Goal: Task Accomplishment & Management: Complete application form

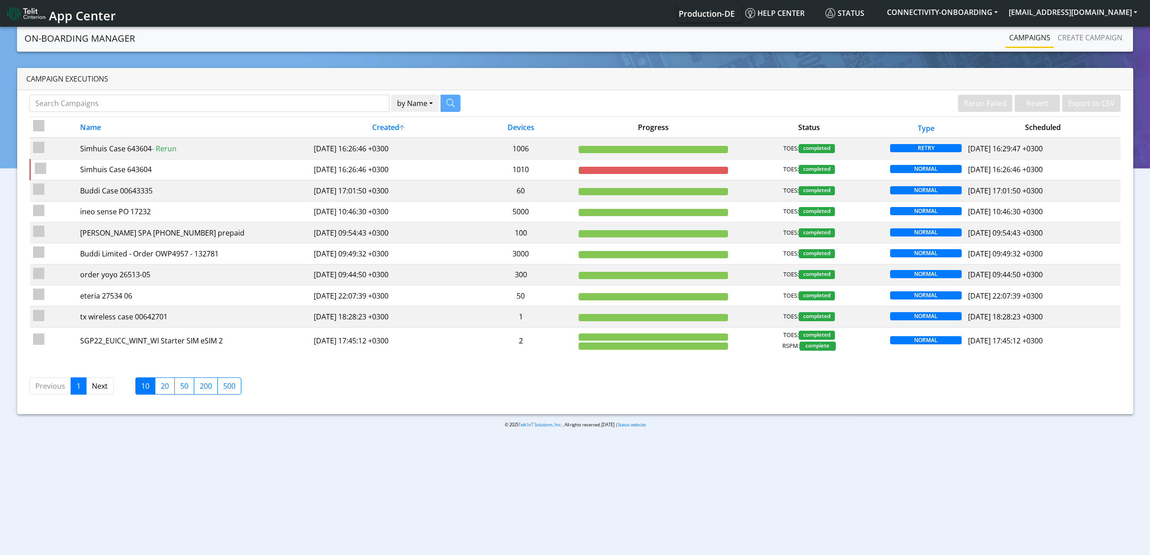
click at [136, 116] on div "by Name Name Device" at bounding box center [299, 106] width 552 height 22
click at [133, 108] on input "Search Campaigns" at bounding box center [209, 103] width 360 height 17
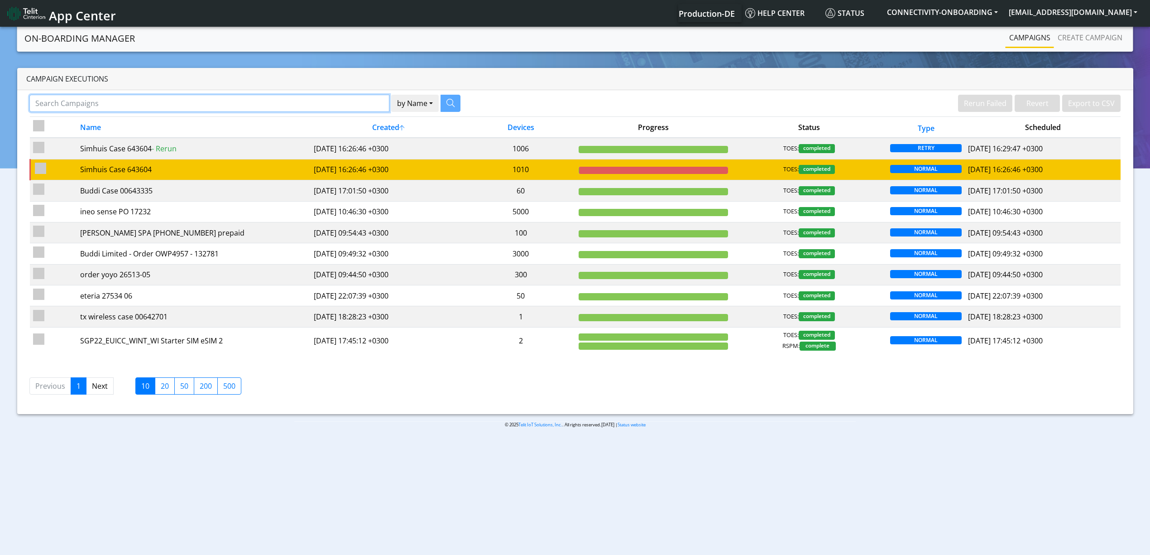
paste input "D9e5756910!"
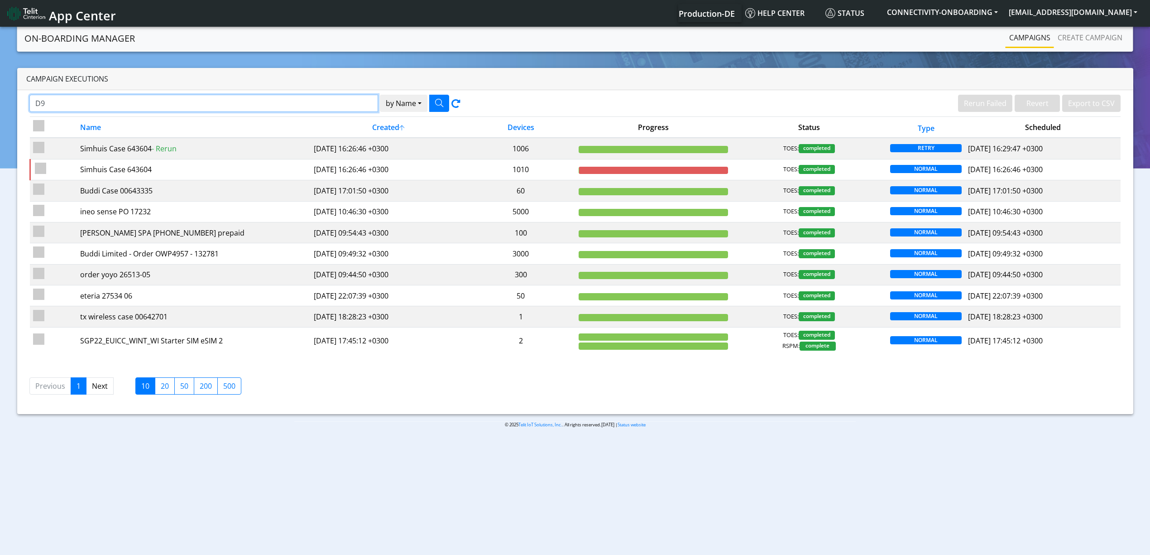
type input "D"
click at [262, 104] on input "Search Campaigns" at bounding box center [209, 103] width 360 height 17
paste input "18843"
click at [443, 105] on button "button" at bounding box center [439, 103] width 20 height 17
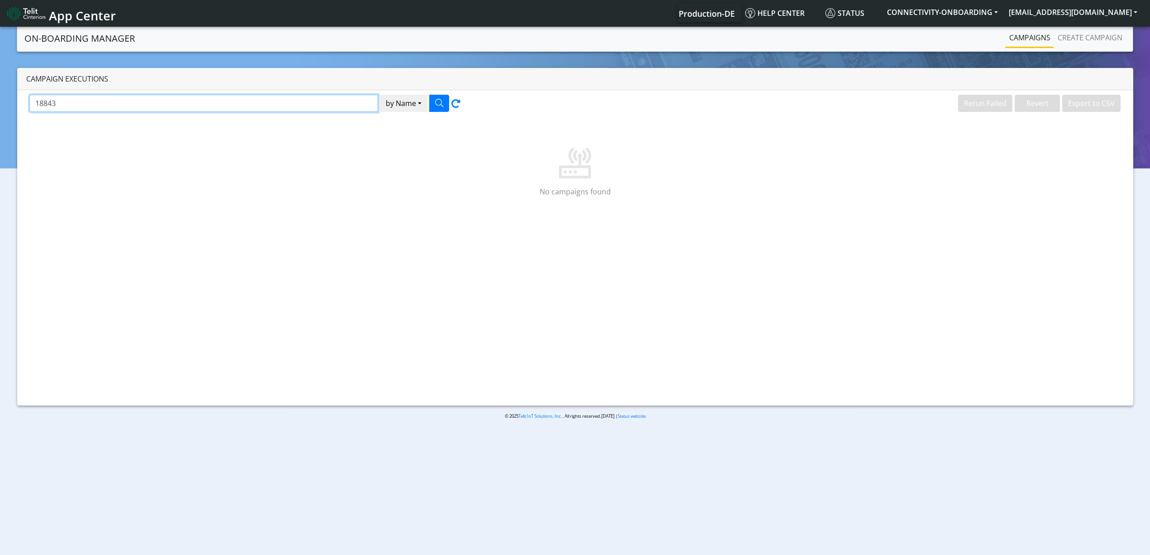
click at [135, 96] on input "18843" at bounding box center [203, 103] width 349 height 17
type input "euronet"
click at [440, 106] on icon "button" at bounding box center [439, 103] width 8 height 8
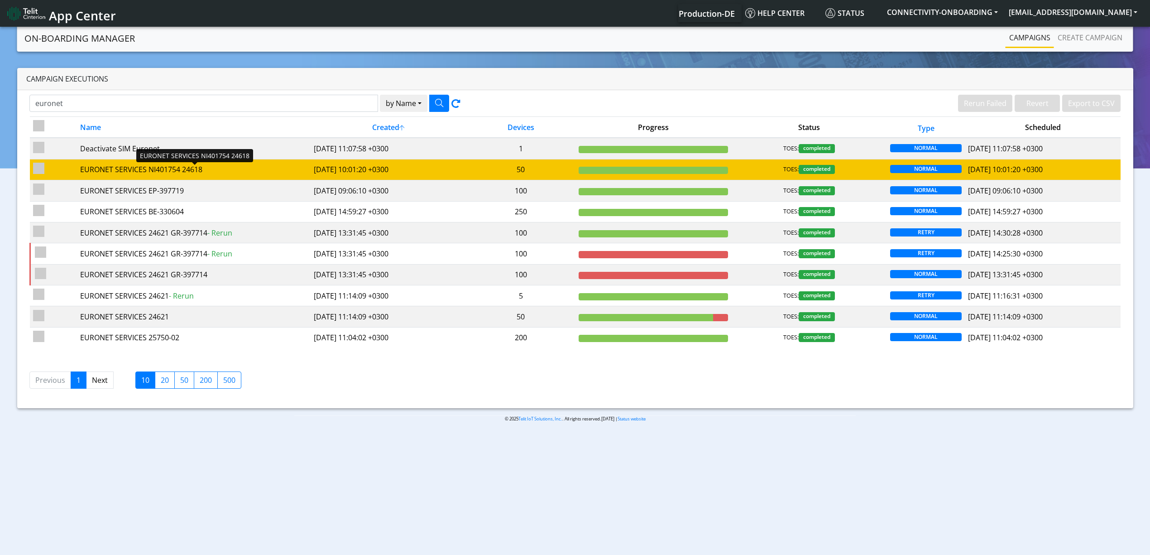
click at [259, 174] on div "EURONET SERVICES NI401754 24618" at bounding box center [193, 169] width 227 height 11
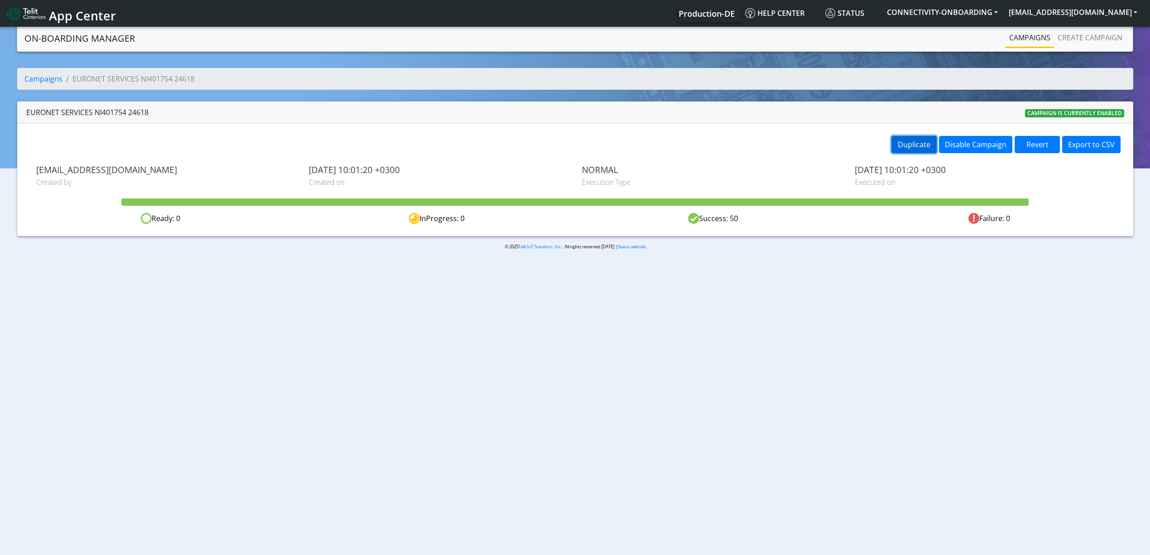
click at [904, 138] on button "Duplicate" at bounding box center [913, 144] width 45 height 17
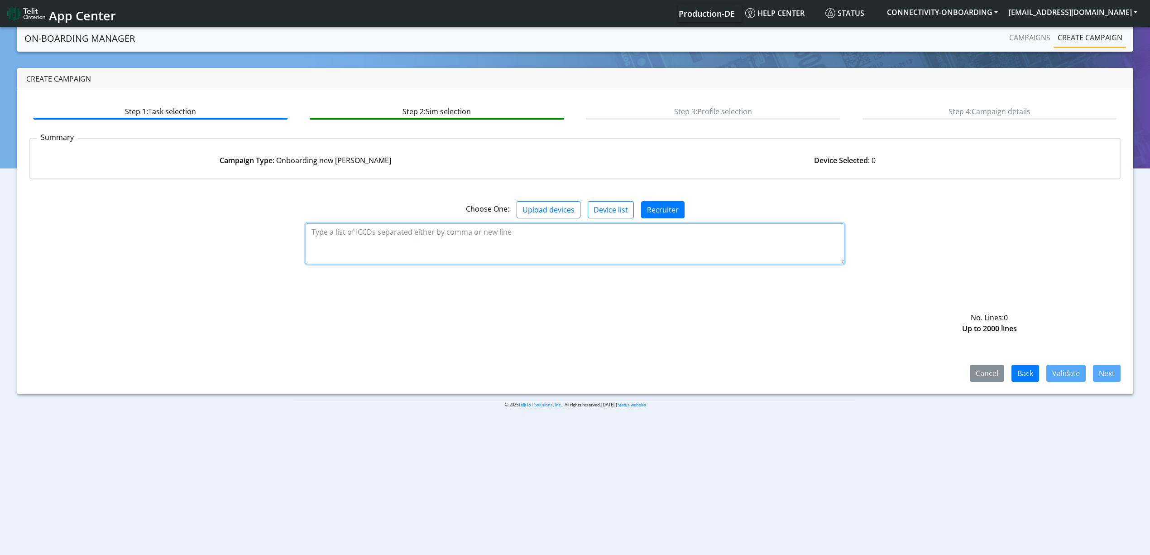
click at [473, 243] on textarea at bounding box center [575, 243] width 539 height 41
type textarea "v"
paste textarea "89358151000034517733 89358151000034517741 89358151000034517758 8935815100003451…"
type textarea "89358151000034517733 89358151000034517741 89358151000034517758 8935815100003451…"
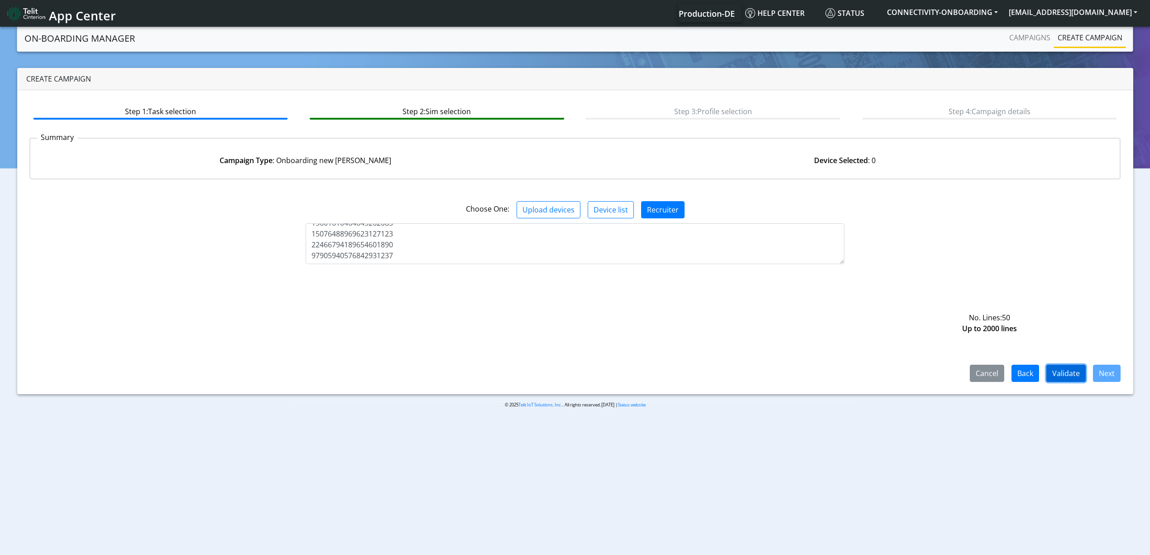
click at [1067, 373] on button "Validate" at bounding box center [1065, 372] width 39 height 17
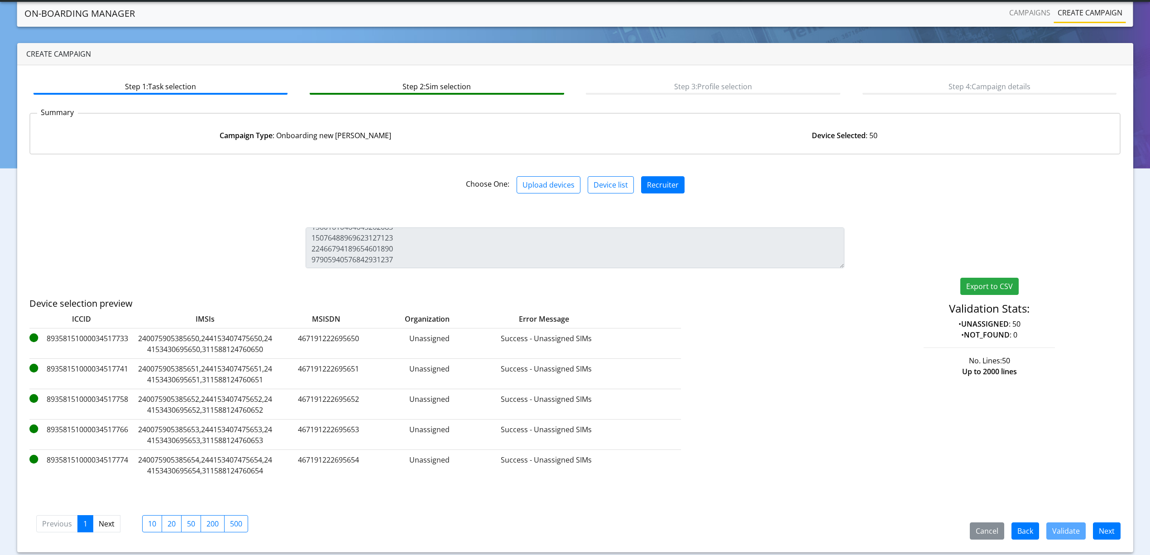
scroll to position [26, 0]
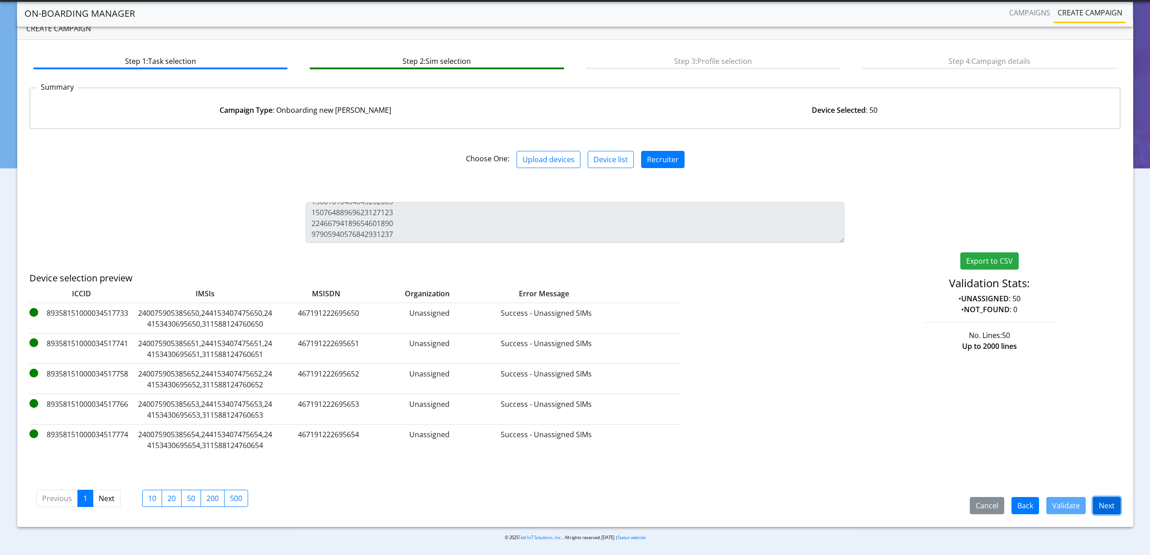
click at [1109, 497] on button "Next" at bounding box center [1107, 505] width 28 height 17
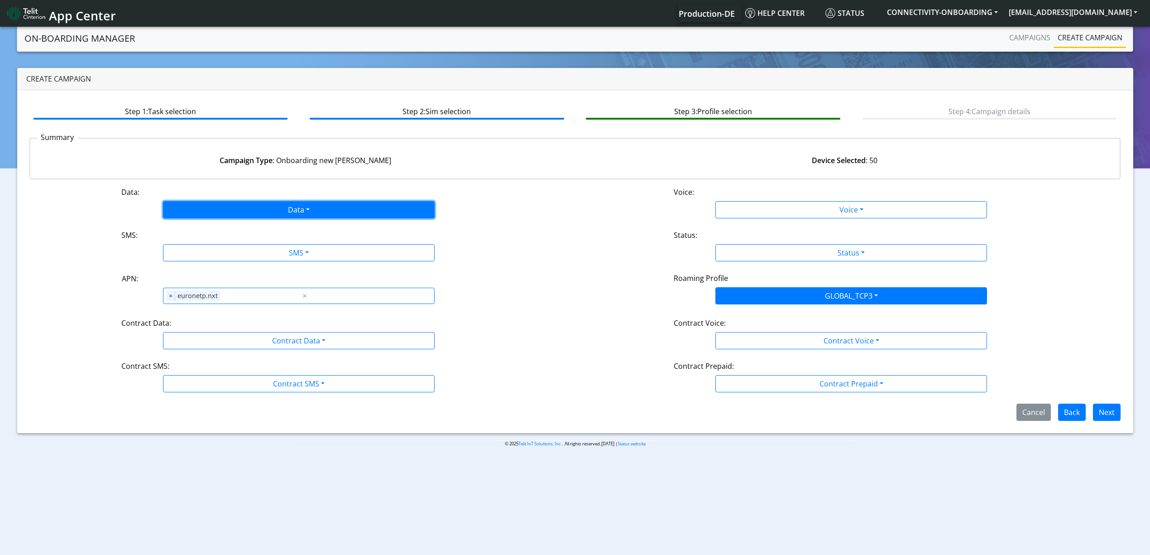
click at [390, 206] on button "Data" at bounding box center [299, 209] width 272 height 17
click at [221, 246] on button "Enabled" at bounding box center [298, 245] width 271 height 14
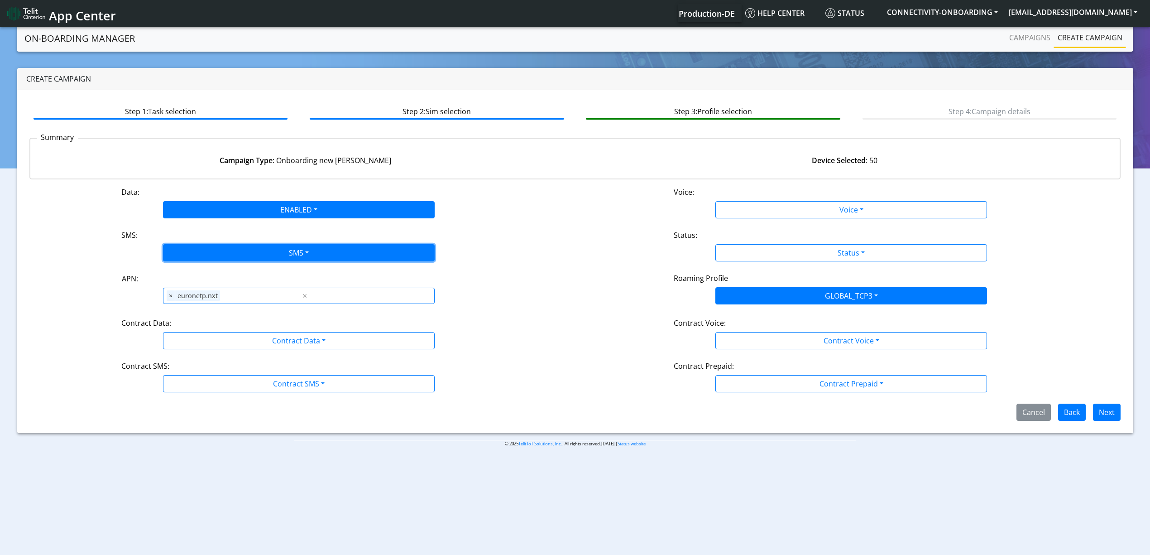
click at [218, 250] on button "SMS" at bounding box center [299, 252] width 272 height 17
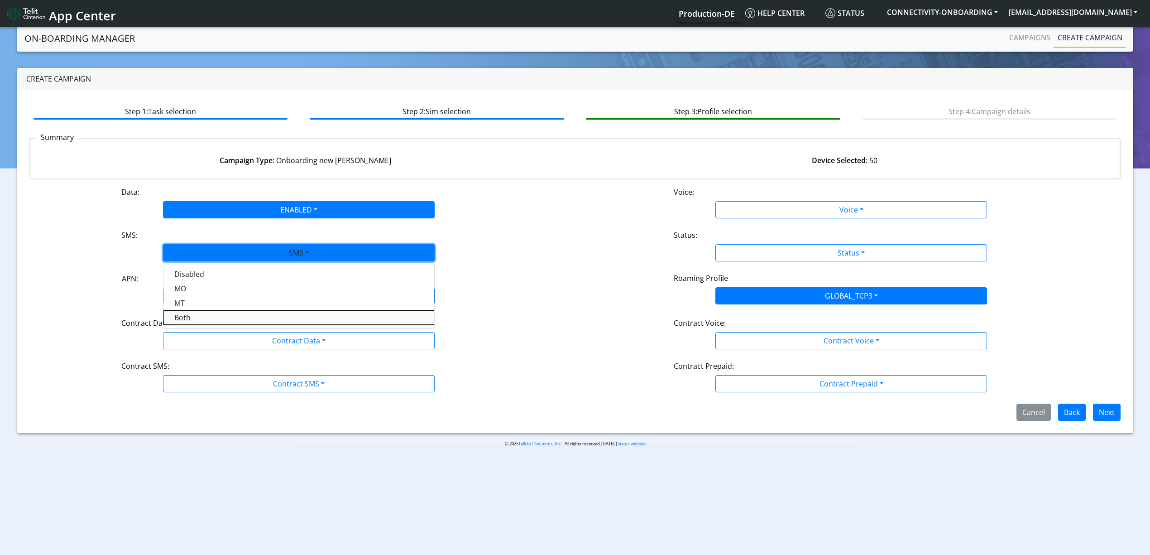
click at [196, 315] on button "Both" at bounding box center [298, 317] width 271 height 14
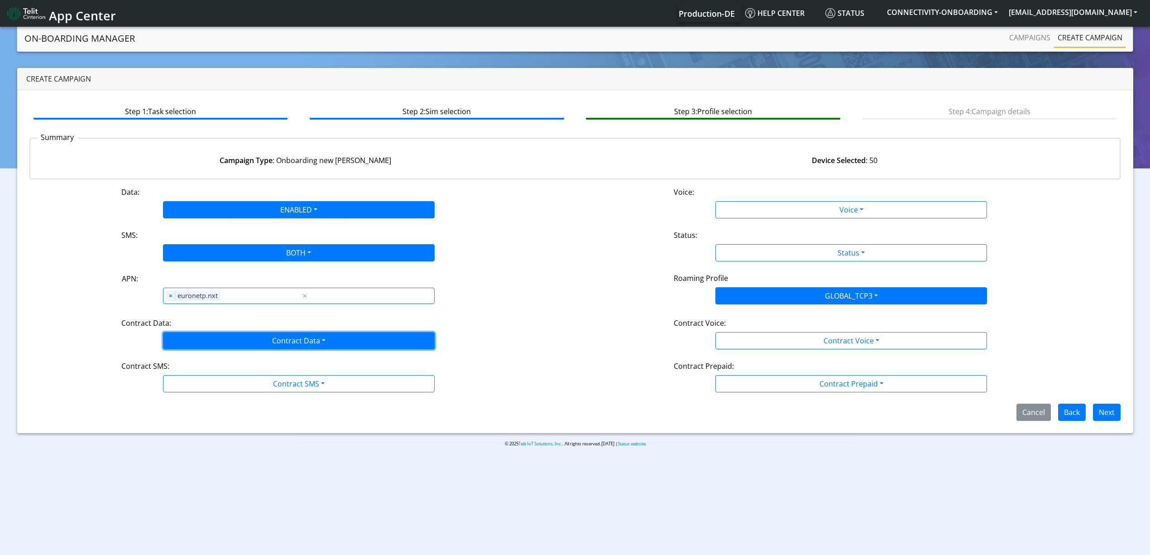
click at [196, 343] on button "Contract Data" at bounding box center [299, 340] width 272 height 17
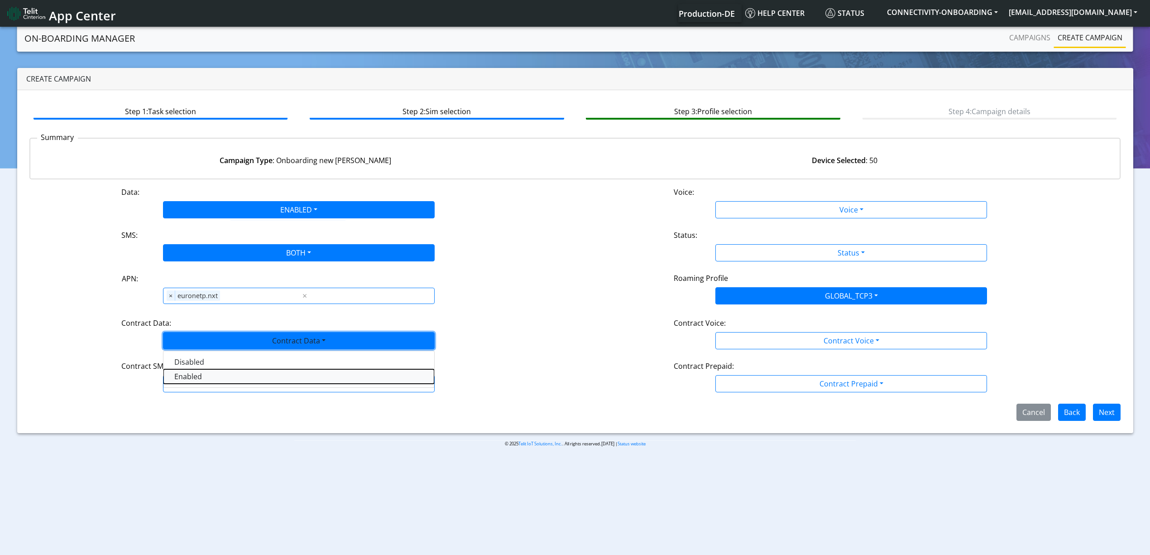
click at [180, 374] on Dataenabled-dropdown "Enabled" at bounding box center [298, 376] width 271 height 14
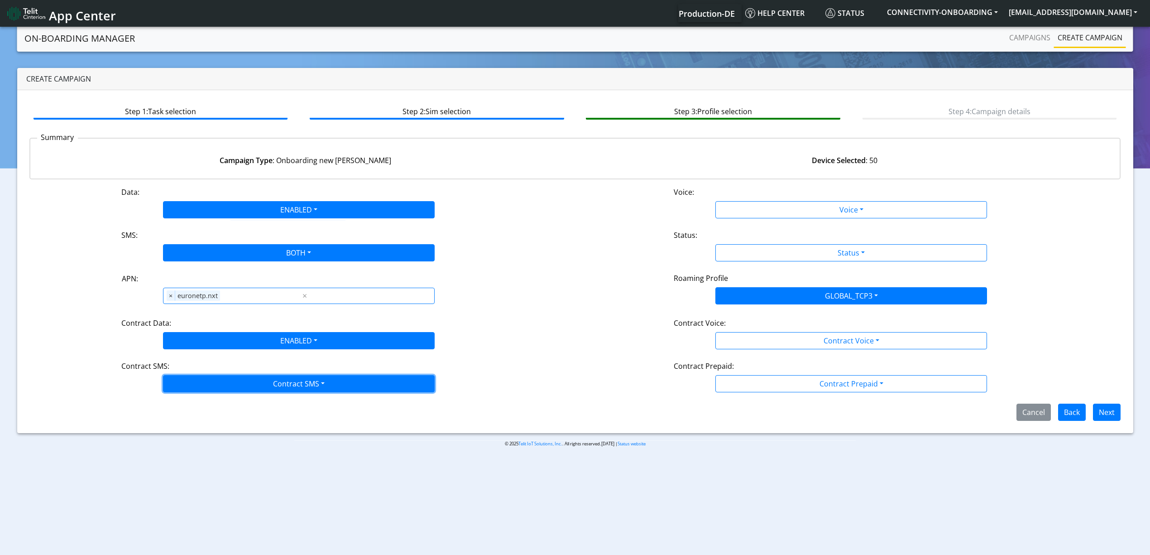
click at [189, 387] on button "Contract SMS" at bounding box center [299, 383] width 272 height 17
click at [187, 449] on SMSboth-dropdown "Both" at bounding box center [298, 448] width 271 height 14
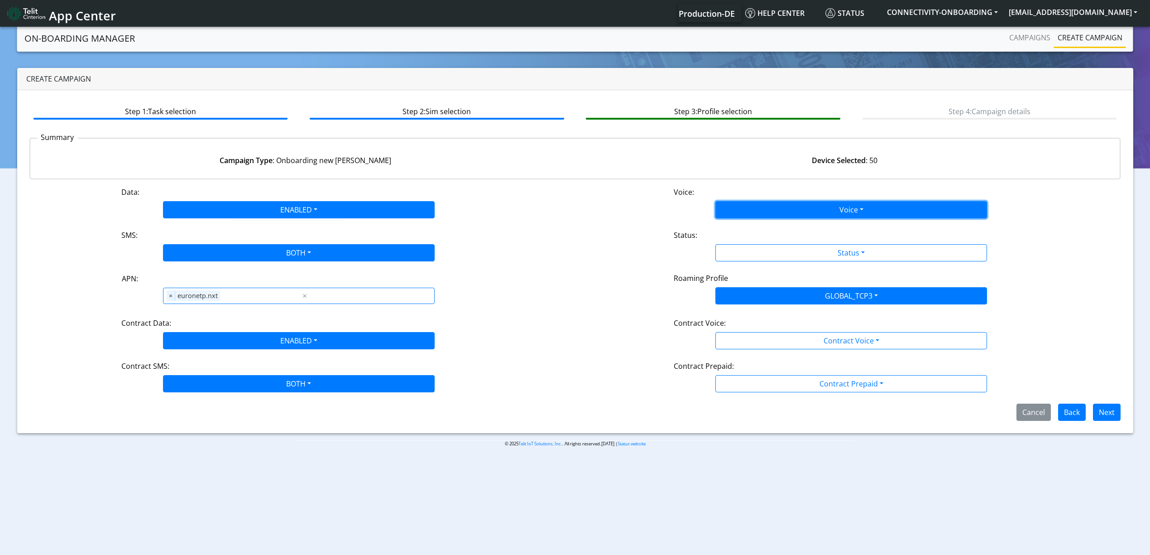
click at [733, 208] on button "Voice" at bounding box center [851, 209] width 272 height 17
click at [738, 229] on button "Disabled" at bounding box center [851, 231] width 271 height 14
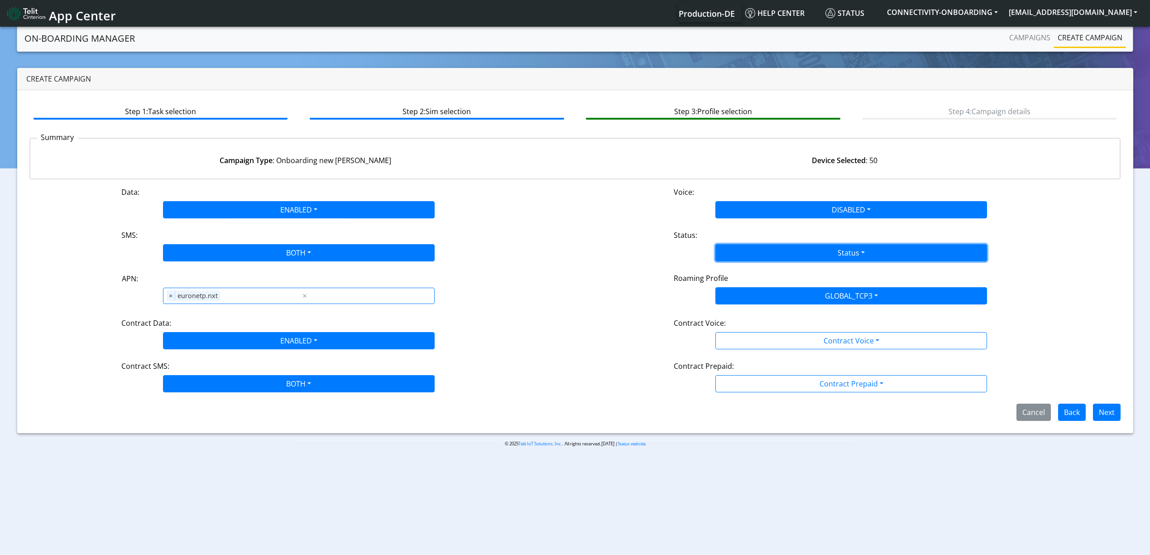
click at [749, 246] on button "Status" at bounding box center [851, 252] width 272 height 17
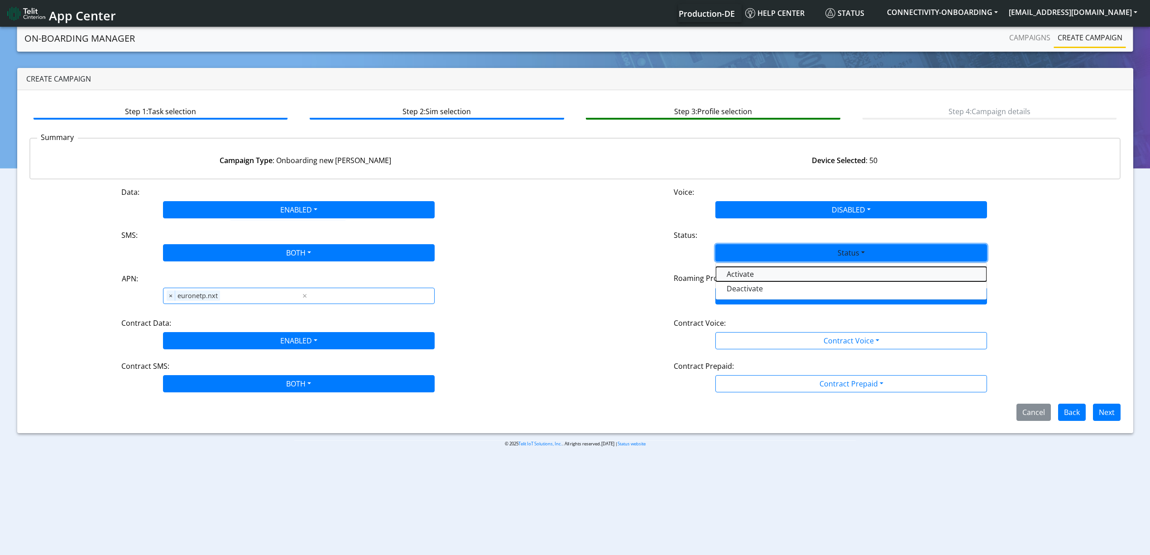
click at [757, 274] on button "Activate" at bounding box center [851, 274] width 271 height 14
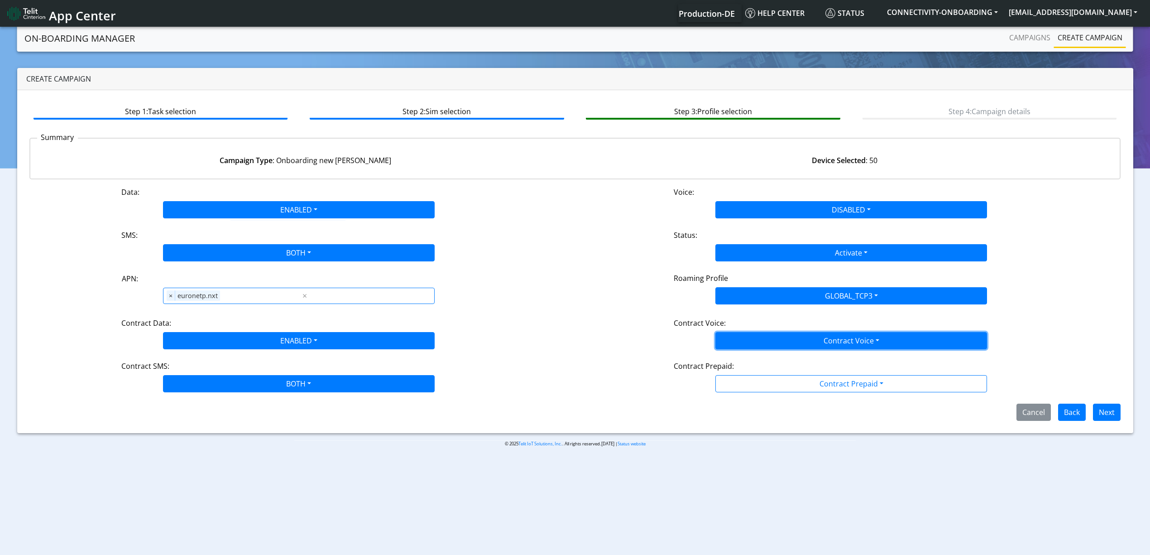
click at [762, 336] on button "Contract Voice" at bounding box center [851, 340] width 272 height 17
drag, startPoint x: 751, startPoint y: 359, endPoint x: 750, endPoint y: 370, distance: 11.4
click at [751, 359] on Voicedisabled-dropdown "Disabled" at bounding box center [851, 361] width 271 height 14
click at [748, 394] on div "Data: ENABLED Disabled Enabled Voice: DISABLED Disabled Enabled SMS: BOTH Disab…" at bounding box center [574, 303] width 1091 height 234
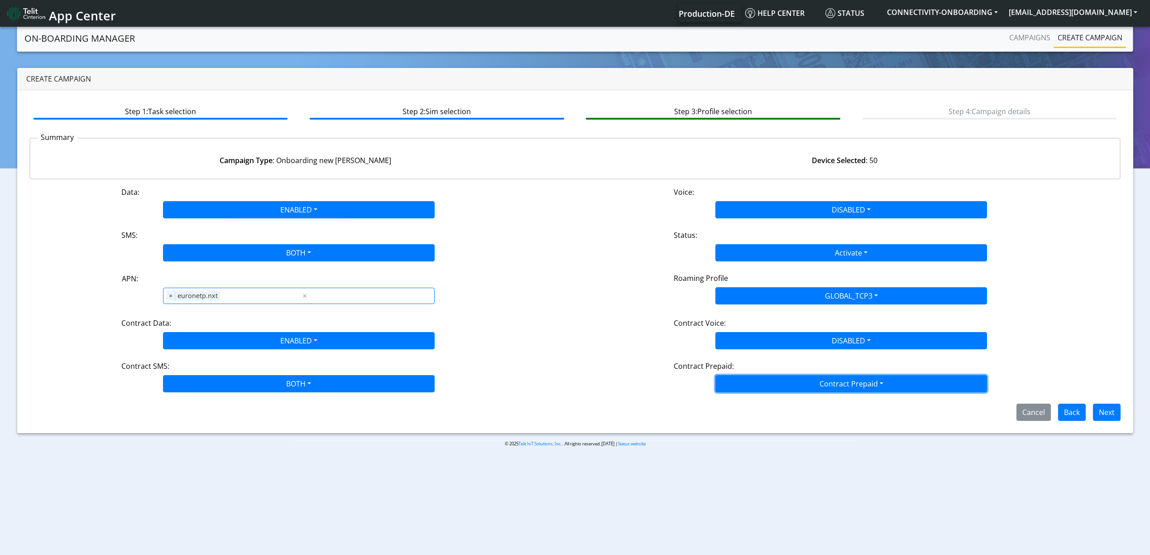
click at [741, 391] on button "Contract Prepaid" at bounding box center [851, 383] width 272 height 17
click at [739, 425] on Prepaidnotprepaid-dropdown "No" at bounding box center [851, 419] width 271 height 14
click at [1100, 422] on div "Step 1: Task selection Step 2: Sim selection Step 3: Profile selection Step 4: …" at bounding box center [575, 261] width 1116 height 343
click at [1102, 418] on button "Next" at bounding box center [1107, 411] width 28 height 17
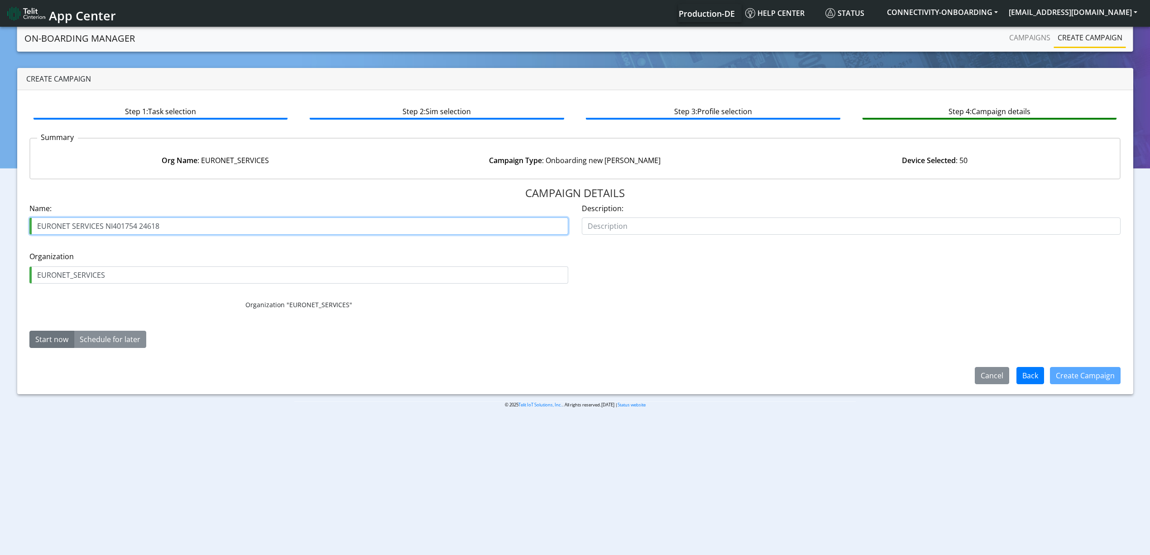
click at [120, 232] on input "EURONET SERVICES NI401754 24618" at bounding box center [298, 225] width 539 height 17
drag, startPoint x: 120, startPoint y: 232, endPoint x: 151, endPoint y: 227, distance: 31.2
click at [151, 227] on input "EURONET SERVICES NI401754 24618" at bounding box center [298, 225] width 539 height 17
paste input "DR405564"
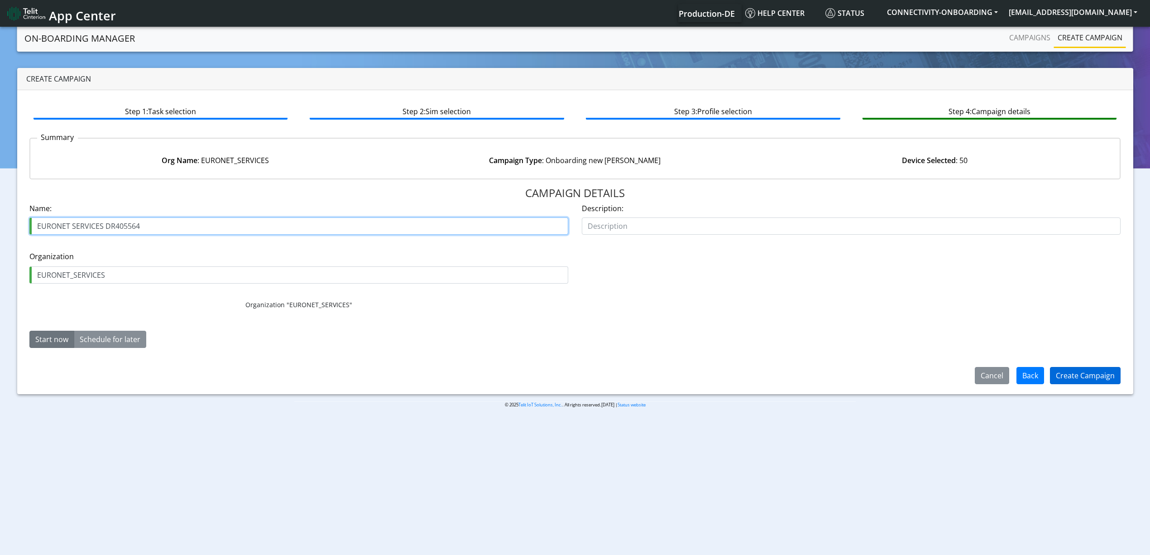
type input "EURONET SERVICES DR405564"
click at [1067, 373] on button "Create Campaign" at bounding box center [1085, 375] width 71 height 17
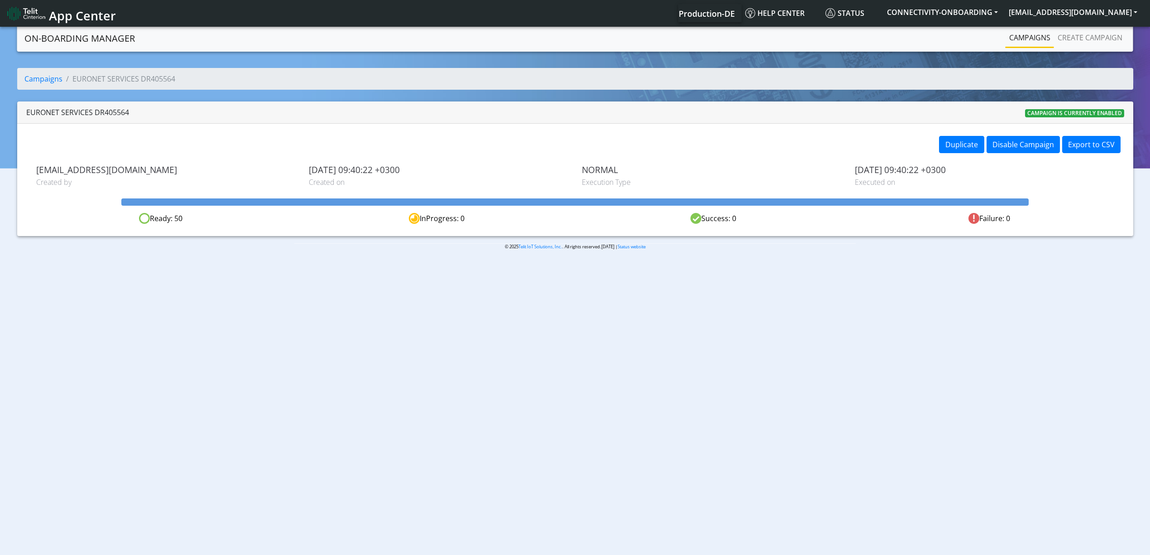
click at [1016, 38] on link "Campaigns" at bounding box center [1029, 38] width 48 height 18
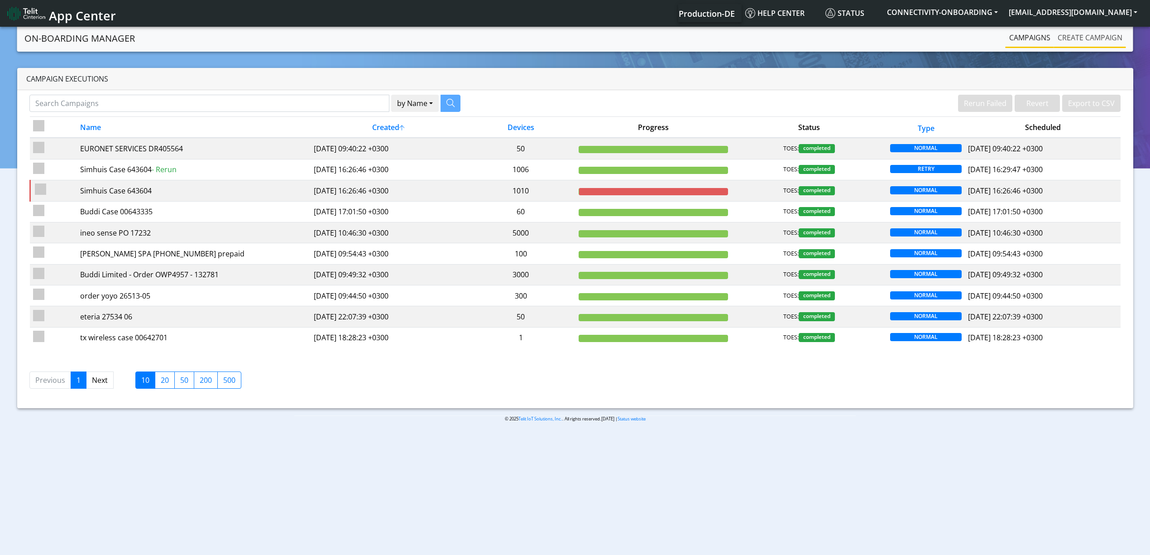
click at [1094, 39] on link "Create campaign" at bounding box center [1090, 38] width 72 height 18
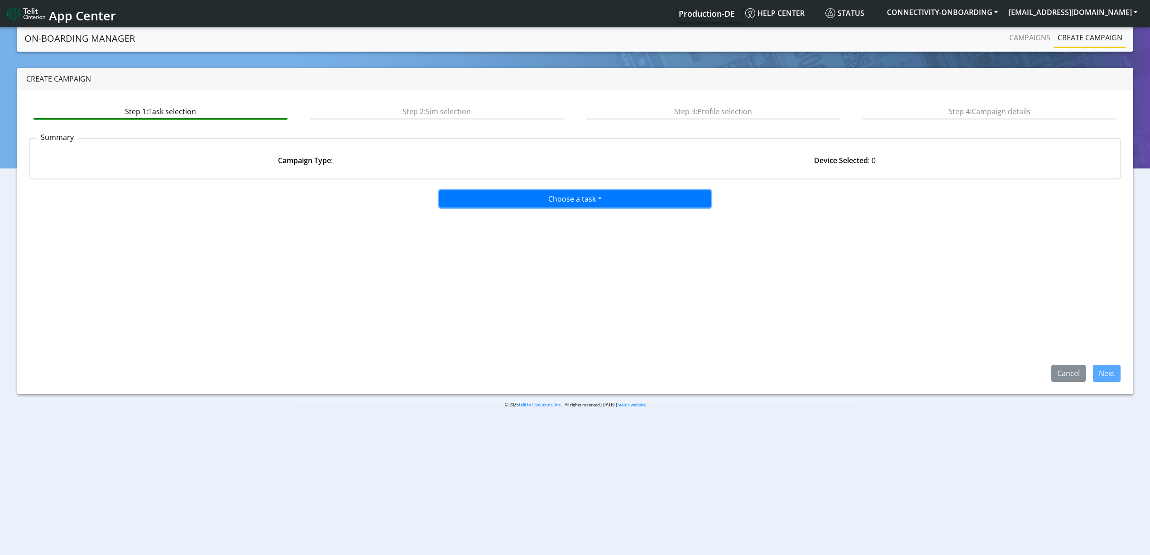
click at [567, 191] on button "Choose a task" at bounding box center [575, 198] width 272 height 17
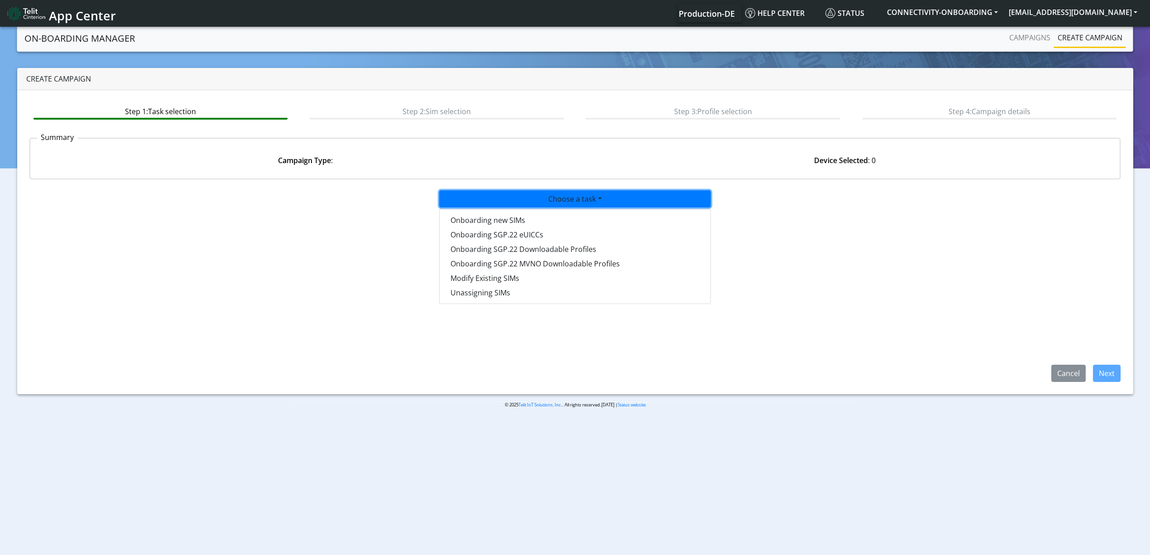
click at [430, 404] on p "© 2025 Telit IoT Solutions, Inc. . All rights reserved.01.09.00 | Status website" at bounding box center [574, 404] width 561 height 7
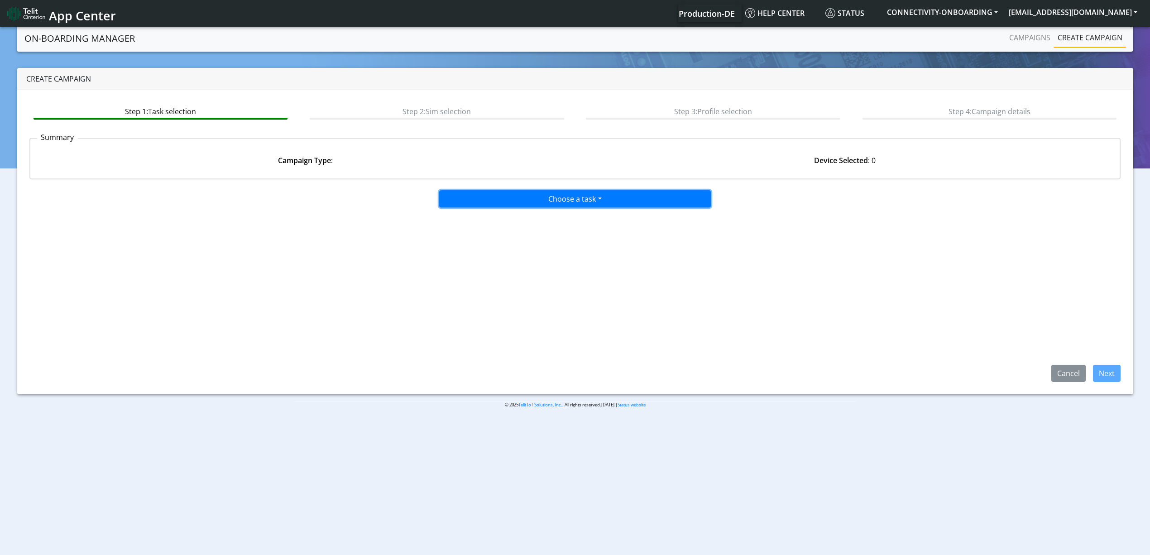
click at [527, 192] on button "Choose a task" at bounding box center [575, 198] width 272 height 17
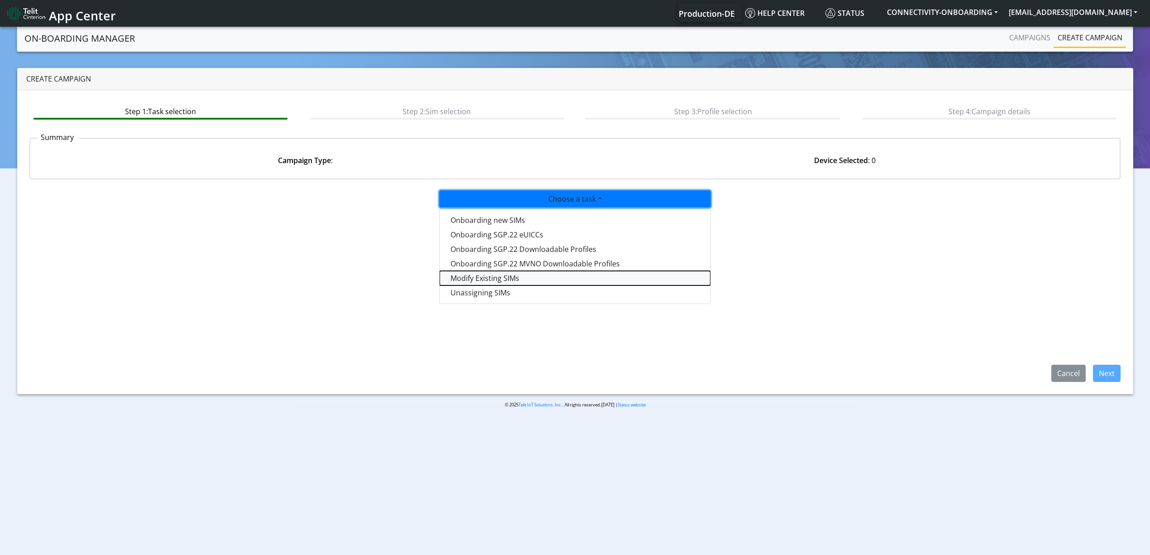
click at [526, 282] on taskiotp-dropdown "Modify Existing SIMs" at bounding box center [575, 278] width 271 height 14
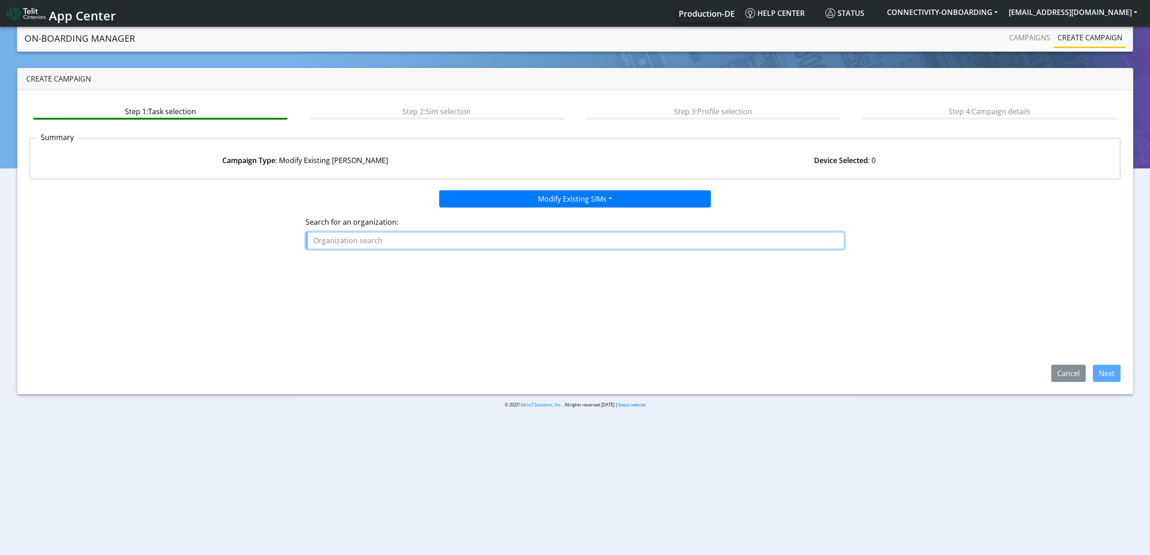
click at [488, 239] on input "text" at bounding box center [575, 240] width 539 height 17
type input "naya"
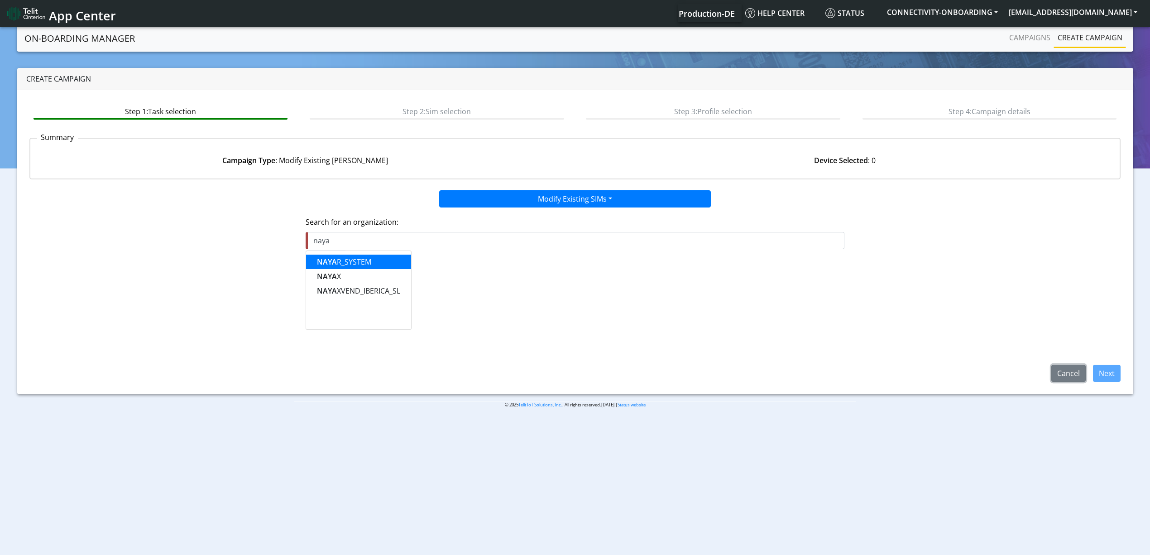
click at [1079, 375] on button "Cancel" at bounding box center [1068, 372] width 34 height 17
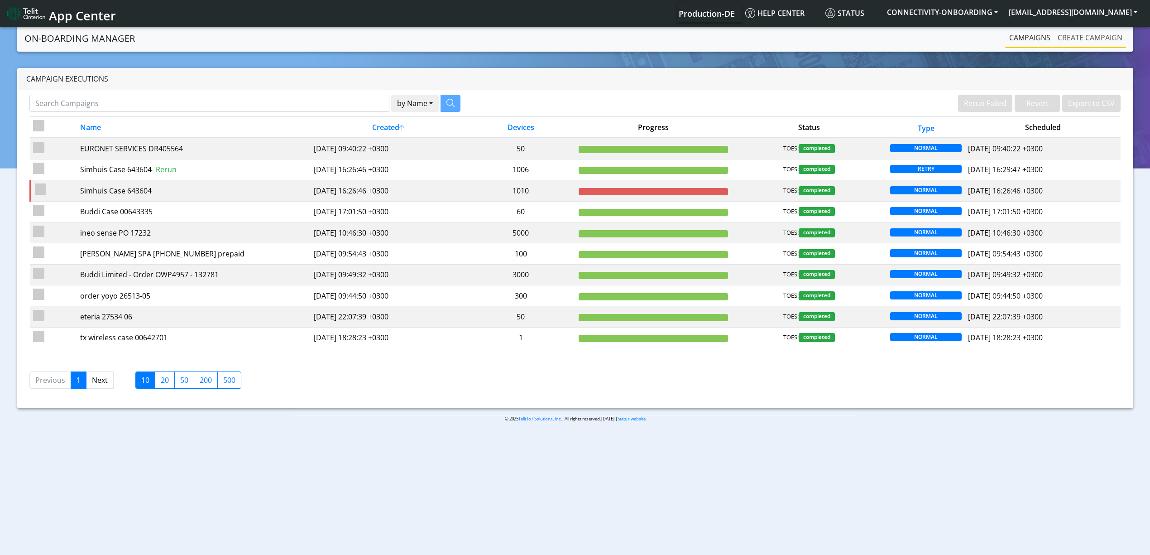
click at [1076, 42] on link "Create campaign" at bounding box center [1090, 38] width 72 height 18
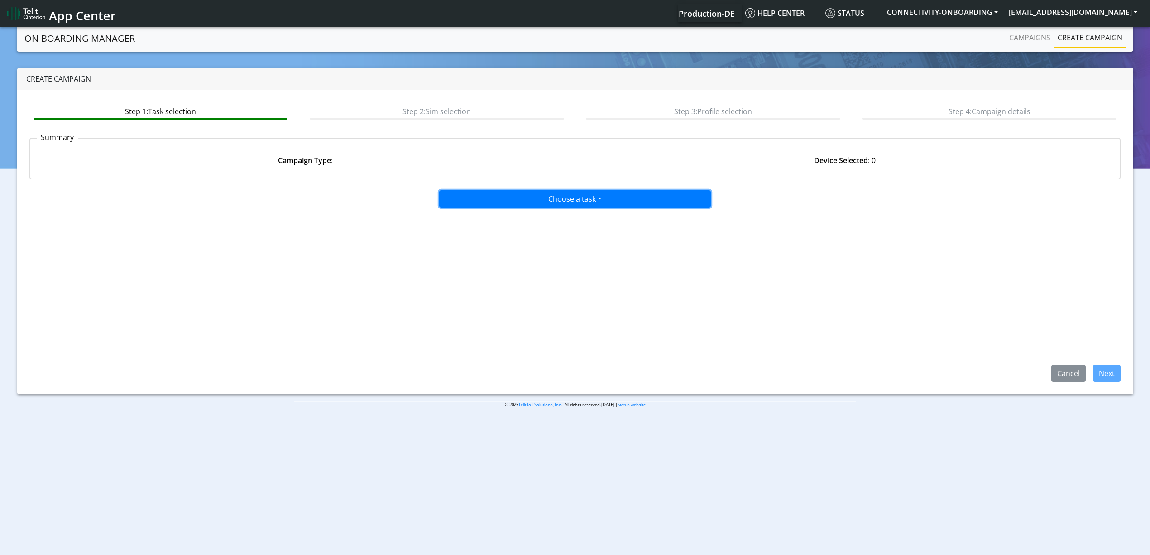
click at [564, 196] on button "Choose a task" at bounding box center [575, 198] width 272 height 17
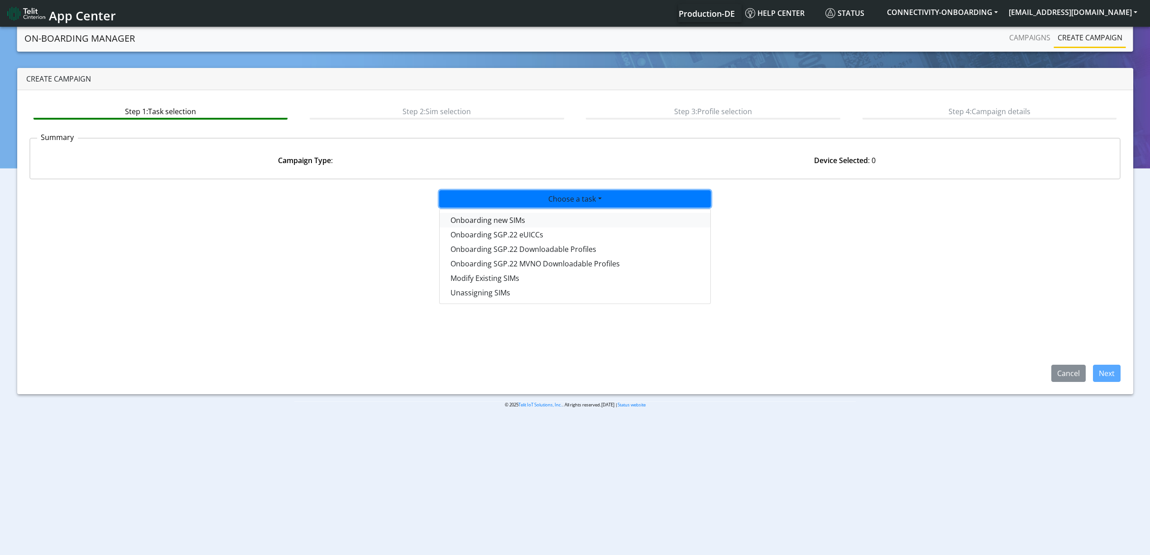
drag, startPoint x: 534, startPoint y: 210, endPoint x: 531, endPoint y: 214, distance: 5.2
click at [531, 214] on div "Onboarding new SIMs Onboarding SGP.22 eUICCs Onboarding SGP.22 Downloadable Pro…" at bounding box center [575, 256] width 272 height 95
click at [531, 214] on tasktoes-dropdown "Onboarding new SIMs" at bounding box center [575, 220] width 271 height 14
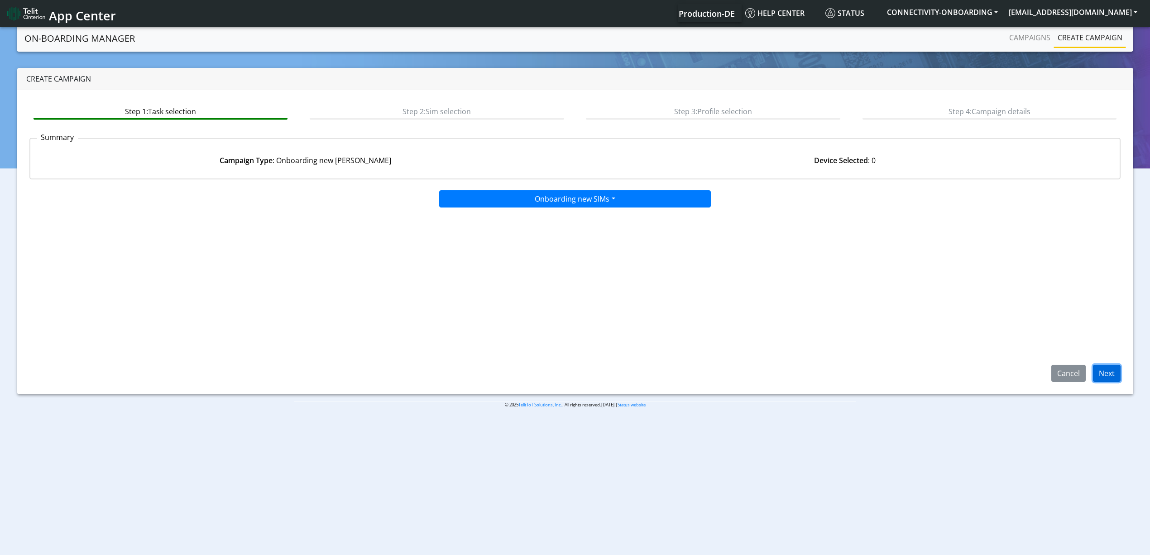
click at [1105, 365] on button "Next" at bounding box center [1107, 372] width 28 height 17
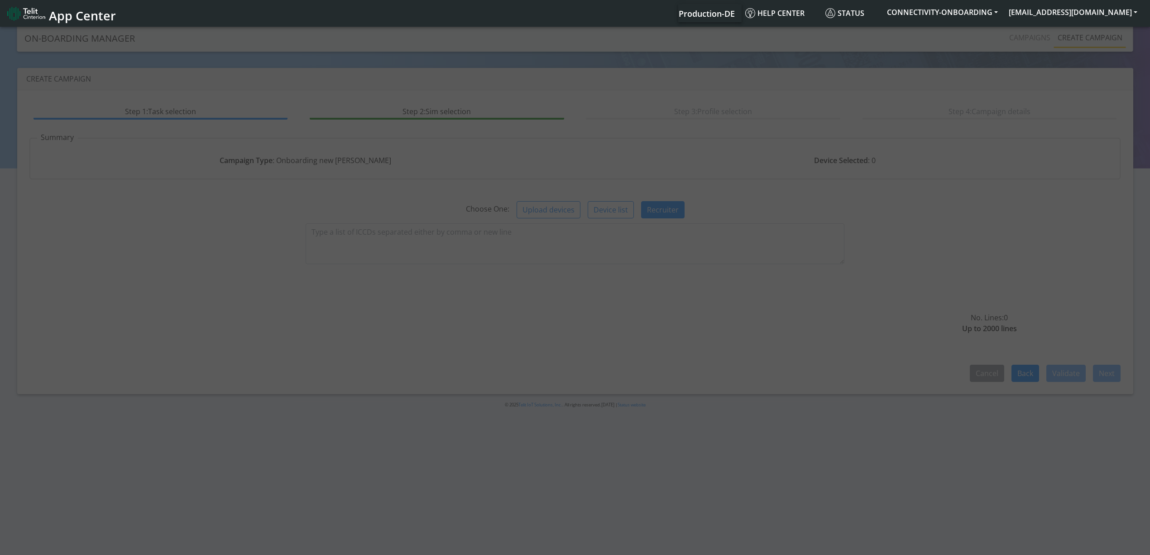
click at [535, 224] on div at bounding box center [575, 291] width 1150 height 533
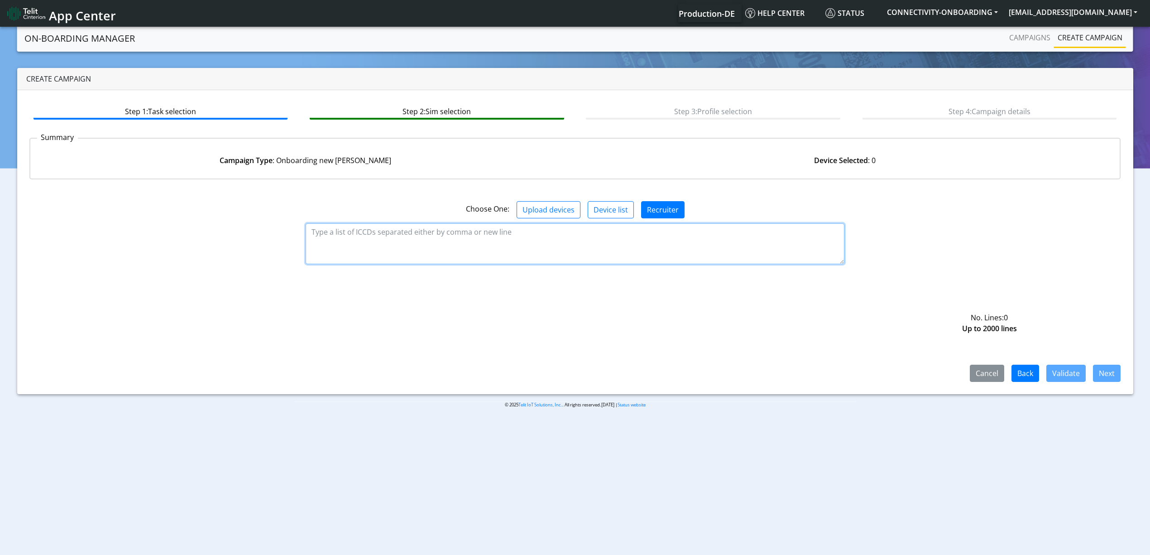
click at [483, 232] on textarea at bounding box center [575, 243] width 539 height 41
paste textarea "89462008025000000096"
paste textarea "89462008025000000104"
type textarea "89462008025000000096 89462008025000000104"
click at [1057, 378] on button "Validate" at bounding box center [1065, 372] width 39 height 17
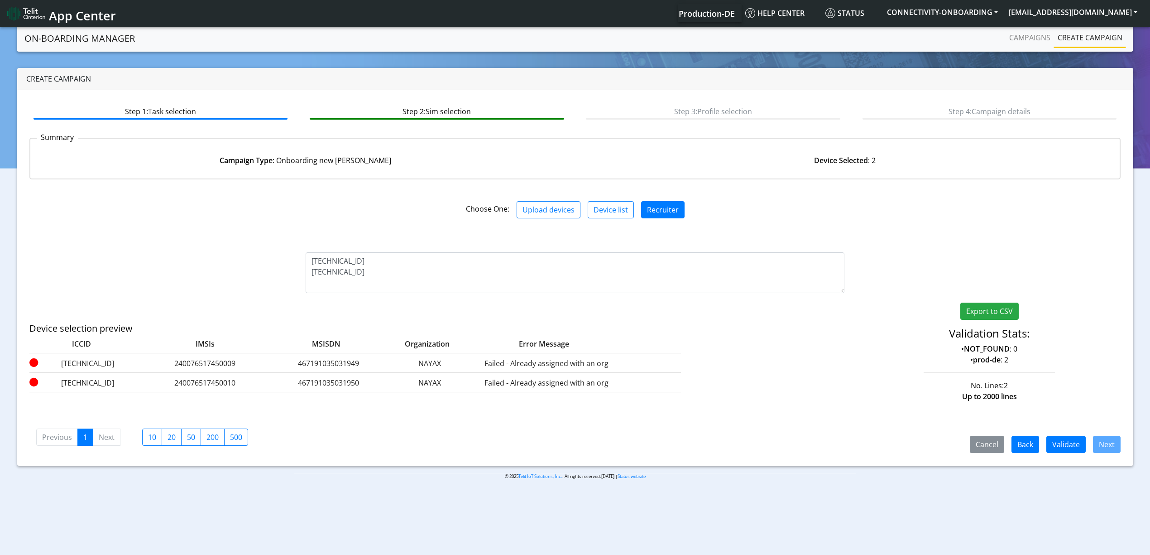
click at [402, 82] on div "Create campaign" at bounding box center [575, 79] width 1116 height 22
click at [513, 24] on nav "App Center Production-DE Help center Status CONNECTIVITY-ONBOARDING yaniv.avrah…" at bounding box center [575, 13] width 1150 height 27
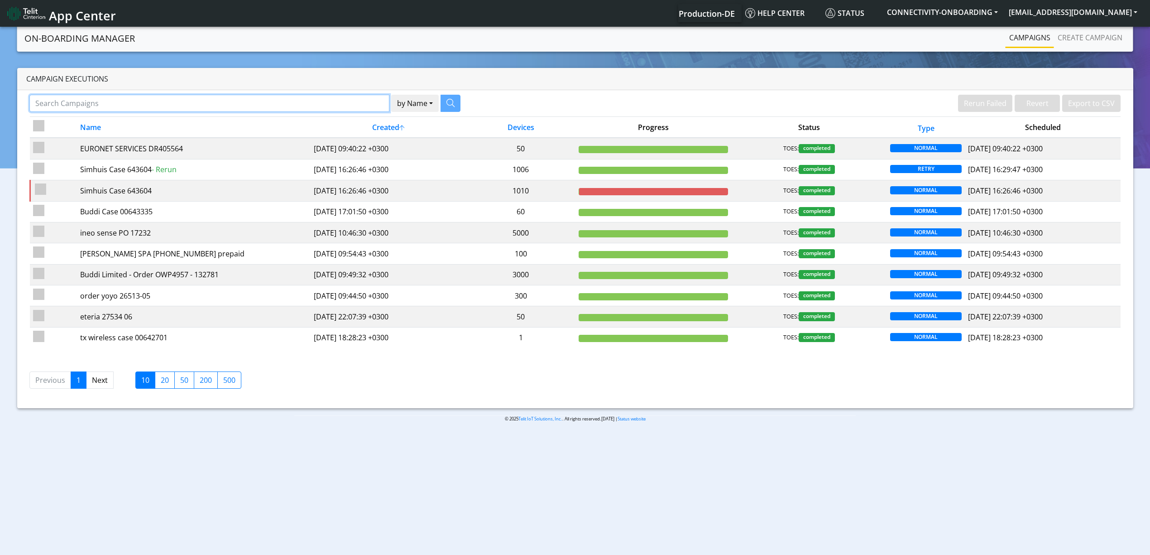
paste input "16625"
click at [285, 102] on input "16625" at bounding box center [209, 103] width 360 height 17
type input "16625"
click at [445, 105] on button "button" at bounding box center [439, 103] width 20 height 17
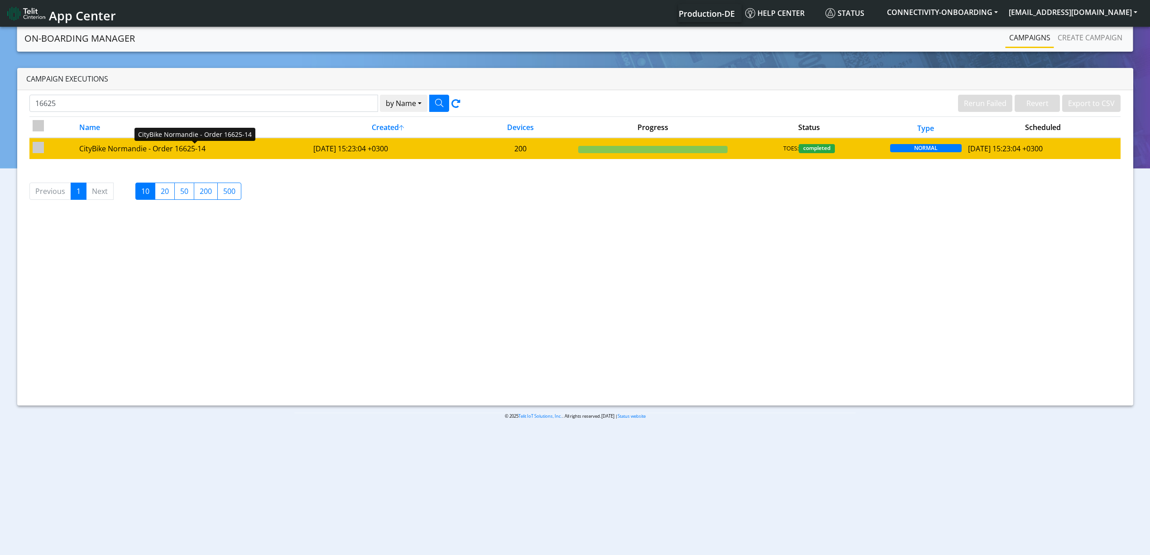
click at [295, 146] on div "CityBike Normandie - Order 16625-14" at bounding box center [192, 148] width 227 height 11
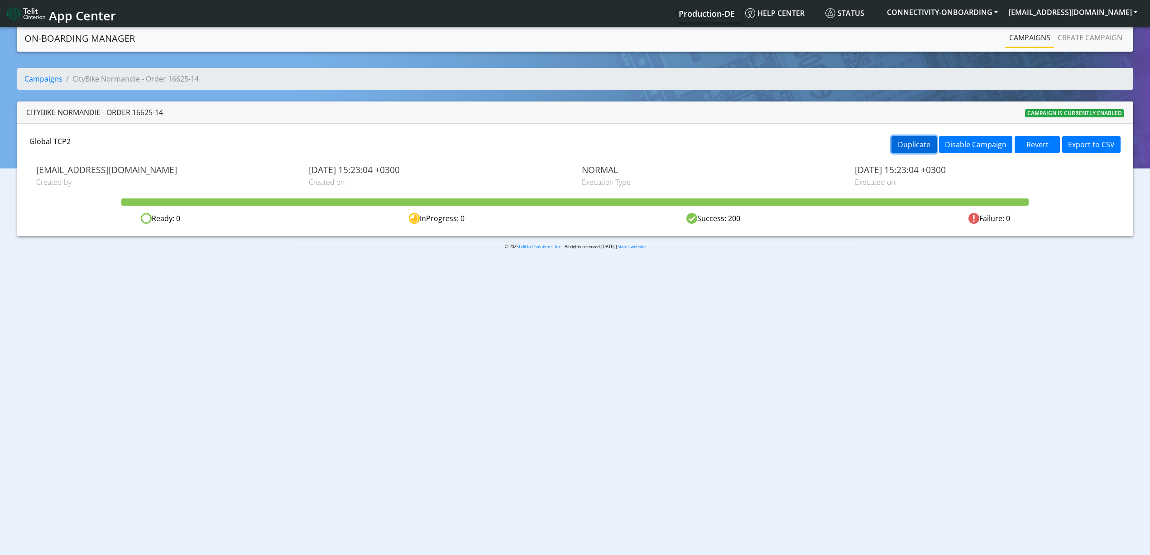
click at [923, 149] on button "Duplicate" at bounding box center [913, 144] width 45 height 17
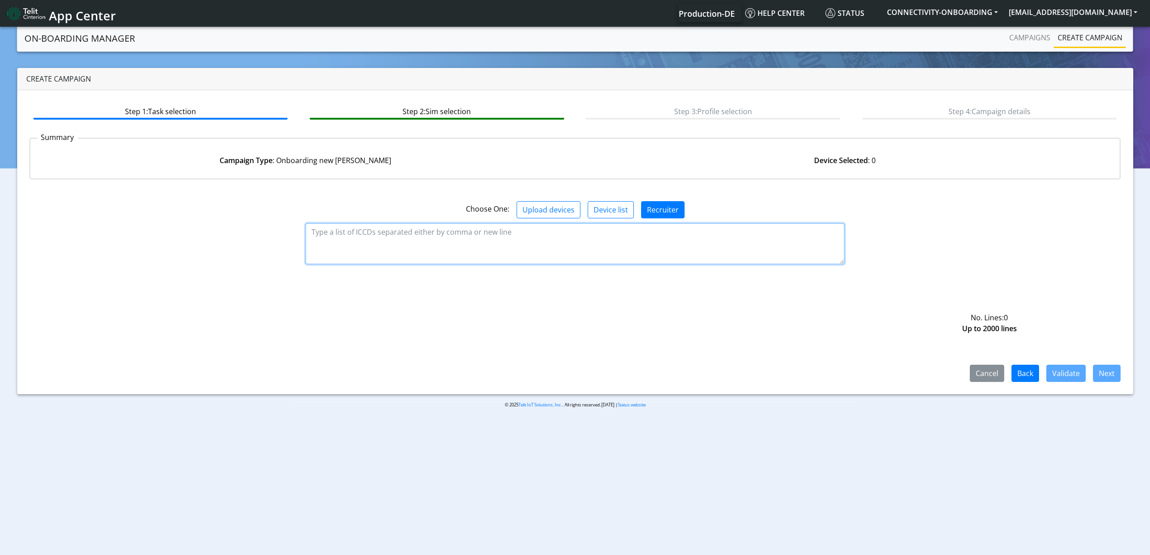
click at [471, 227] on textarea at bounding box center [575, 243] width 539 height 41
paste textarea "89358151000033566236 89358151000033566244 89358151000033566251 8935815100003356…"
type textarea "89358151000033566236 89358151000033566244 89358151000033566251 8935815100003356…"
click at [1080, 370] on button "Validate" at bounding box center [1065, 372] width 39 height 17
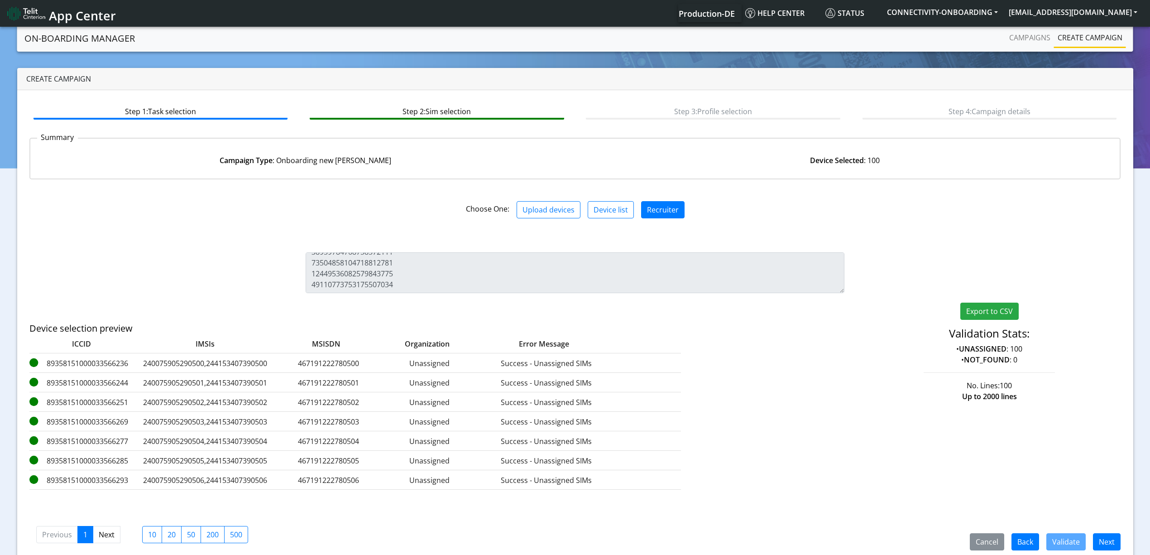
scroll to position [13, 0]
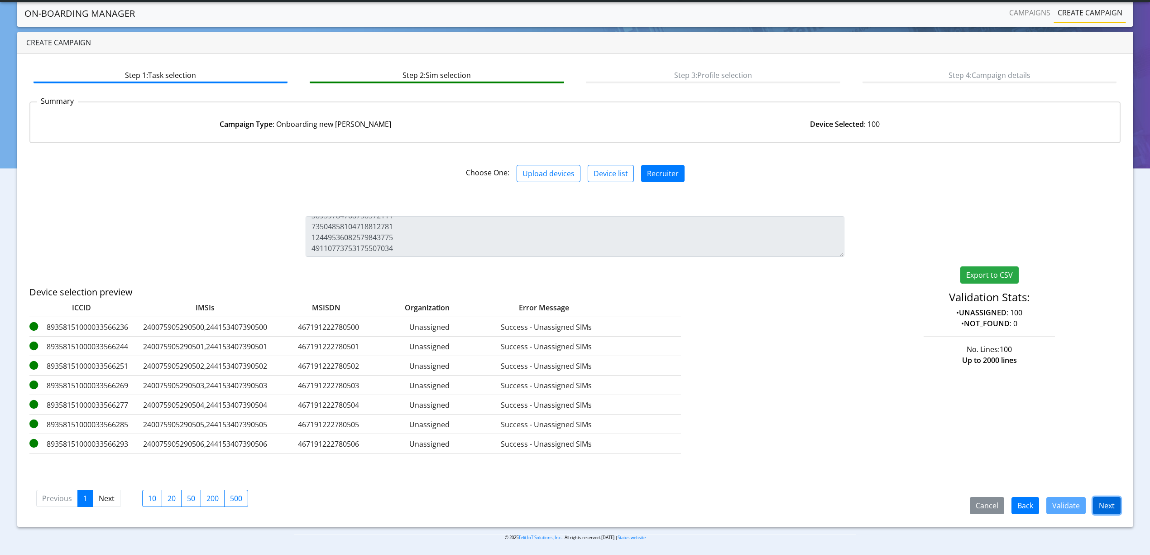
click at [1109, 505] on button "Next" at bounding box center [1107, 505] width 28 height 17
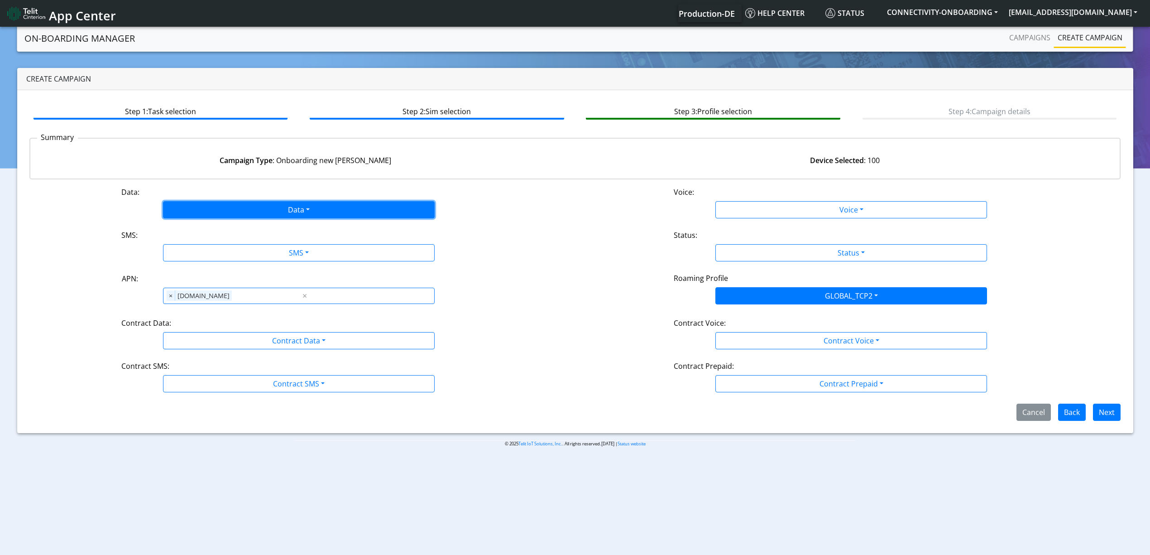
click at [243, 216] on button "Data" at bounding box center [299, 209] width 272 height 17
click at [218, 250] on button "Enabled" at bounding box center [298, 245] width 271 height 14
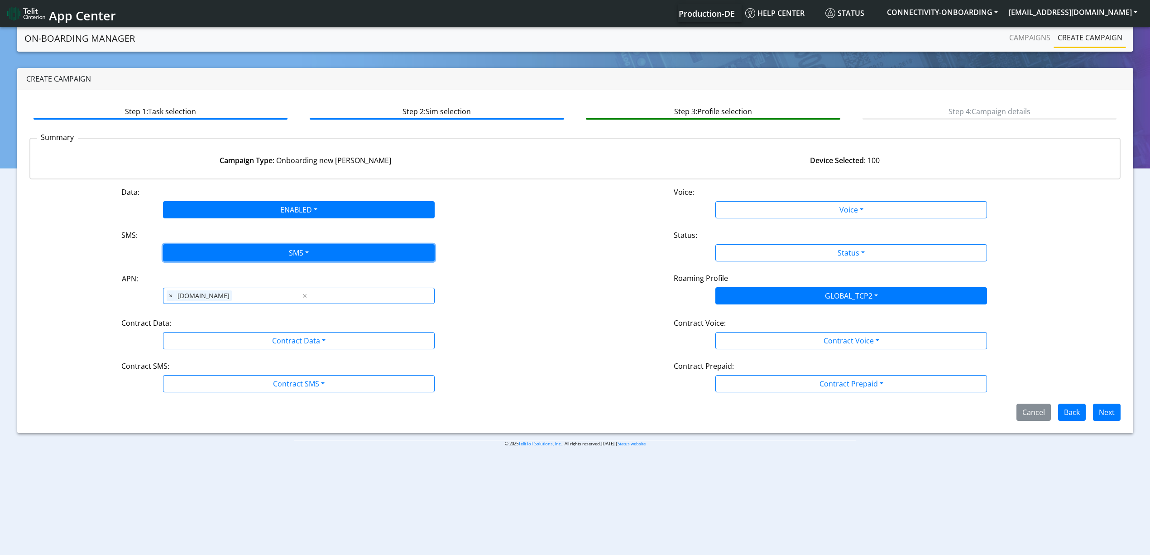
click at [237, 258] on button "SMS" at bounding box center [299, 252] width 272 height 17
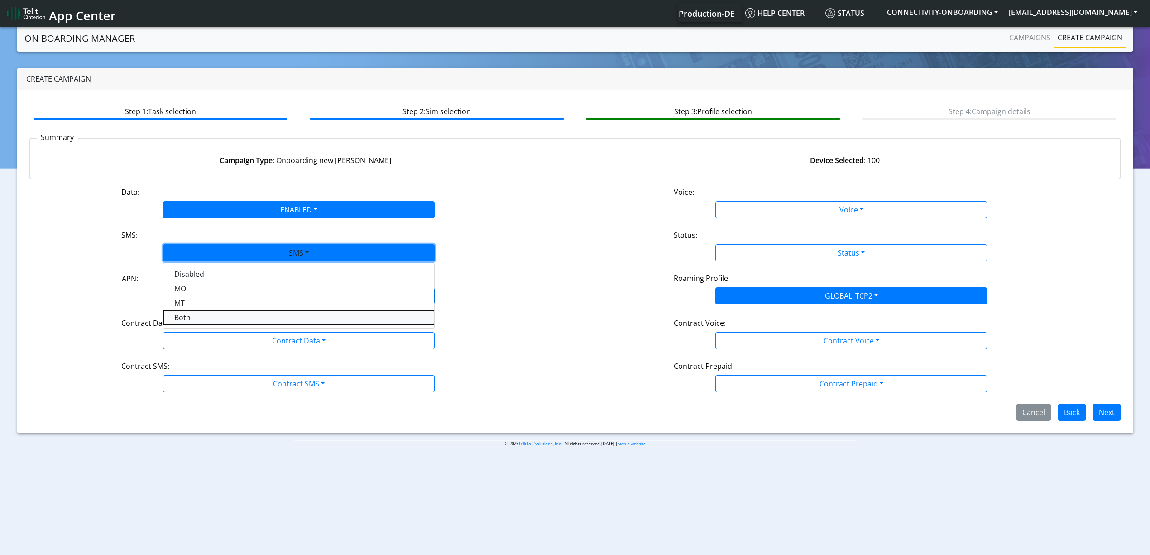
click at [209, 314] on button "Both" at bounding box center [298, 317] width 271 height 14
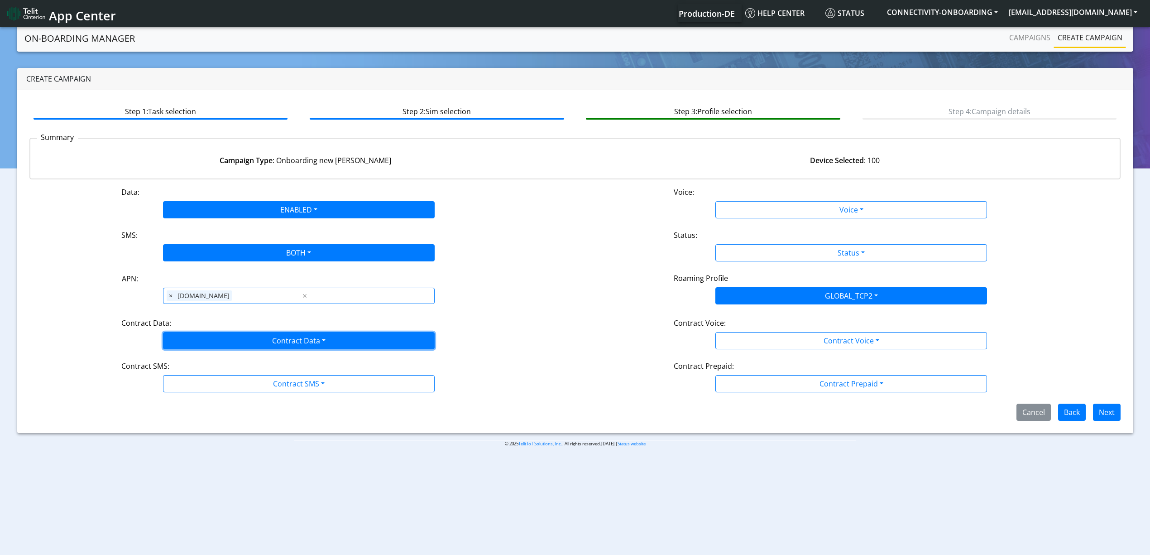
click at [207, 337] on button "Contract Data" at bounding box center [299, 340] width 272 height 17
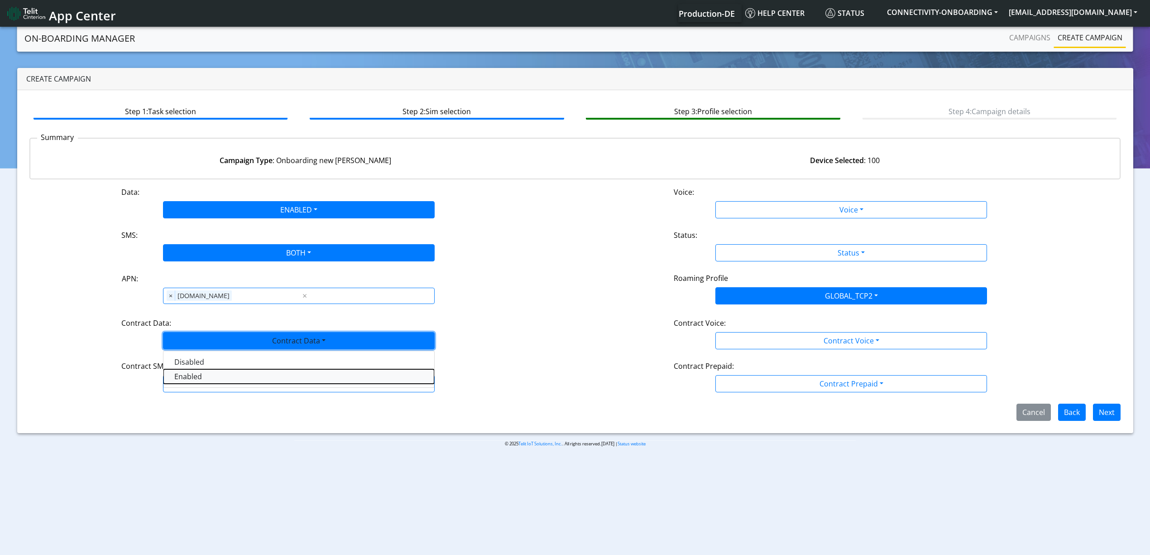
click at [193, 382] on Dataenabled-dropdown "Enabled" at bounding box center [298, 376] width 271 height 14
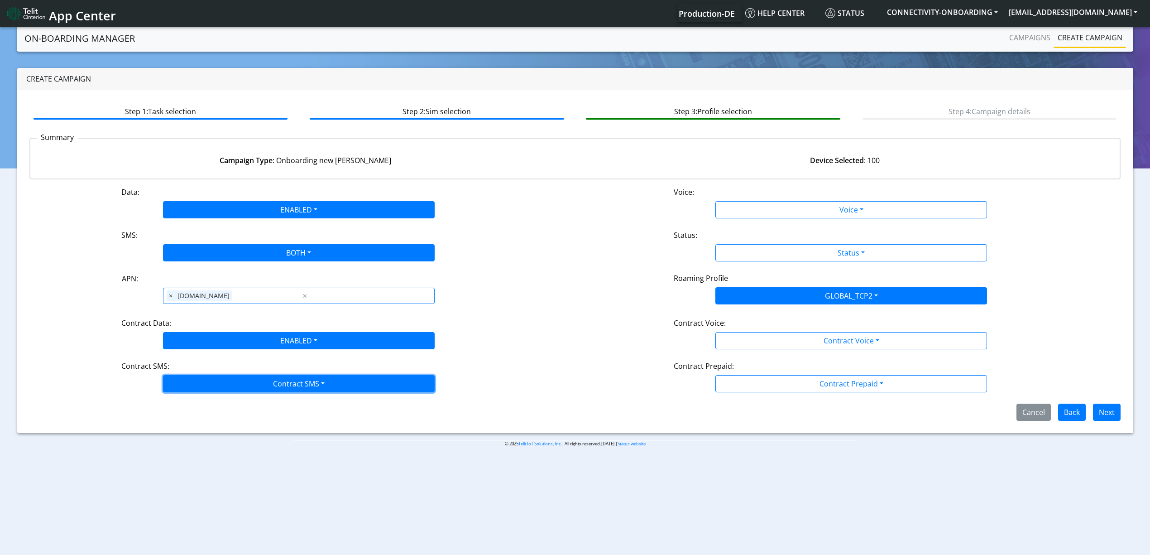
click at [220, 388] on button "Contract SMS" at bounding box center [299, 383] width 272 height 17
click at [196, 455] on SMSboth-dropdown "Both" at bounding box center [298, 448] width 271 height 14
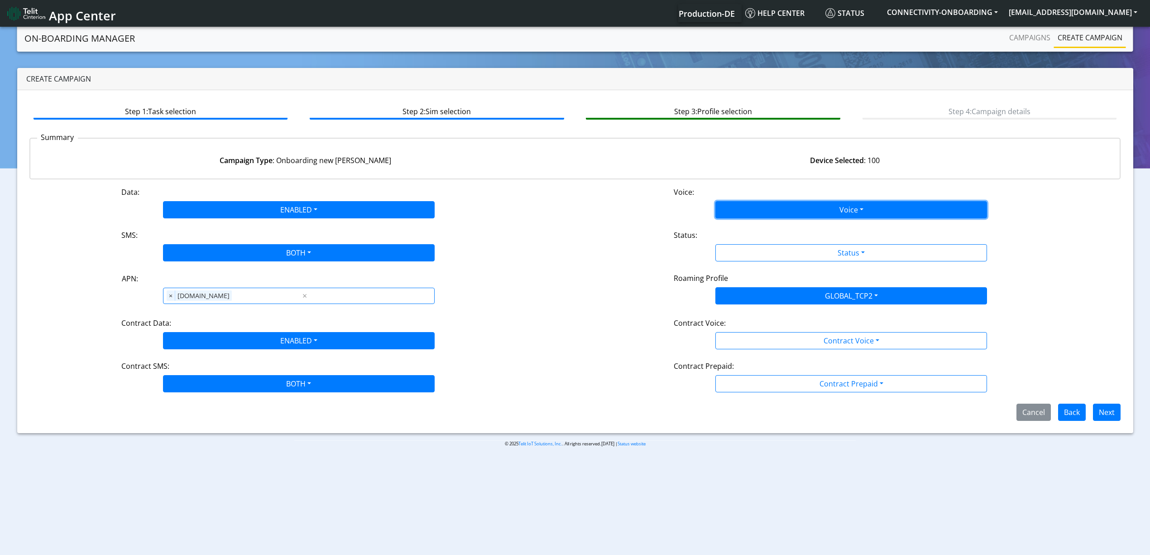
click at [786, 208] on button "Voice" at bounding box center [851, 209] width 272 height 17
click at [761, 233] on button "Disabled" at bounding box center [851, 231] width 271 height 14
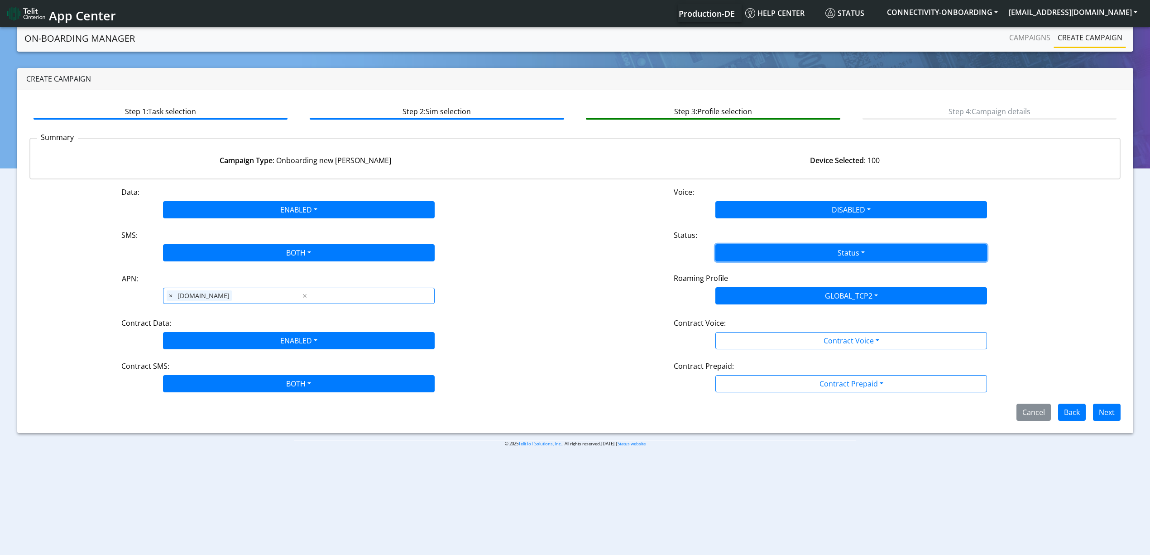
click at [758, 244] on button "Status" at bounding box center [851, 252] width 272 height 17
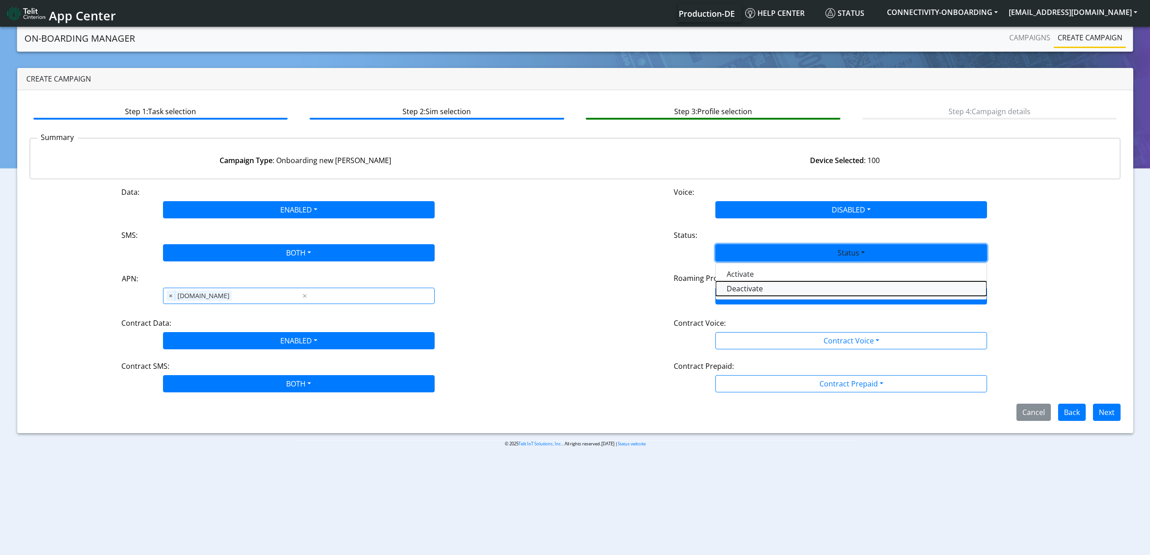
click at [757, 282] on button "Deactivate" at bounding box center [851, 288] width 271 height 14
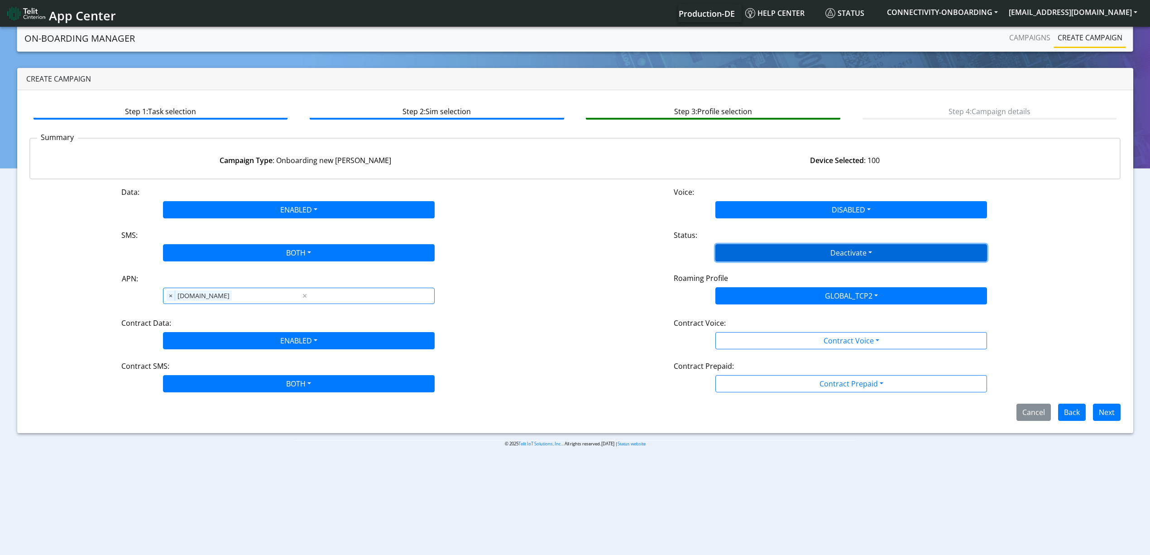
click at [786, 247] on button "Deactivate" at bounding box center [851, 252] width 272 height 17
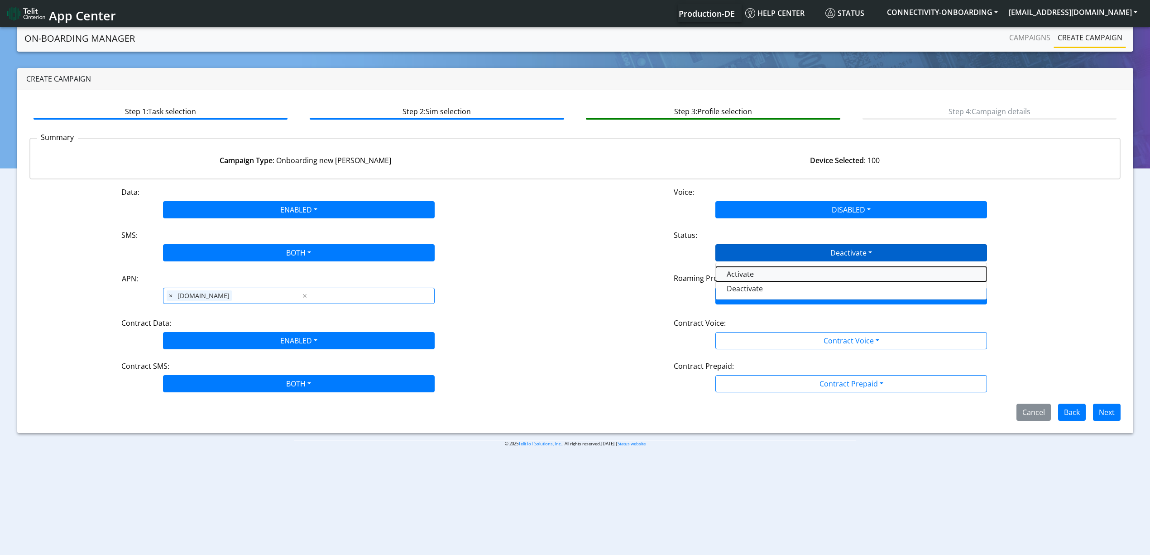
click at [768, 268] on button "Activate" at bounding box center [851, 274] width 271 height 14
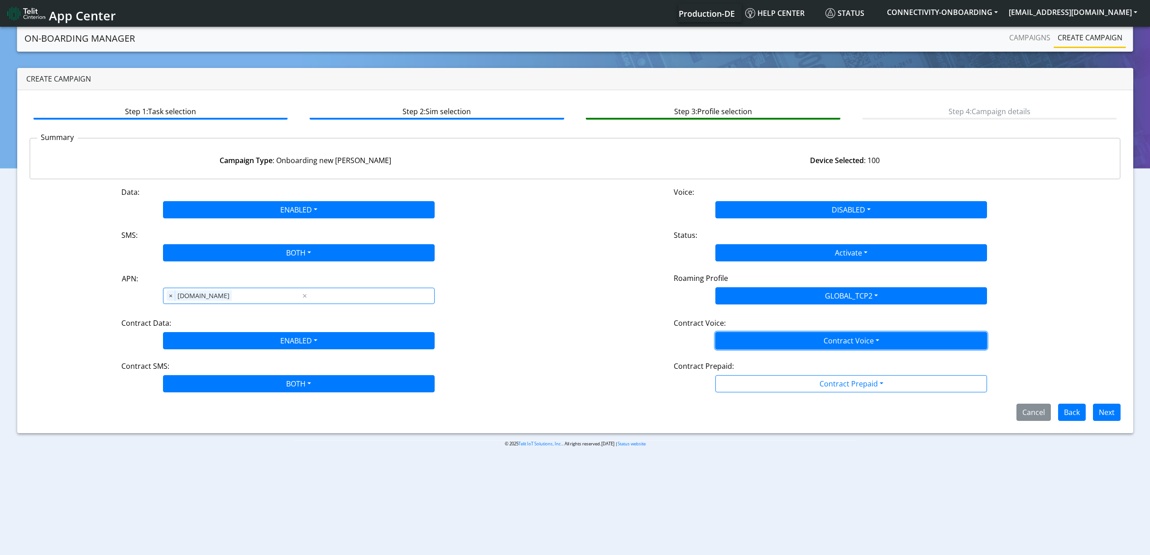
click at [760, 332] on button "Contract Voice" at bounding box center [851, 340] width 272 height 17
click at [746, 361] on Voicedisabled-dropdown "Disabled" at bounding box center [851, 361] width 271 height 14
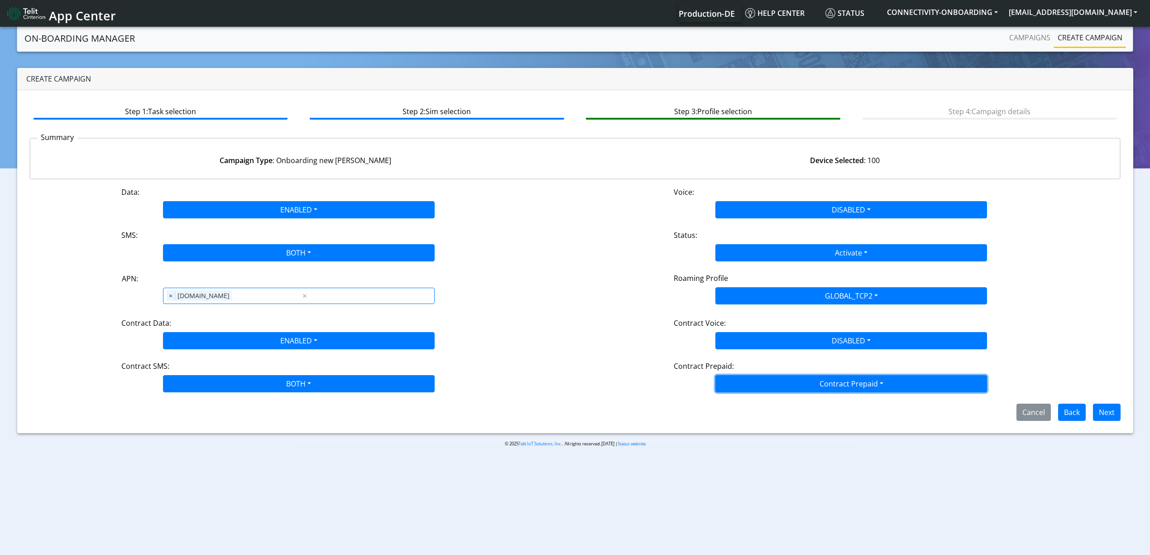
click at [750, 381] on button "Contract Prepaid" at bounding box center [851, 383] width 272 height 17
click at [734, 422] on Prepaidnotprepaid-dropdown "No" at bounding box center [851, 419] width 271 height 14
drag, startPoint x: 1103, startPoint y: 426, endPoint x: 1105, endPoint y: 417, distance: 9.0
click at [1105, 417] on div "Step 1: Task selection Step 2: Sim selection Step 3: Profile selection Step 4: …" at bounding box center [575, 261] width 1116 height 343
click at [1105, 417] on button "Next" at bounding box center [1107, 411] width 28 height 17
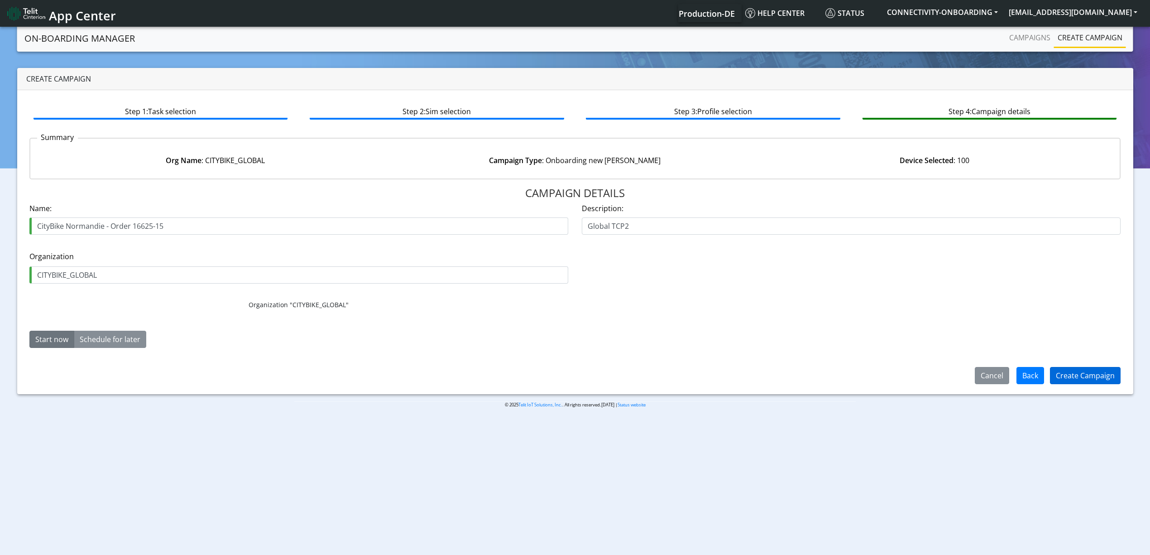
type input "CityBike Normandie - Order 16625-15"
click at [1092, 377] on button "Create Campaign" at bounding box center [1085, 375] width 71 height 17
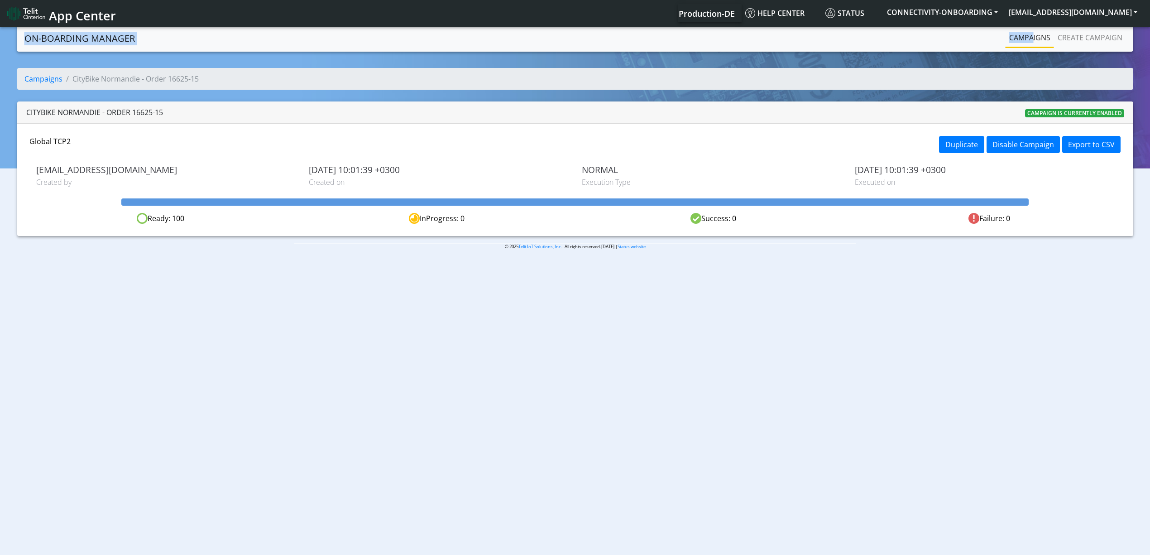
drag, startPoint x: 1040, startPoint y: 57, endPoint x: 1032, endPoint y: 43, distance: 15.6
click at [1032, 43] on section "On-Boarding Manager Campaigns Create campaign Campaigns CityBike Normandie - Or…" at bounding box center [575, 144] width 1150 height 239
click at [1032, 43] on link "Campaigns" at bounding box center [1029, 38] width 48 height 18
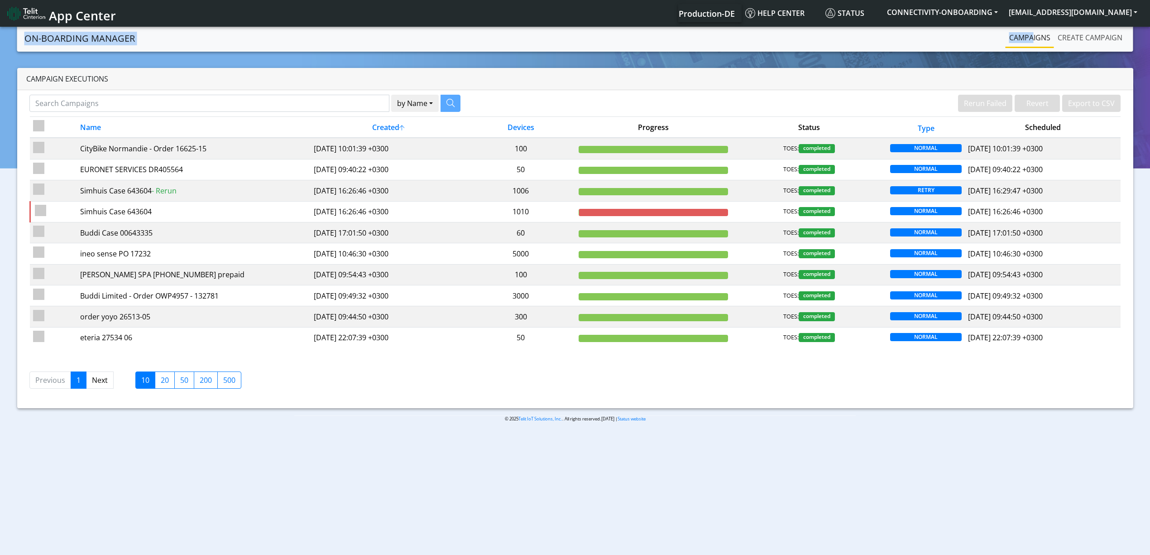
click at [1064, 42] on link "Create campaign" at bounding box center [1090, 38] width 72 height 18
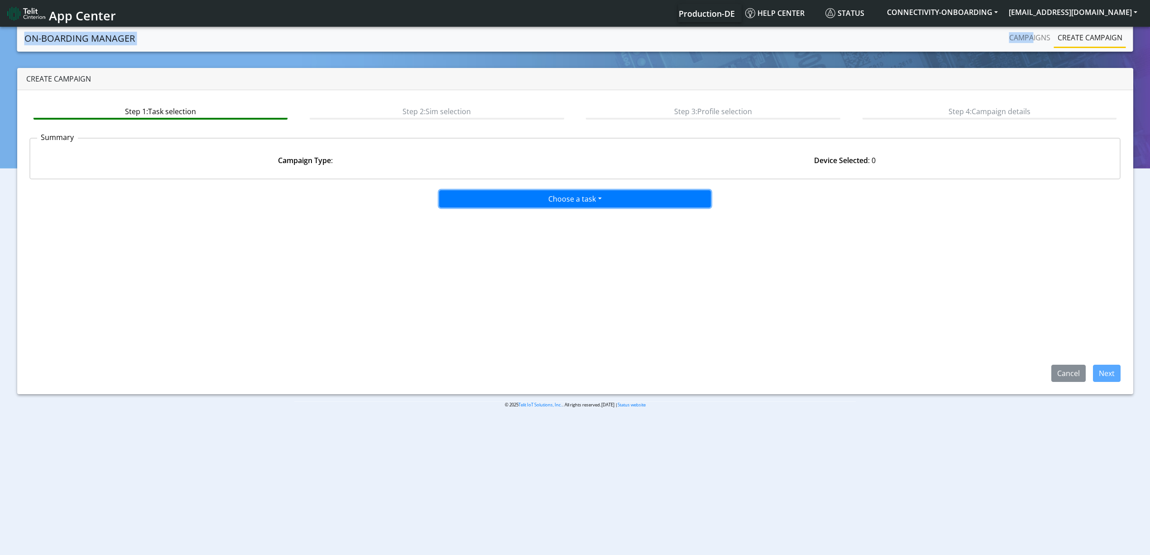
click at [575, 196] on button "Choose a task" at bounding box center [575, 198] width 272 height 17
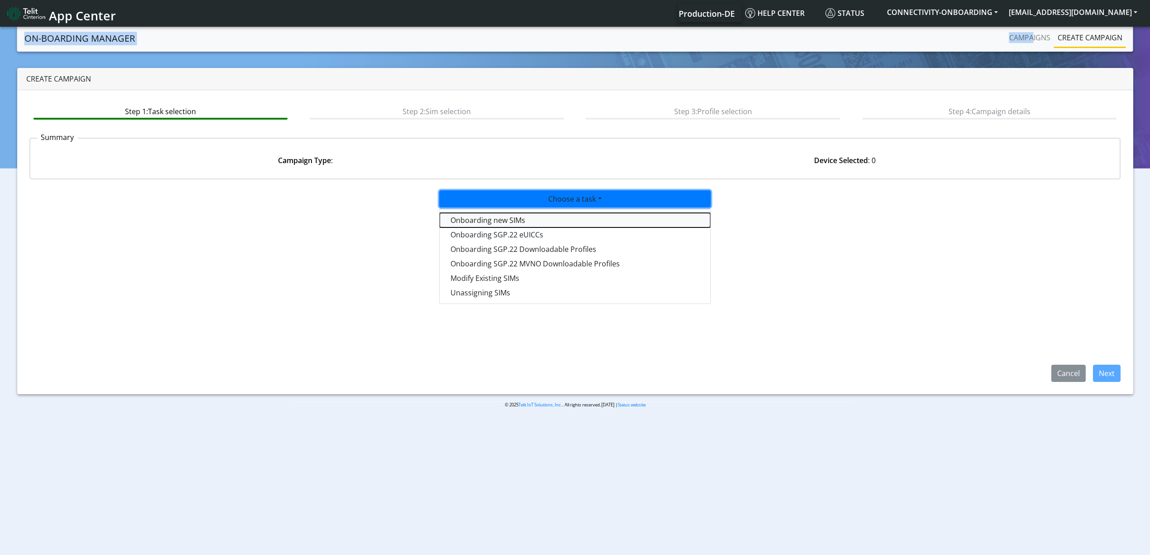
click at [534, 219] on tasktoes-dropdown "Onboarding new SIMs" at bounding box center [575, 220] width 271 height 14
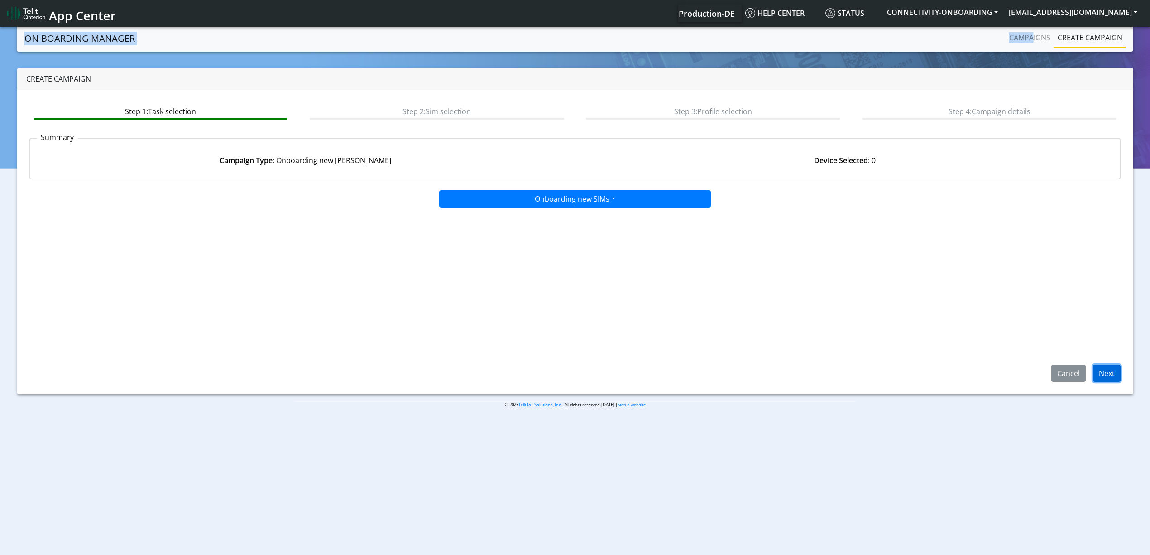
click at [1105, 372] on button "Next" at bounding box center [1107, 372] width 28 height 17
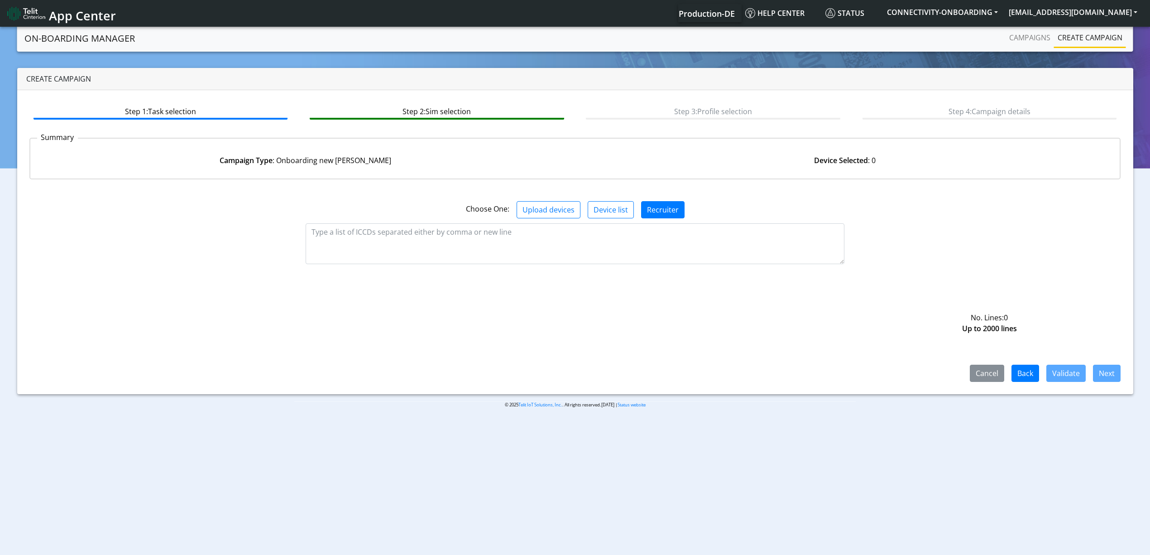
click at [335, 554] on body "App Center Production-DE Help center Status CONNECTIVITY-ONBOARDING [EMAIL_ADDR…" at bounding box center [575, 291] width 1150 height 533
paste textarea "89358151000023553186 89358151000023553194"
click at [482, 253] on textarea "89358151000023553186 89358151000023553194" at bounding box center [575, 243] width 539 height 41
type textarea "89358151000023553186 89358151000023553194"
click at [1063, 364] on button "Validate" at bounding box center [1065, 372] width 39 height 17
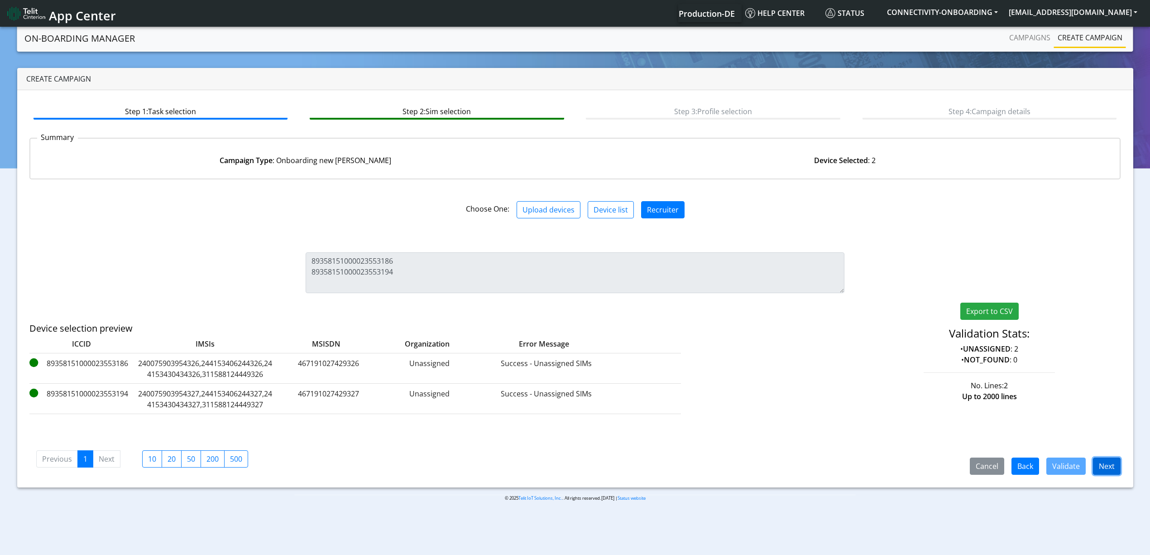
click at [1105, 471] on button "Next" at bounding box center [1107, 465] width 28 height 17
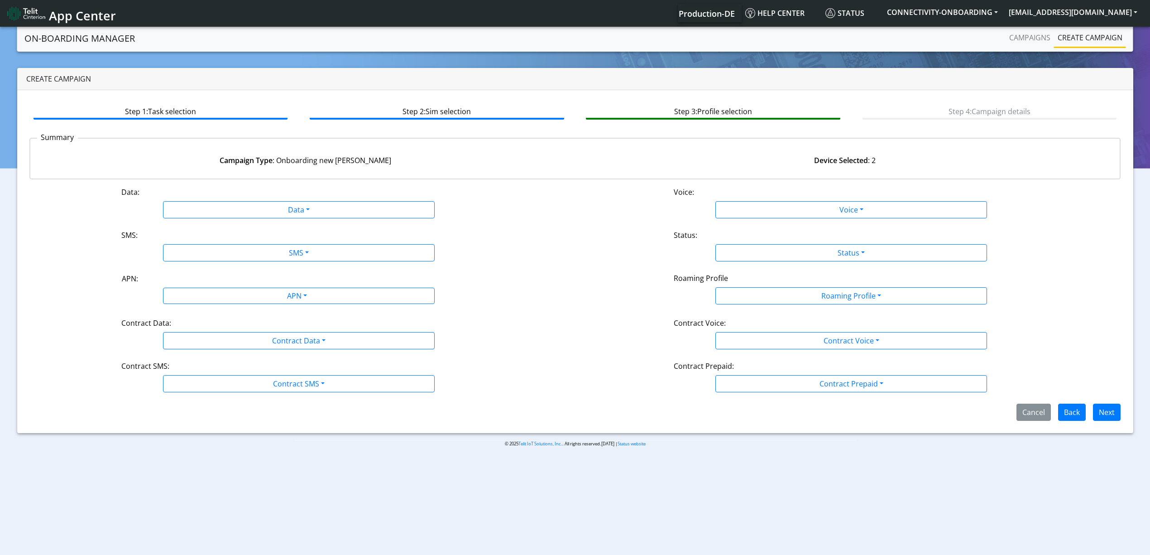
click at [355, 221] on div "Data: Data Disabled Enabled Voice: Voice Disabled Enabled SMS: SMS Disabled MO …" at bounding box center [574, 303] width 1091 height 234
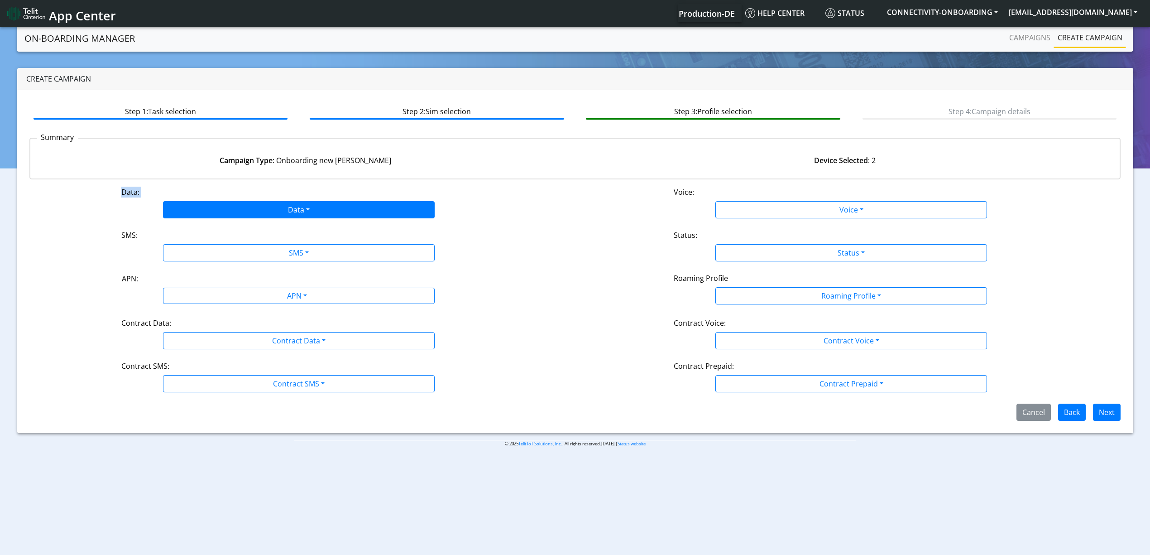
drag, startPoint x: 312, startPoint y: 198, endPoint x: 290, endPoint y: 210, distance: 25.3
click at [290, 210] on div "Data: Data Disabled Enabled" at bounding box center [299, 202] width 552 height 32
click at [290, 210] on button "Data" at bounding box center [299, 209] width 272 height 17
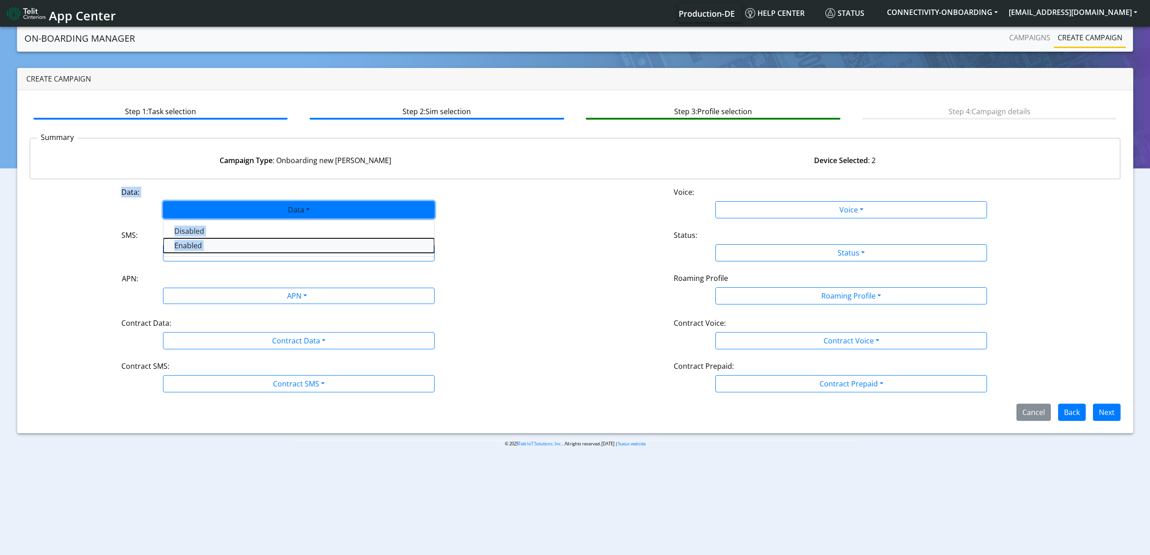
click at [239, 250] on button "Enabled" at bounding box center [298, 245] width 271 height 14
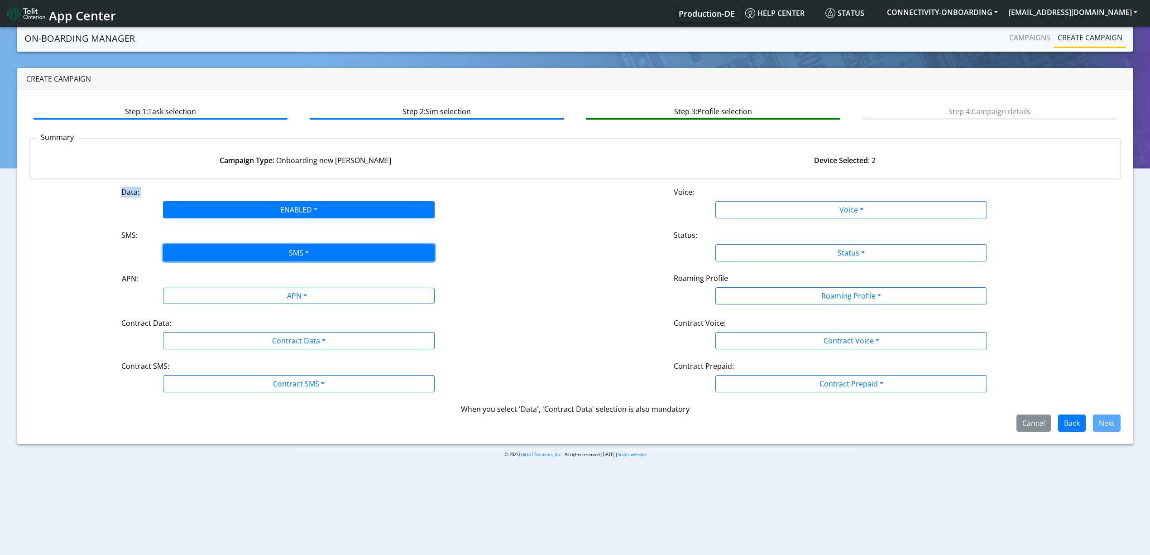
click at [256, 254] on button "SMS" at bounding box center [299, 252] width 272 height 17
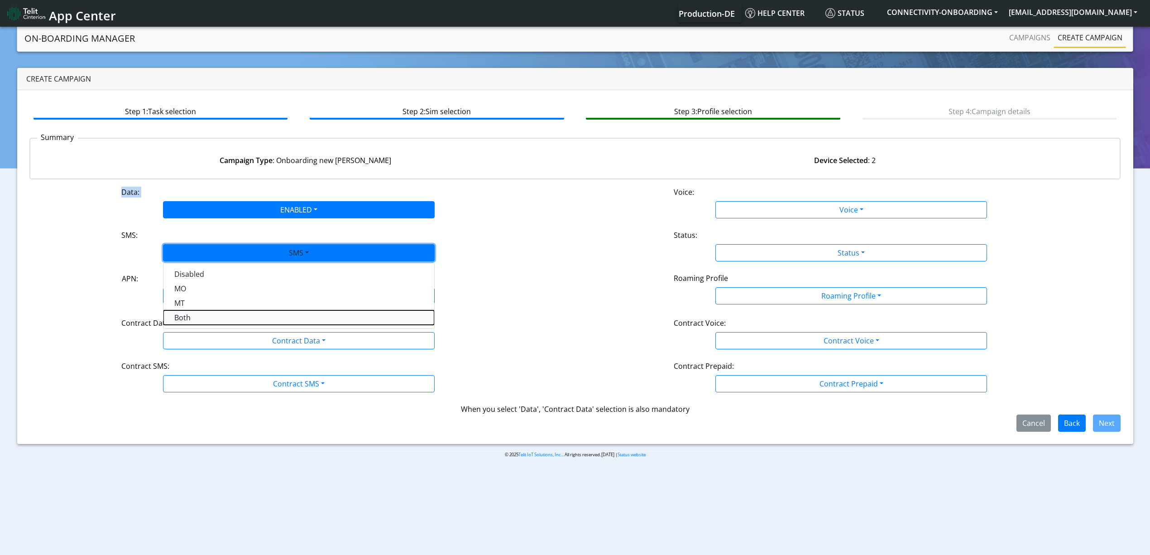
click at [212, 311] on button "Both" at bounding box center [298, 317] width 271 height 14
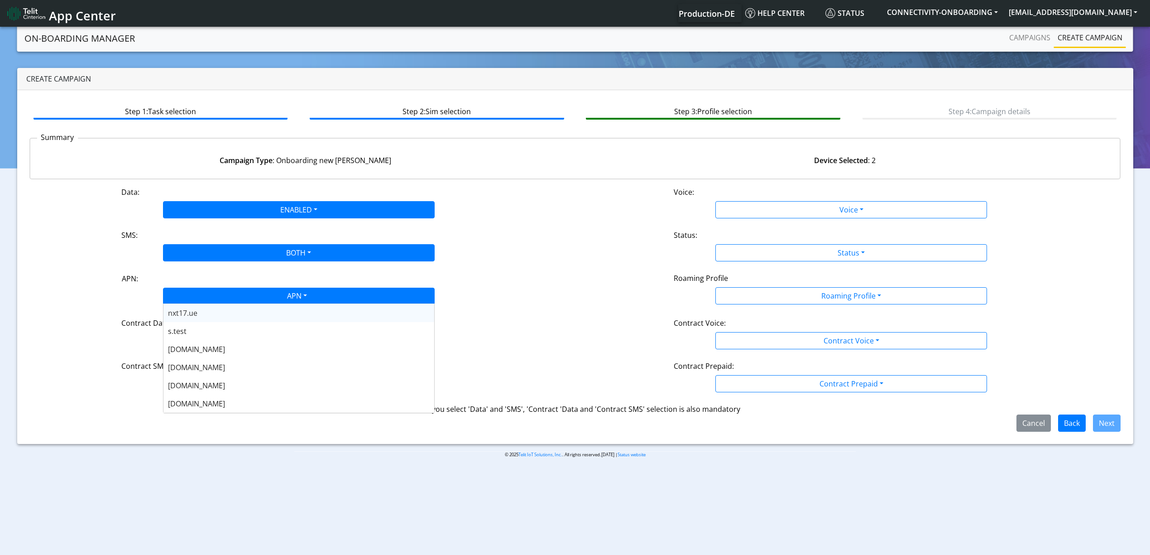
click at [268, 291] on div "APN" at bounding box center [296, 297] width 287 height 18
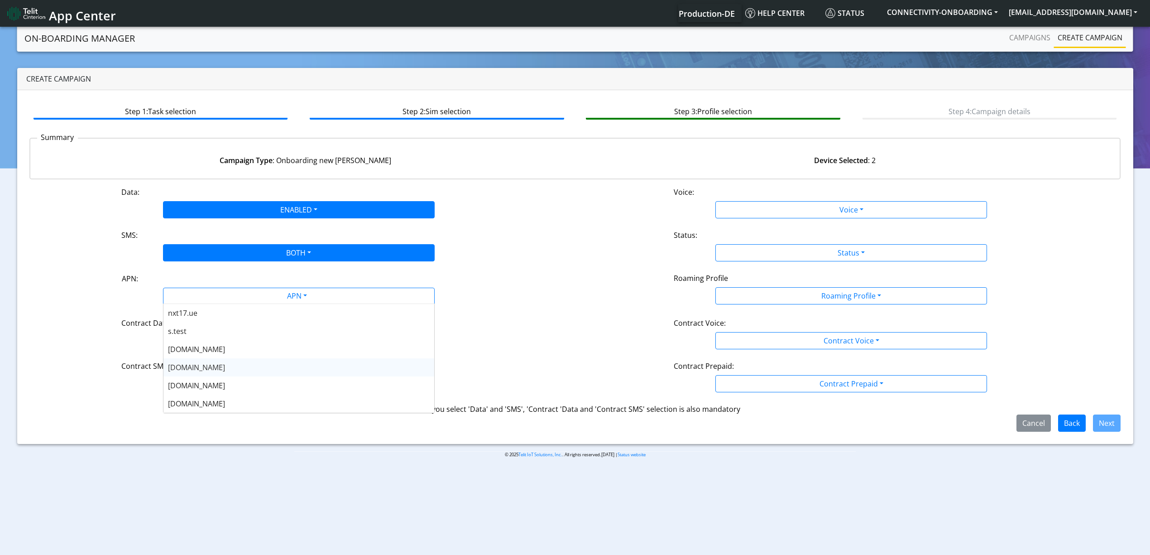
click at [220, 363] on div "[DOMAIN_NAME]" at bounding box center [298, 367] width 271 height 18
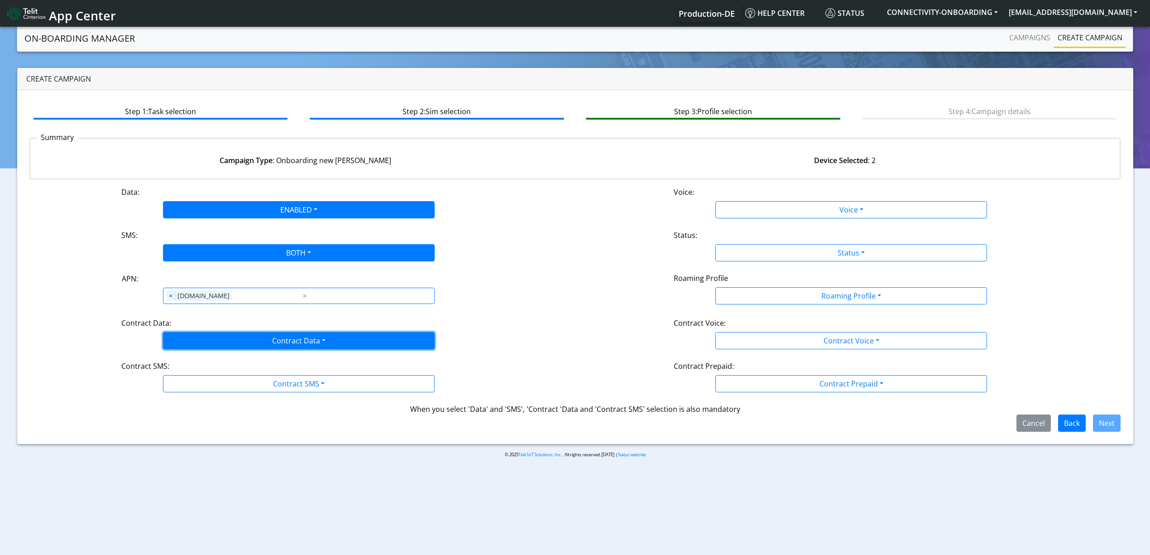
click at [249, 344] on button "Contract Data" at bounding box center [299, 340] width 272 height 17
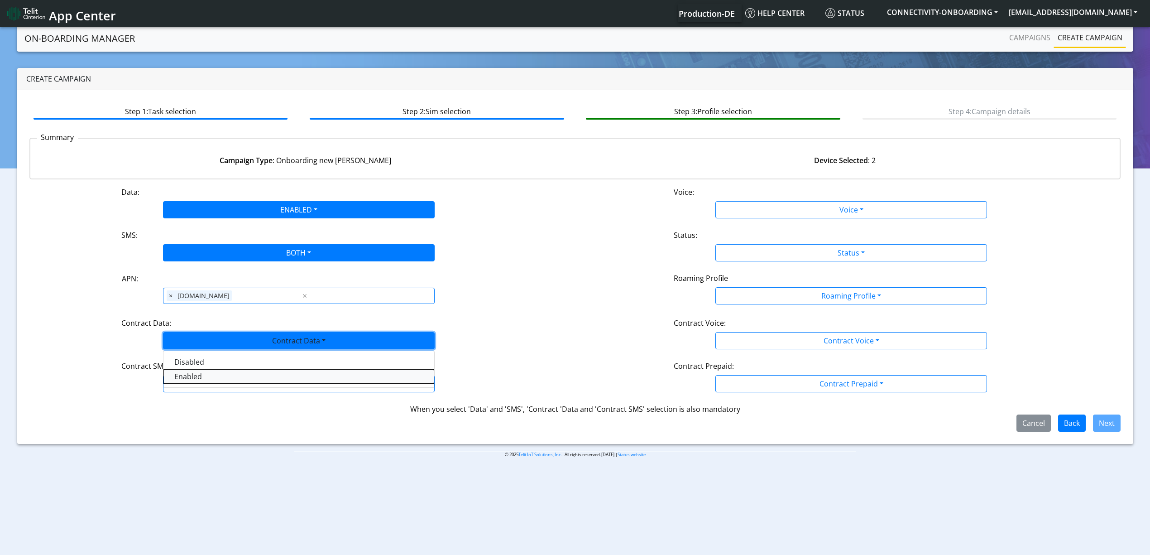
click at [214, 372] on Dataenabled-dropdown "Enabled" at bounding box center [298, 376] width 271 height 14
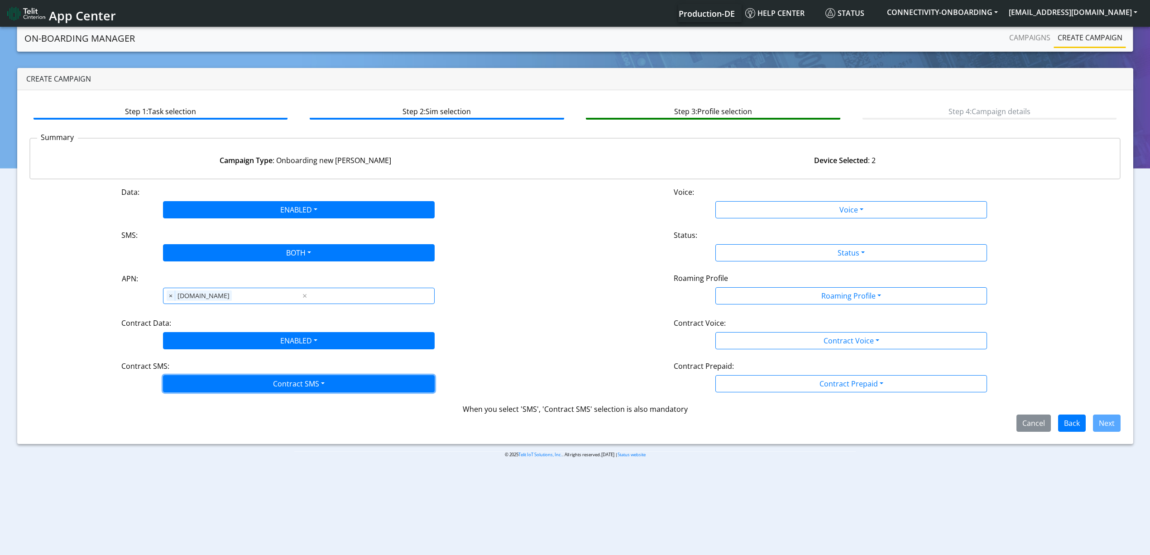
click at [229, 388] on button "Contract SMS" at bounding box center [299, 383] width 272 height 17
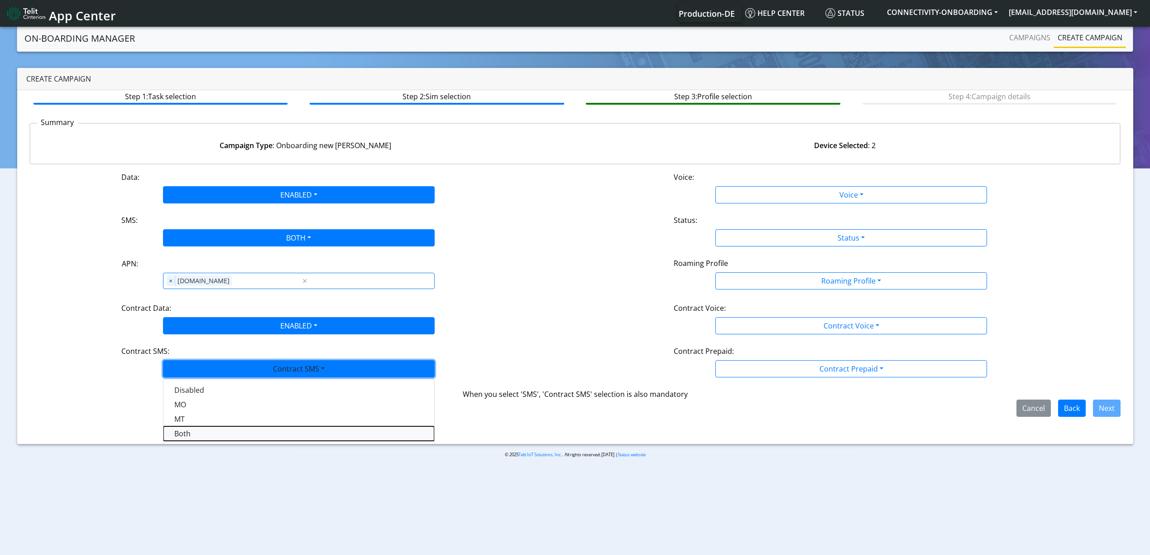
click at [189, 437] on SMSboth-dropdown "Both" at bounding box center [298, 433] width 271 height 14
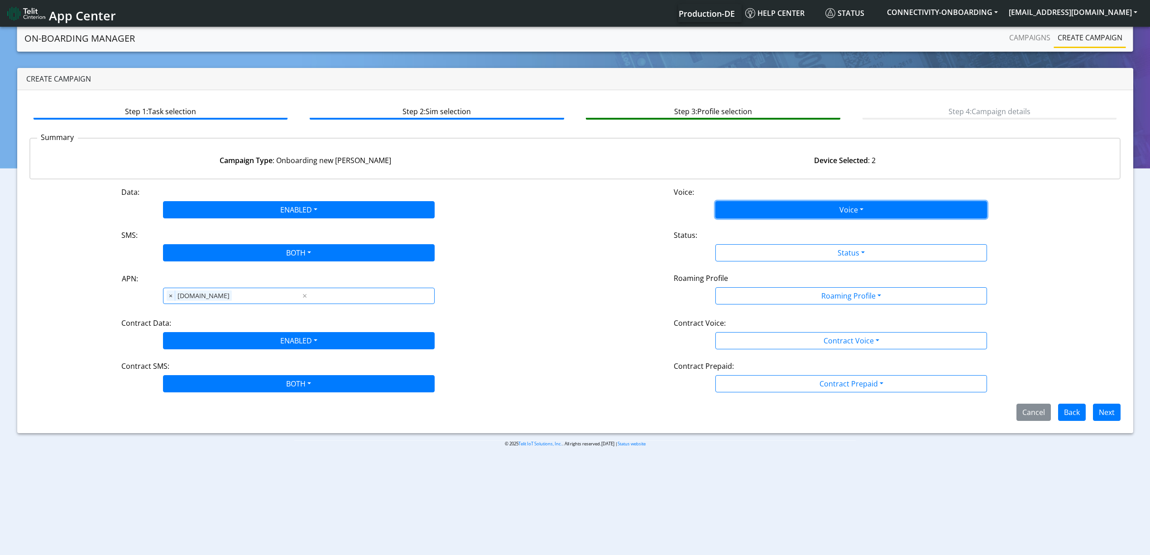
click at [732, 210] on button "Voice" at bounding box center [851, 209] width 272 height 17
click at [741, 224] on button "Disabled" at bounding box center [851, 231] width 271 height 14
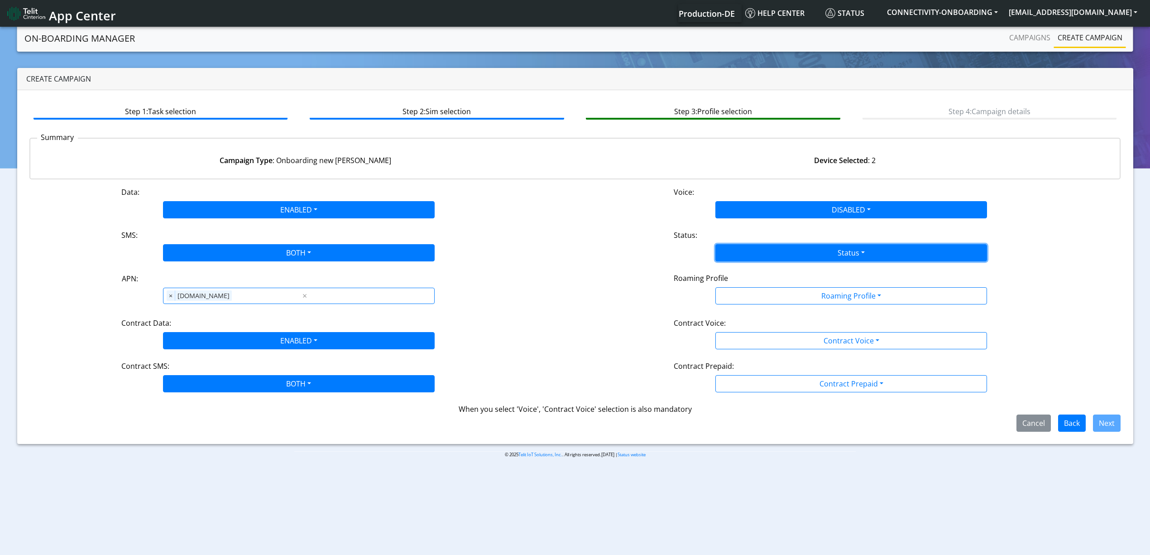
click at [759, 249] on button "Status" at bounding box center [851, 252] width 272 height 17
click at [745, 274] on button "Activate" at bounding box center [851, 274] width 271 height 14
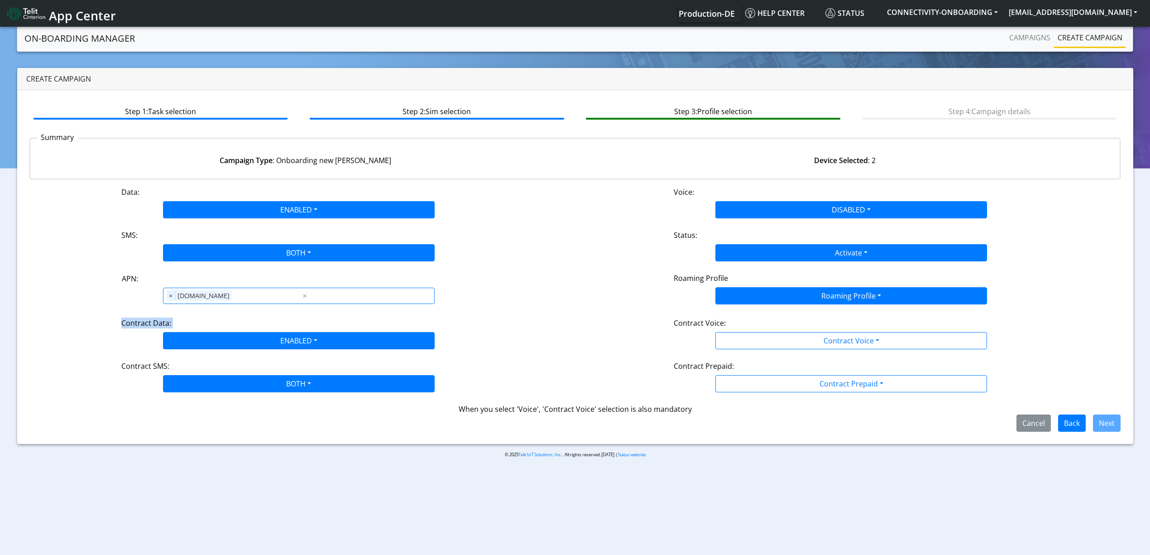
drag, startPoint x: 766, startPoint y: 313, endPoint x: 786, endPoint y: 301, distance: 22.7
click at [786, 301] on div "Data: ENABLED Disabled Enabled Voice: DISABLED Disabled Enabled SMS: BOTH Disab…" at bounding box center [574, 308] width 1091 height 245
click at [786, 301] on button "Roaming Profile" at bounding box center [851, 295] width 272 height 17
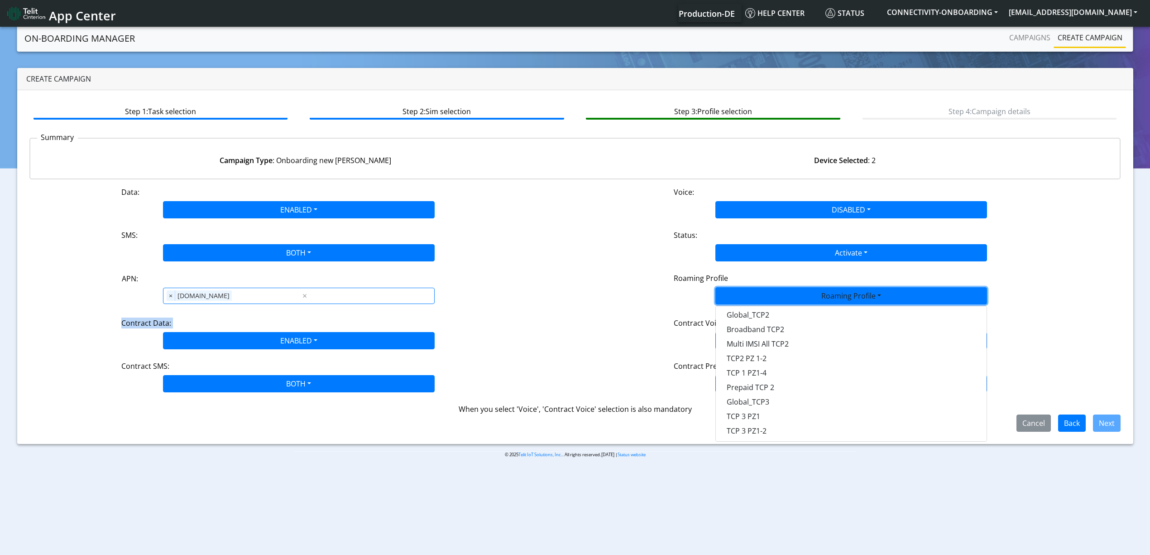
scroll to position [110, 0]
click at [778, 382] on Profile-dropdown "Global_TCP3" at bounding box center [851, 386] width 271 height 14
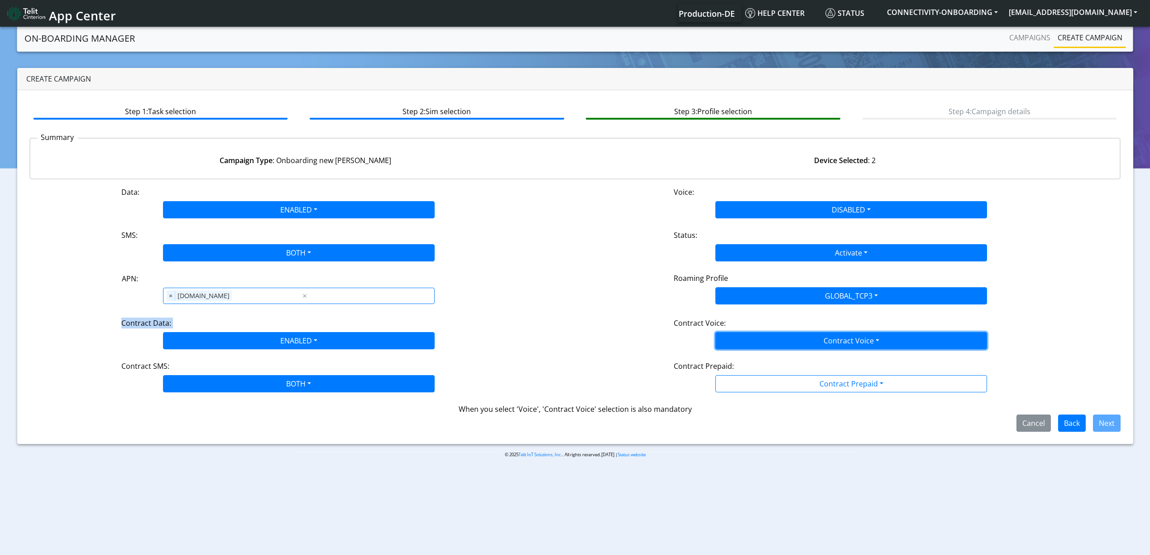
click at [816, 336] on button "Contract Voice" at bounding box center [851, 340] width 272 height 17
click at [772, 363] on Voicedisabled-dropdown "Disabled" at bounding box center [851, 361] width 271 height 14
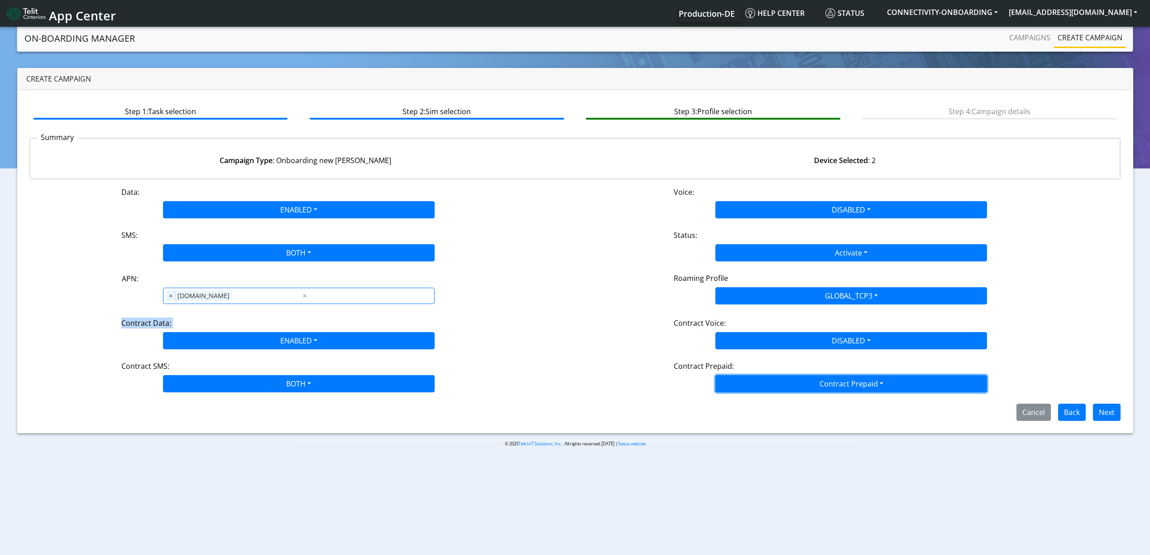
click at [780, 379] on button "Contract Prepaid" at bounding box center [851, 383] width 272 height 17
click at [776, 419] on Prepaidnotprepaid-dropdown "No" at bounding box center [851, 419] width 271 height 14
click at [1099, 411] on button "Next" at bounding box center [1107, 411] width 28 height 17
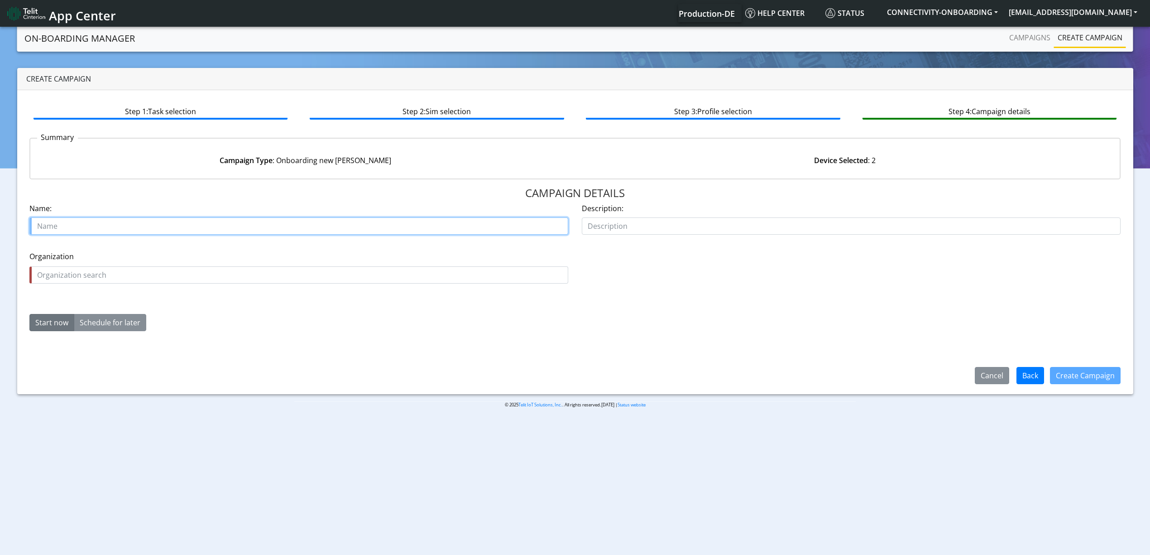
click at [354, 225] on input "text" at bounding box center [298, 225] width 539 height 17
paste input "89358151000023553186 89358151000023553194"
type input "89358151000023553186 89358151000023553194"
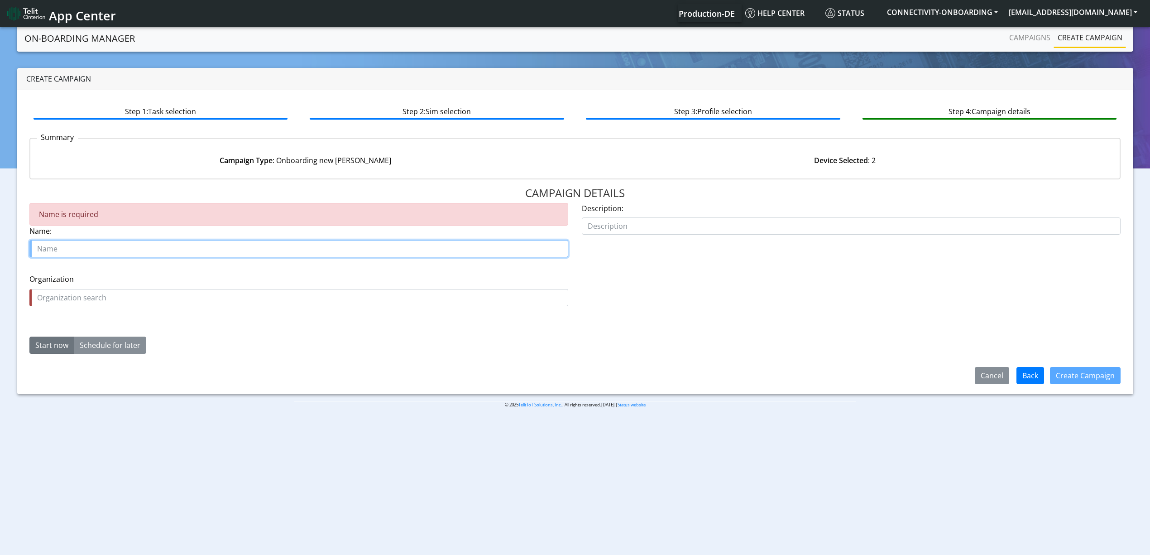
paste input "SOLARHOME"
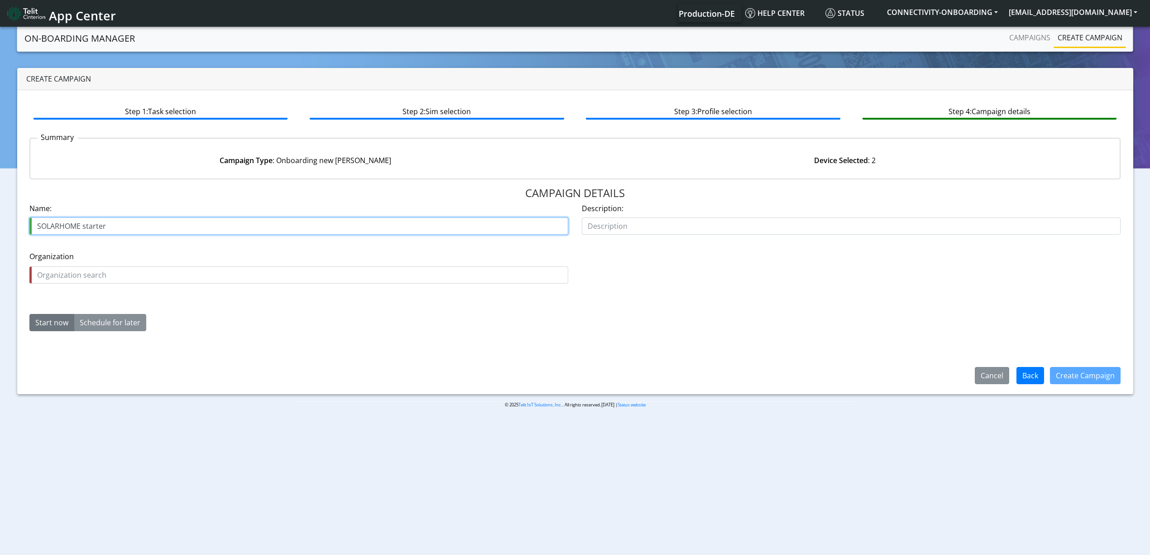
type input "SOLARHOME starter"
paste input "SOLARHOME"
click at [147, 266] on div "Organization is required Organization SOLARHOME" at bounding box center [298, 267] width 539 height 33
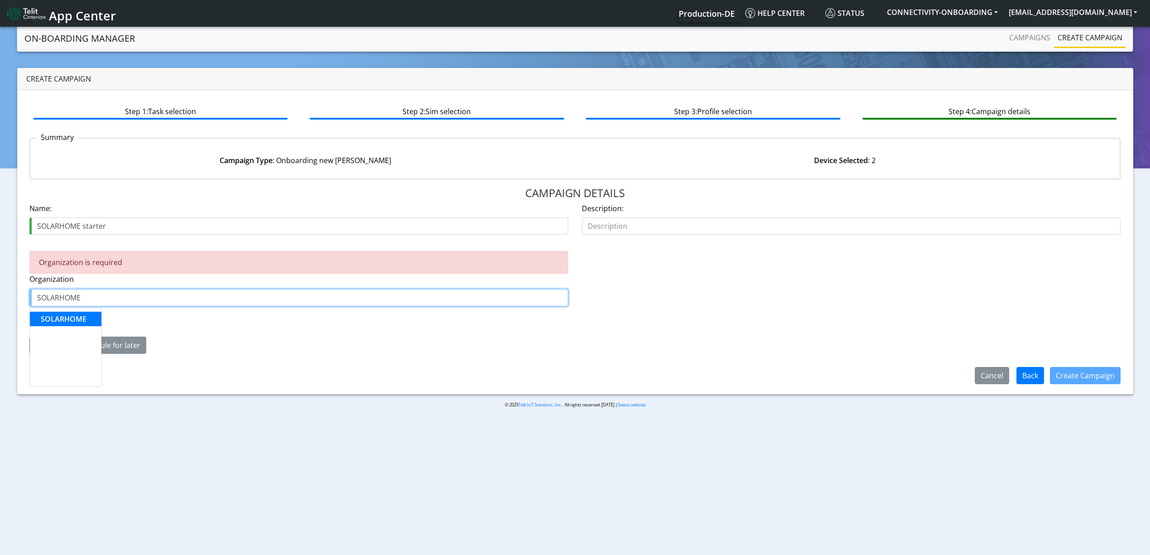
click at [88, 319] on button "SOLARHOME" at bounding box center [66, 318] width 72 height 14
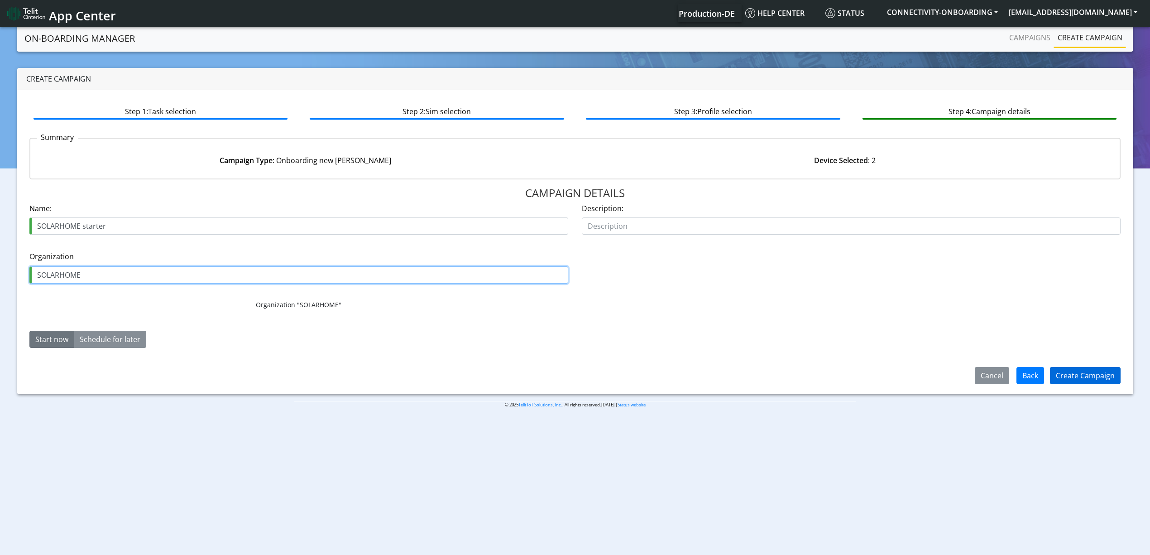
type input "SOLARHOME"
click at [1078, 370] on button "Create Campaign" at bounding box center [1085, 375] width 71 height 17
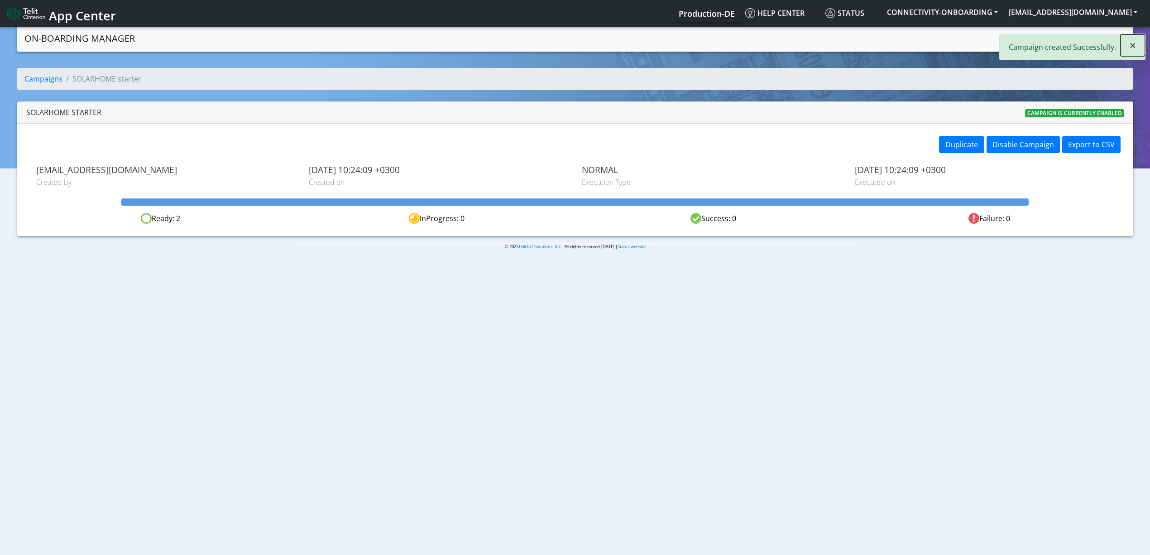
click at [1132, 48] on span "×" at bounding box center [1132, 45] width 6 height 15
click at [1037, 46] on link "Campaigns" at bounding box center [1029, 38] width 48 height 18
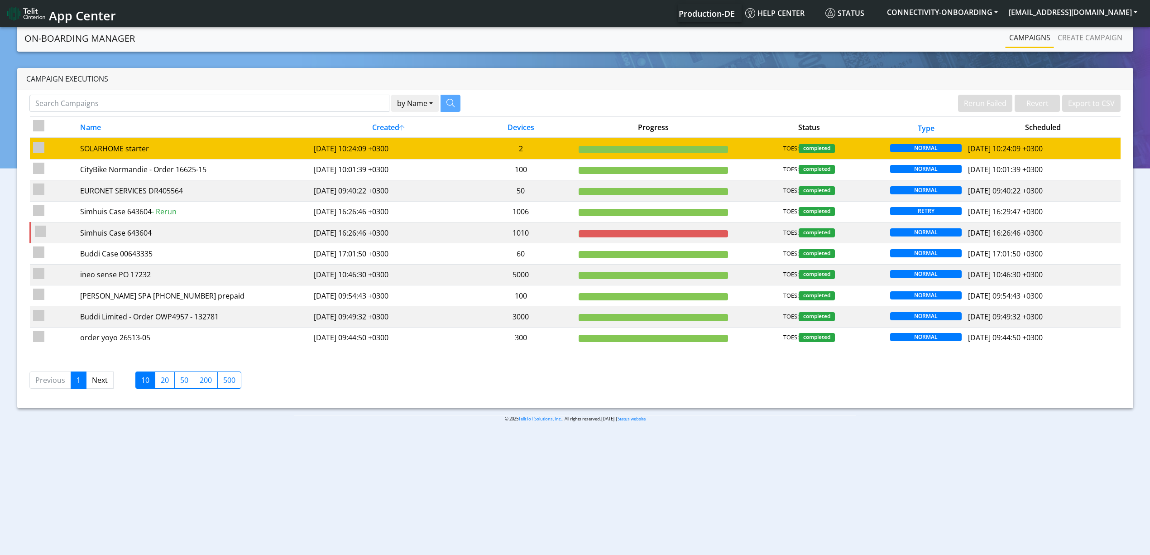
click at [443, 142] on td "[DATE] 10:24:09 +0300" at bounding box center [389, 148] width 156 height 21
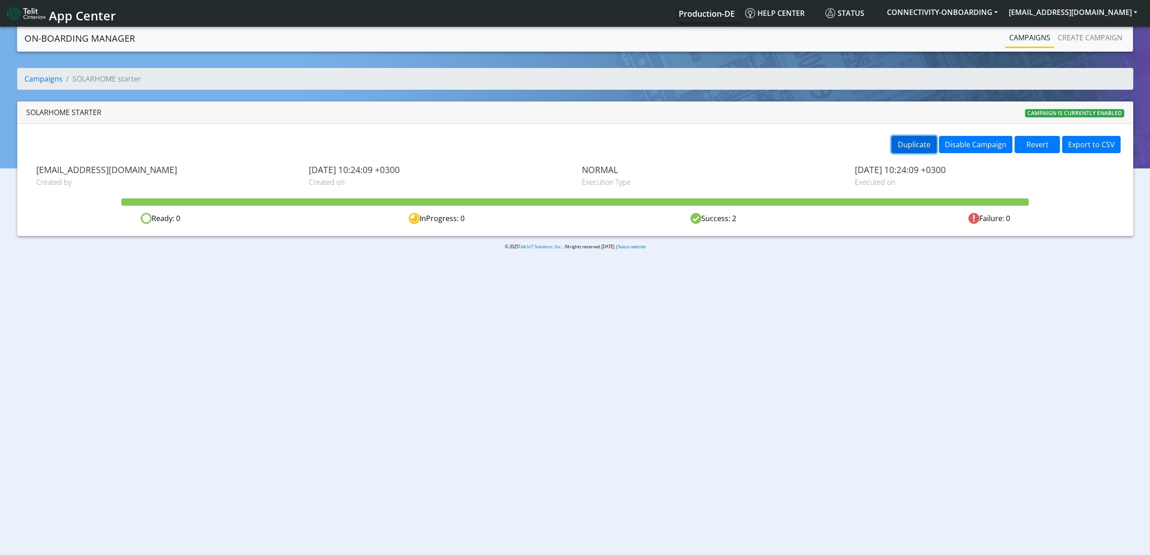
click at [902, 140] on button "Duplicate" at bounding box center [913, 144] width 45 height 17
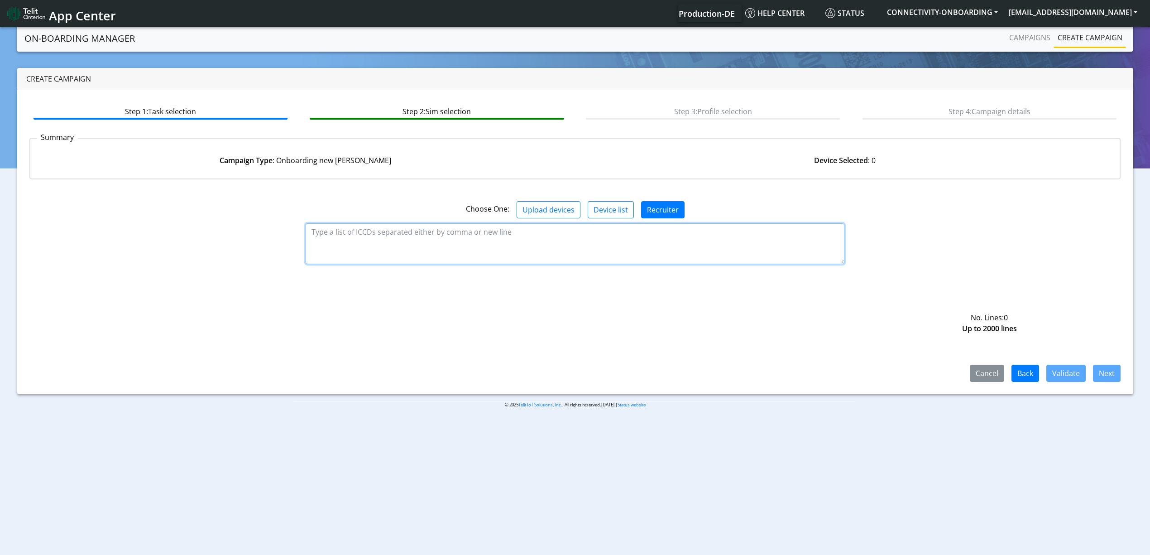
click at [556, 235] on textarea at bounding box center [575, 243] width 539 height 41
paste textarea "89358151000023553210 89358151000023553202"
type textarea "89358151000023553210 89358151000023553202"
click at [1058, 373] on button "Validate" at bounding box center [1065, 372] width 39 height 17
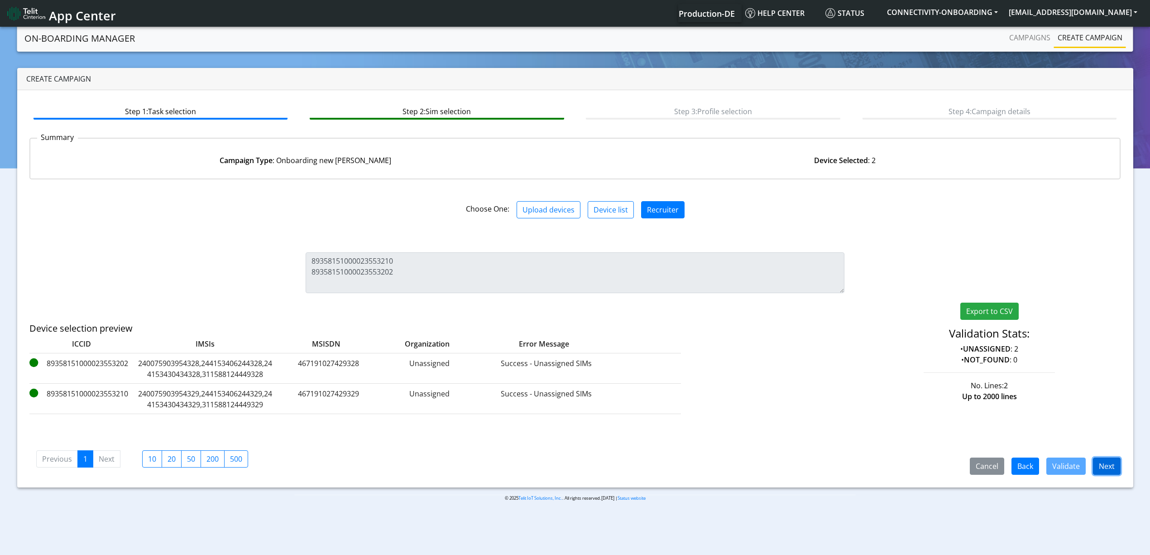
click at [1109, 474] on button "Next" at bounding box center [1107, 465] width 28 height 17
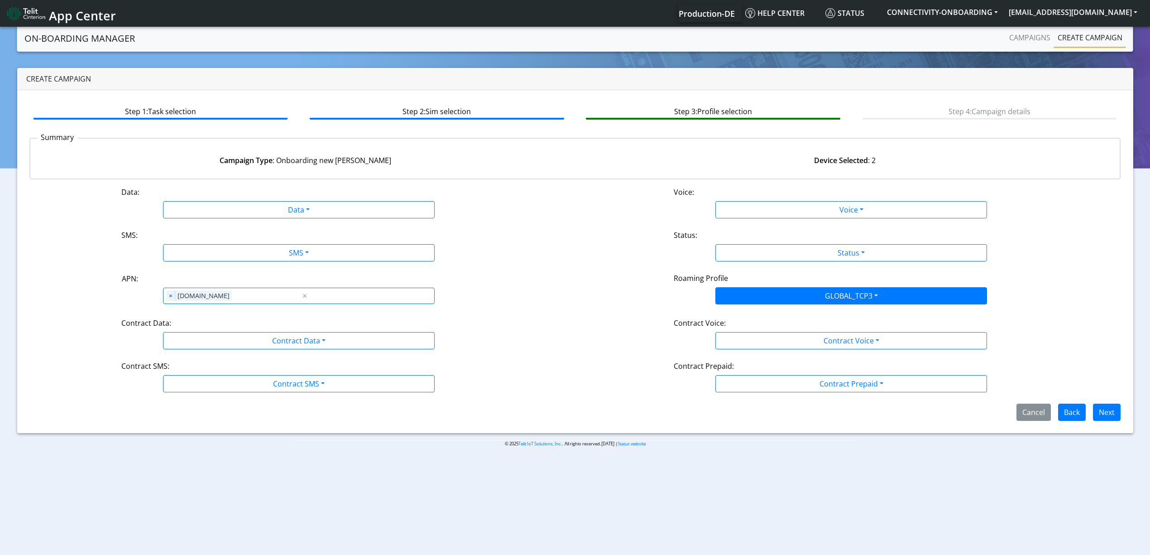
click at [223, 221] on div "Data: Data Disabled Enabled Voice: Voice Disabled Enabled SMS: SMS Disabled MO …" at bounding box center [574, 303] width 1091 height 234
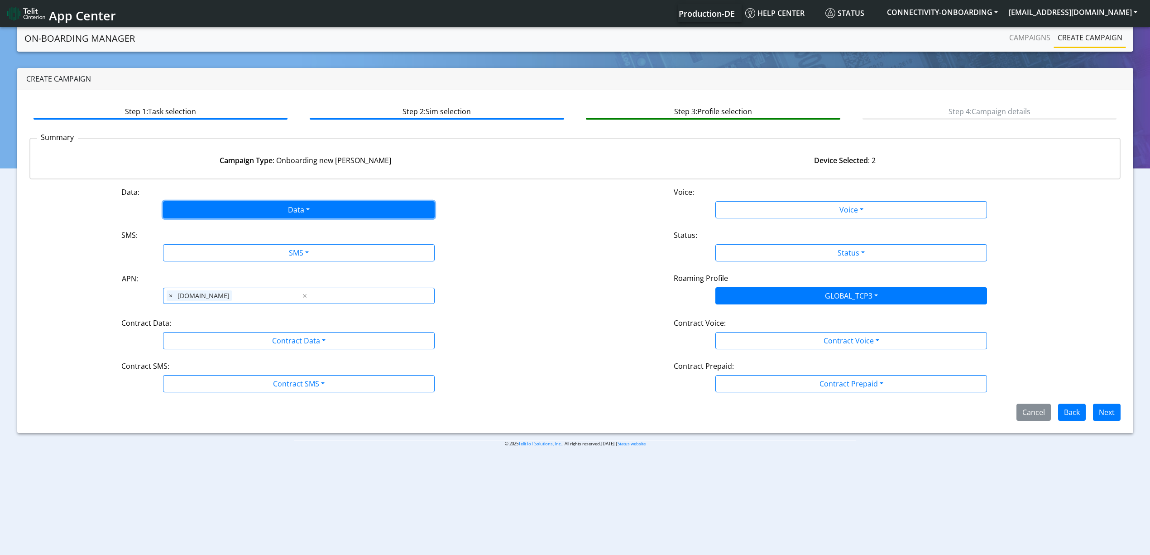
click at [241, 209] on button "Data" at bounding box center [299, 209] width 272 height 17
click at [218, 239] on button "Enabled" at bounding box center [298, 245] width 271 height 14
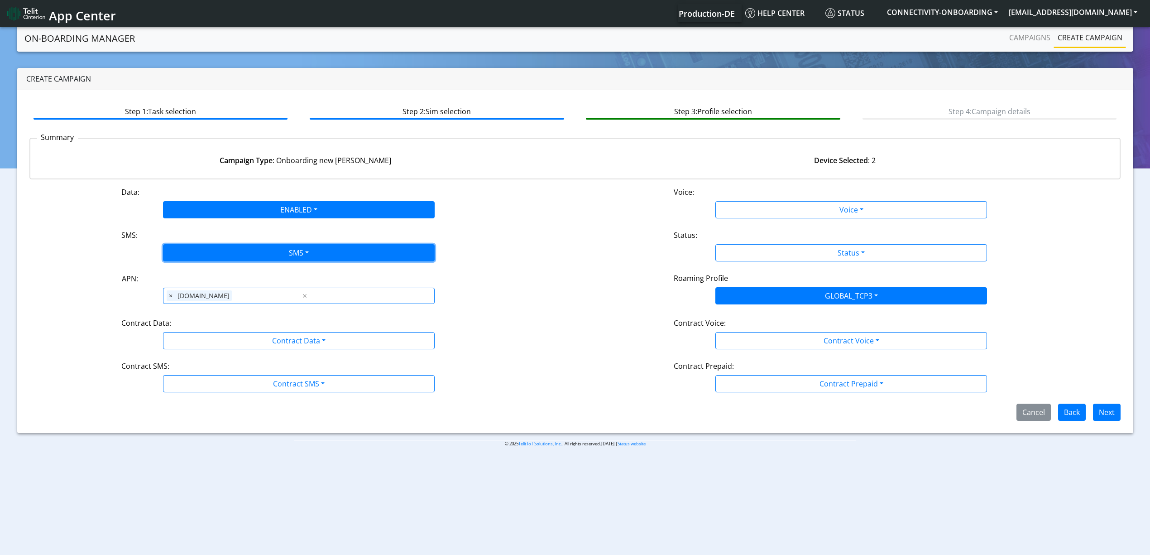
click at [218, 250] on button "SMS" at bounding box center [299, 252] width 272 height 17
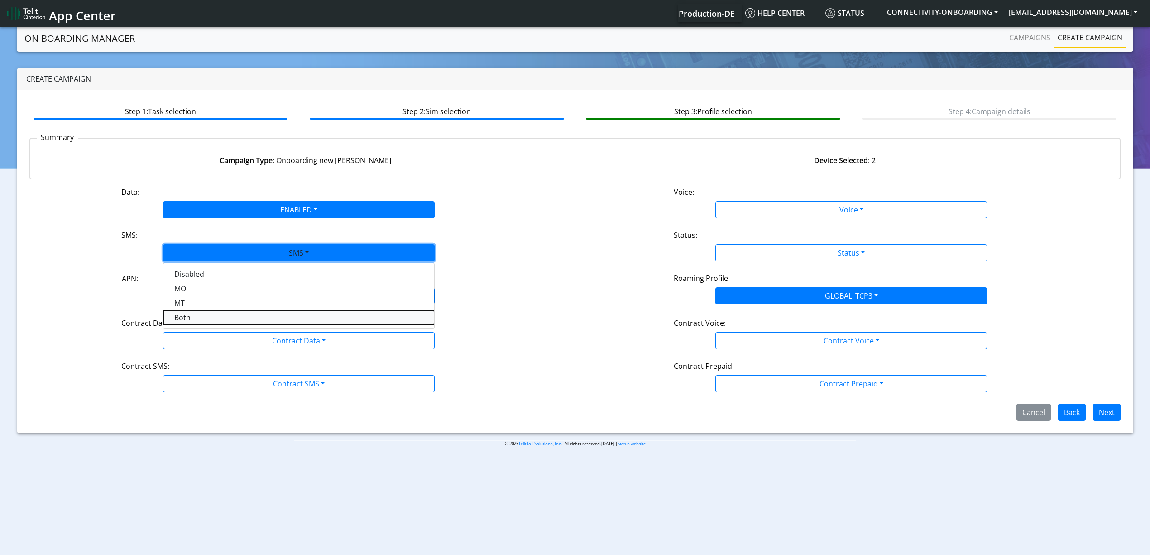
click at [192, 312] on button "Both" at bounding box center [298, 317] width 271 height 14
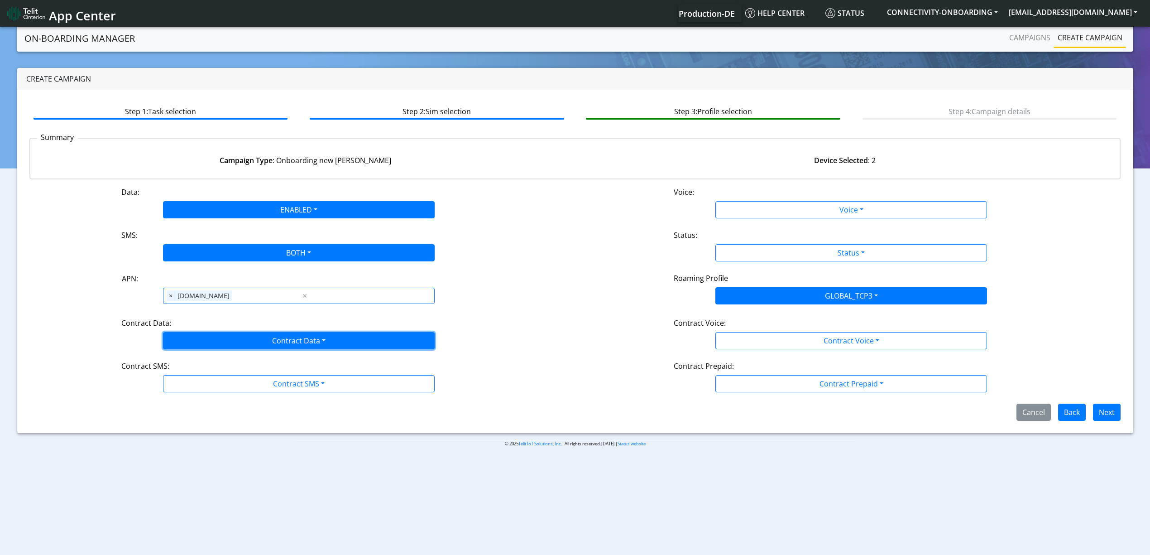
click at [196, 337] on button "Contract Data" at bounding box center [299, 340] width 272 height 17
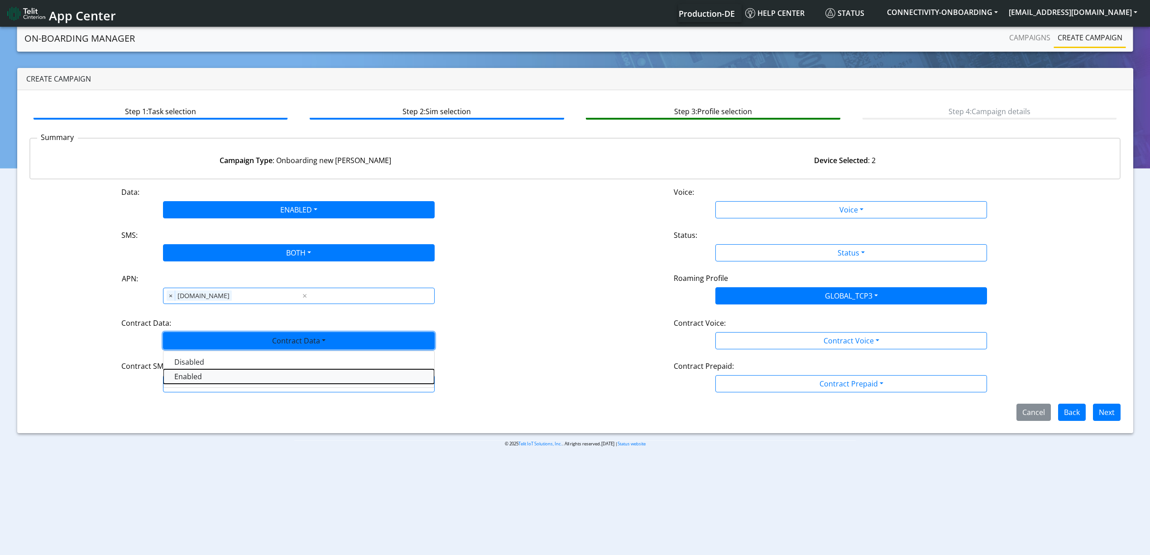
click at [183, 383] on Dataenabled-dropdown "Enabled" at bounding box center [298, 376] width 271 height 14
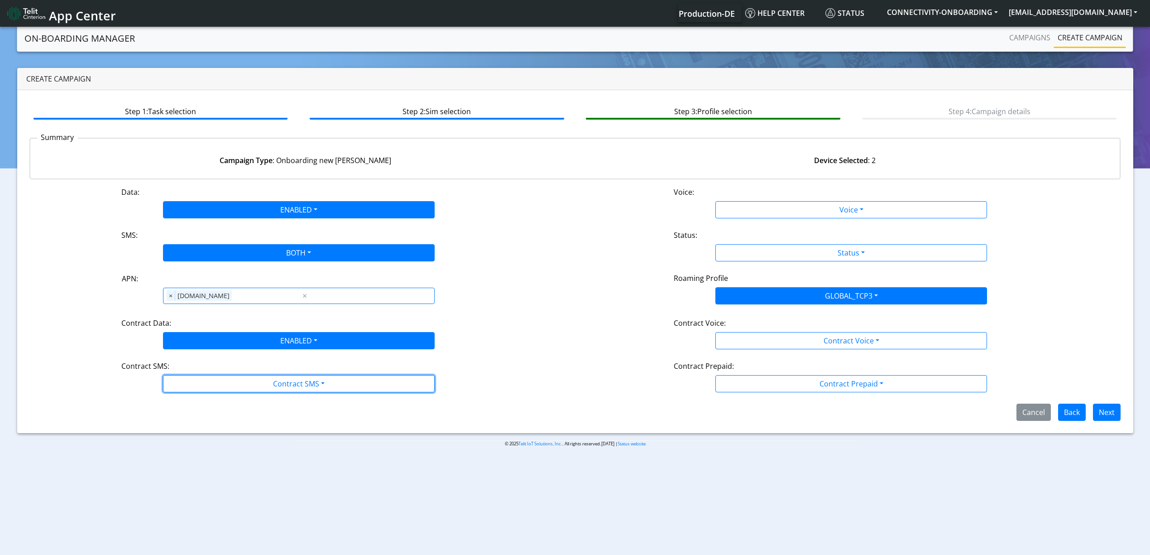
drag, startPoint x: 191, startPoint y: 384, endPoint x: 183, endPoint y: 449, distance: 65.6
click at [183, 449] on section "On-Boarding Manager Campaigns Create campaign Create campaign Step 1: Task sele…" at bounding box center [575, 243] width 1150 height 436
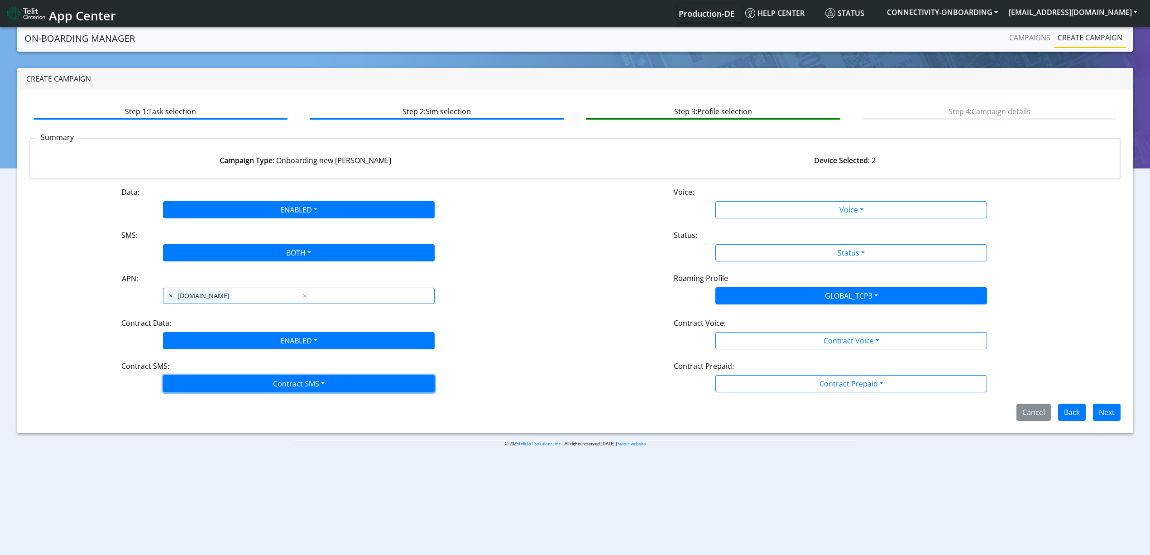
click at [233, 387] on button "Contract SMS" at bounding box center [299, 383] width 272 height 17
click at [202, 453] on SMSboth-dropdown "Both" at bounding box center [298, 448] width 271 height 14
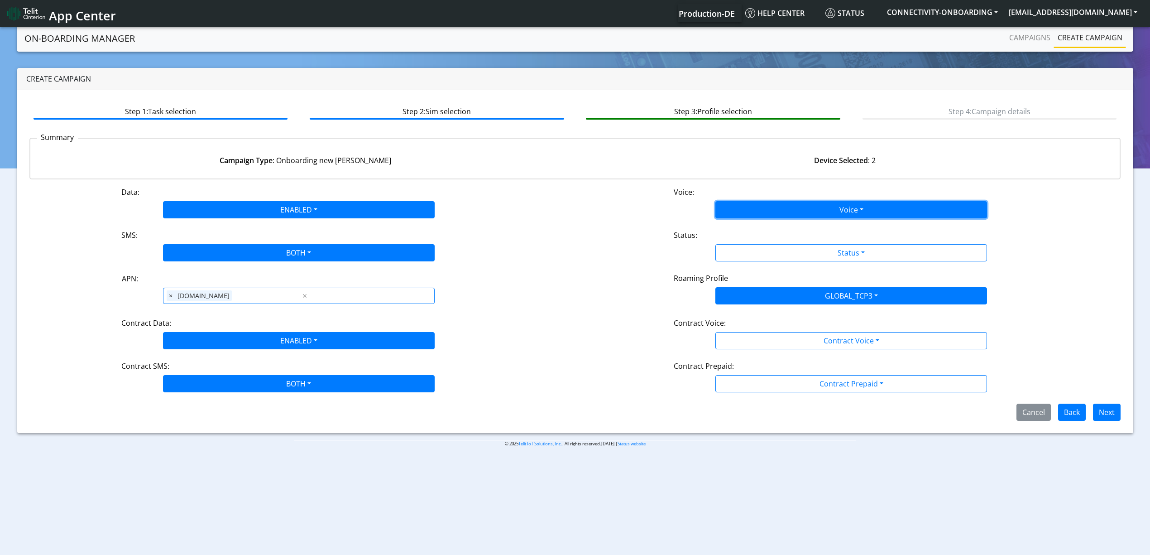
click at [761, 215] on button "Voice" at bounding box center [851, 209] width 272 height 17
click at [743, 229] on button "Disabled" at bounding box center [851, 231] width 271 height 14
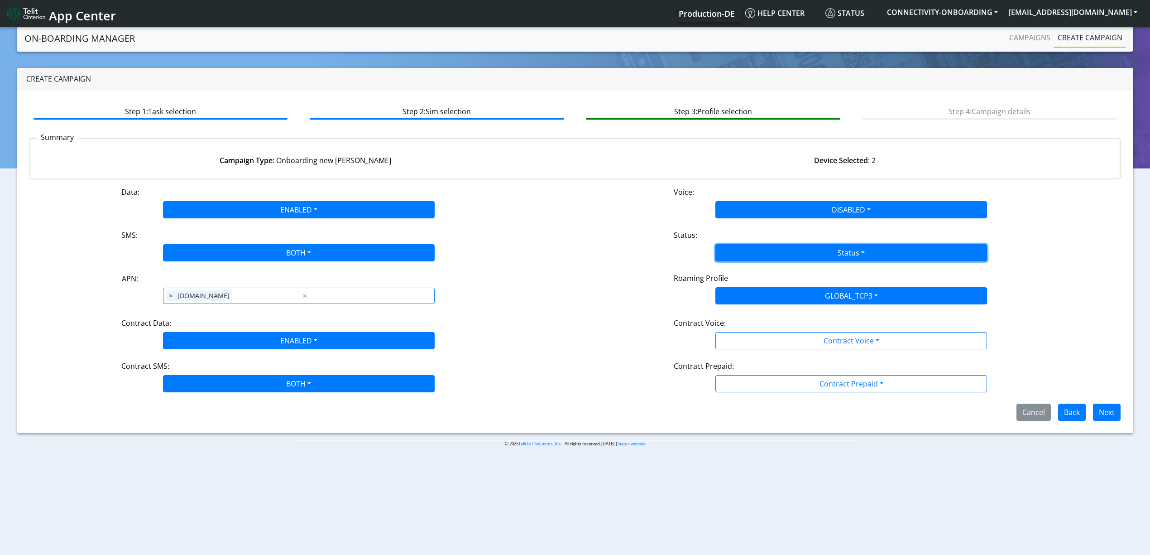
click at [746, 249] on button "Status" at bounding box center [851, 252] width 272 height 17
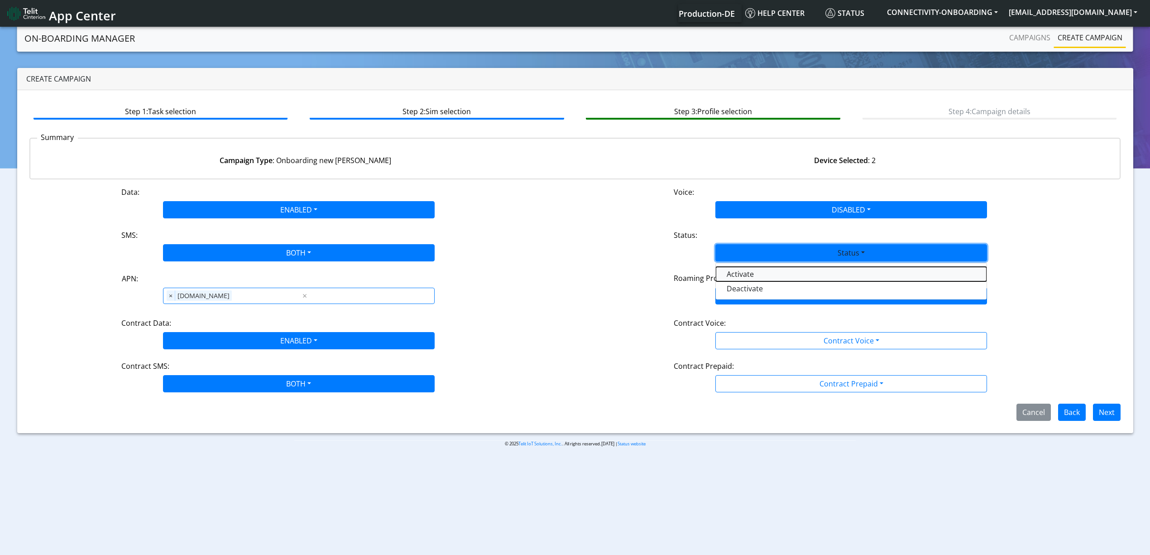
click at [738, 267] on button "Activate" at bounding box center [851, 274] width 271 height 14
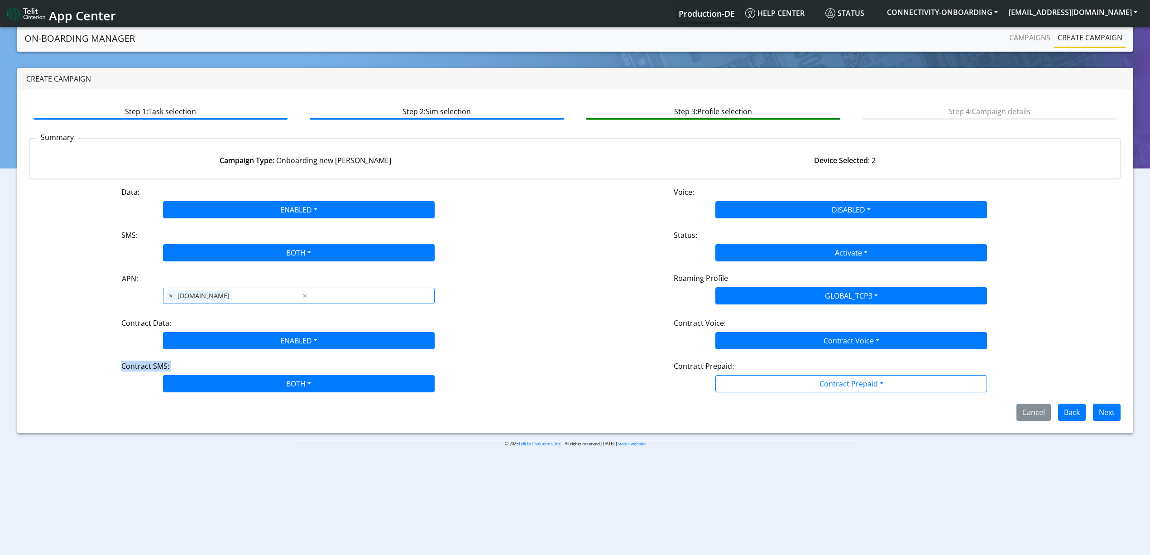
drag, startPoint x: 780, startPoint y: 357, endPoint x: 802, endPoint y: 344, distance: 25.2
click at [802, 344] on div "Data: ENABLED Disabled Enabled Voice: DISABLED Disabled Enabled SMS: BOTH Disab…" at bounding box center [574, 303] width 1091 height 234
click at [802, 344] on button "Contract Voice" at bounding box center [851, 340] width 272 height 17
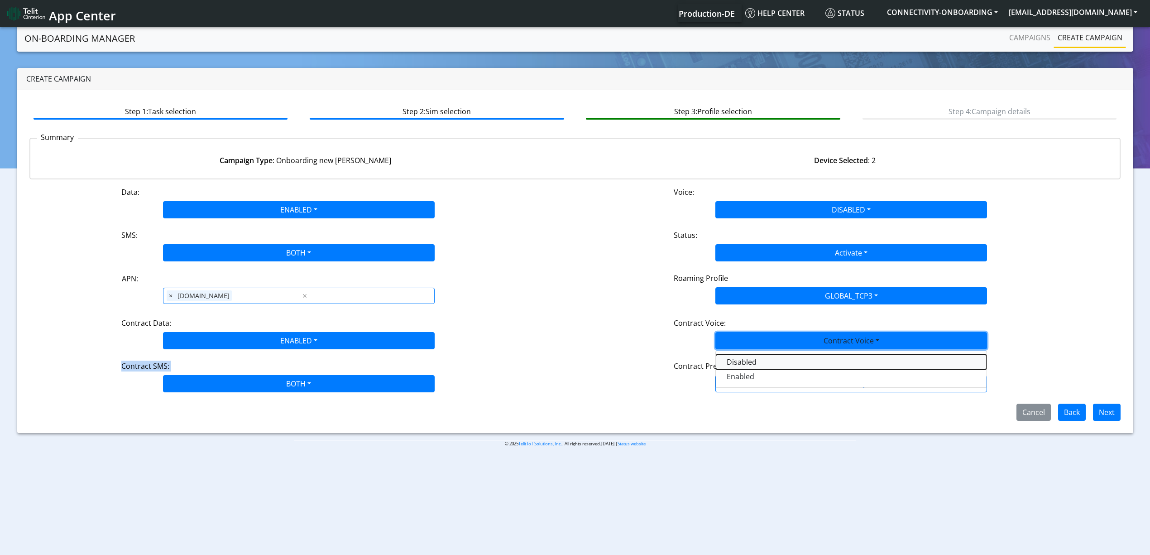
click at [766, 360] on Voicedisabled-dropdown "Disabled" at bounding box center [851, 361] width 271 height 14
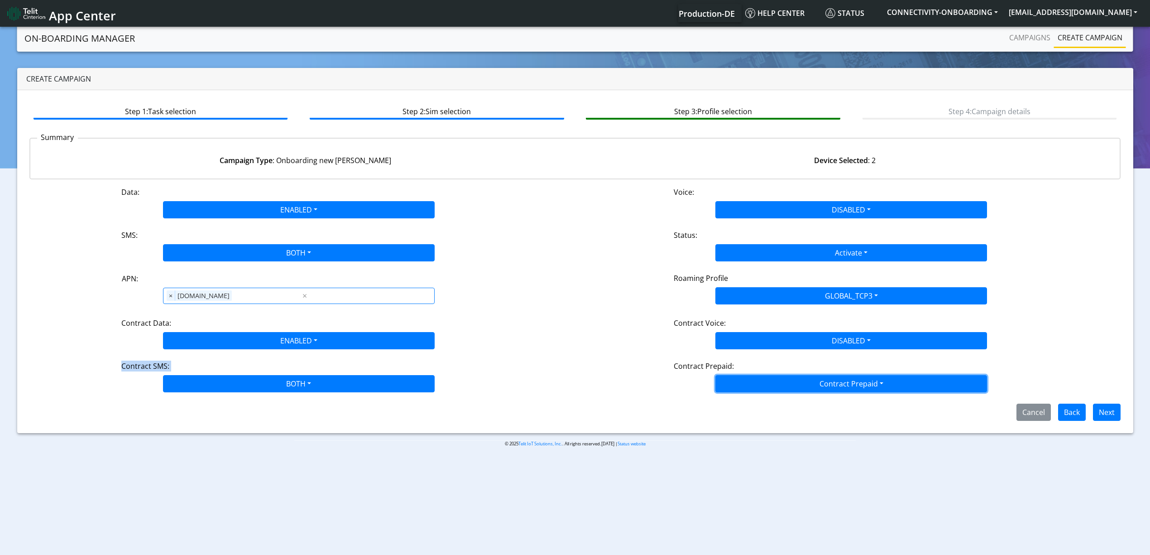
click at [753, 389] on button "Contract Prepaid" at bounding box center [851, 383] width 272 height 17
click at [745, 423] on Prepaidnotprepaid-dropdown "No" at bounding box center [851, 419] width 271 height 14
click at [1107, 419] on button "Next" at bounding box center [1107, 411] width 28 height 17
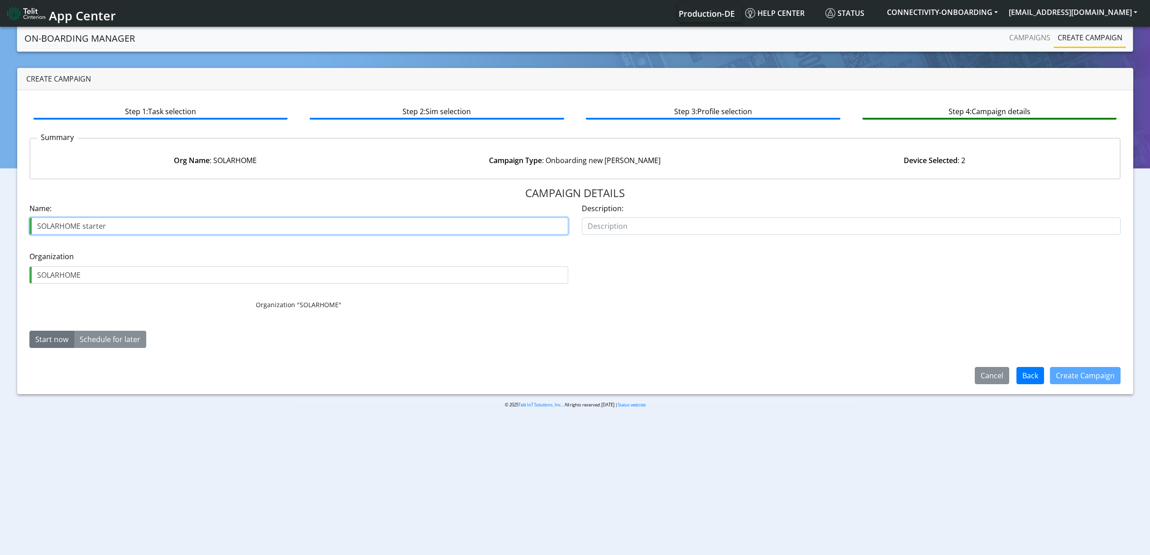
paste input "PRILUX LIGHTING"
drag, startPoint x: 57, startPoint y: 229, endPoint x: 48, endPoint y: 229, distance: 9.1
click at [48, 229] on input "PRILUX LIGHTING STARTER" at bounding box center [298, 225] width 539 height 17
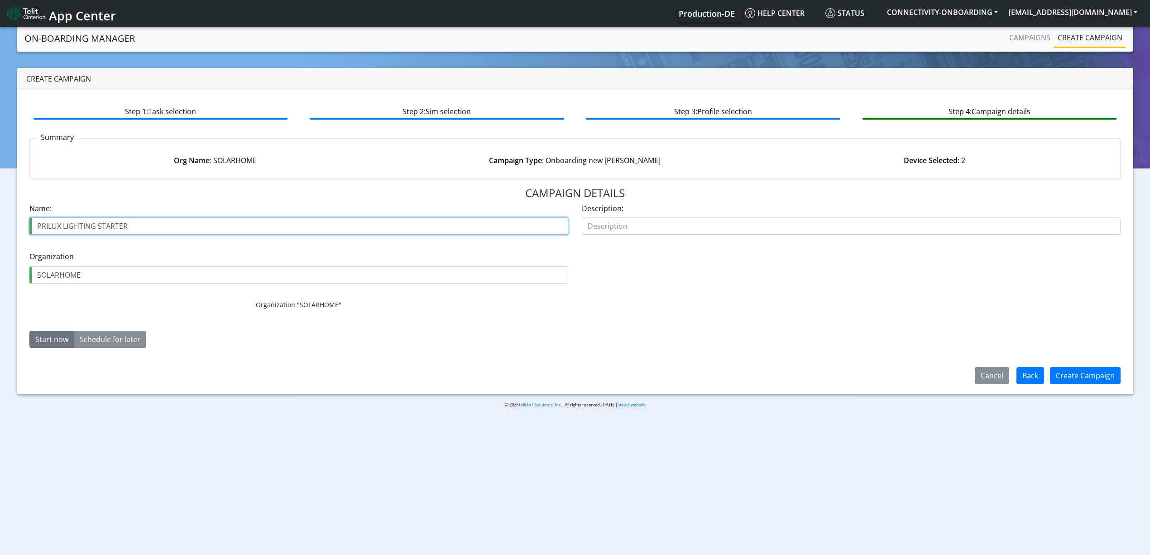
type input "PRILUX LIGHTING STARTER"
click at [62, 270] on input "SOLARHOME" at bounding box center [298, 274] width 539 height 17
paste input "PRILUX"
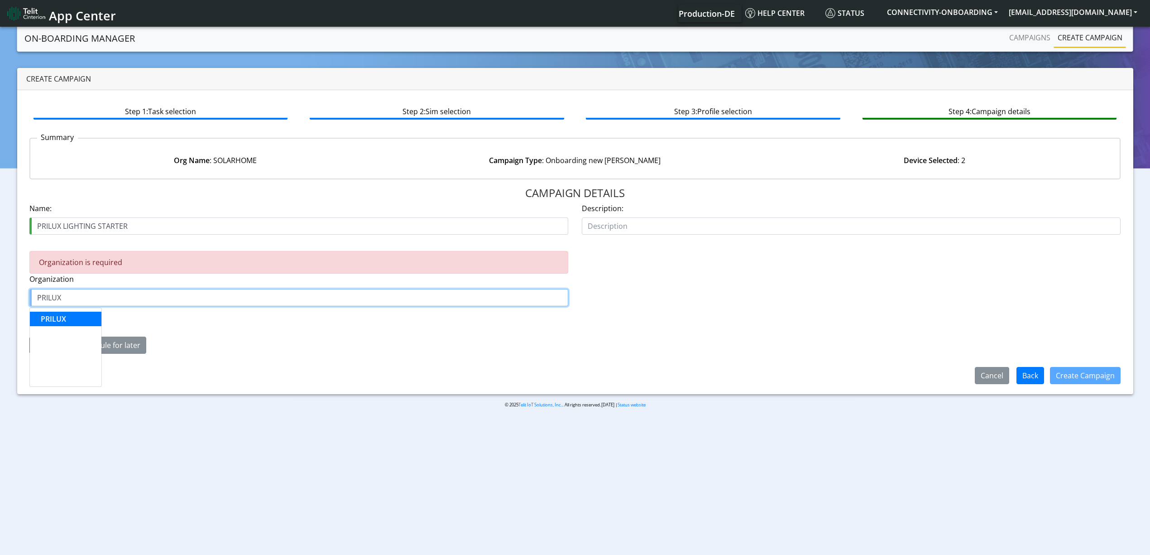
click at [60, 311] on ngb-typeahead-window "PRILUX" at bounding box center [65, 346] width 72 height 79
click at [62, 312] on button "PRILUX" at bounding box center [66, 318] width 72 height 14
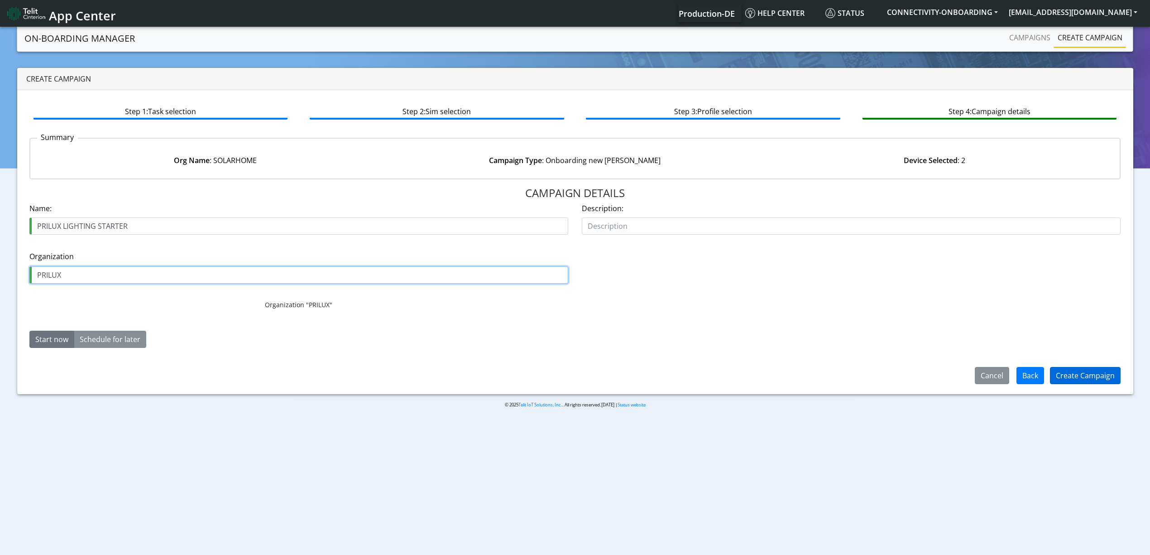
type input "PRILUX"
click at [1105, 368] on button "Create Campaign" at bounding box center [1085, 375] width 71 height 17
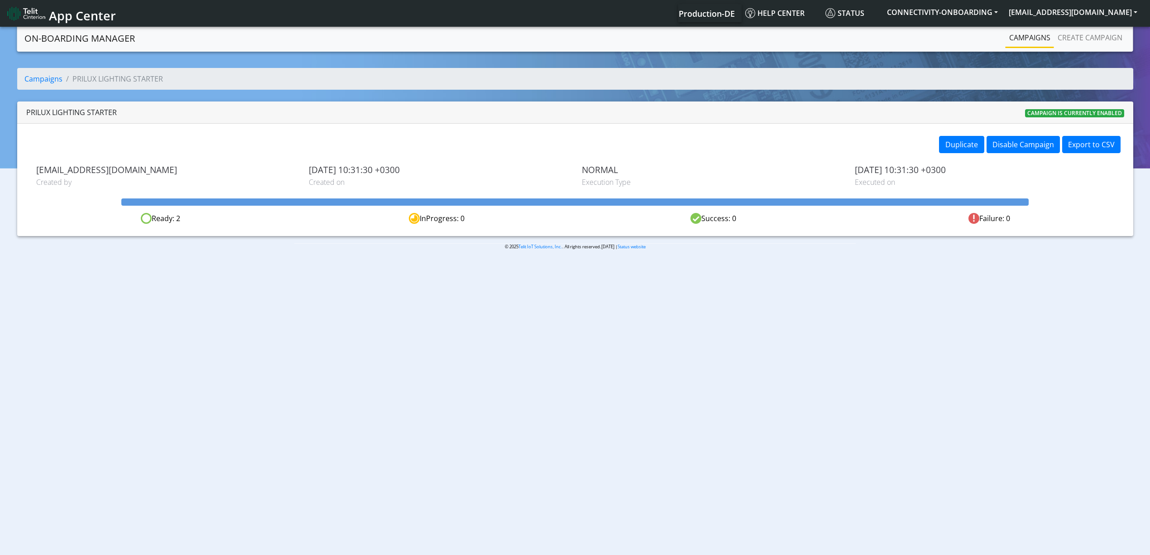
click at [1023, 38] on link "Campaigns" at bounding box center [1029, 38] width 48 height 18
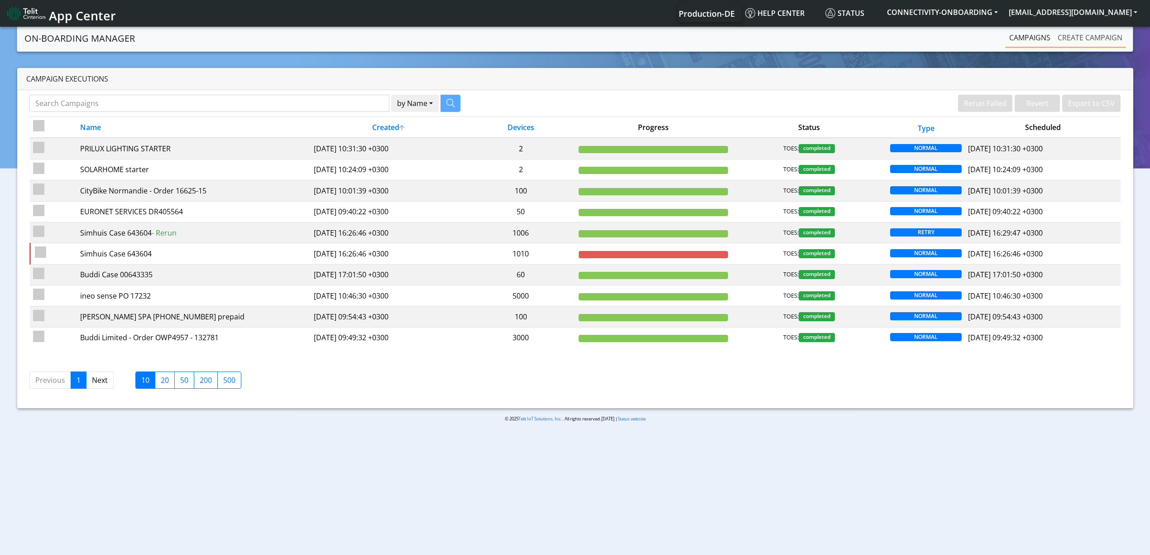
click at [1099, 33] on link "Create campaign" at bounding box center [1090, 38] width 72 height 18
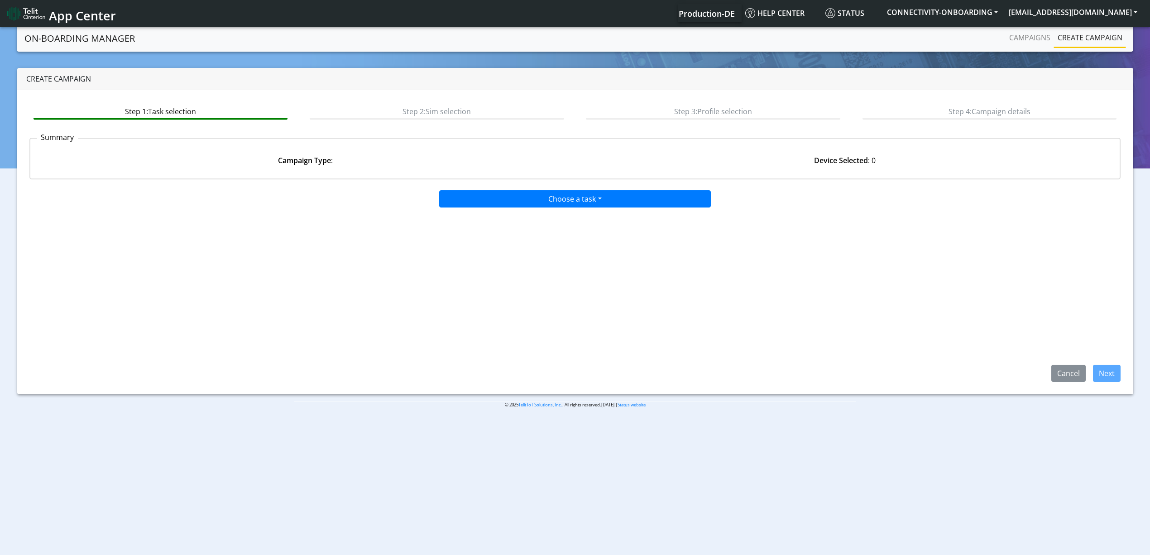
drag, startPoint x: 585, startPoint y: 209, endPoint x: 602, endPoint y: 201, distance: 19.0
click at [602, 201] on div "Choose a task Onboarding new SIMs Onboarding SGP.22 eUICCs Onboarding SGP.22 Do…" at bounding box center [574, 283] width 1091 height 195
click at [602, 201] on button "Choose a task" at bounding box center [575, 198] width 272 height 17
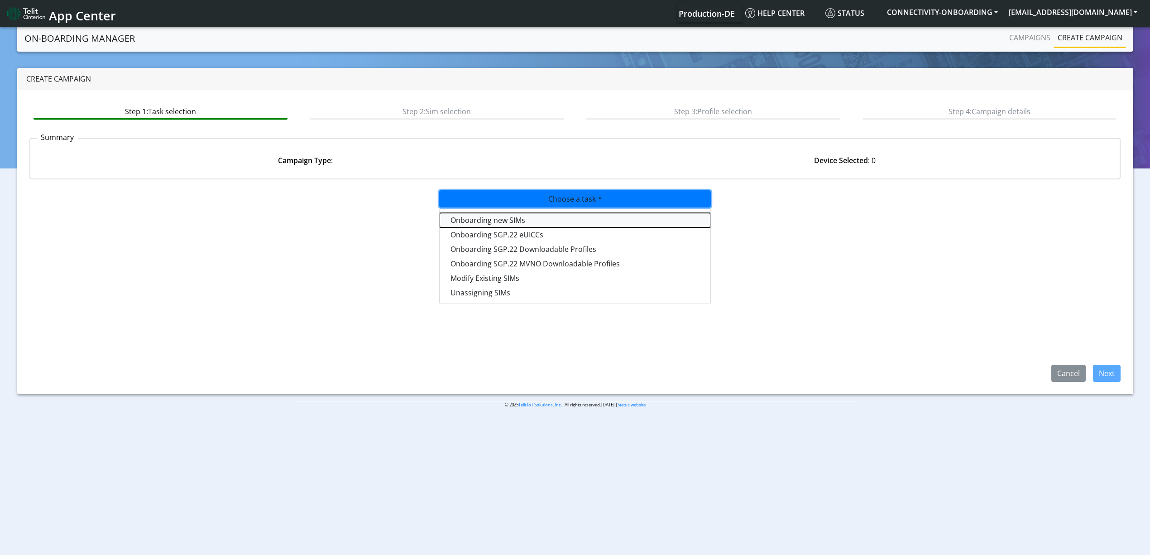
click at [552, 220] on tasktoes-dropdown "Onboarding new SIMs" at bounding box center [575, 220] width 271 height 14
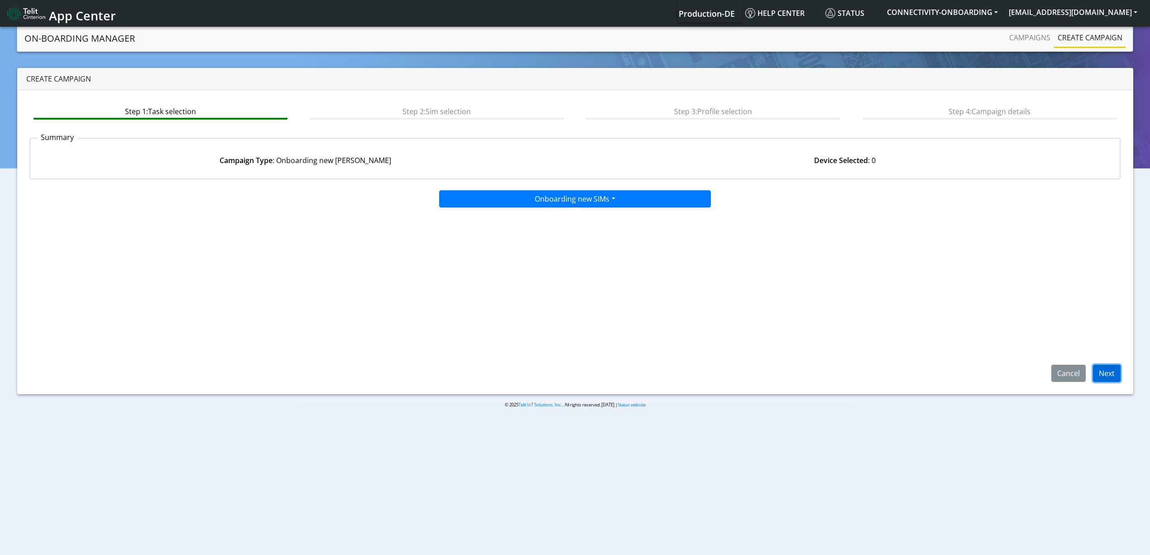
click at [1099, 369] on button "Next" at bounding box center [1107, 372] width 28 height 17
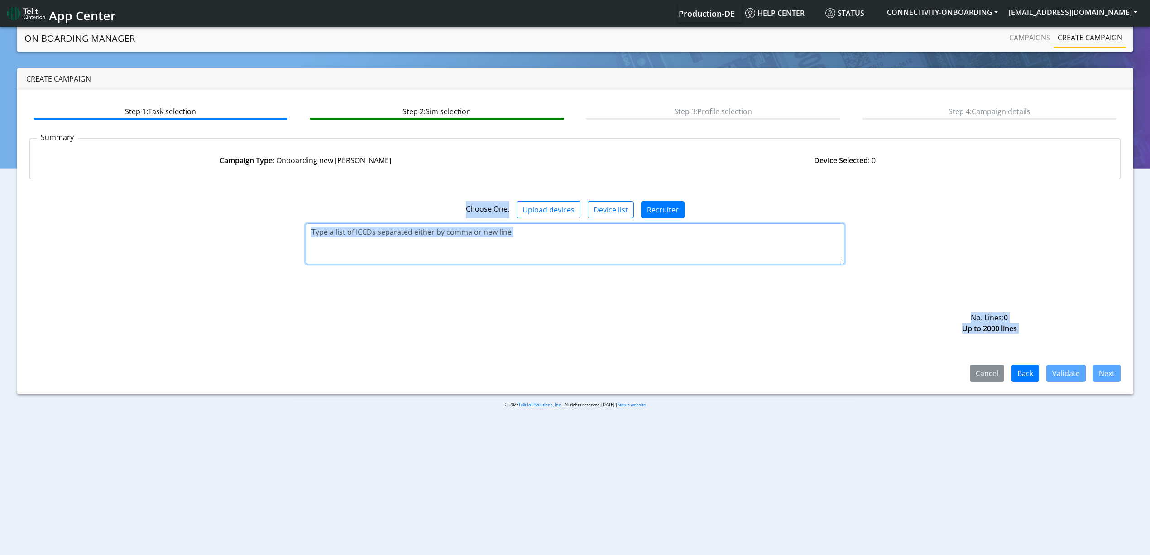
click at [427, 249] on textarea at bounding box center [575, 243] width 539 height 41
paste textarea "89358151000008322391 89358151000008322441"
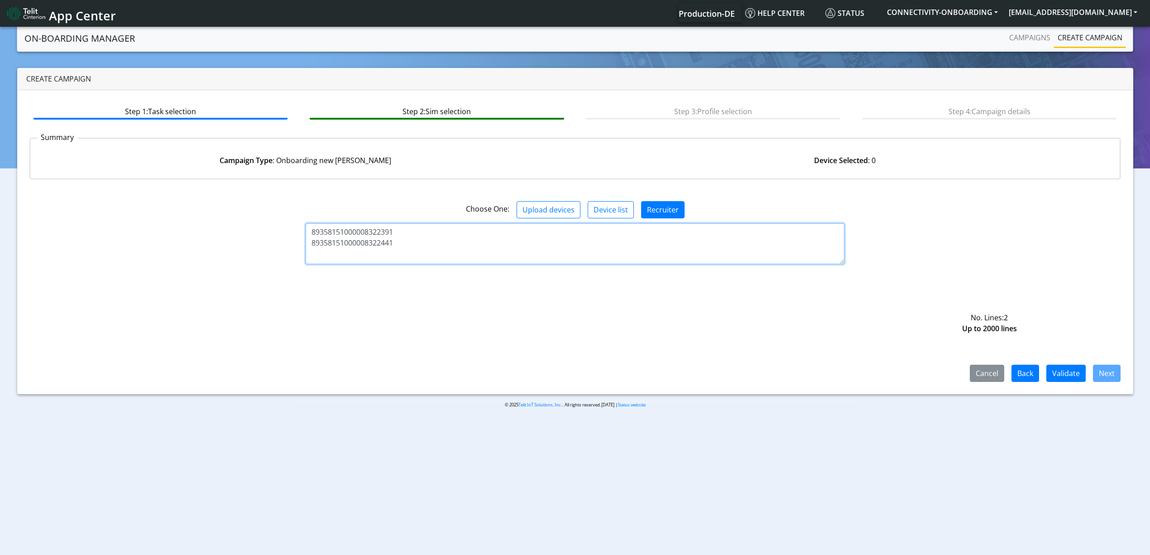
paste textarea "89358151000008322375 89358151000008322383"
type textarea "89358151000008322391 89358151000008322441 89358151000008322375 8935815100000832…"
click at [1058, 365] on button "Validate" at bounding box center [1065, 372] width 39 height 17
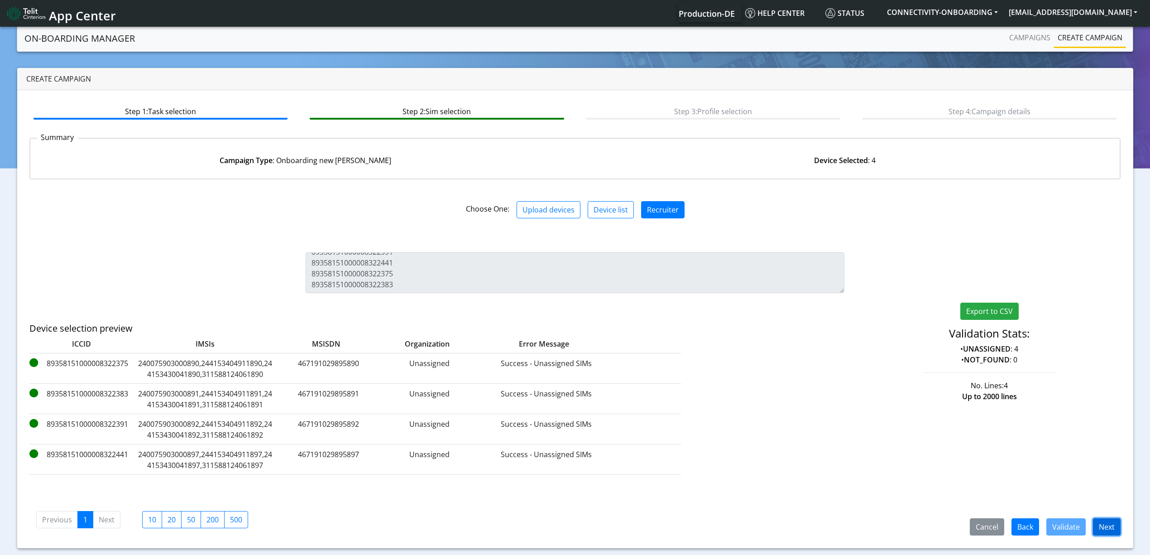
click at [1103, 531] on button "Next" at bounding box center [1107, 526] width 28 height 17
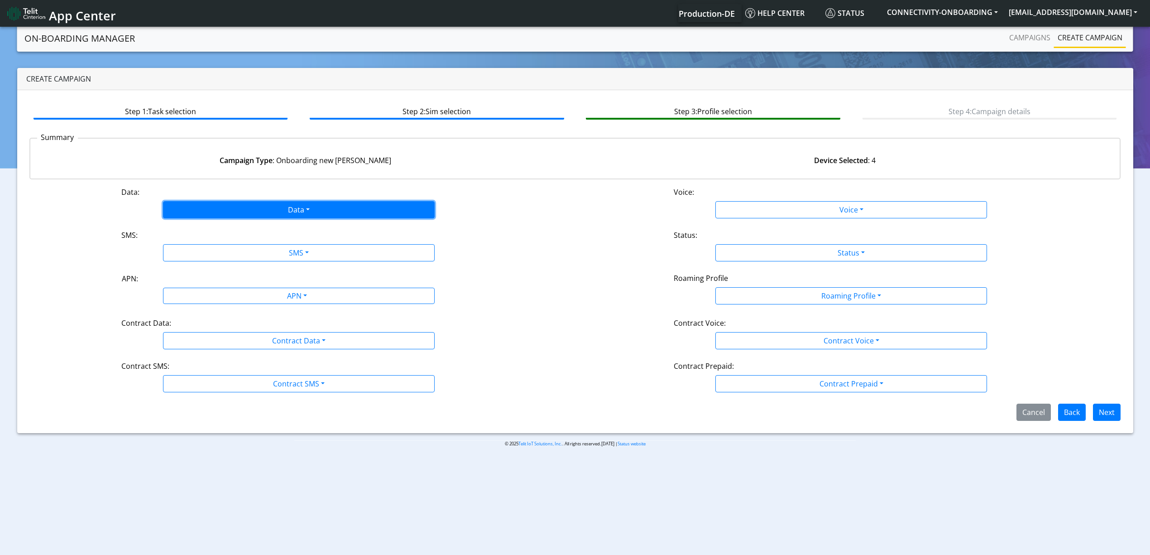
click at [268, 201] on button "Data" at bounding box center [299, 209] width 272 height 17
click at [212, 238] on button "Enabled" at bounding box center [298, 245] width 271 height 14
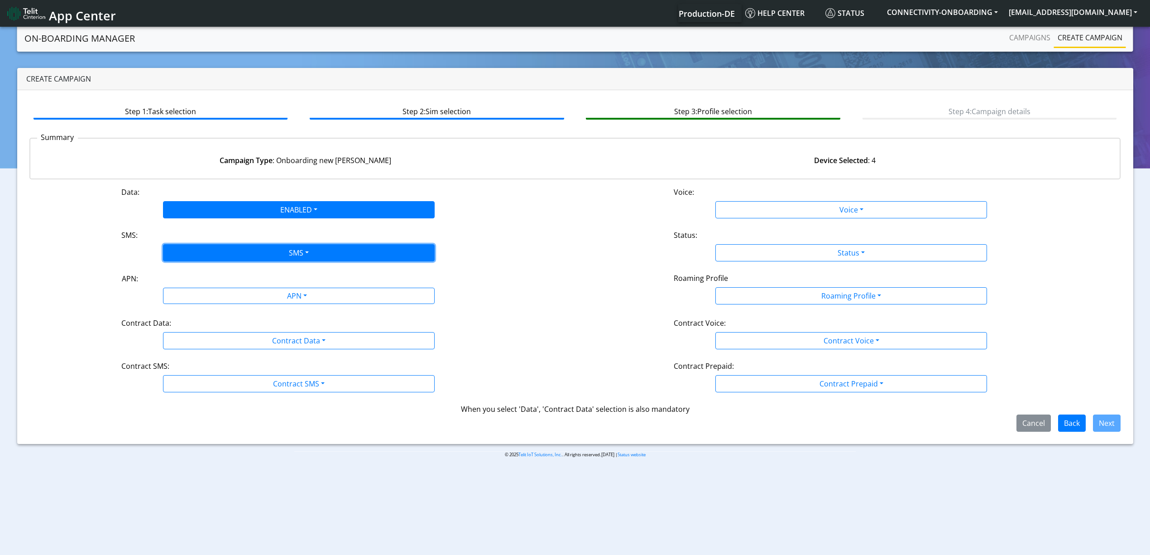
click at [213, 247] on button "SMS" at bounding box center [299, 252] width 272 height 17
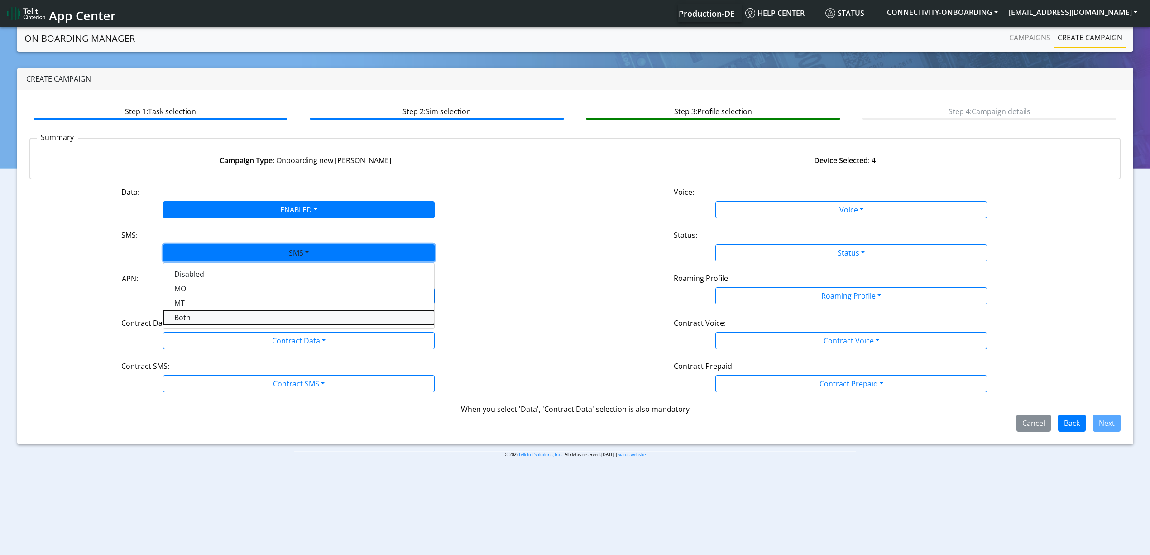
click at [200, 314] on button "Both" at bounding box center [298, 317] width 271 height 14
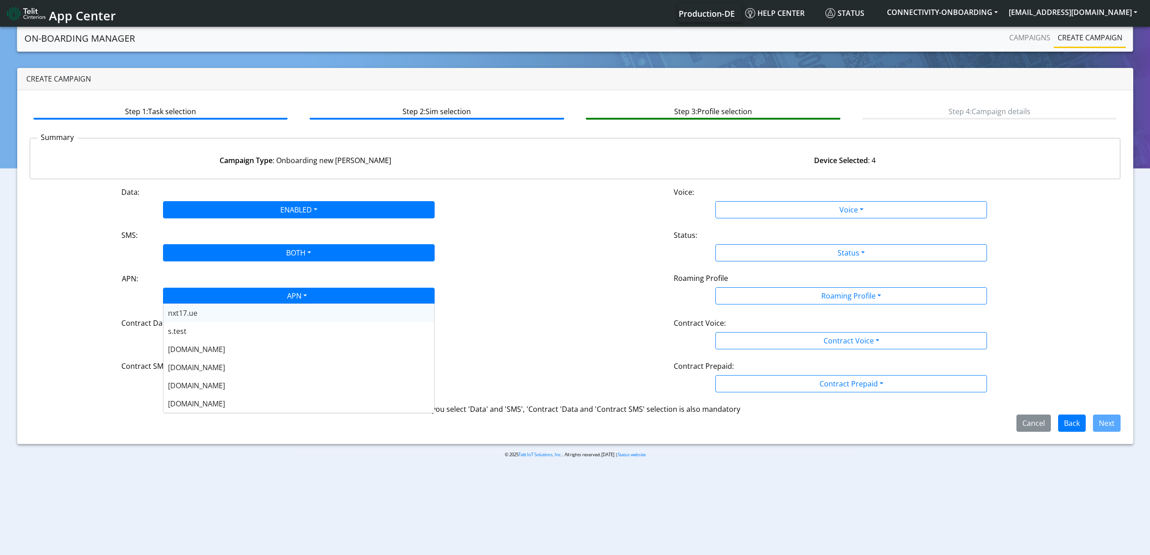
click at [232, 294] on div "APN" at bounding box center [296, 297] width 287 height 18
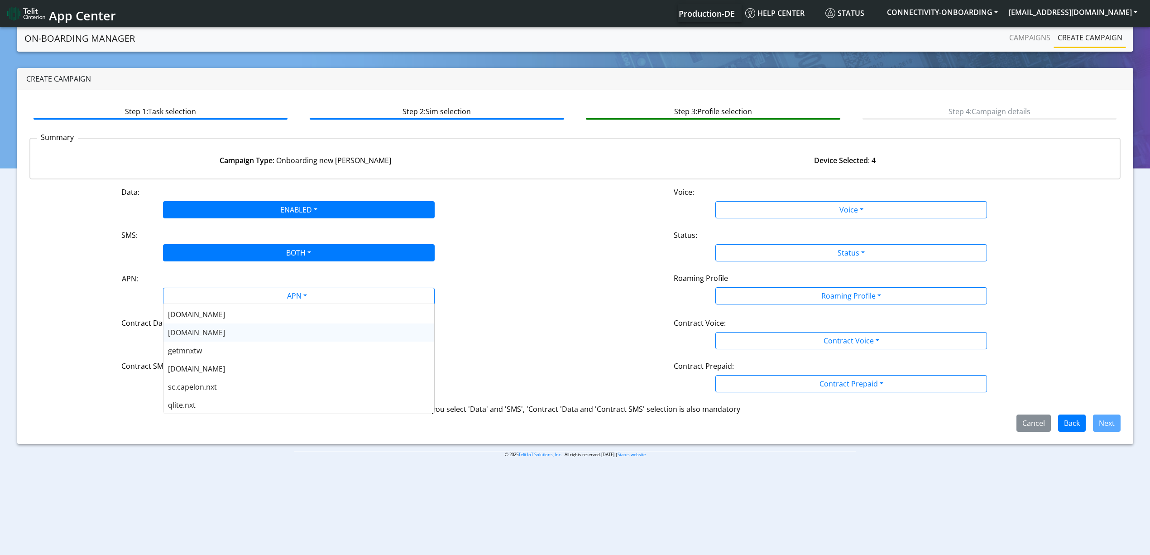
scroll to position [215, 0]
click at [223, 335] on div "[DOMAIN_NAME]" at bounding box center [298, 333] width 271 height 18
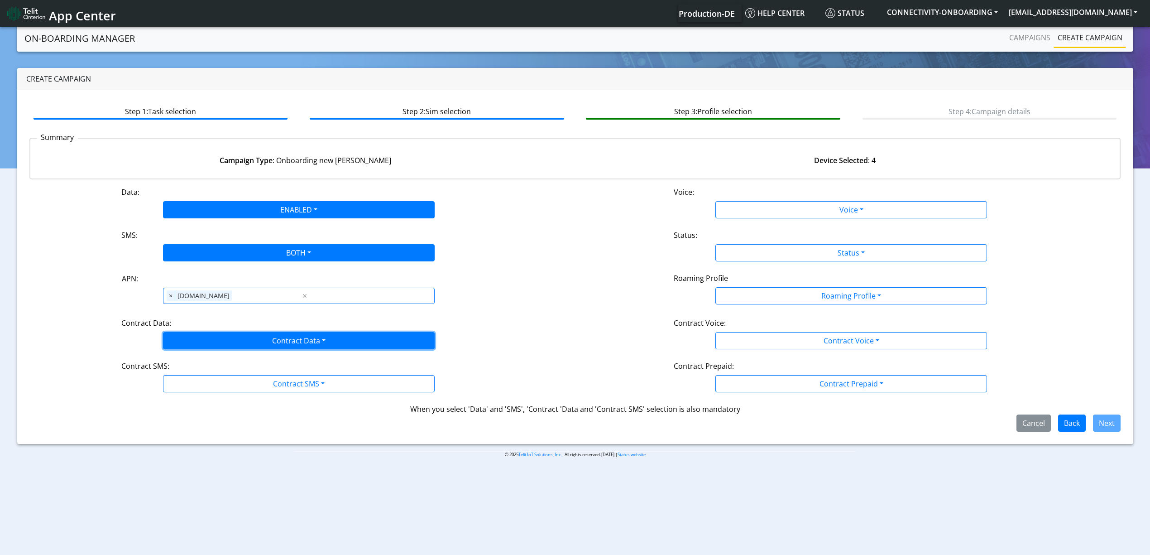
click at [250, 334] on button "Contract Data" at bounding box center [299, 340] width 272 height 17
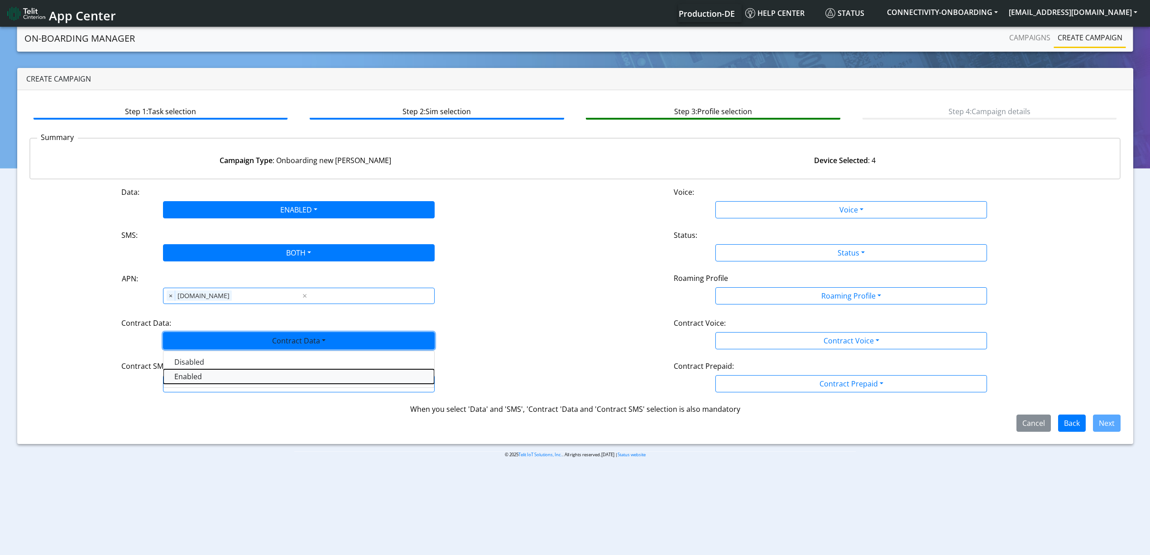
click at [204, 372] on Dataenabled-dropdown "Enabled" at bounding box center [298, 376] width 271 height 14
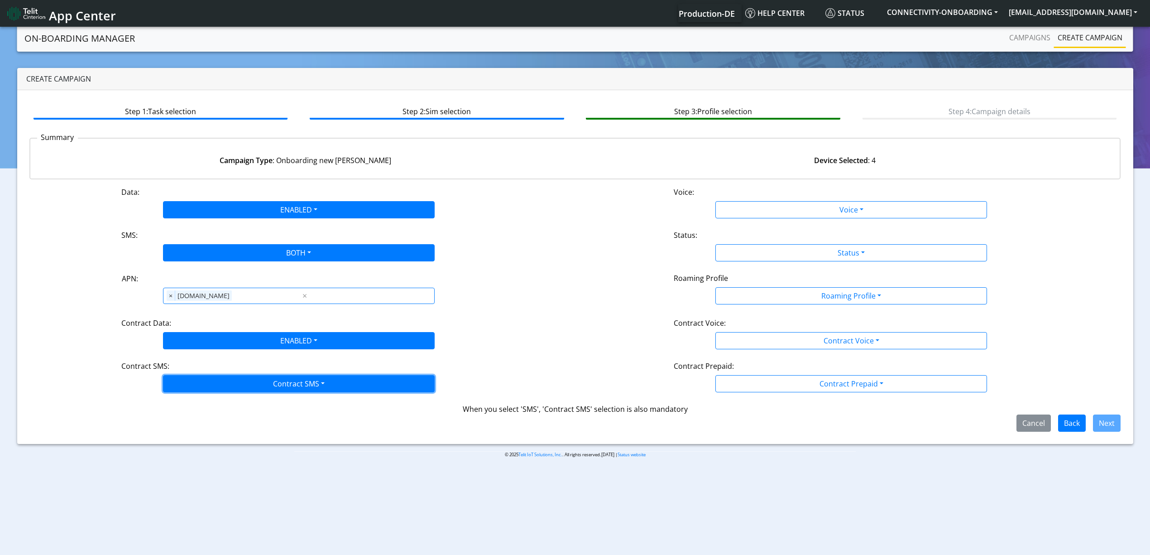
click at [213, 383] on button "Contract SMS" at bounding box center [299, 383] width 272 height 17
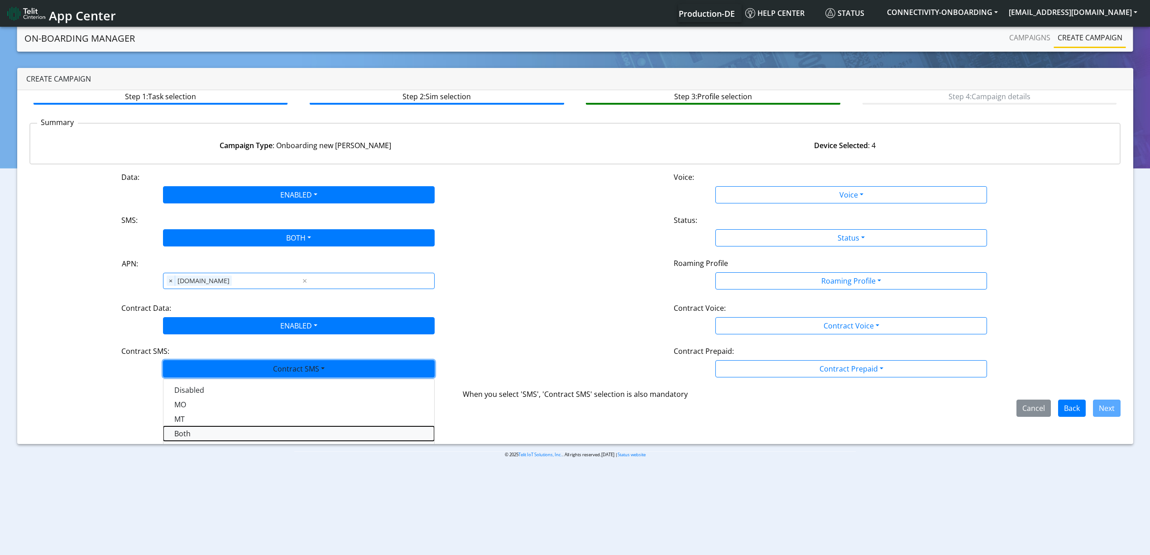
click at [191, 438] on SMSboth-dropdown "Both" at bounding box center [298, 433] width 271 height 14
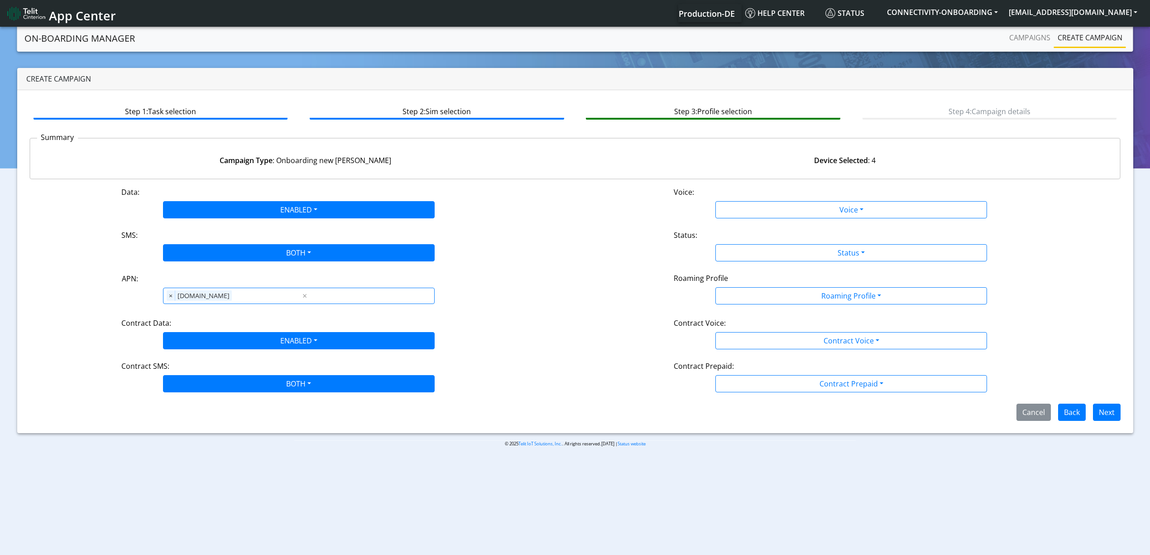
scroll to position [0, 0]
drag, startPoint x: 734, startPoint y: 209, endPoint x: 721, endPoint y: 223, distance: 19.2
click at [721, 223] on div "Data: ENABLED Disabled Enabled Voice: Voice Disabled Enabled SMS: BOTH Disabled…" at bounding box center [574, 303] width 1091 height 234
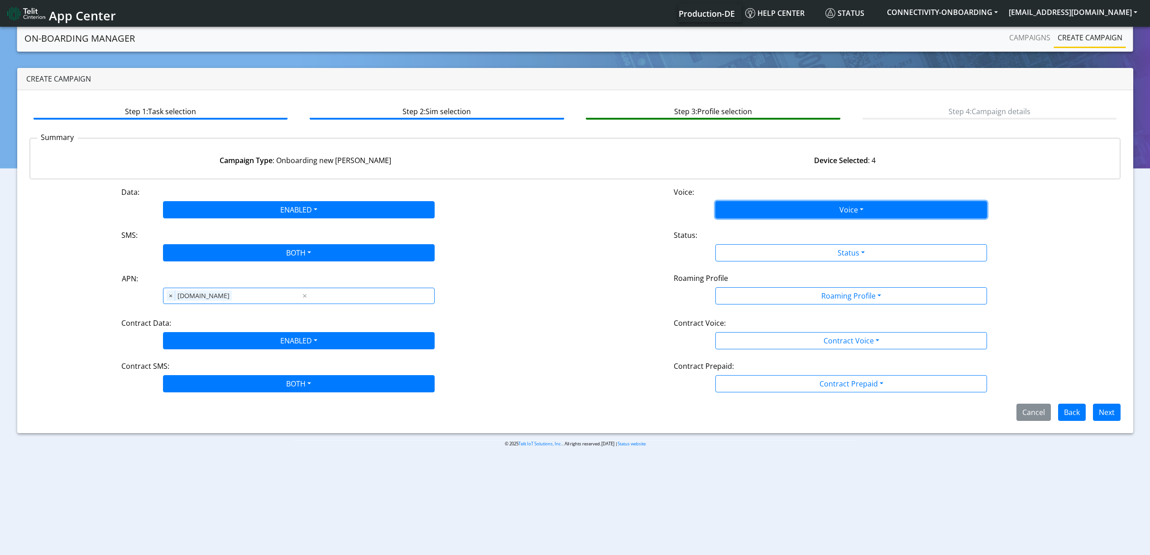
click at [737, 213] on button "Voice" at bounding box center [851, 209] width 272 height 17
click at [730, 224] on button "Disabled" at bounding box center [851, 231] width 271 height 14
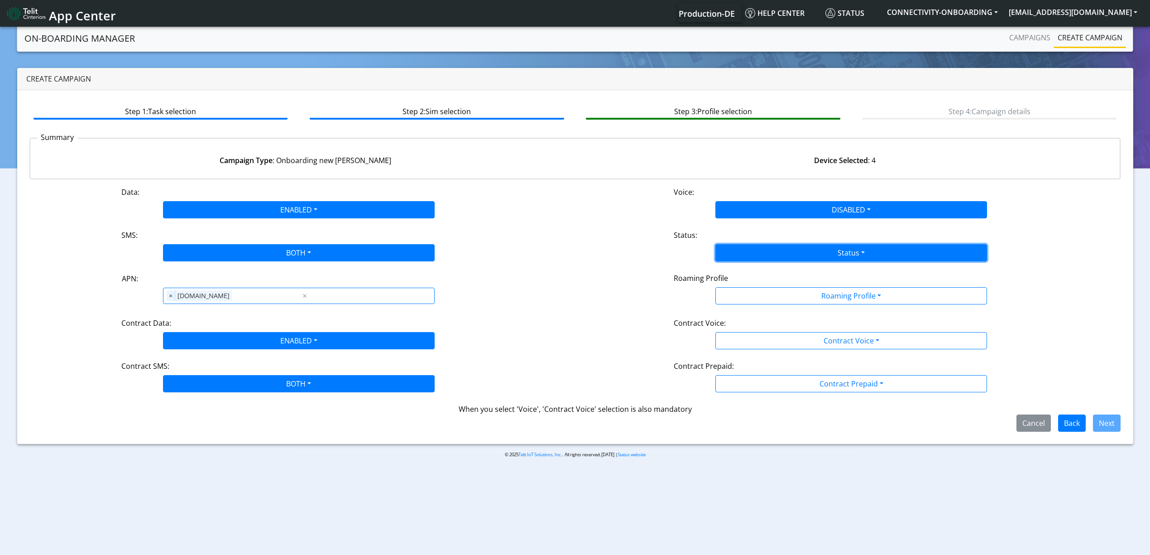
click at [765, 256] on button "Status" at bounding box center [851, 252] width 272 height 17
click at [777, 277] on button "Activate" at bounding box center [851, 274] width 271 height 14
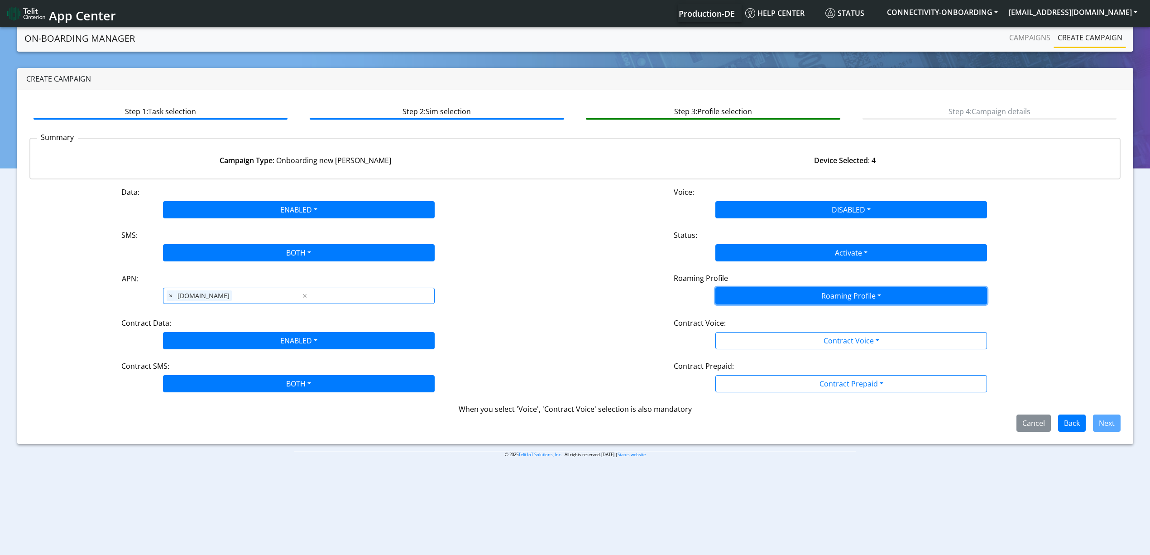
click at [793, 296] on button "Roaming Profile" at bounding box center [851, 295] width 272 height 17
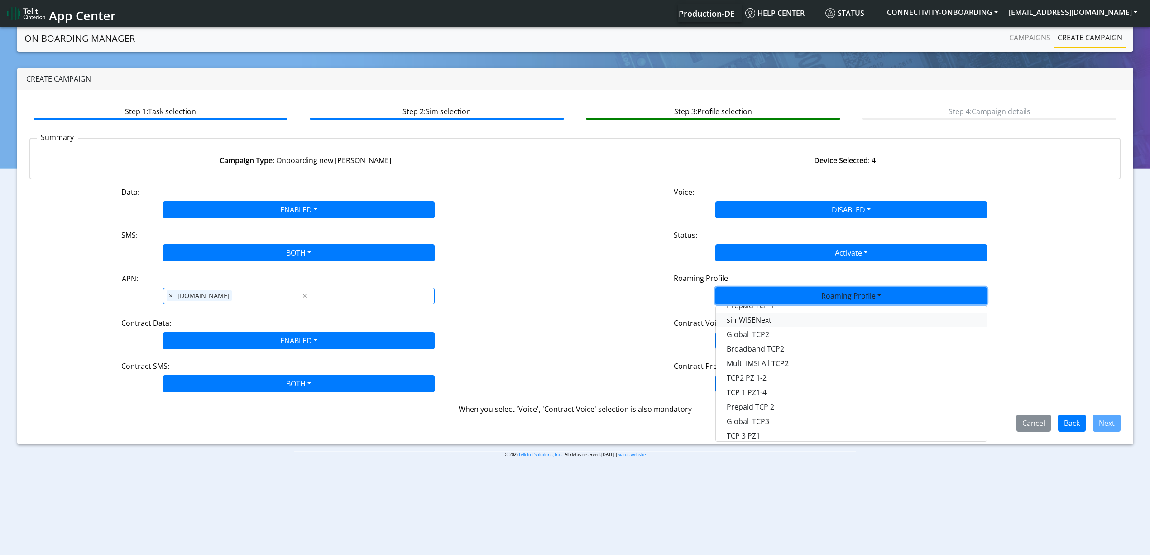
scroll to position [88, 0]
click at [785, 401] on Profile-dropdown "Global_TCP3" at bounding box center [851, 408] width 271 height 14
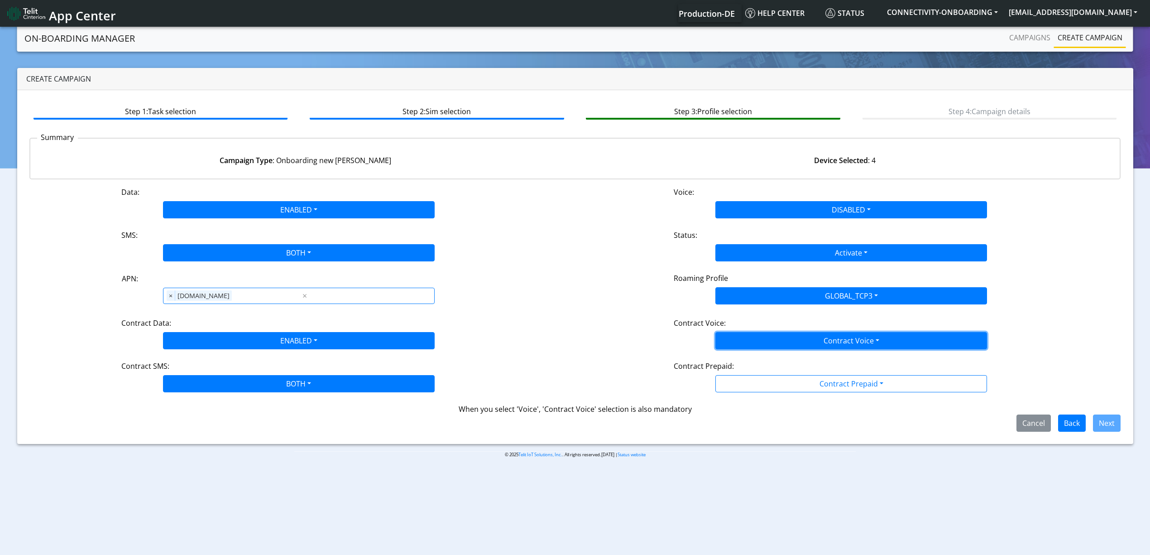
click at [845, 344] on button "Contract Voice" at bounding box center [851, 340] width 272 height 17
click at [803, 360] on Voicedisabled-dropdown "Disabled" at bounding box center [851, 361] width 271 height 14
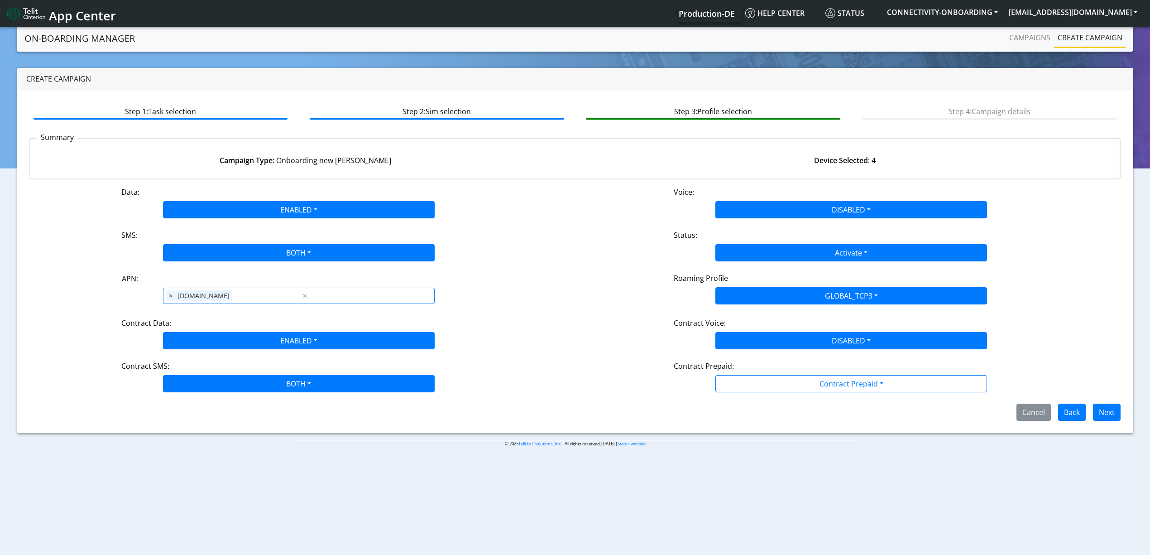
drag, startPoint x: 813, startPoint y: 370, endPoint x: 854, endPoint y: 373, distance: 40.9
click at [854, 373] on div "Contract Prepaid:" at bounding box center [851, 367] width 368 height 14
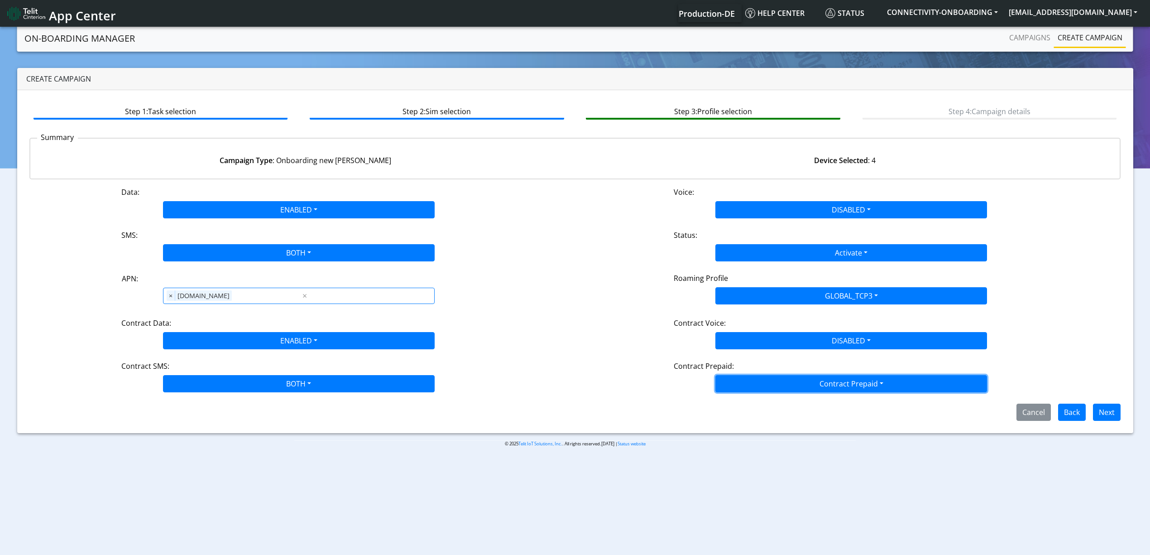
click at [878, 387] on button "Contract Prepaid" at bounding box center [851, 383] width 272 height 17
click at [828, 414] on Prepaidnotprepaid-dropdown "No" at bounding box center [851, 419] width 271 height 14
click at [1109, 416] on button "Next" at bounding box center [1107, 411] width 28 height 17
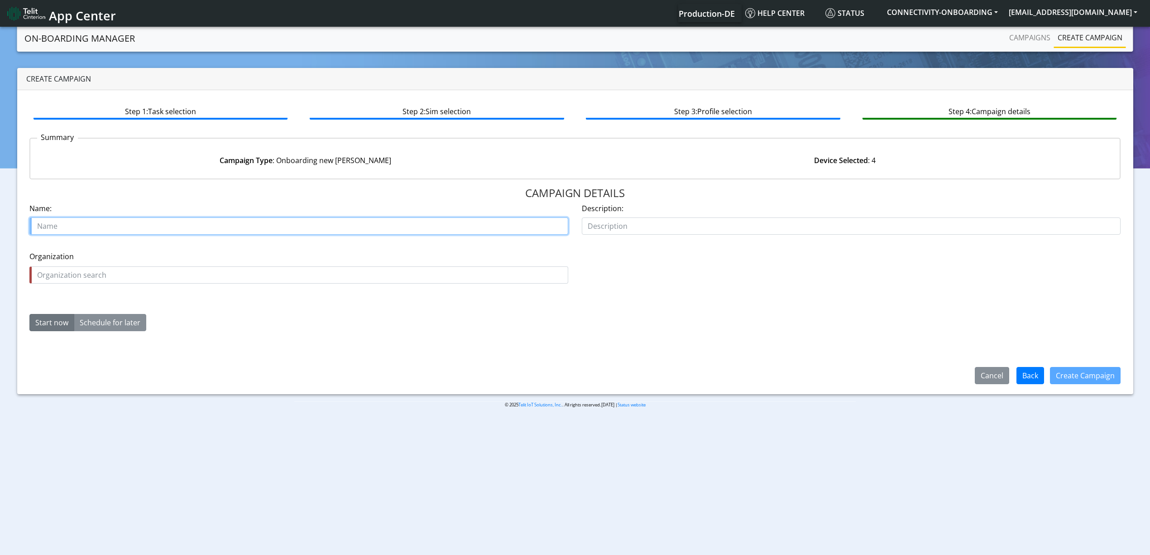
click at [439, 225] on input "text" at bounding box center [298, 225] width 539 height 17
type input "Halos starter"
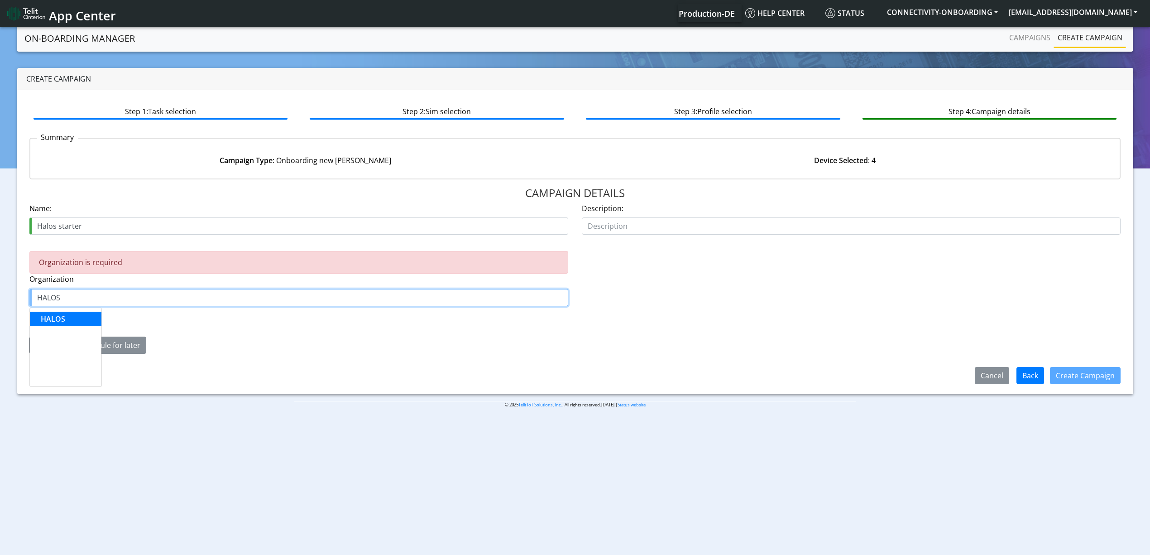
click at [72, 321] on button "HALOS" at bounding box center [66, 318] width 72 height 14
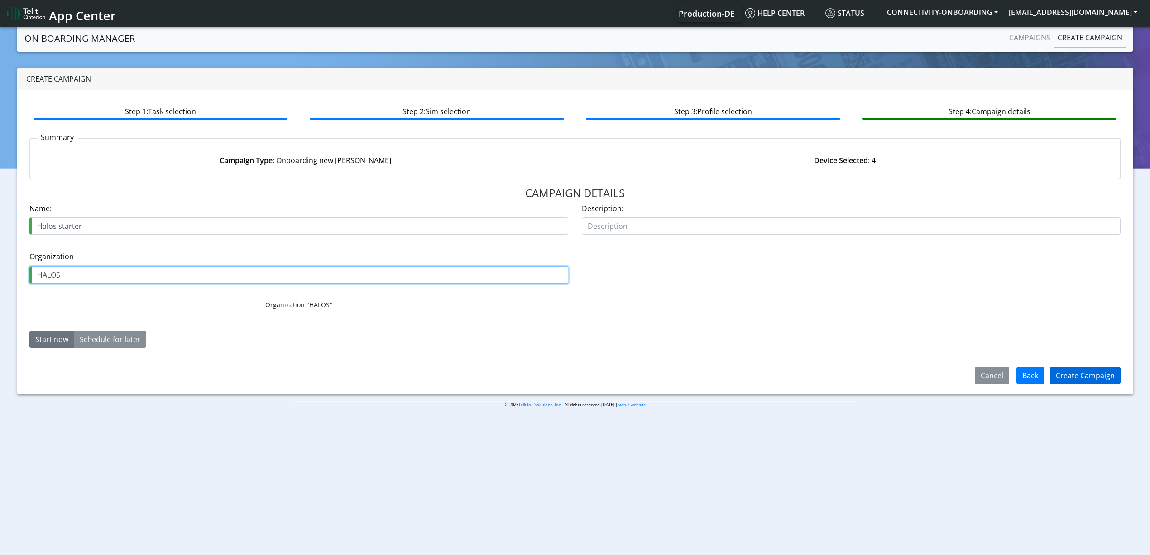
type input "HALOS"
click at [1074, 372] on button "Create Campaign" at bounding box center [1085, 375] width 71 height 17
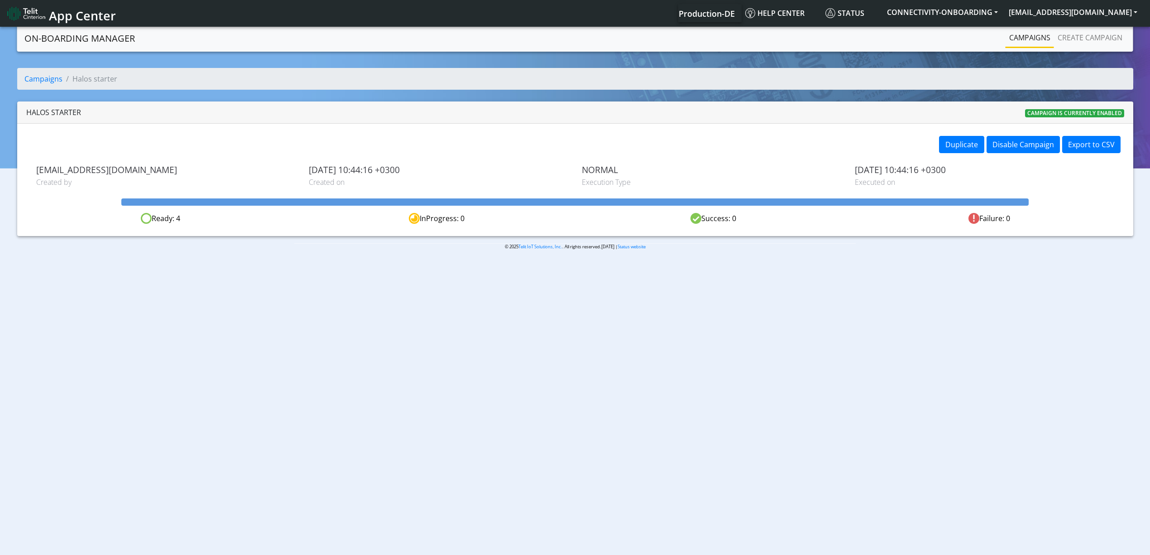
click at [1011, 35] on link "Campaigns" at bounding box center [1029, 38] width 48 height 18
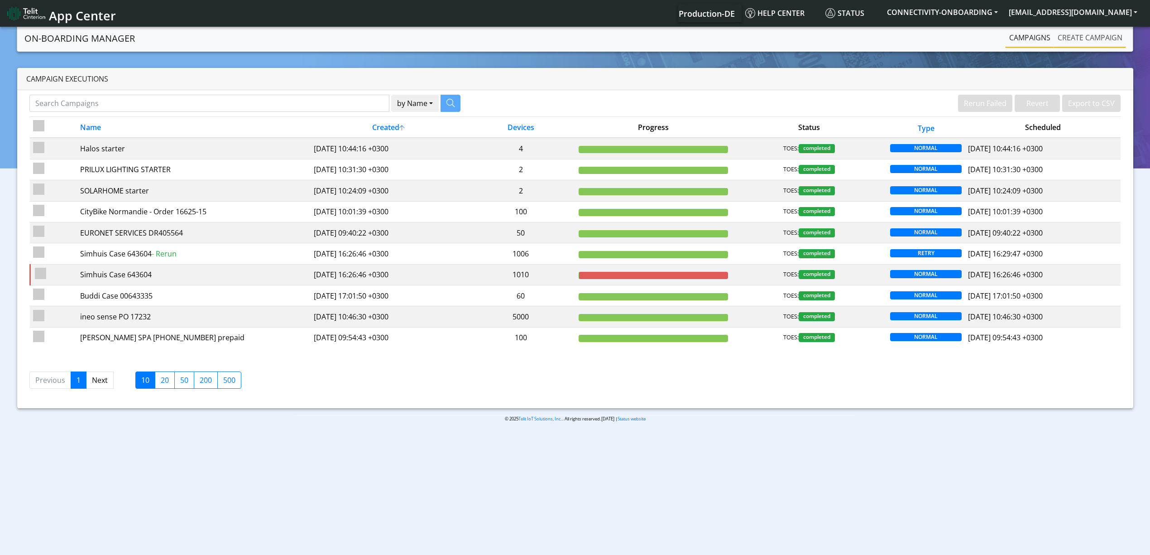
click at [1100, 41] on link "Create campaign" at bounding box center [1090, 38] width 72 height 18
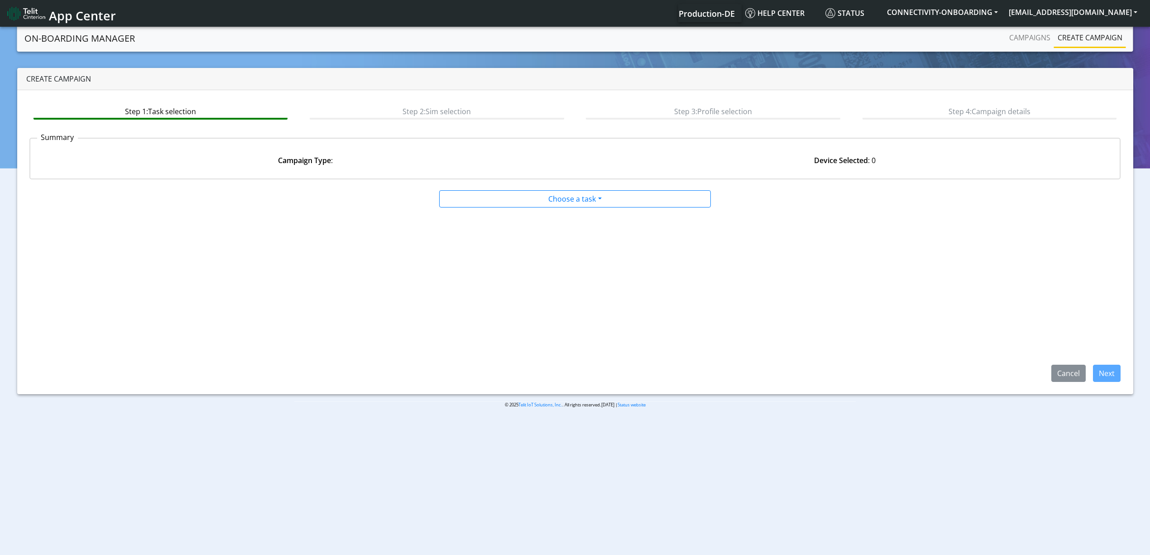
click at [542, 212] on app-paging-btns "Cancel Next" at bounding box center [574, 295] width 1091 height 174
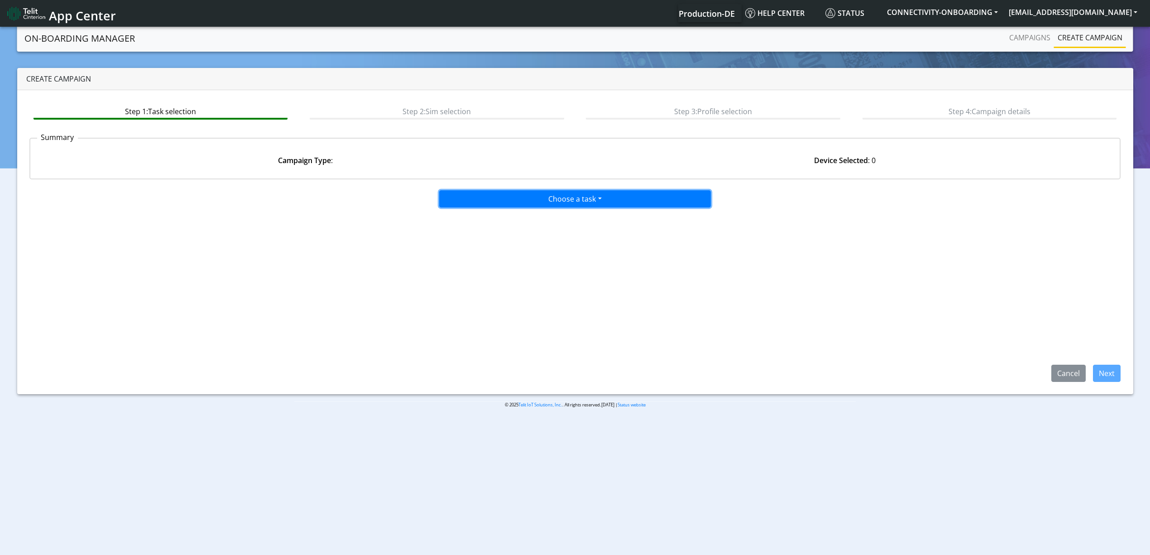
click at [588, 191] on button "Choose a task" at bounding box center [575, 198] width 272 height 17
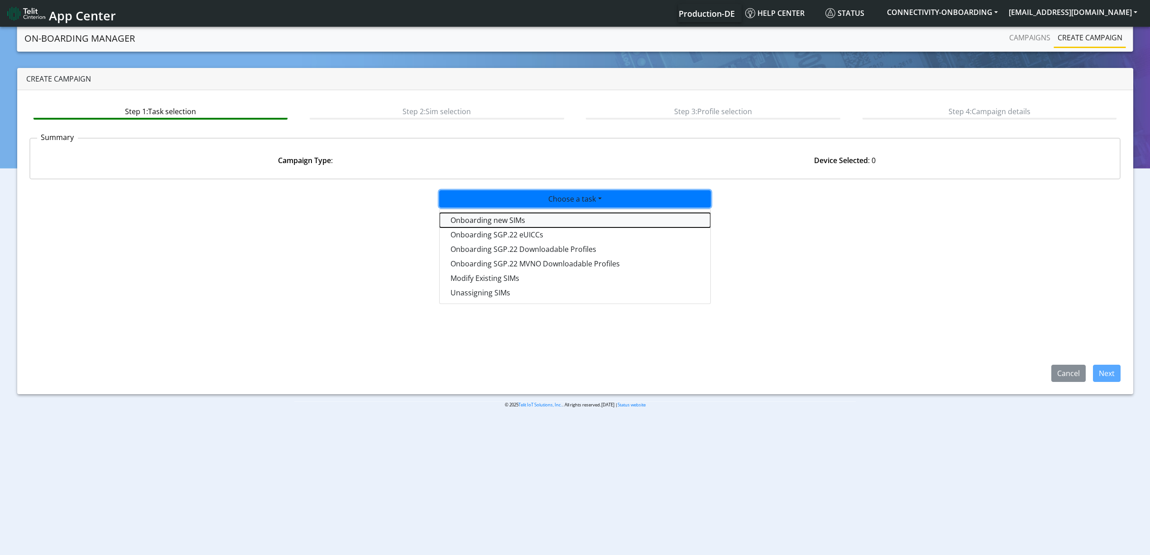
click at [515, 225] on tasktoes-dropdown "Onboarding new SIMs" at bounding box center [575, 220] width 271 height 14
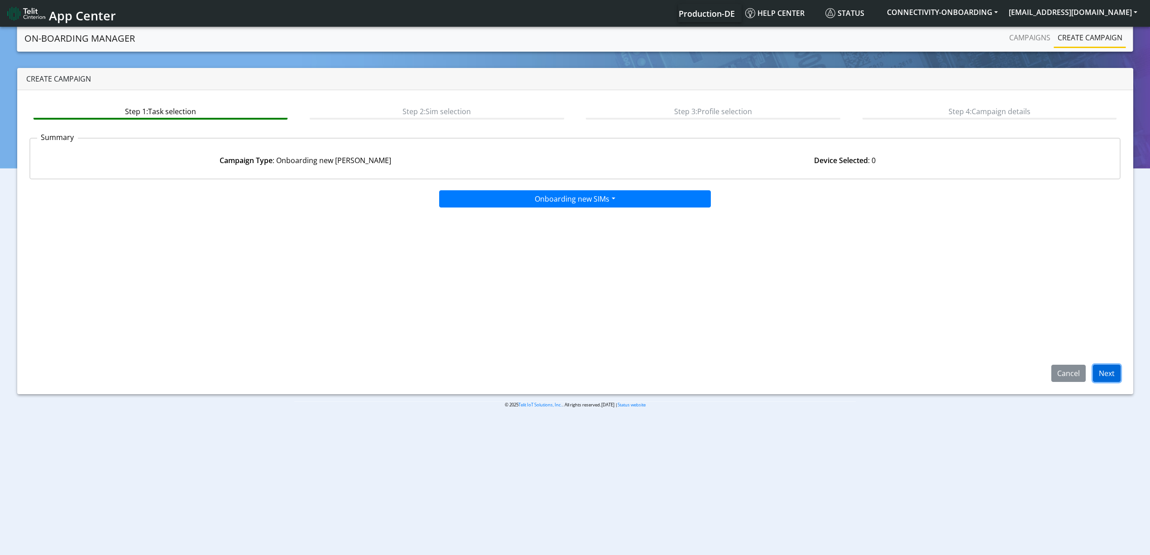
click at [1110, 372] on button "Next" at bounding box center [1107, 372] width 28 height 17
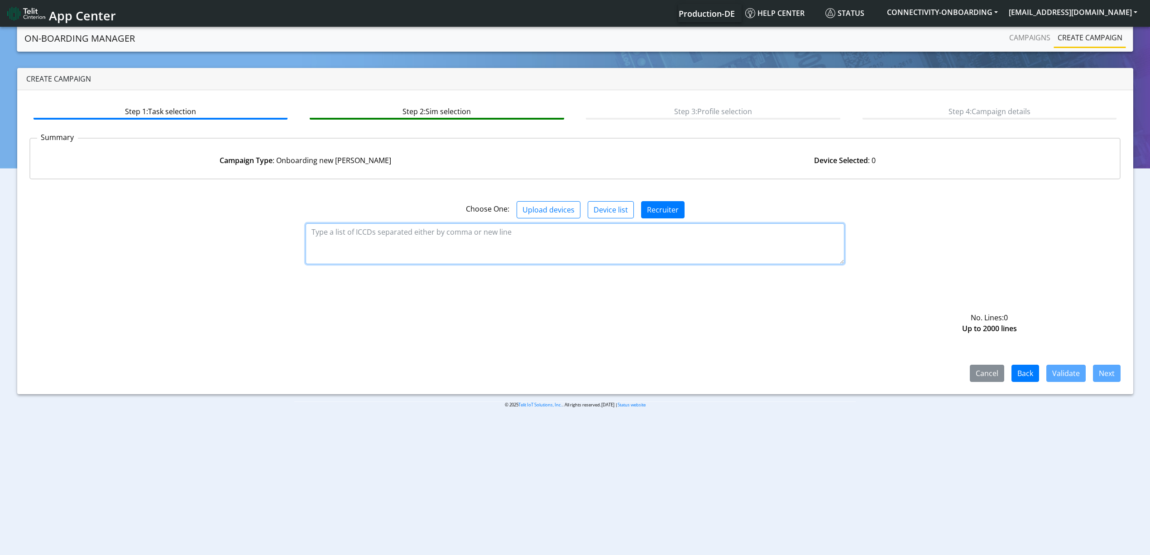
click at [463, 260] on textarea at bounding box center [575, 243] width 539 height 41
paste textarea "89358151000032059720 89358151000032059712"
type textarea "89358151000032059720 89358151000032059712"
click at [1071, 371] on button "Validate" at bounding box center [1065, 372] width 39 height 17
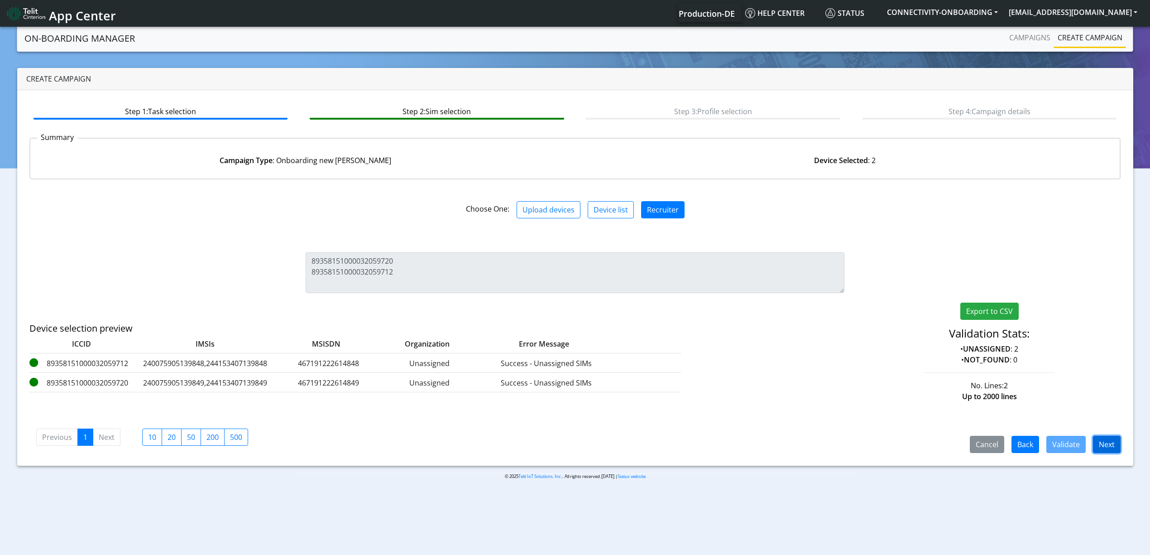
click at [1109, 445] on button "Next" at bounding box center [1107, 443] width 28 height 17
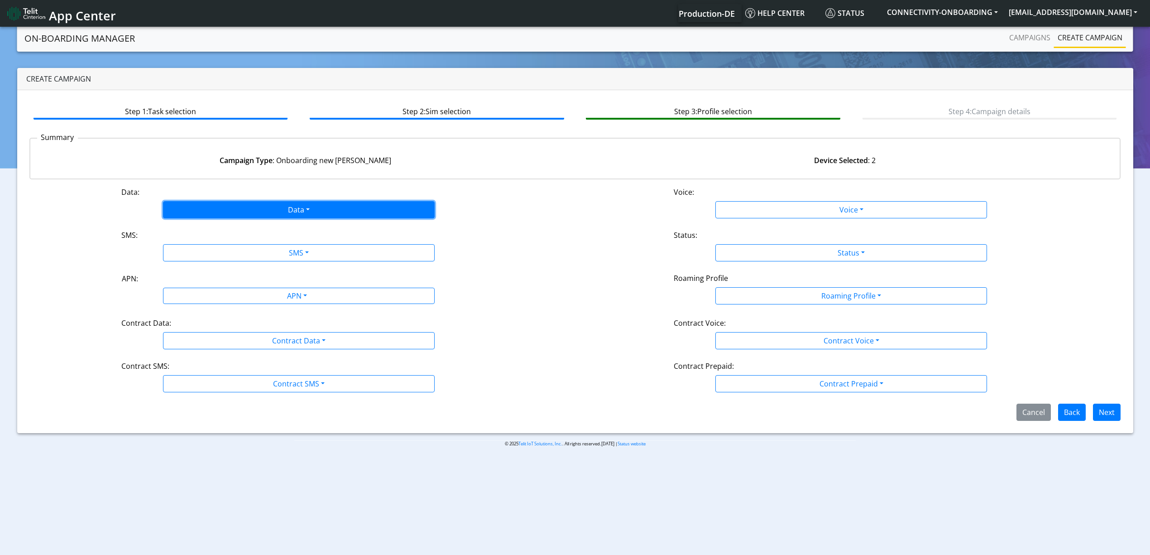
click at [243, 201] on button "Data" at bounding box center [299, 209] width 272 height 17
click at [206, 248] on button "Enabled" at bounding box center [298, 245] width 271 height 14
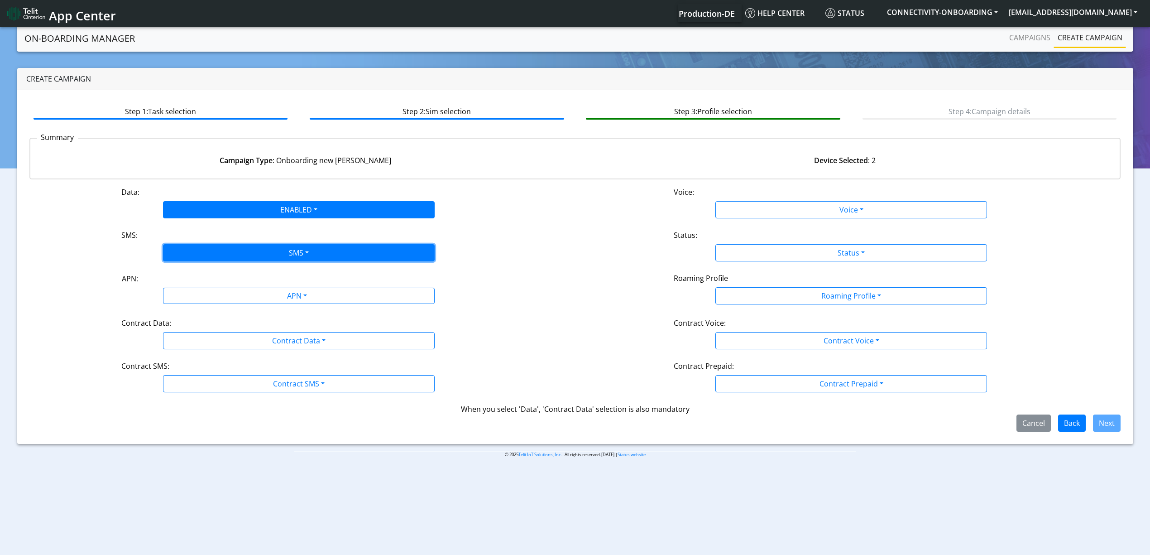
click at [236, 251] on button "SMS" at bounding box center [299, 252] width 272 height 17
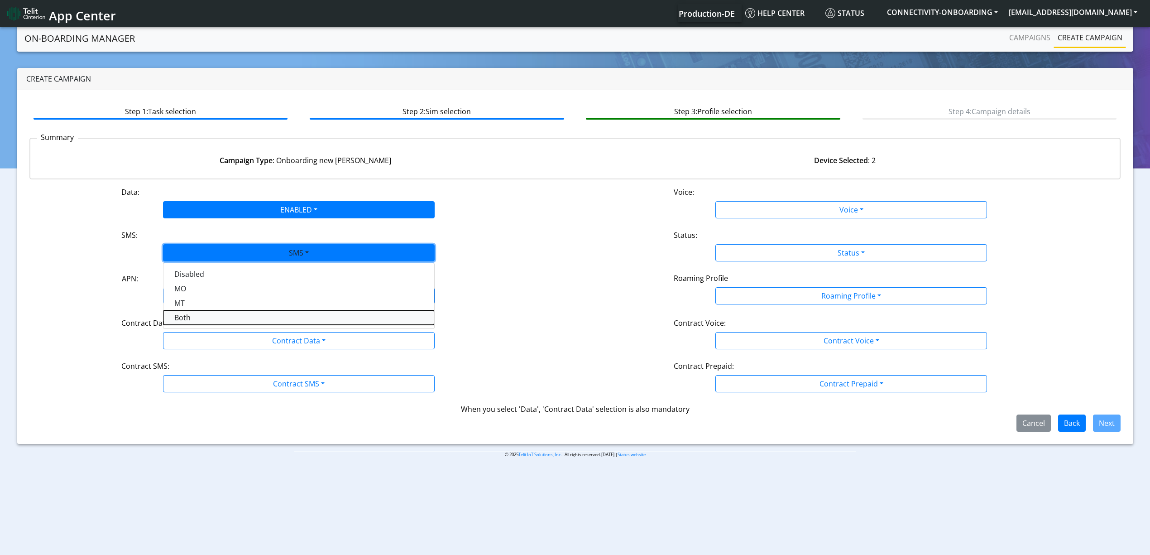
click at [204, 316] on button "Both" at bounding box center [298, 317] width 271 height 14
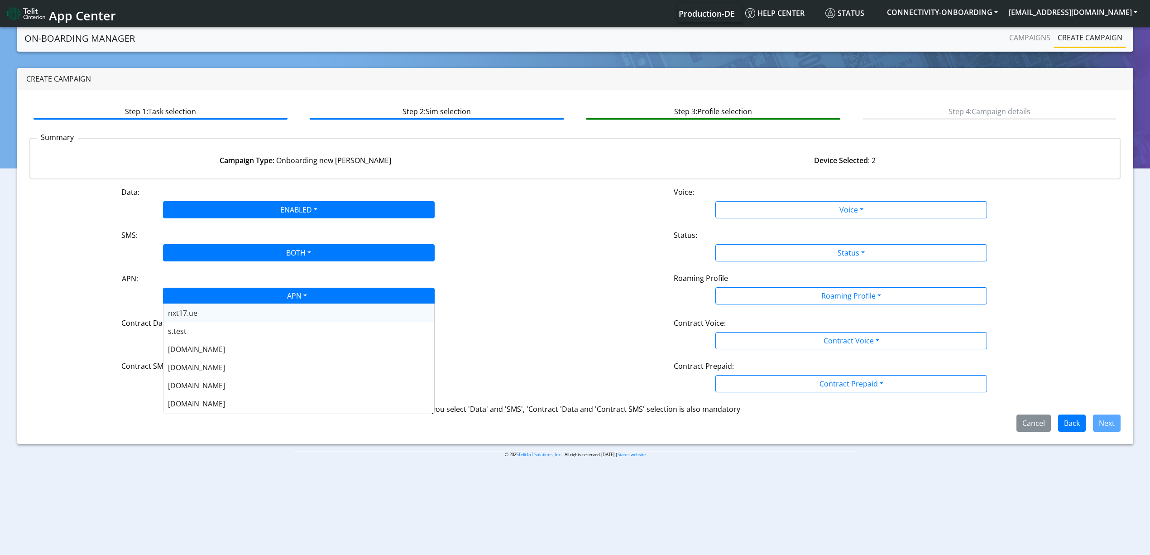
click at [229, 291] on div "APN" at bounding box center [296, 297] width 287 height 18
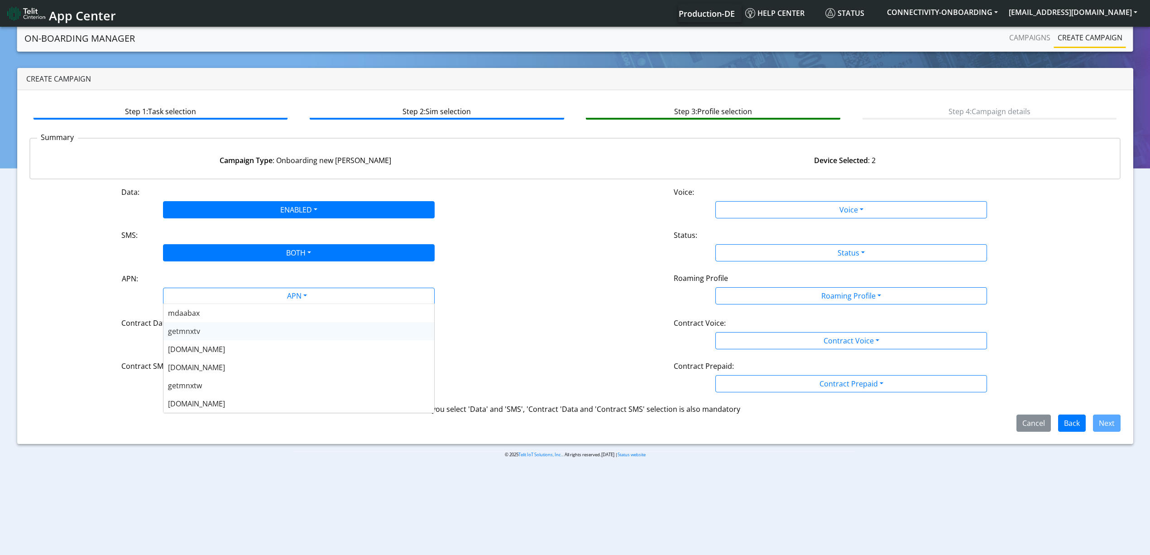
scroll to position [182, 0]
click at [221, 363] on div "[DOMAIN_NAME]" at bounding box center [298, 367] width 271 height 18
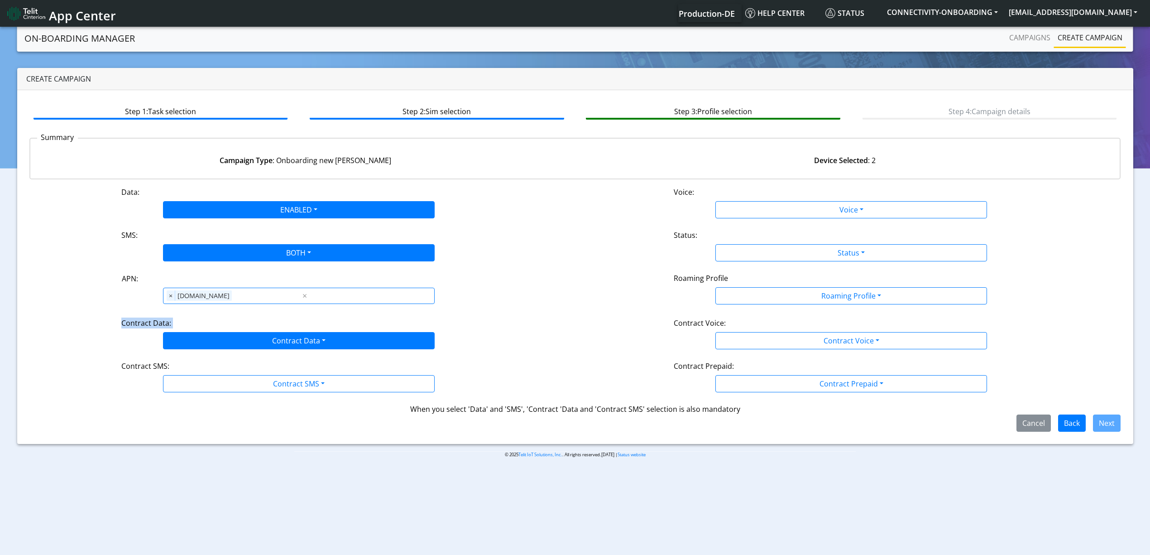
drag, startPoint x: 258, startPoint y: 327, endPoint x: 245, endPoint y: 337, distance: 16.8
click at [245, 337] on div "Contract Data: Contract Data Disabled Enabled" at bounding box center [299, 333] width 552 height 32
click at [245, 337] on button "Contract Data" at bounding box center [299, 340] width 272 height 17
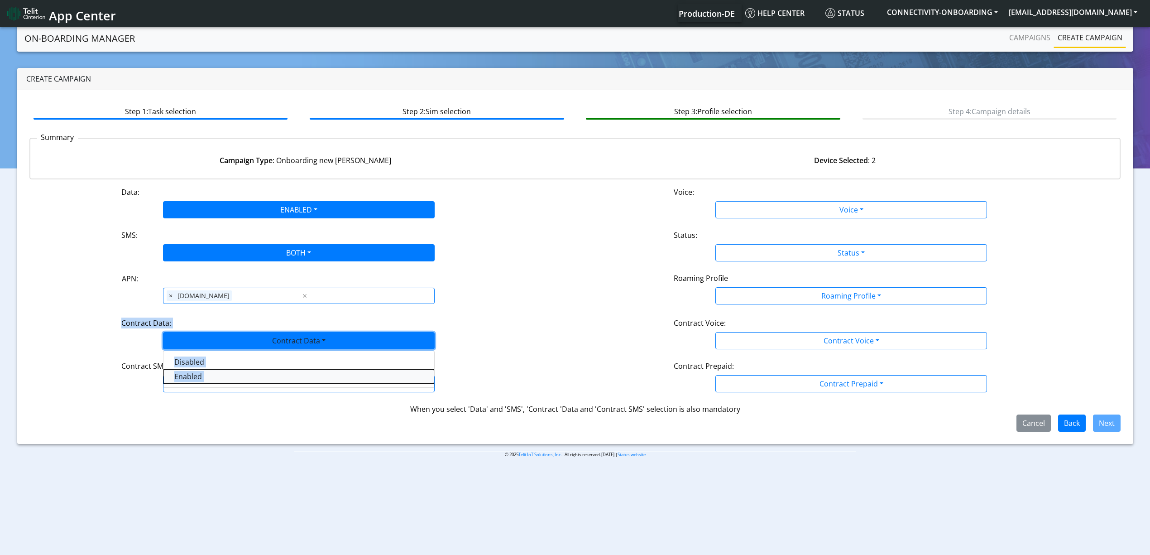
click at [213, 381] on Dataenabled-dropdown "Enabled" at bounding box center [298, 376] width 271 height 14
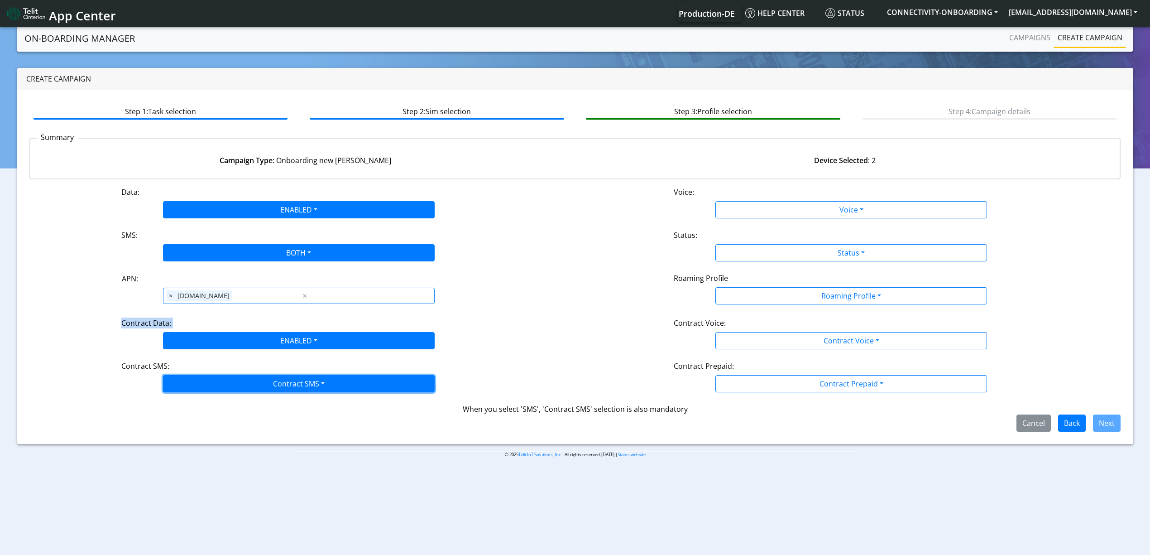
click at [232, 385] on button "Contract SMS" at bounding box center [299, 383] width 272 height 17
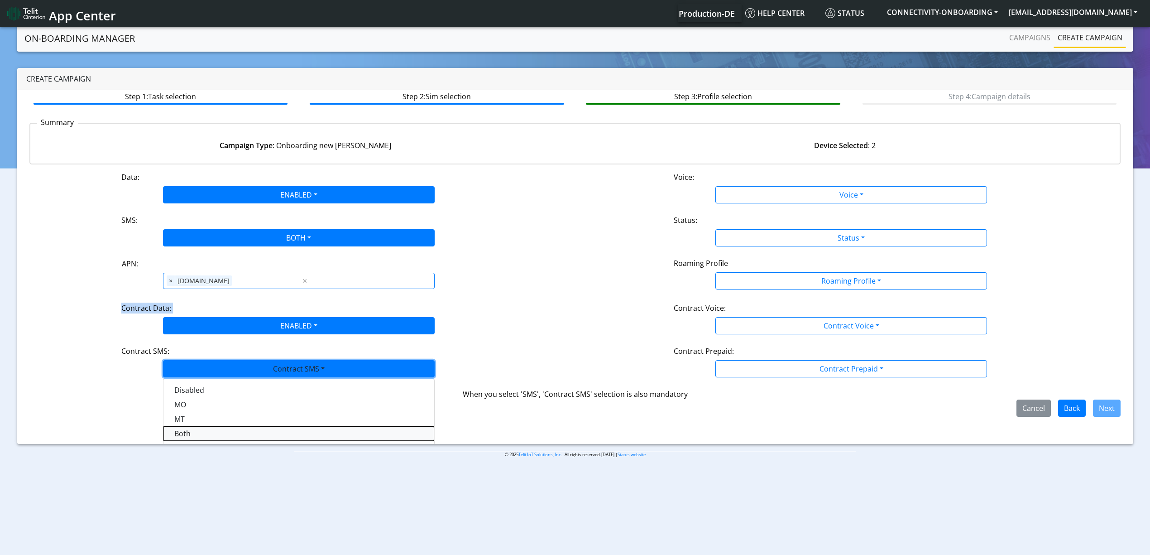
click at [210, 435] on SMSboth-dropdown "Both" at bounding box center [298, 433] width 271 height 14
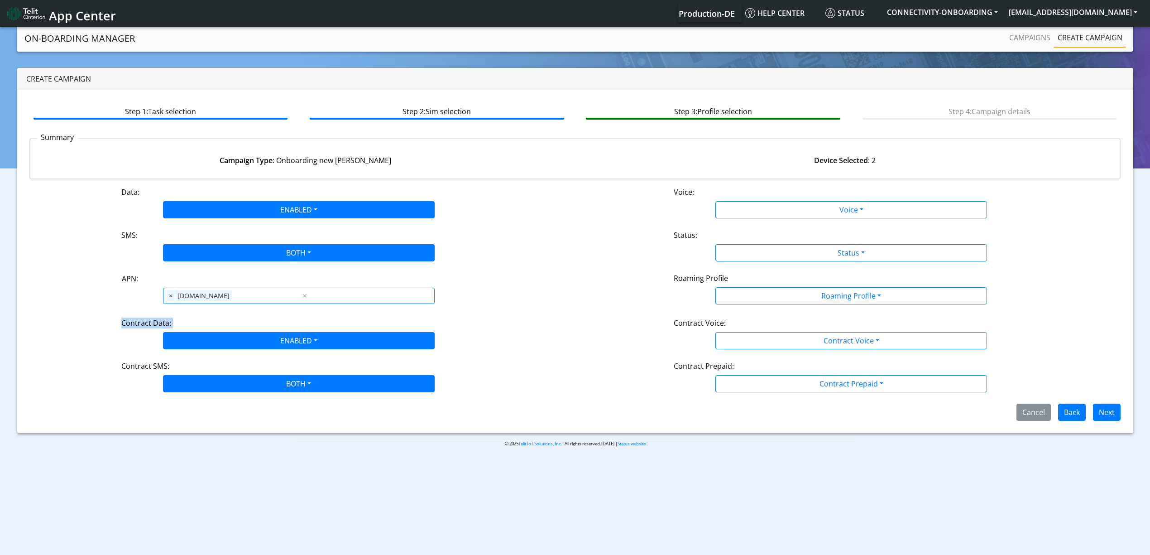
scroll to position [0, 0]
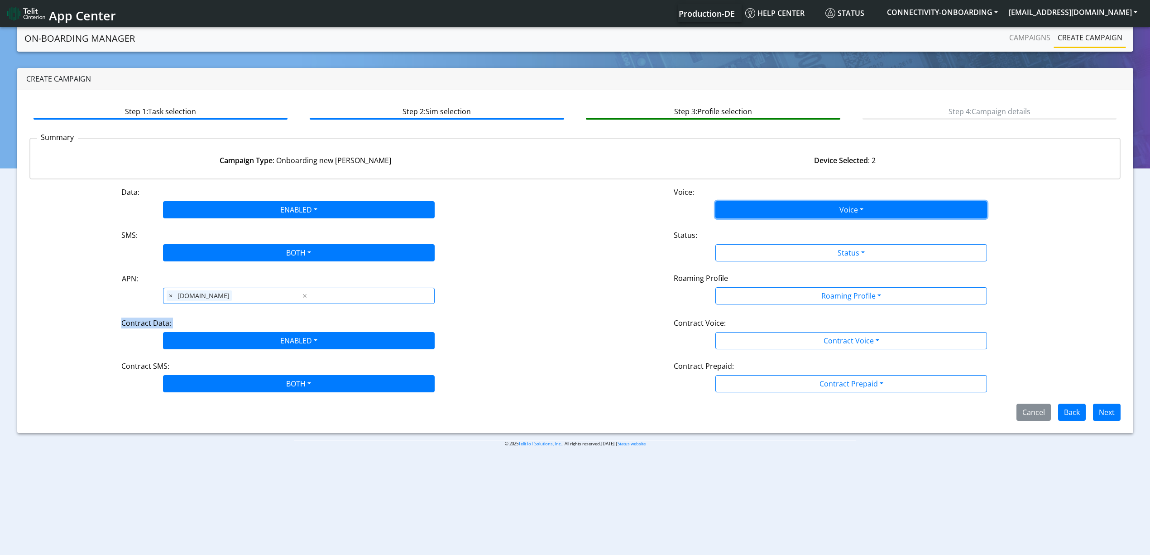
click at [746, 201] on button "Voice" at bounding box center [851, 209] width 272 height 17
click at [735, 228] on button "Disabled" at bounding box center [851, 231] width 271 height 14
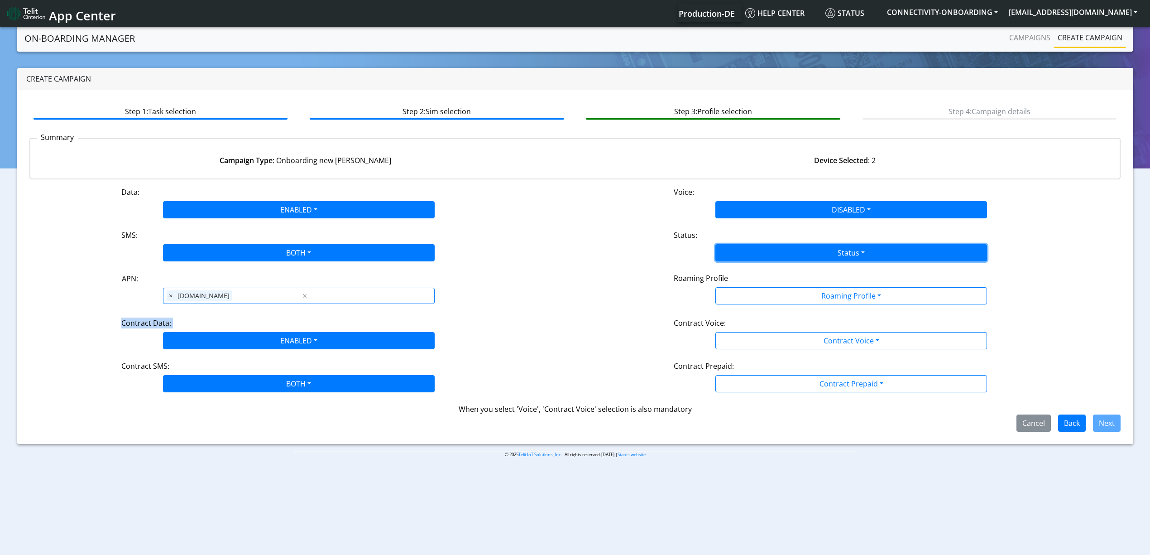
click at [747, 254] on button "Status" at bounding box center [851, 252] width 272 height 17
click at [738, 279] on button "Activate" at bounding box center [851, 274] width 271 height 14
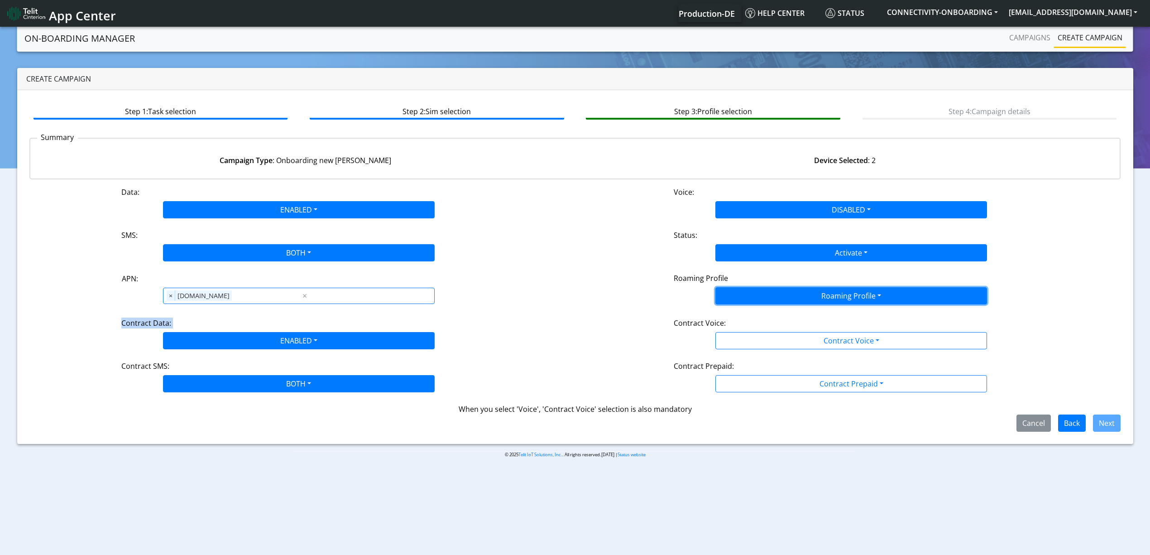
click at [749, 299] on button "Roaming Profile" at bounding box center [851, 295] width 272 height 17
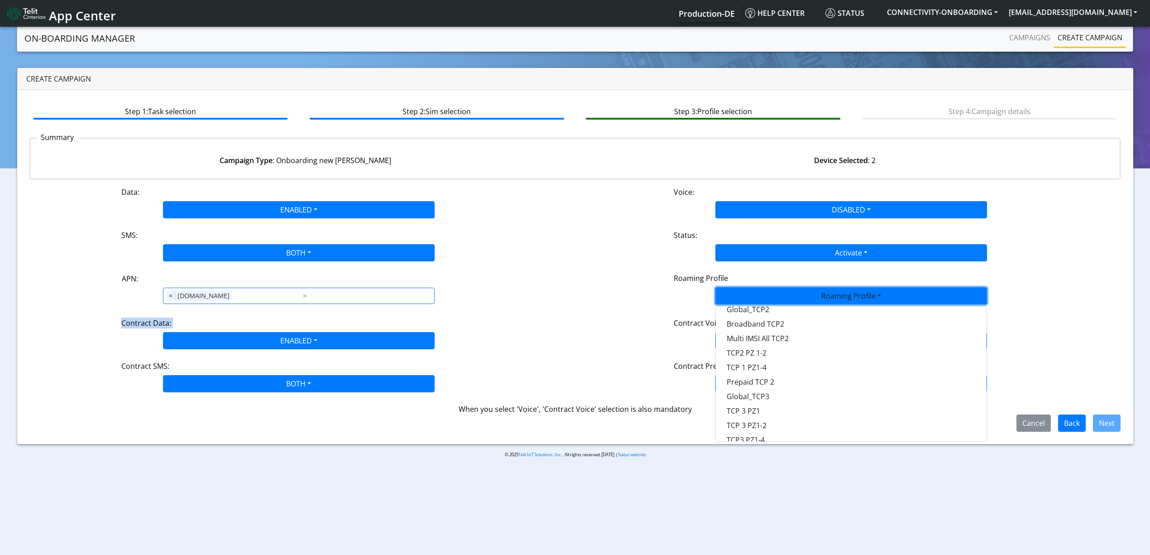
scroll to position [239, 0]
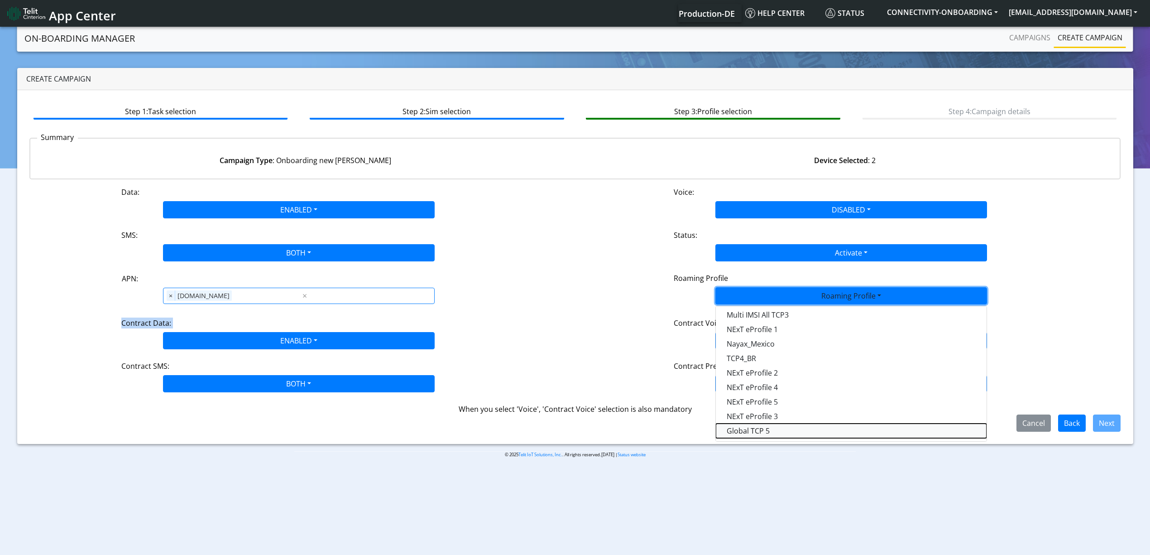
click at [754, 428] on Profile-dropdown "Global TCP 5" at bounding box center [851, 430] width 271 height 14
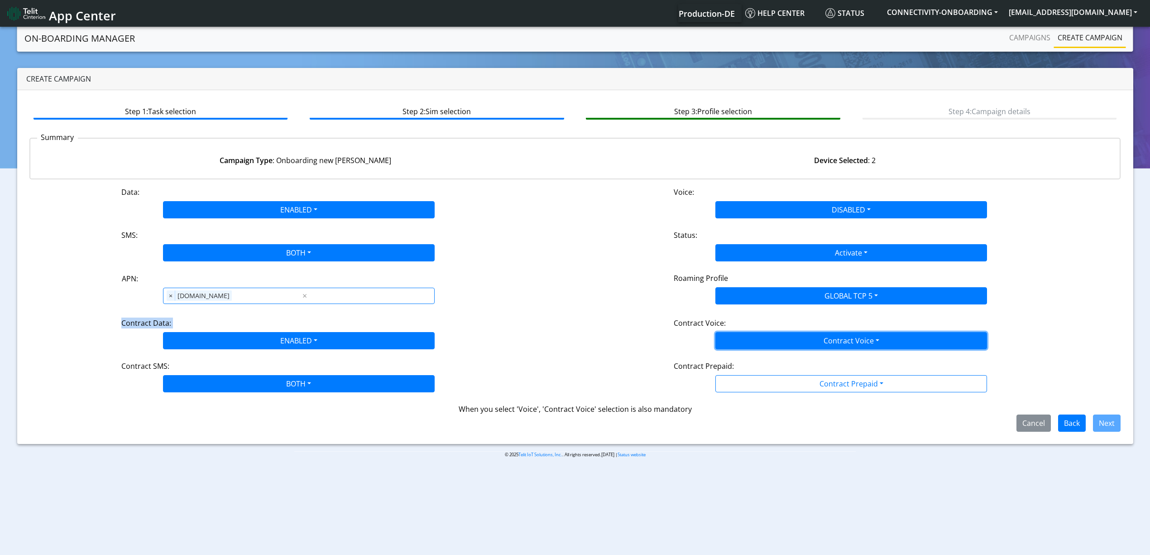
click at [799, 337] on button "Contract Voice" at bounding box center [851, 340] width 272 height 17
click at [763, 359] on Voicedisabled-dropdown "Disabled" at bounding box center [851, 361] width 271 height 14
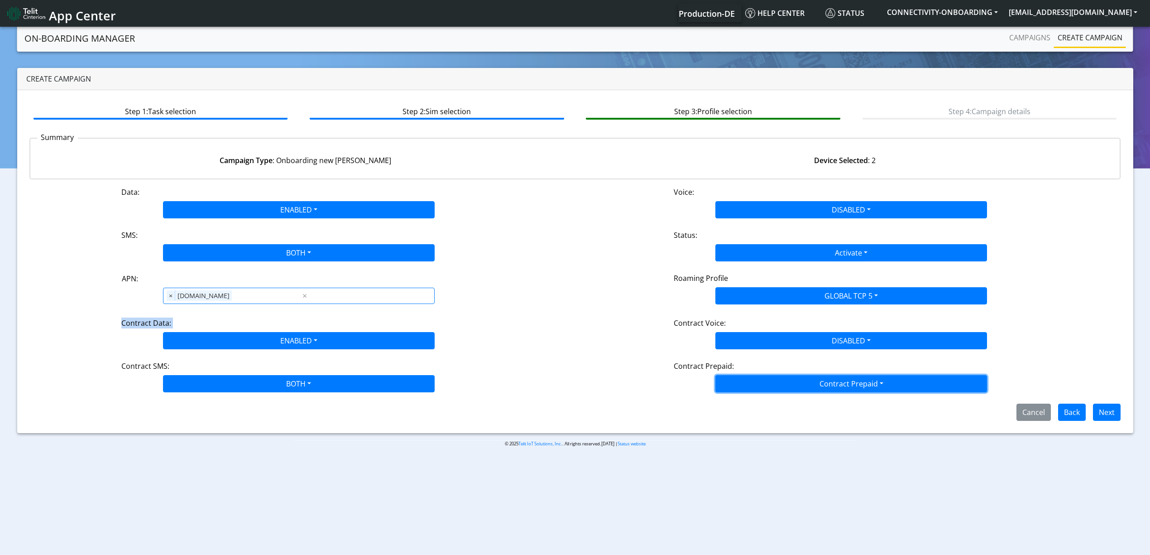
click at [787, 388] on button "Contract Prepaid" at bounding box center [851, 383] width 272 height 17
click at [824, 418] on Prepaidnotprepaid-dropdown "No" at bounding box center [851, 419] width 271 height 14
click at [1113, 410] on button "Next" at bounding box center [1107, 411] width 28 height 17
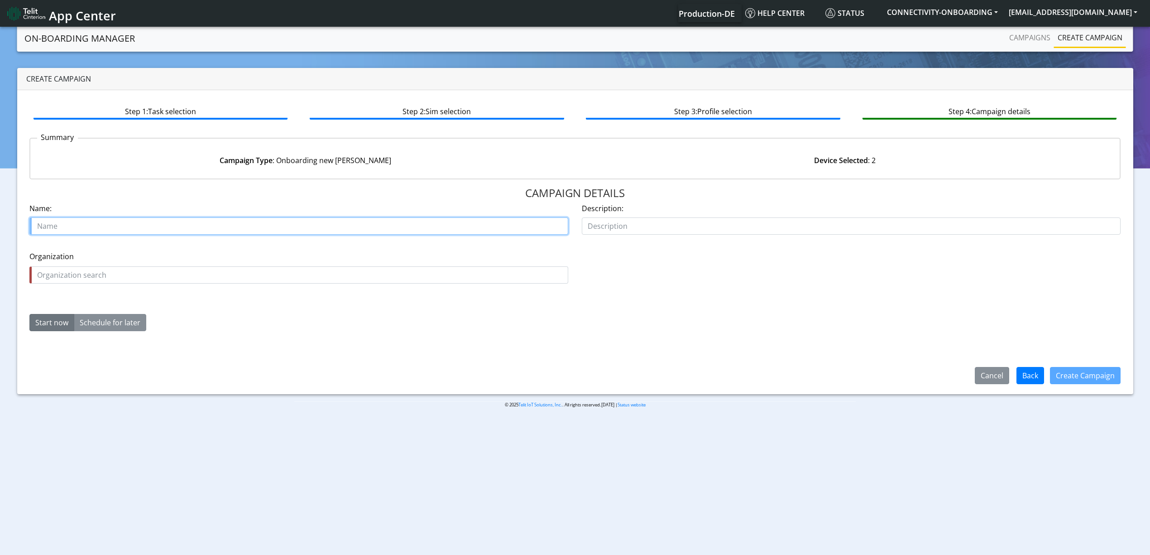
click at [245, 228] on input "text" at bounding box center [298, 225] width 539 height 17
paste input "Geotekk"
type input "Geotekk STARETRRERGeotekk"
click at [173, 274] on input "text" at bounding box center [298, 274] width 539 height 17
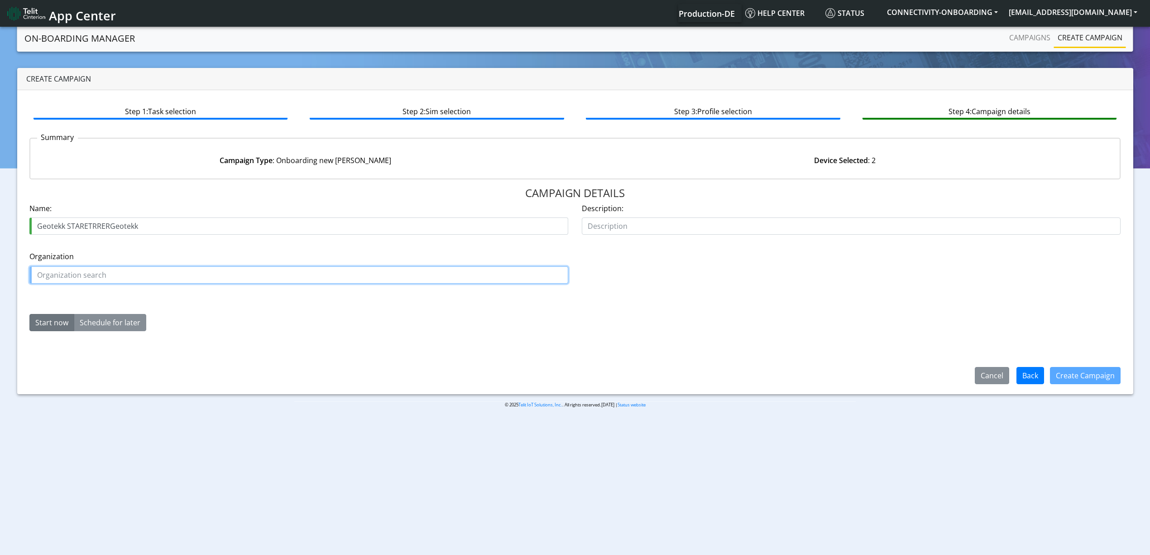
paste input "Geotekk"
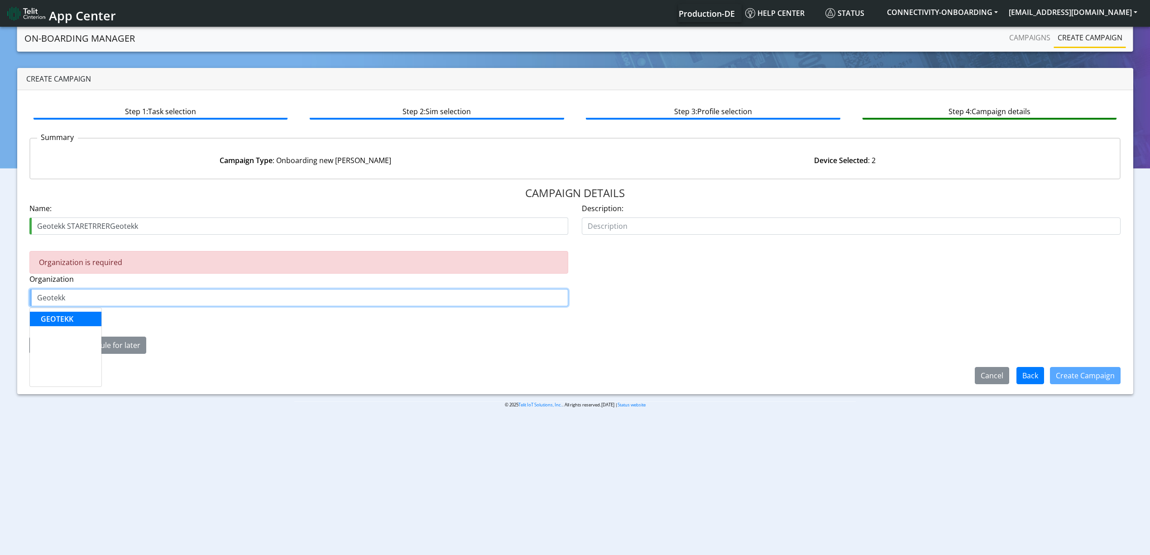
click at [64, 321] on span "GEOTEKK" at bounding box center [57, 319] width 33 height 10
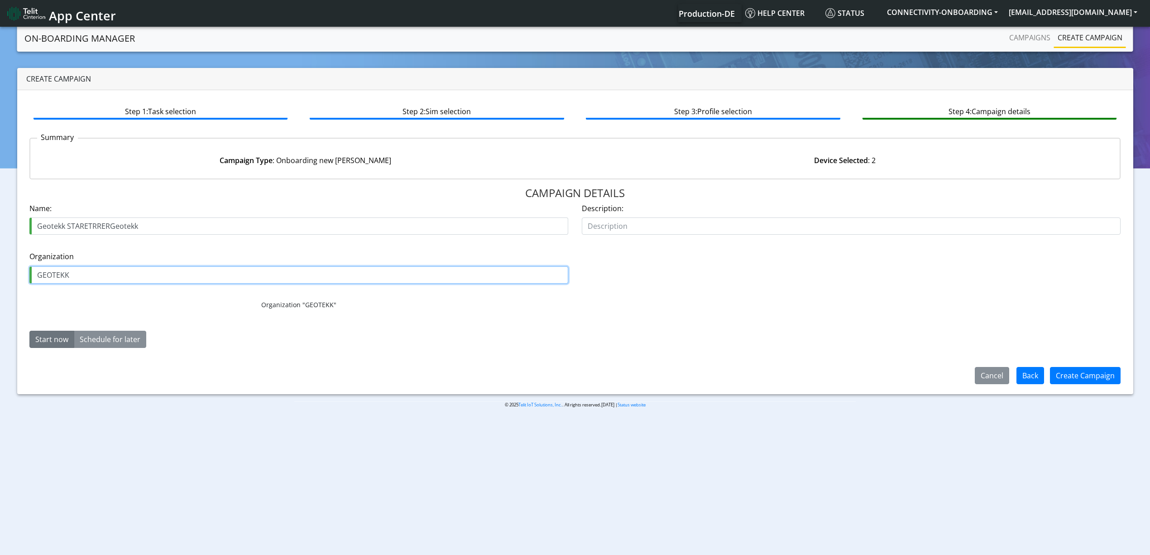
type input "GEOTEKK"
click at [483, 350] on form "Name: Geotekk STARETRRERGeotekk Description: Organization GEOTEKK Organization …" at bounding box center [574, 279] width 1091 height 152
click at [1064, 373] on button "Create Campaign" at bounding box center [1085, 375] width 71 height 17
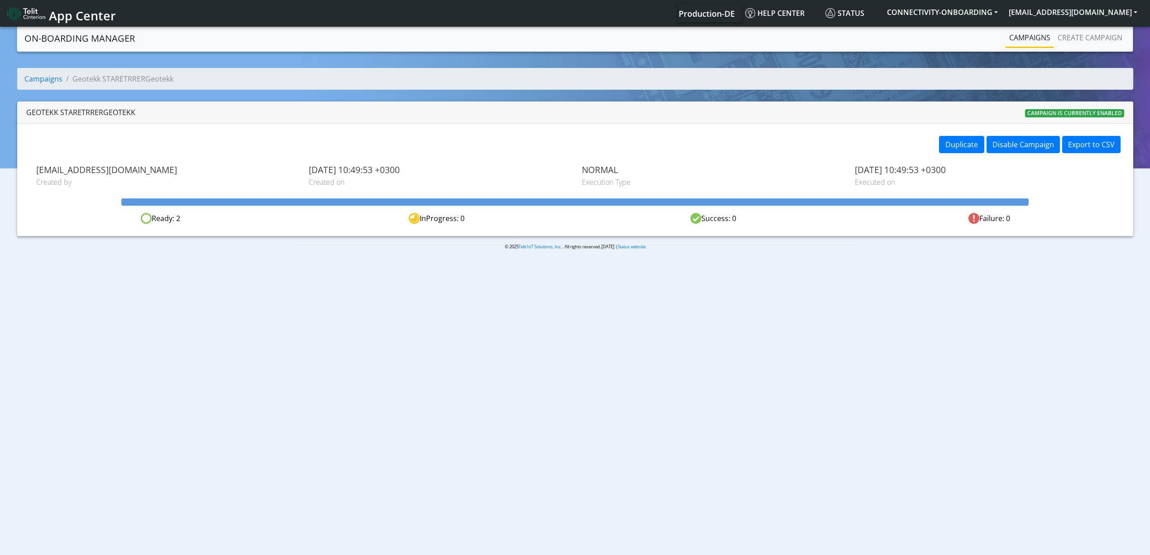
click at [1023, 40] on link "Campaigns" at bounding box center [1029, 38] width 48 height 18
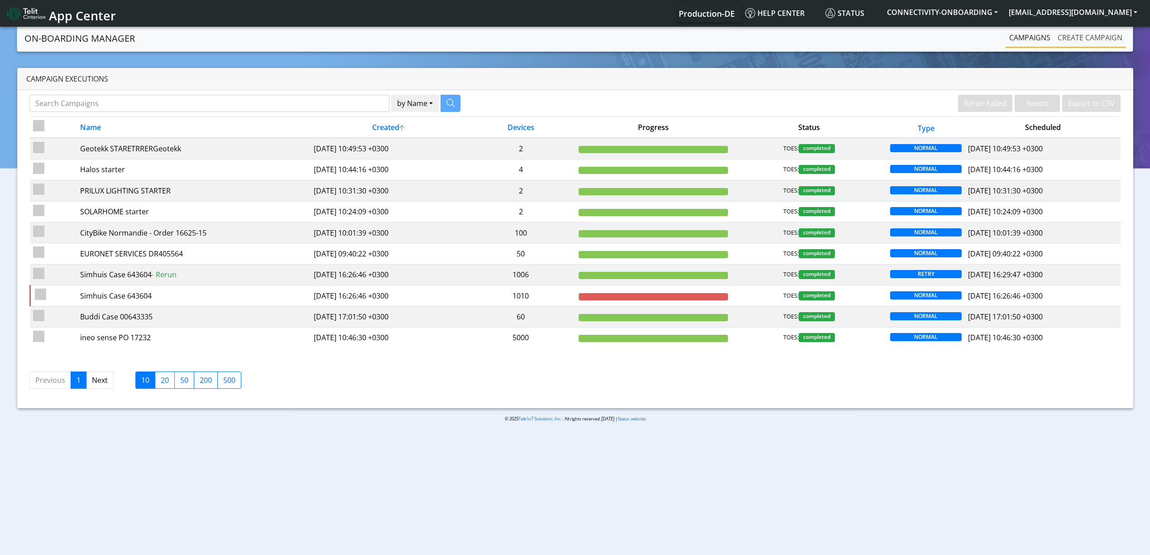
click at [1064, 32] on link "Create campaign" at bounding box center [1090, 38] width 72 height 18
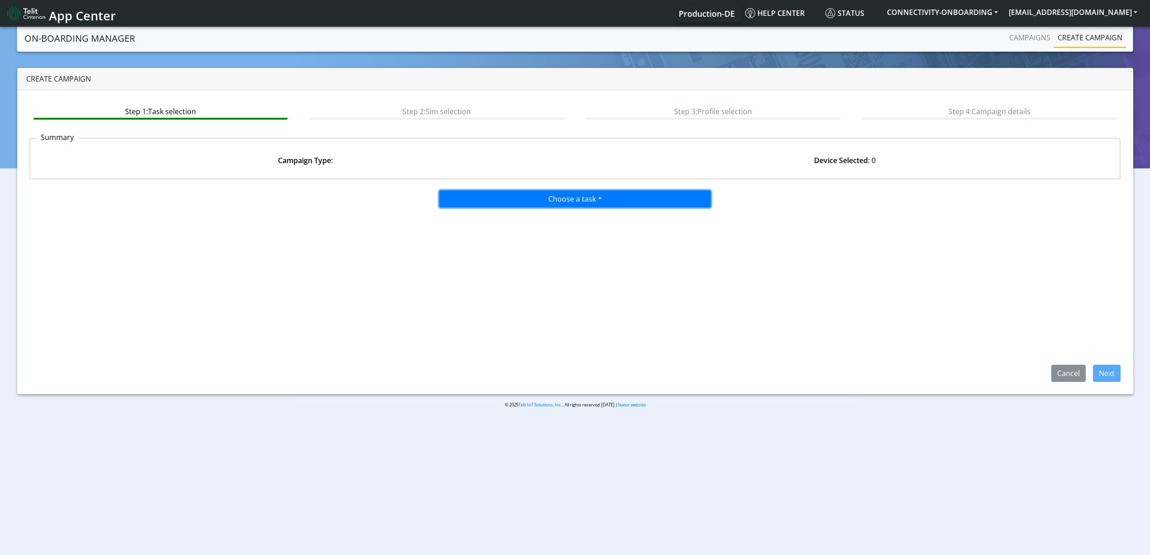
click at [538, 191] on button "Choose a task" at bounding box center [575, 198] width 272 height 17
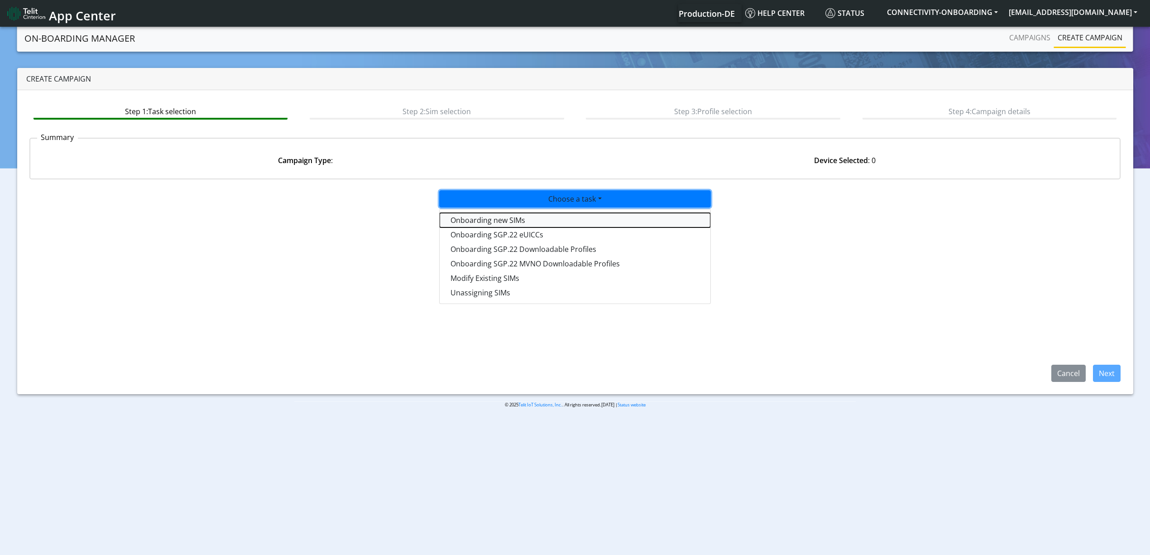
click at [479, 220] on tasktoes-dropdown "Onboarding new SIMs" at bounding box center [575, 220] width 271 height 14
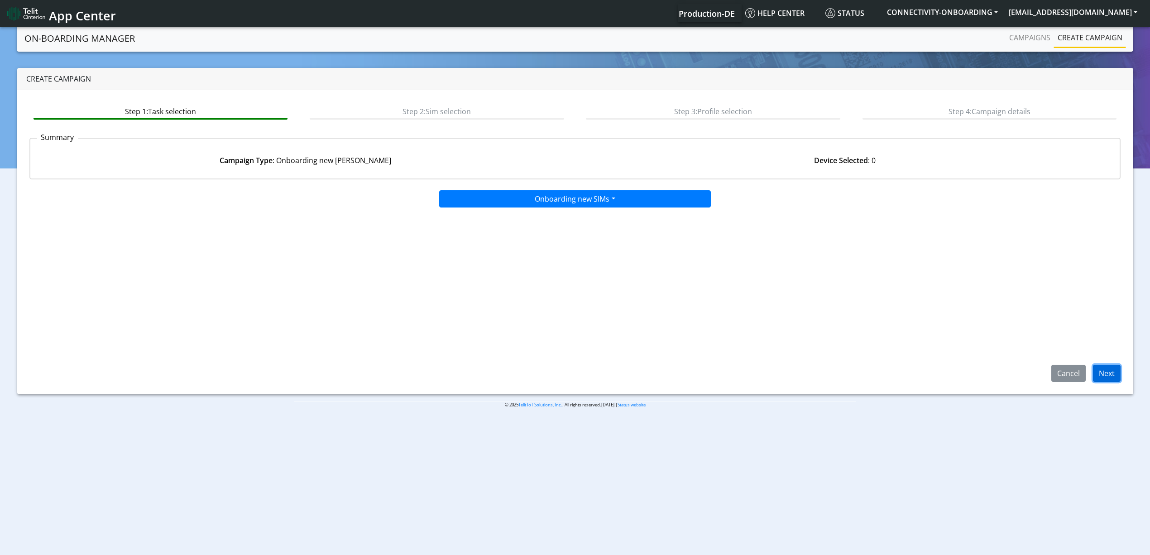
click at [1104, 371] on button "Next" at bounding box center [1107, 372] width 28 height 17
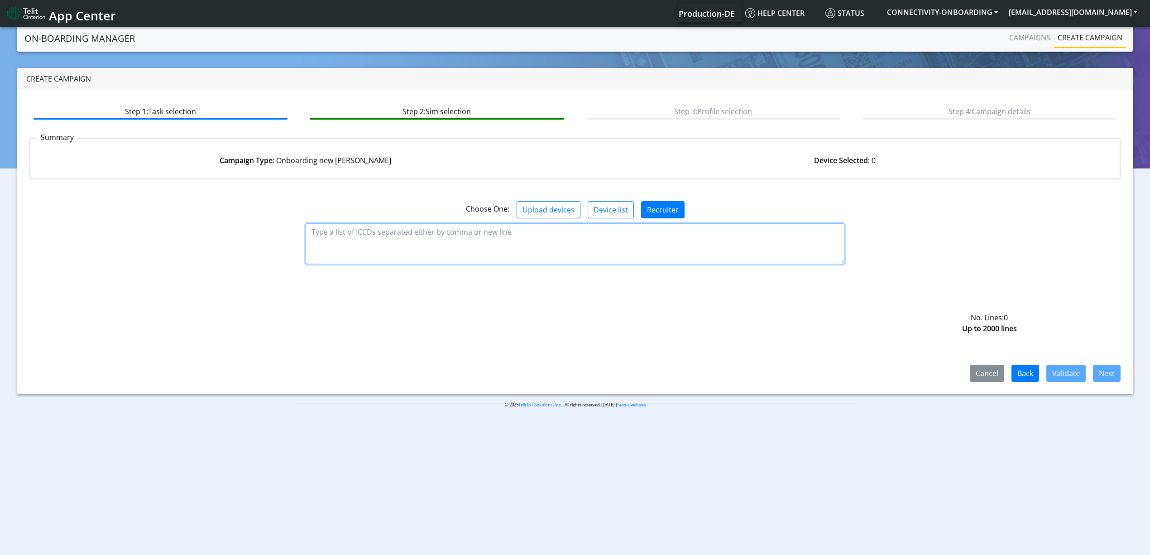
click at [533, 245] on textarea at bounding box center [575, 243] width 539 height 41
paste textarea "89358151000027067654 89358151000027067647 89358151000027080095 8935815100002708…"
type textarea "89358151000027067654 89358151000027067647 89358151000027080095 8935815100002708…"
click at [1063, 369] on button "Validate" at bounding box center [1065, 372] width 39 height 17
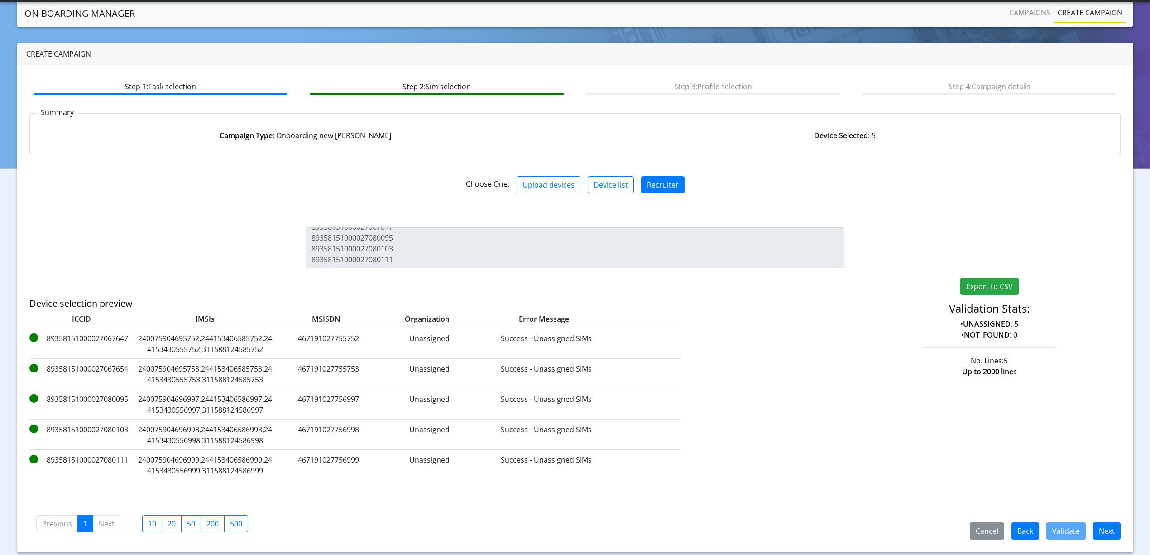
scroll to position [26, 0]
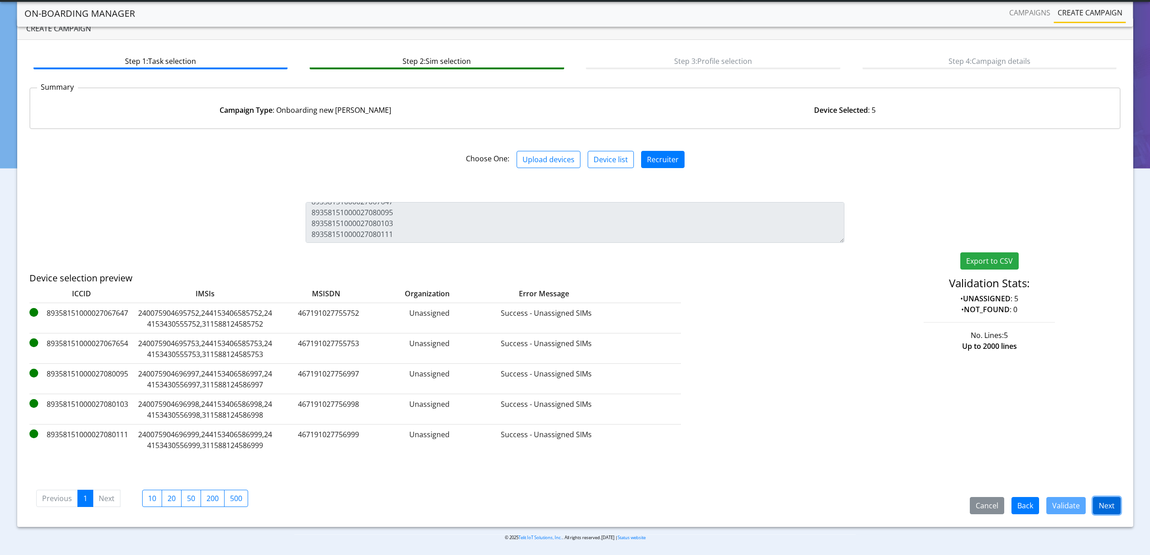
click at [1110, 498] on button "Next" at bounding box center [1107, 505] width 28 height 17
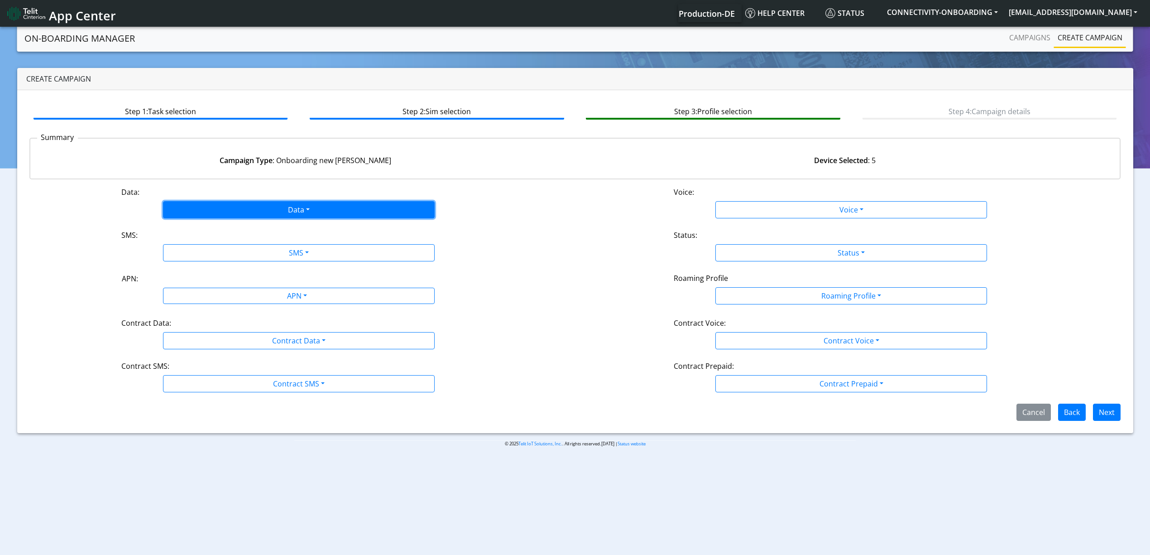
click at [257, 205] on button "Data" at bounding box center [299, 209] width 272 height 17
click at [220, 238] on button "Enabled" at bounding box center [298, 245] width 271 height 14
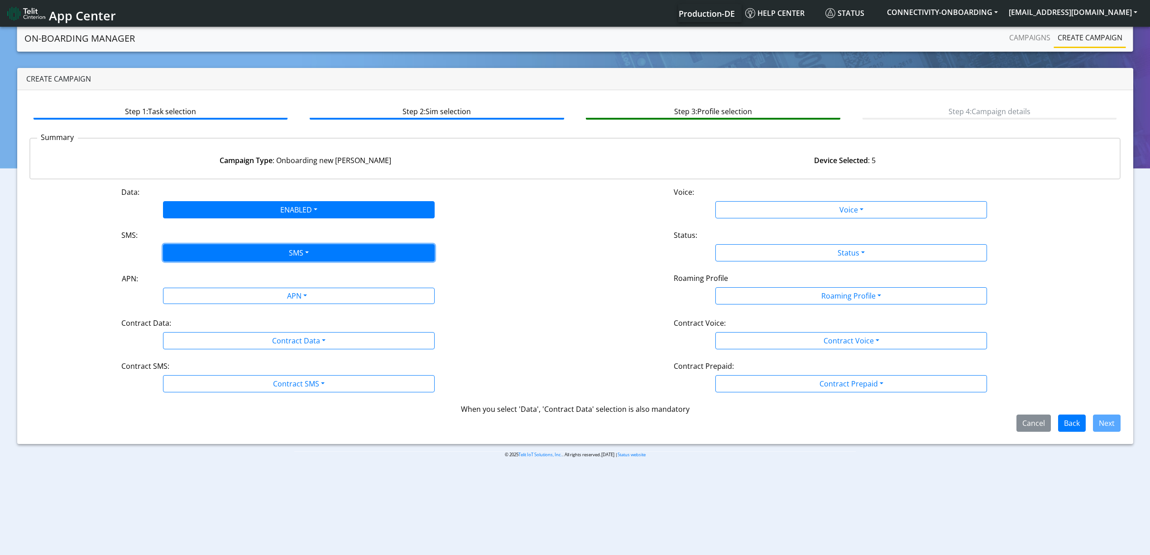
click at [215, 248] on button "SMS" at bounding box center [299, 252] width 272 height 17
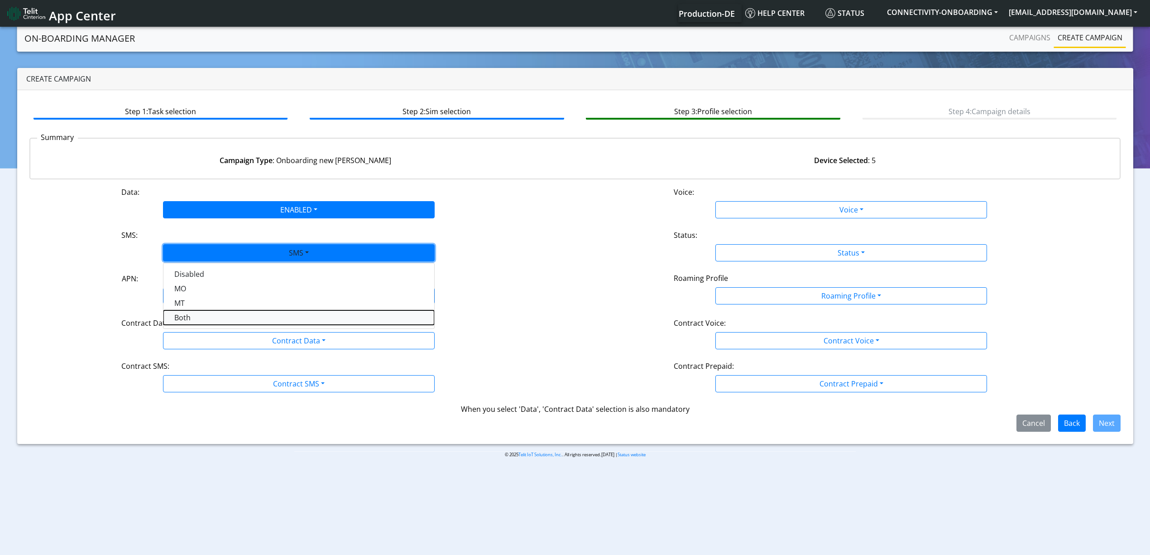
click at [190, 321] on button "Both" at bounding box center [298, 317] width 271 height 14
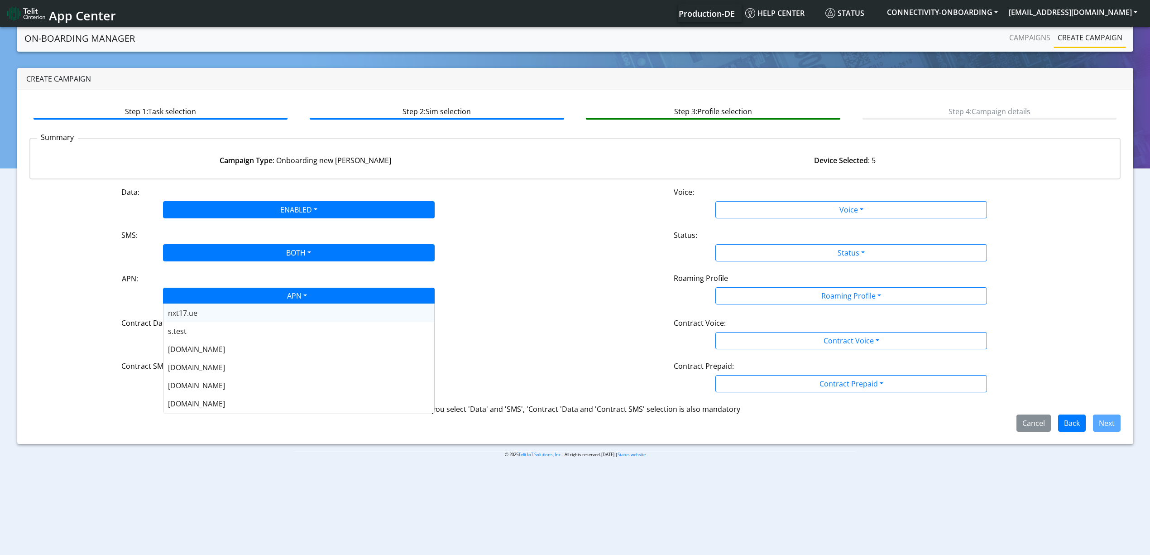
click at [224, 299] on div "APN" at bounding box center [296, 297] width 287 height 18
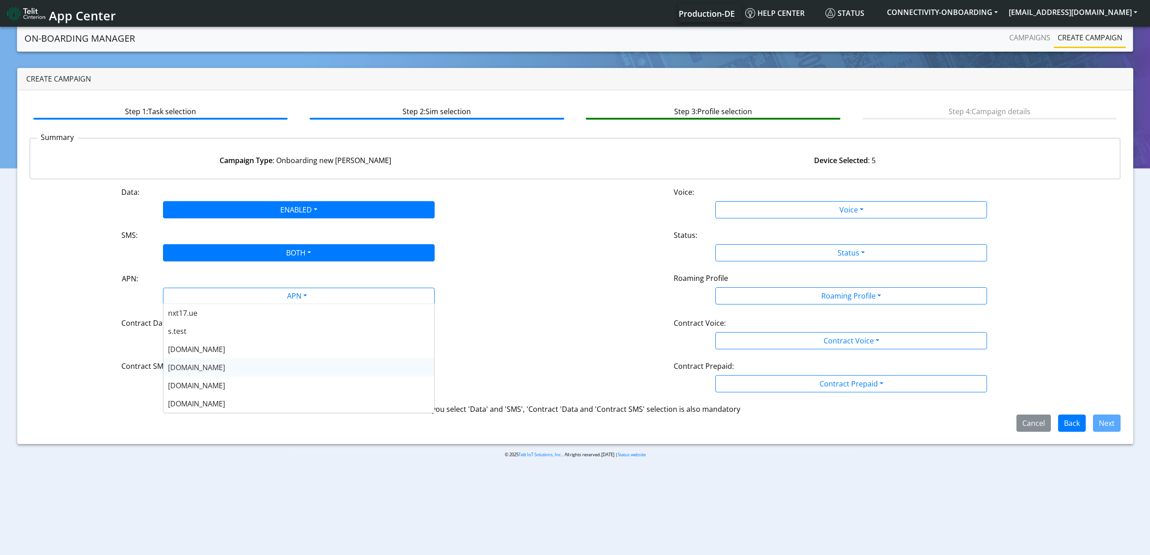
click at [198, 359] on div "[DOMAIN_NAME]" at bounding box center [298, 367] width 271 height 18
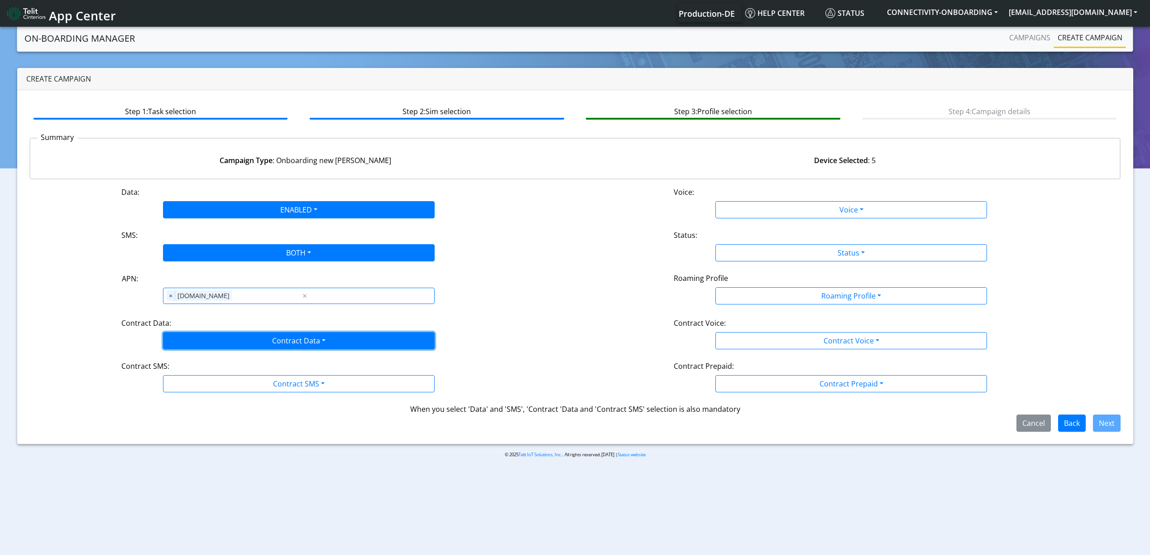
click at [221, 344] on button "Contract Data" at bounding box center [299, 340] width 272 height 17
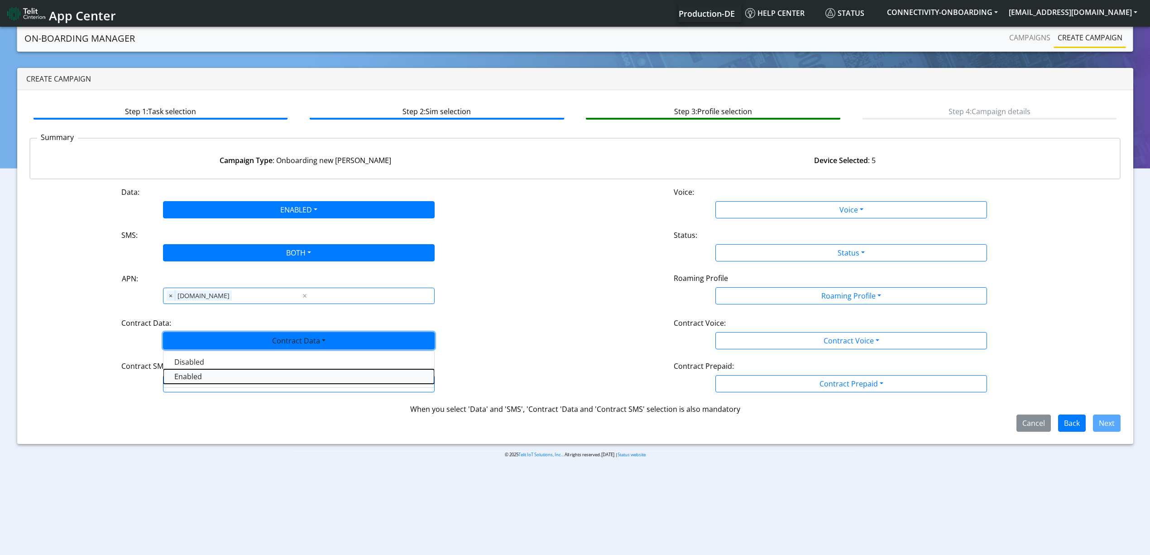
click at [206, 372] on Dataenabled-dropdown "Enabled" at bounding box center [298, 376] width 271 height 14
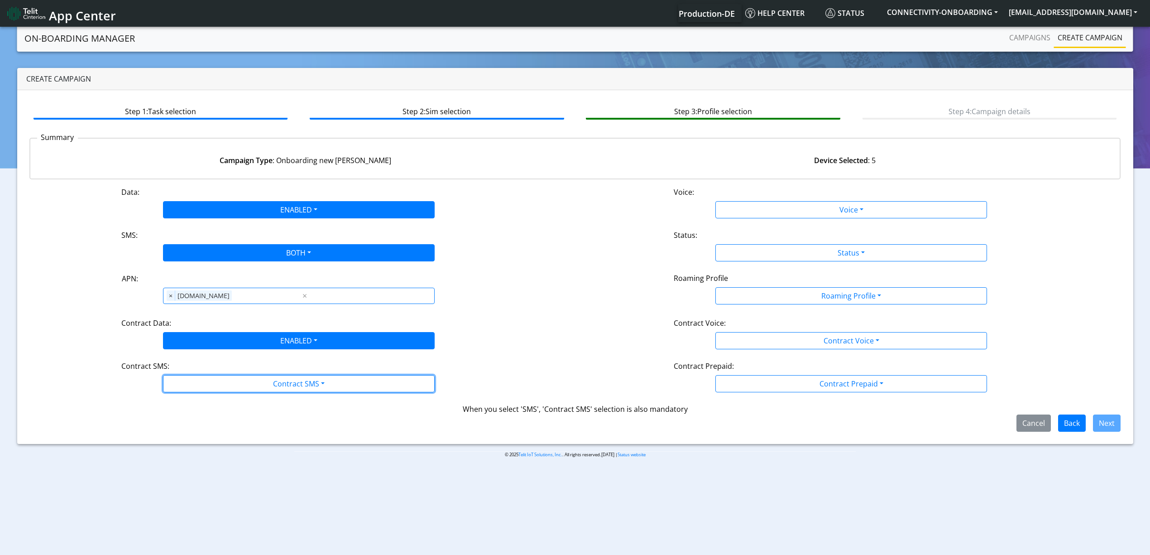
drag, startPoint x: 213, startPoint y: 383, endPoint x: 203, endPoint y: 422, distance: 40.2
click at [203, 422] on div "Data: ENABLED Disabled Enabled Voice: Voice Disabled Enabled SMS: BOTH Disabled…" at bounding box center [574, 308] width 1091 height 245
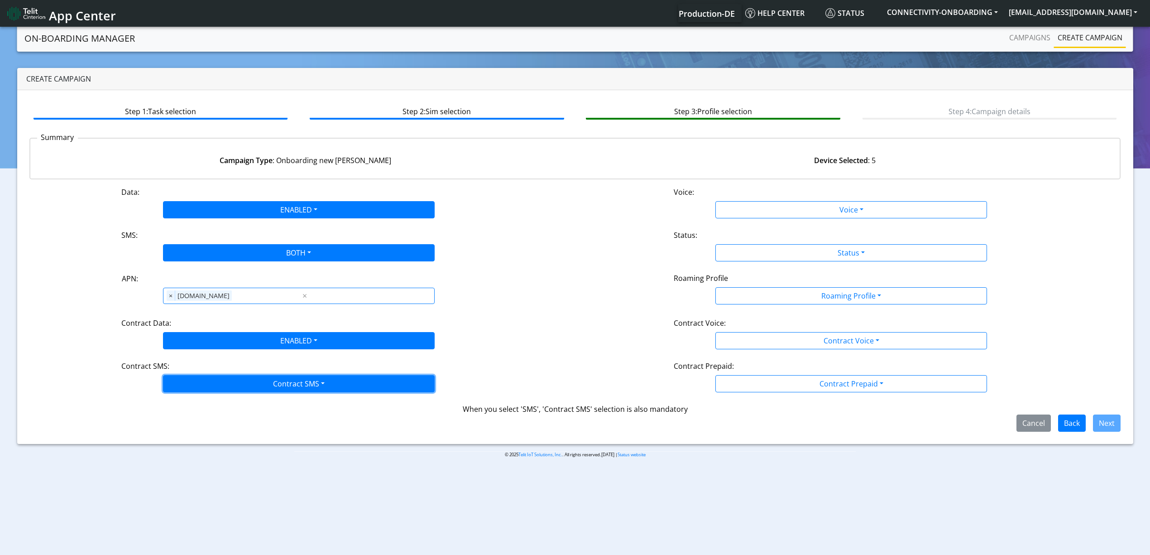
click at [230, 383] on button "Contract SMS" at bounding box center [299, 383] width 272 height 17
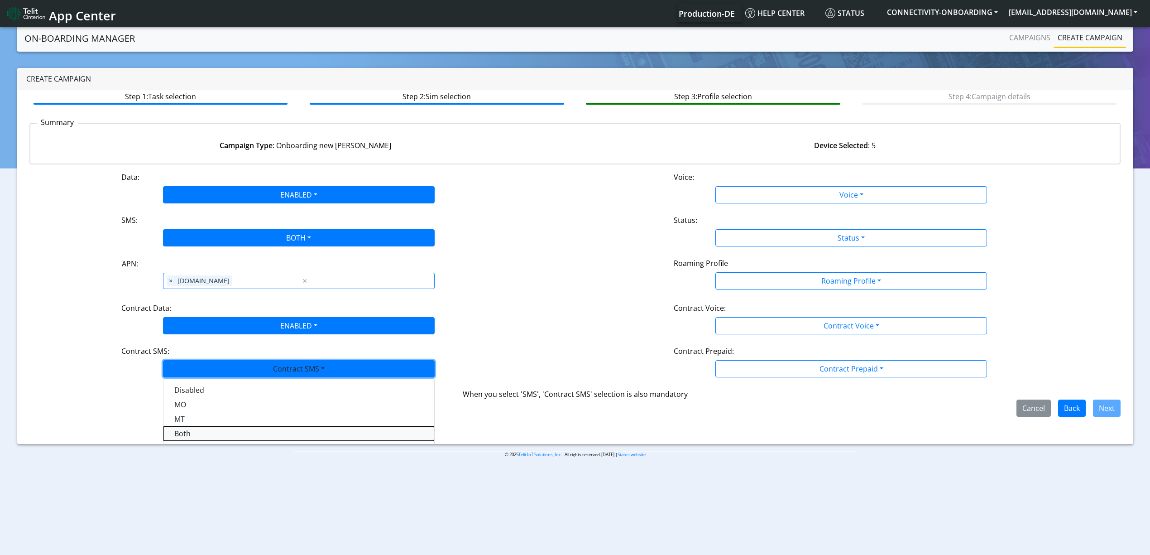
click at [236, 430] on SMSboth-dropdown "Both" at bounding box center [298, 433] width 271 height 14
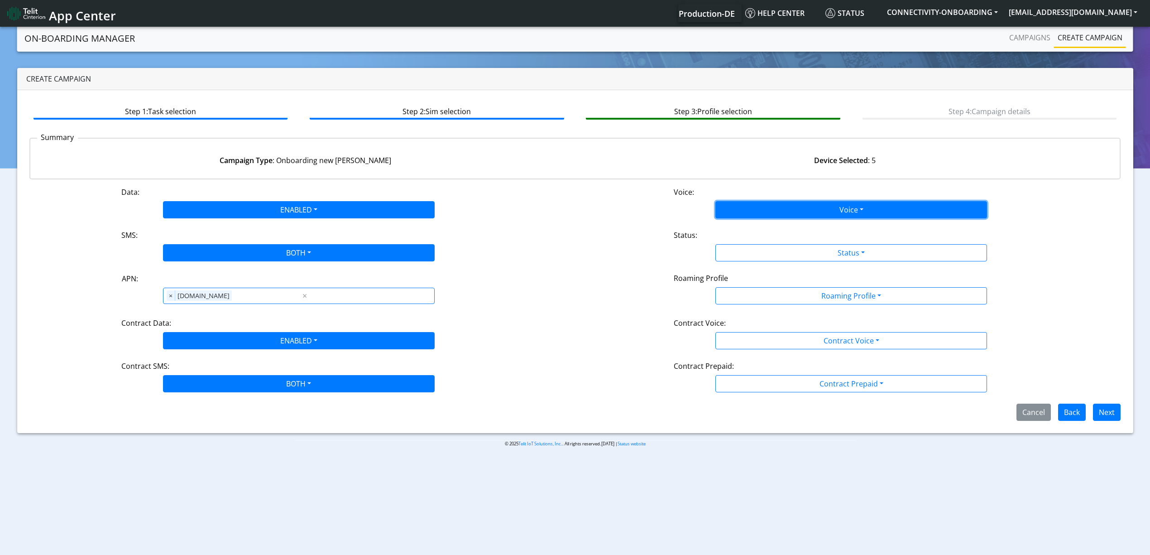
click at [762, 207] on button "Voice" at bounding box center [851, 209] width 272 height 17
click at [744, 234] on button "Disabled" at bounding box center [851, 231] width 271 height 14
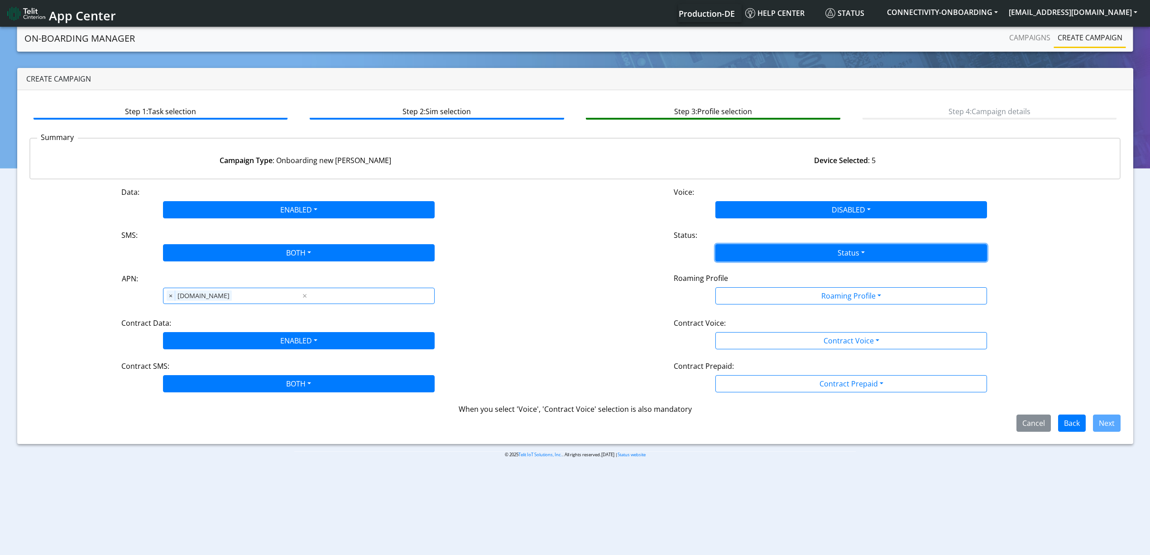
click at [767, 254] on button "Status" at bounding box center [851, 252] width 272 height 17
click at [757, 268] on button "Activate" at bounding box center [851, 274] width 271 height 14
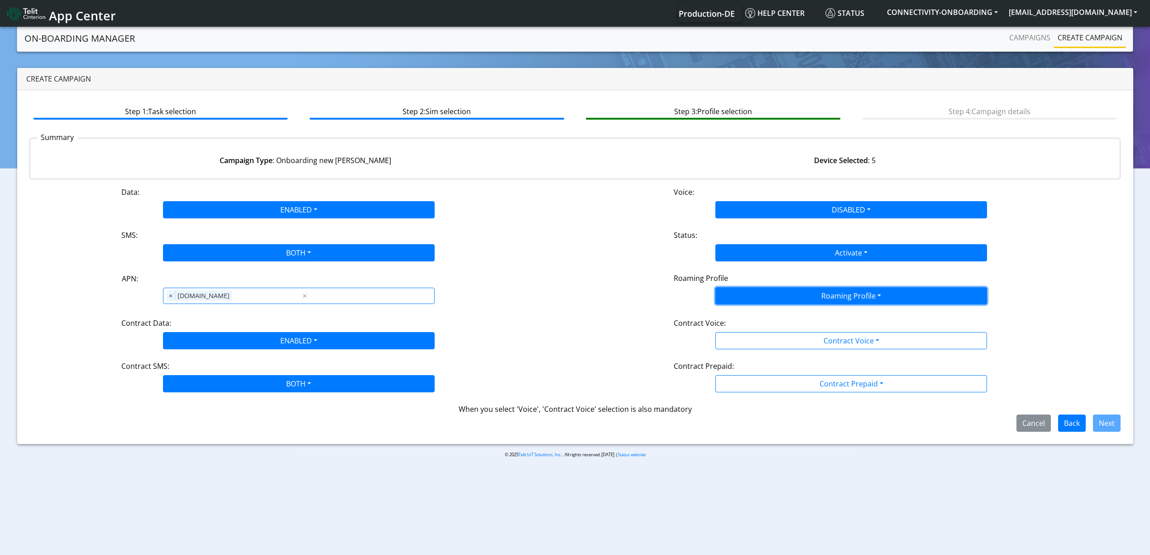
click at [745, 292] on button "Roaming Profile" at bounding box center [851, 295] width 272 height 17
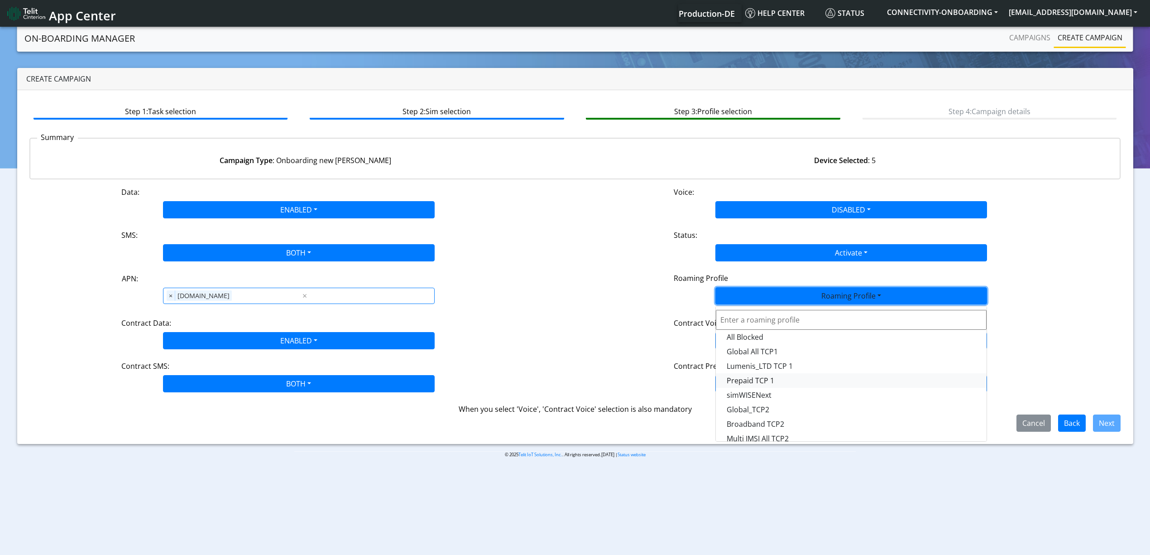
scroll to position [86, 0]
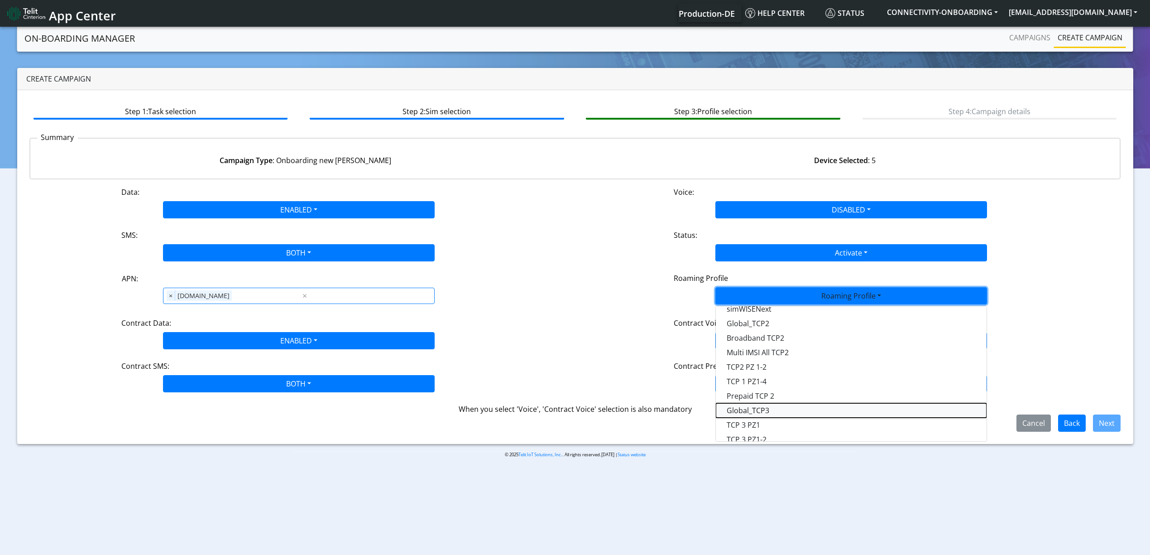
click at [789, 414] on Profile-dropdown "Global_TCP3" at bounding box center [851, 410] width 271 height 14
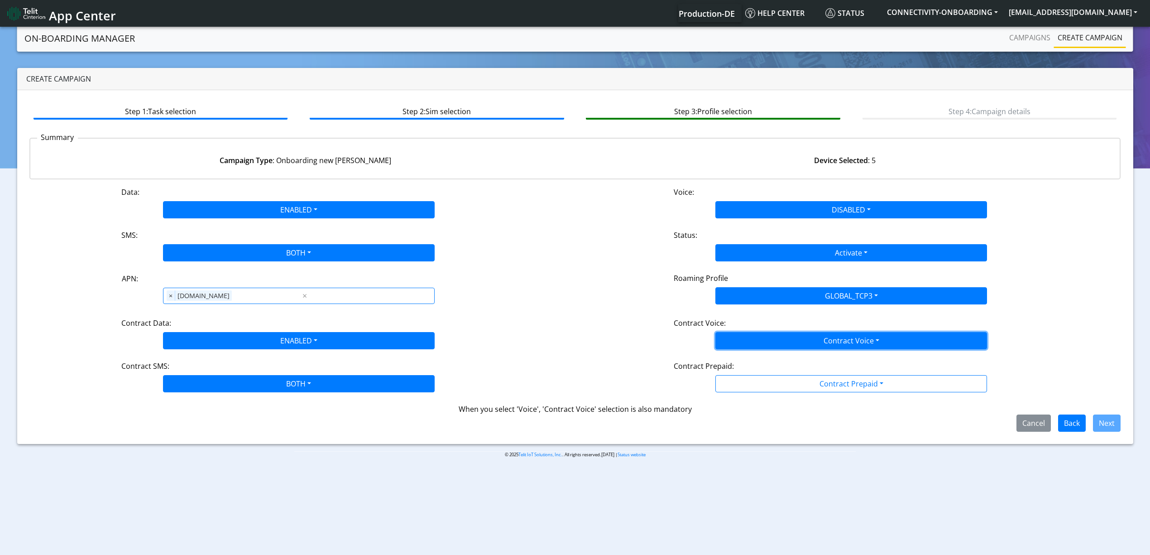
click at [835, 339] on button "Contract Voice" at bounding box center [851, 340] width 272 height 17
click at [784, 362] on Voicedisabled-dropdown "Disabled" at bounding box center [851, 361] width 271 height 14
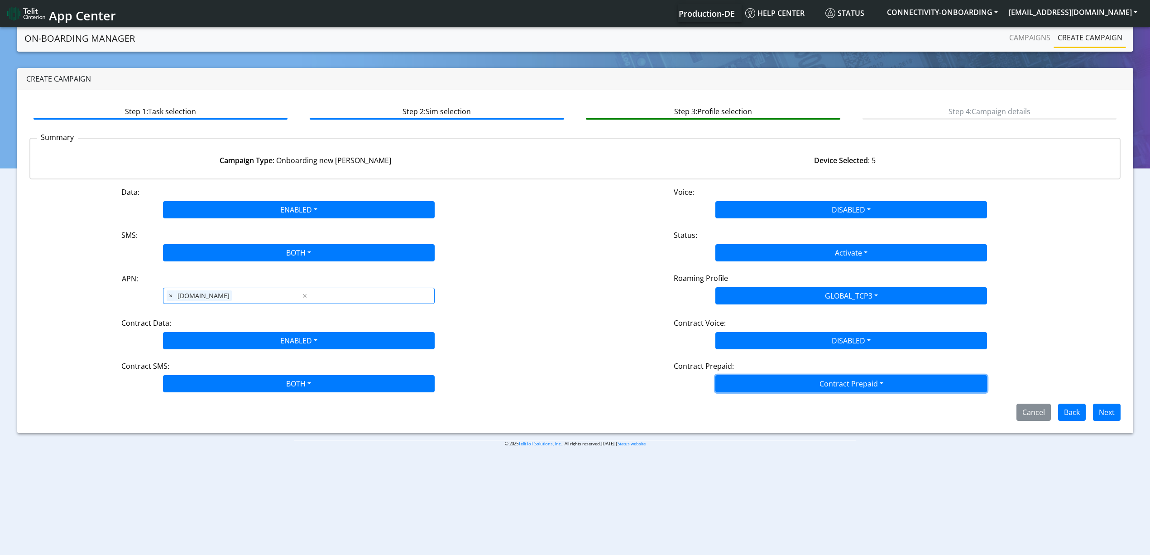
click at [784, 379] on button "Contract Prepaid" at bounding box center [851, 383] width 272 height 17
click at [751, 416] on Prepaidnotprepaid-dropdown "No" at bounding box center [851, 419] width 271 height 14
click at [1110, 413] on button "Next" at bounding box center [1107, 411] width 28 height 17
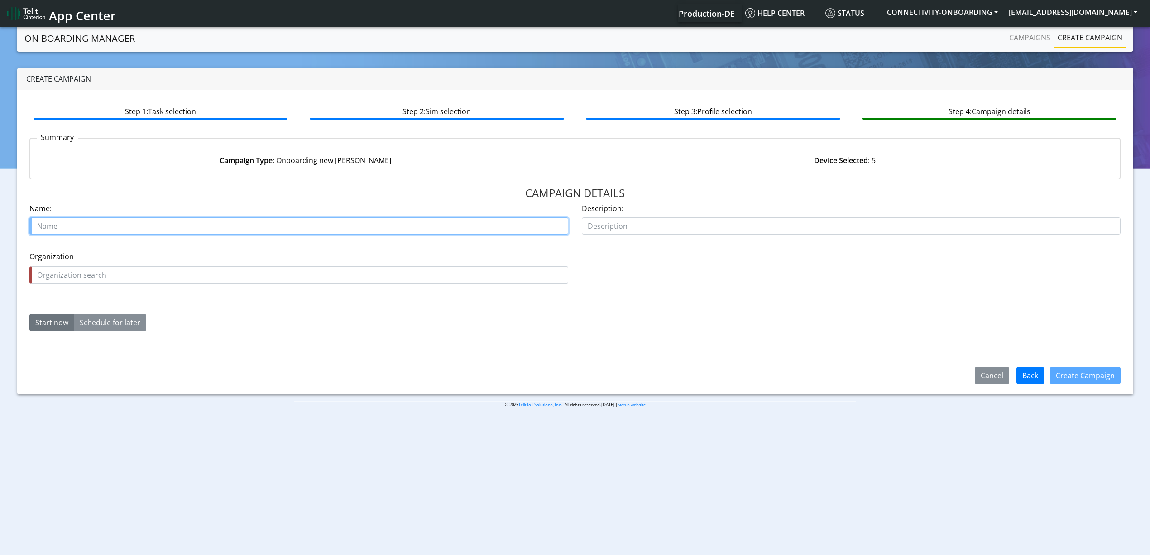
click at [246, 228] on input "text" at bounding box center [298, 225] width 539 height 17
paste input "89358151000027067654 89358151000027067647 89358151000027080095 8935815100002708…"
type input "89358151000027067654 89358151000027067647 89358151000027080095 8935815100002708…"
type input "spartan tracker starter"
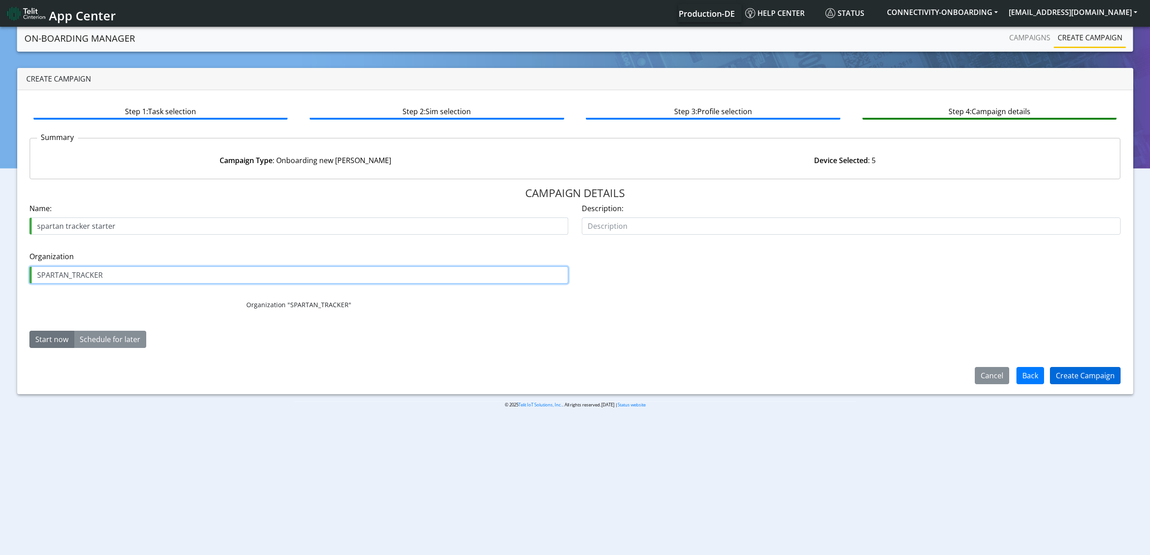
type input "SPARTAN_TRACKER"
click at [1069, 371] on button "Create Campaign" at bounding box center [1085, 375] width 71 height 17
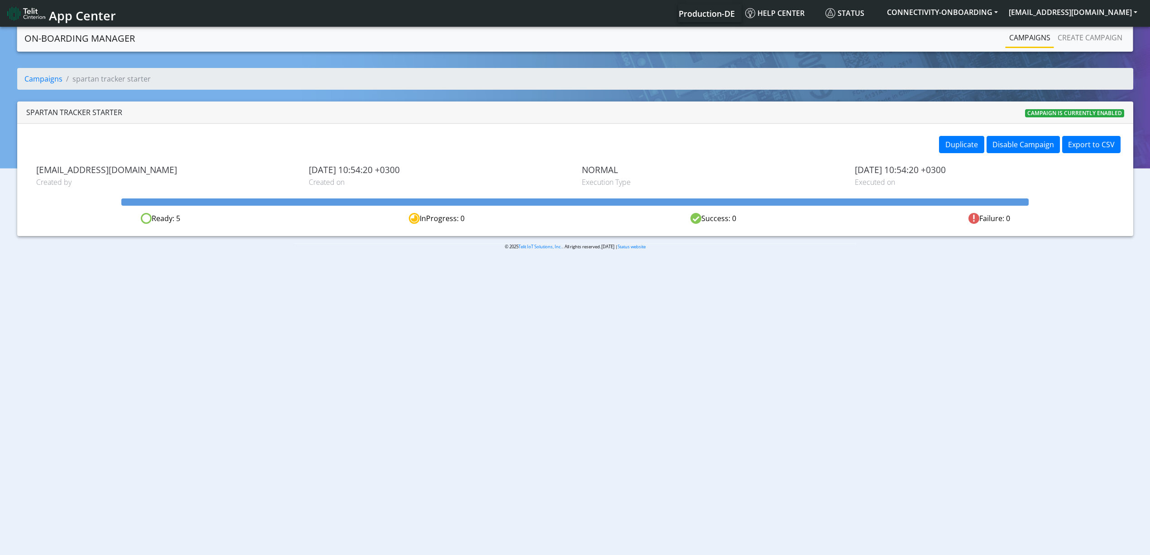
click at [1025, 33] on link "Campaigns" at bounding box center [1029, 38] width 48 height 18
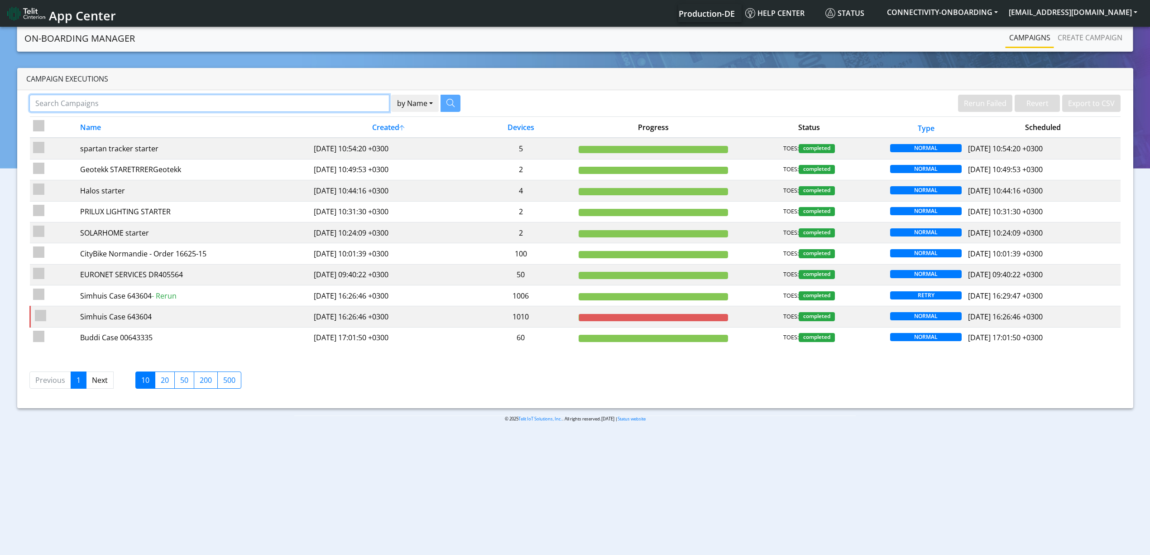
click at [340, 103] on input "Search Campaigns" at bounding box center [209, 103] width 360 height 17
paste input "19659"
type input "19659"
click at [441, 105] on icon "button" at bounding box center [439, 103] width 8 height 8
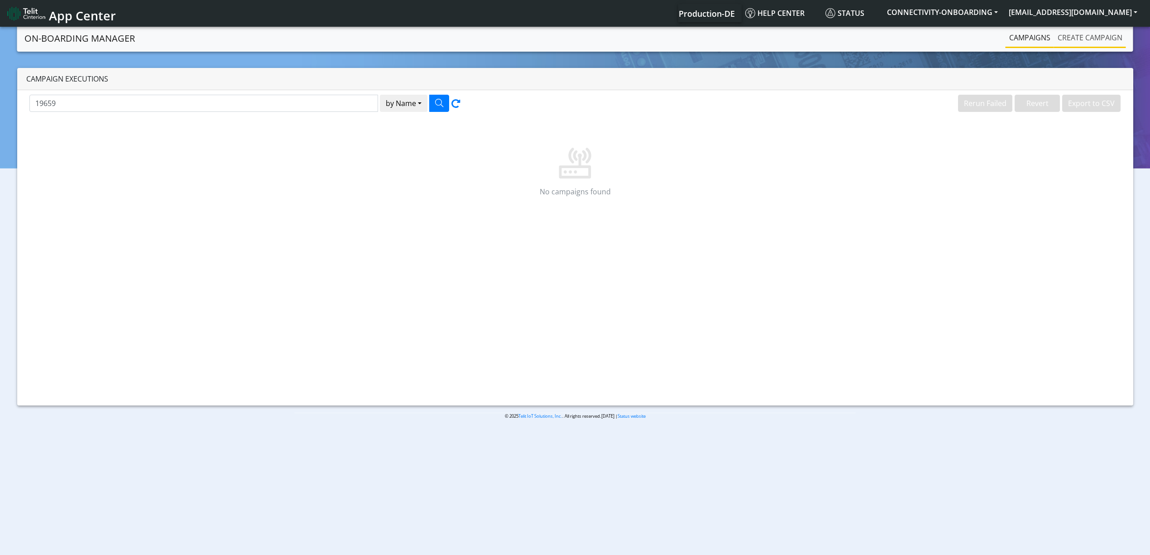
click at [1087, 38] on link "Create campaign" at bounding box center [1090, 38] width 72 height 18
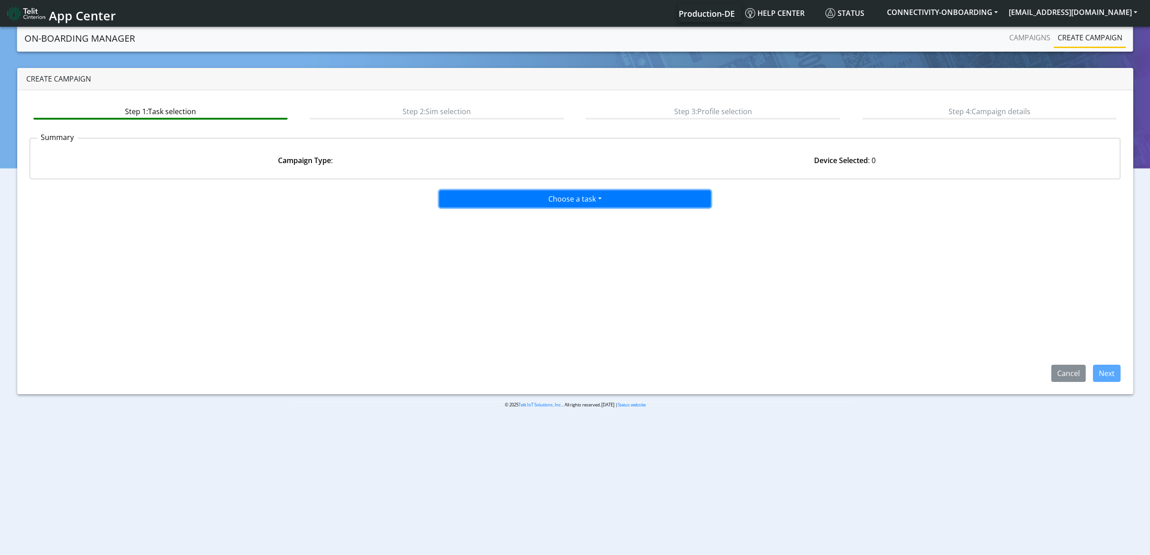
click at [540, 190] on button "Choose a task" at bounding box center [575, 198] width 272 height 17
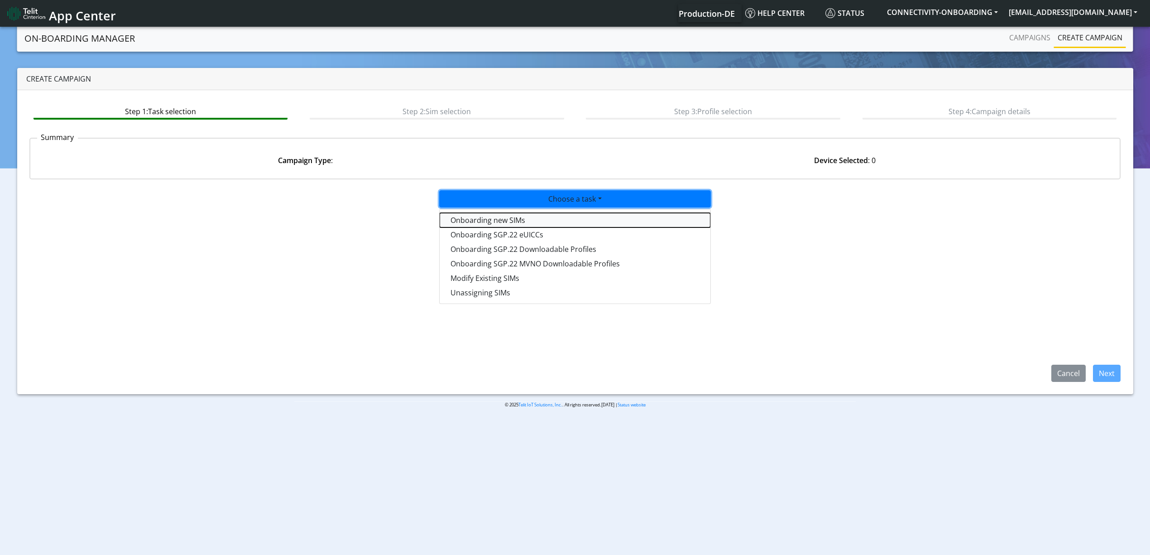
click at [517, 216] on tasktoes-dropdown "Onboarding new SIMs" at bounding box center [575, 220] width 271 height 14
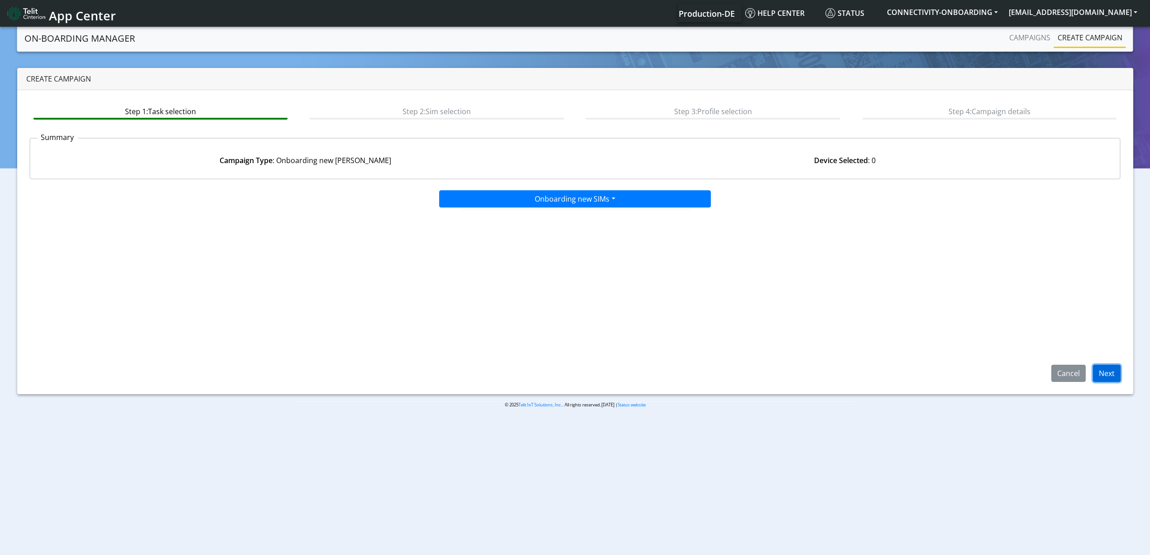
click at [1095, 370] on button "Next" at bounding box center [1107, 372] width 28 height 17
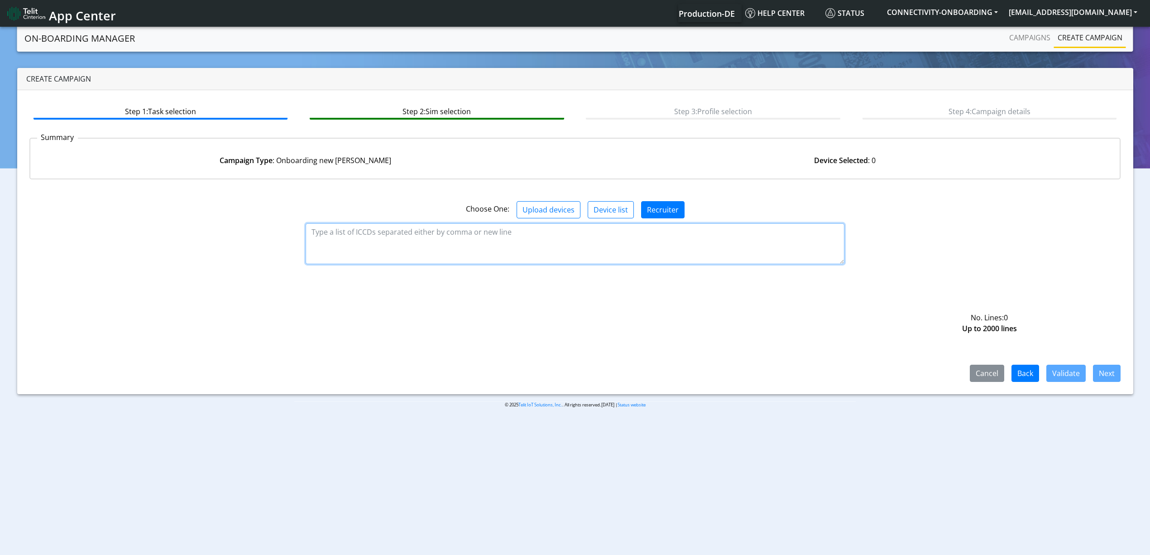
click at [504, 256] on textarea at bounding box center [575, 243] width 539 height 41
paste textarea "89358151000032130232 89358151000032130240 89358151000032130257 8935815100003213…"
type textarea "89358151000032130232 89358151000032130240 89358151000032130257 8935815100003213…"
drag, startPoint x: 1067, startPoint y: 389, endPoint x: 1070, endPoint y: 380, distance: 9.6
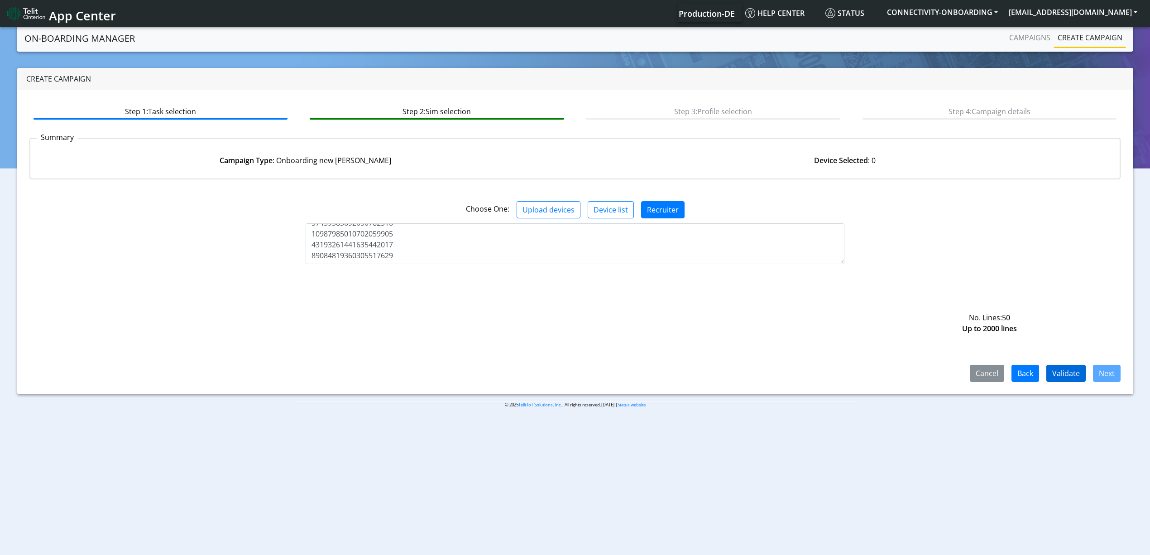
click at [1070, 380] on div "Step 1: Task selection Step 2: Sim selection Step 3: Profile selection Step 4: …" at bounding box center [575, 242] width 1116 height 304
click at [1070, 380] on button "Validate" at bounding box center [1065, 372] width 39 height 17
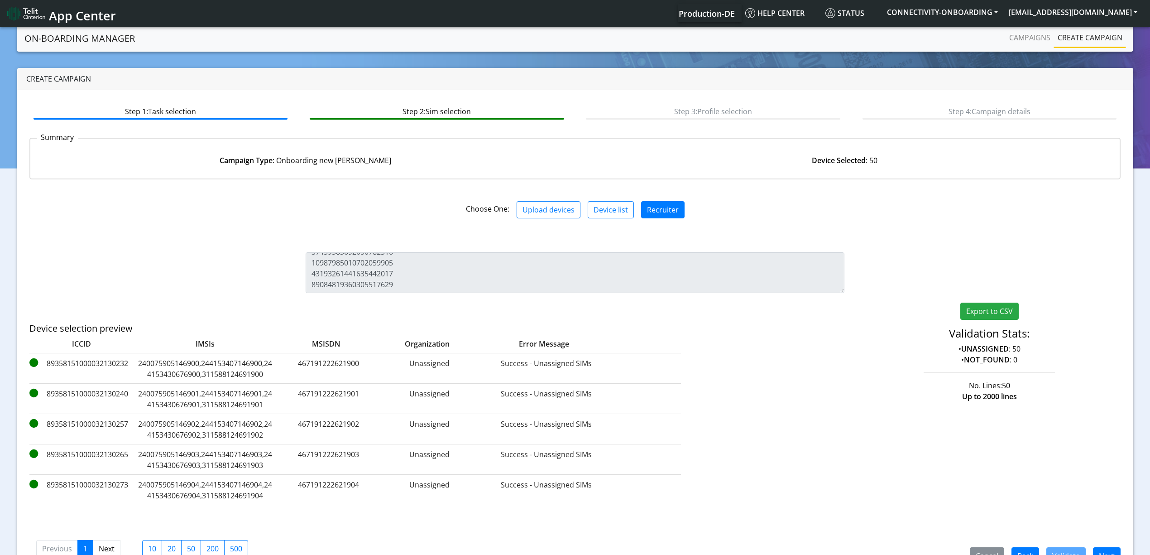
scroll to position [26, 0]
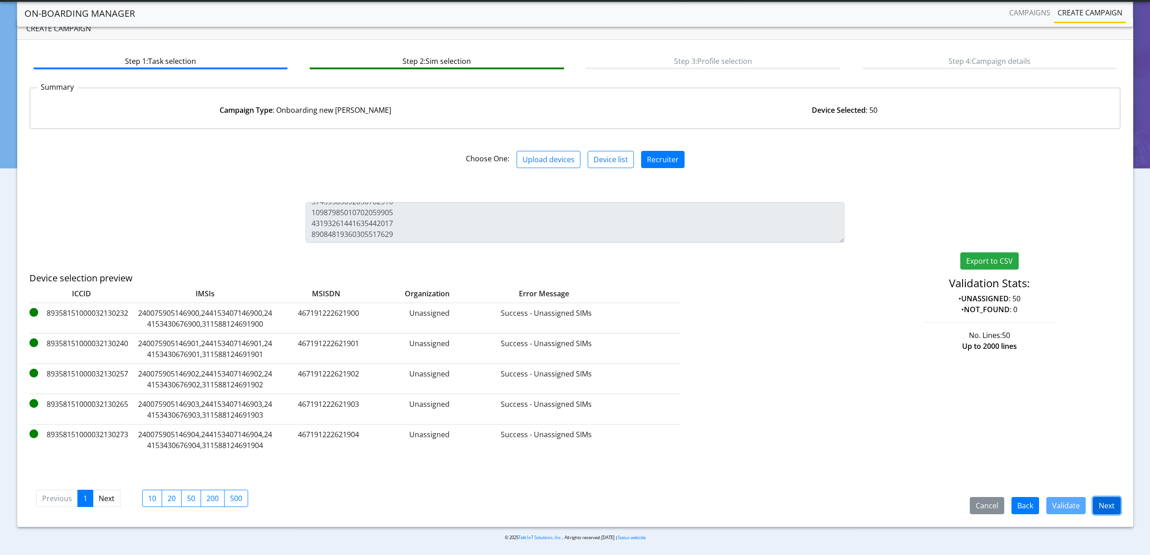
click at [1114, 498] on button "Next" at bounding box center [1107, 505] width 28 height 17
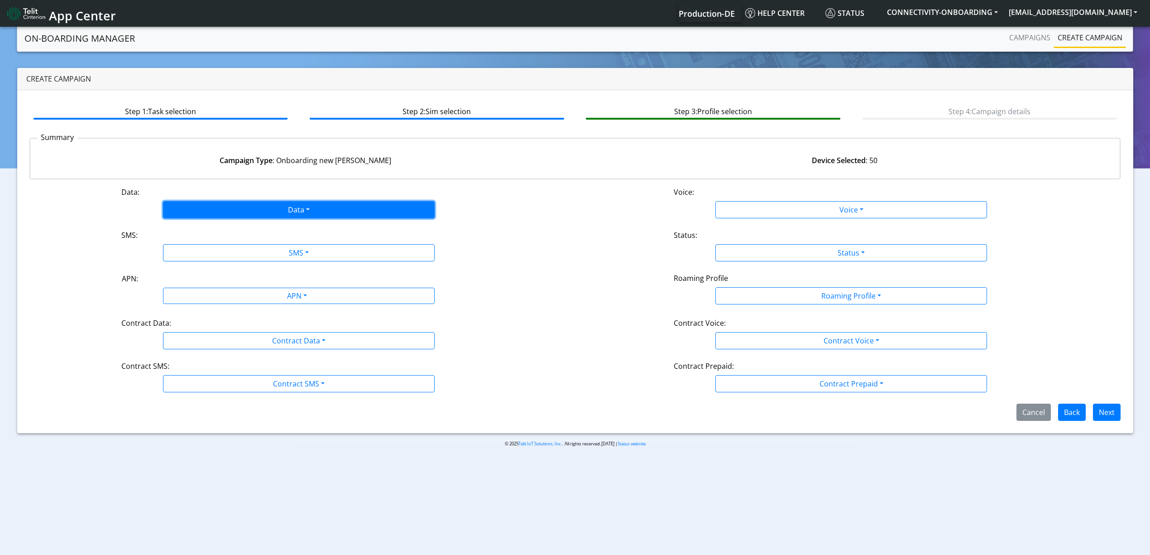
click at [388, 209] on button "Data" at bounding box center [299, 209] width 272 height 17
drag, startPoint x: 196, startPoint y: 239, endPoint x: 206, endPoint y: 250, distance: 15.1
click at [206, 250] on button "Enabled" at bounding box center [298, 245] width 271 height 14
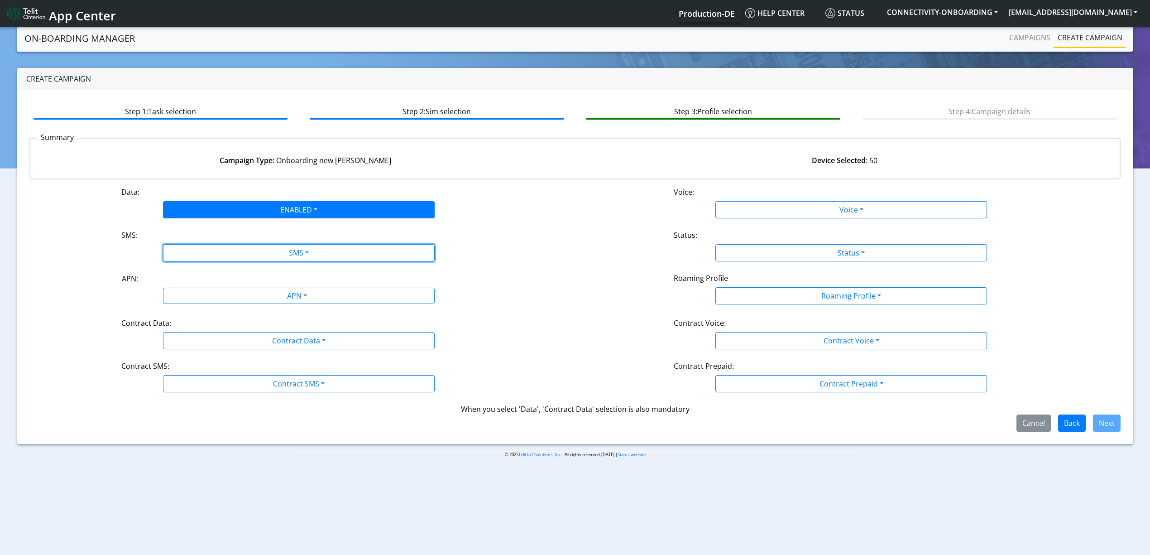
click at [206, 250] on button "SMS" at bounding box center [299, 252] width 272 height 17
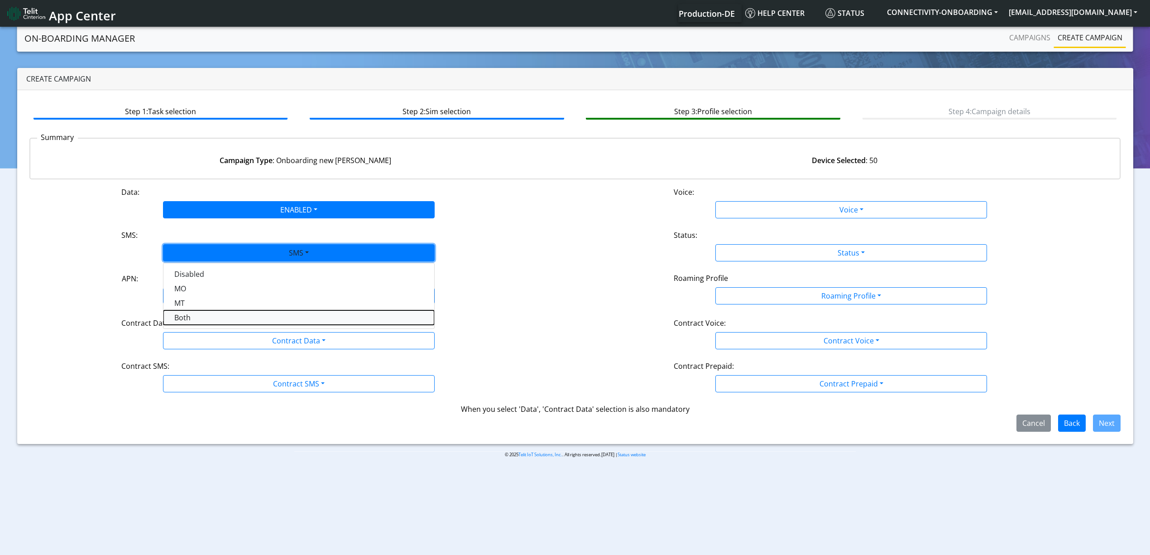
click at [208, 316] on button "Both" at bounding box center [298, 317] width 271 height 14
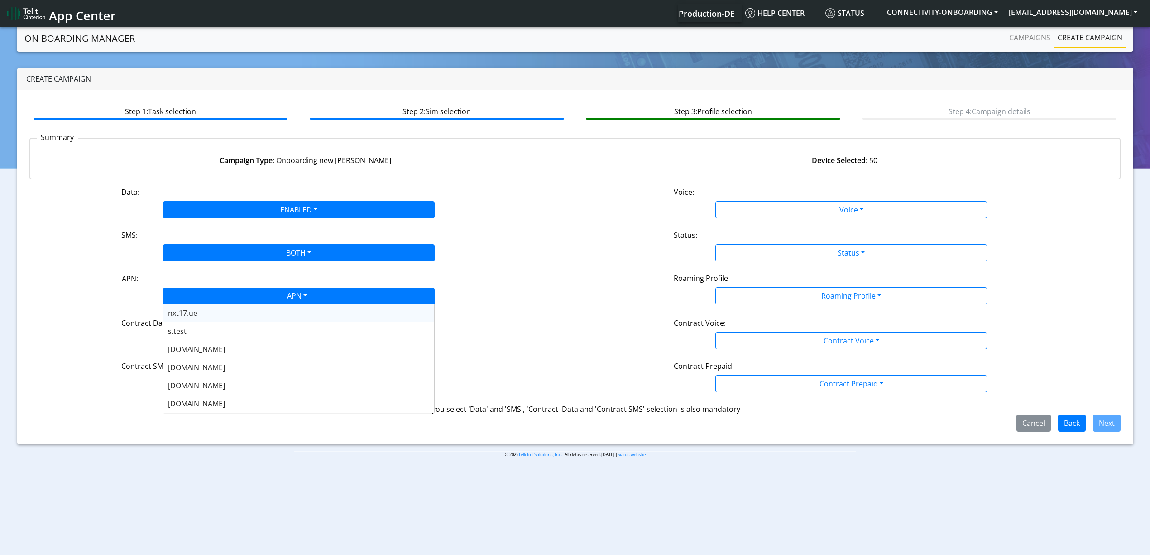
click at [243, 301] on div "APN" at bounding box center [296, 297] width 287 height 18
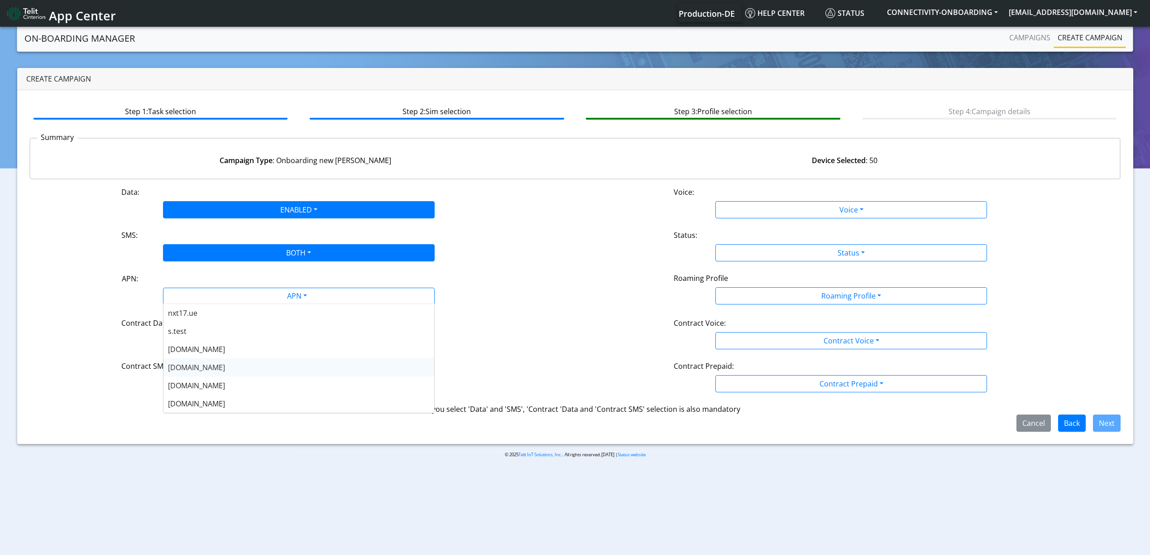
click at [218, 359] on div "[DOMAIN_NAME]" at bounding box center [298, 367] width 271 height 18
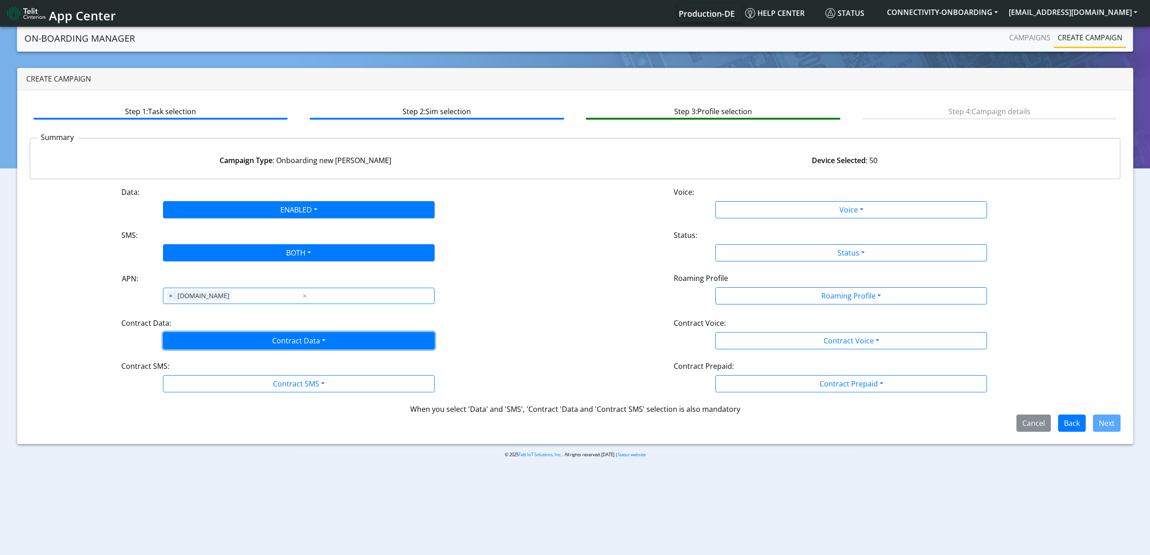
click at [245, 344] on button "Contract Data" at bounding box center [299, 340] width 272 height 17
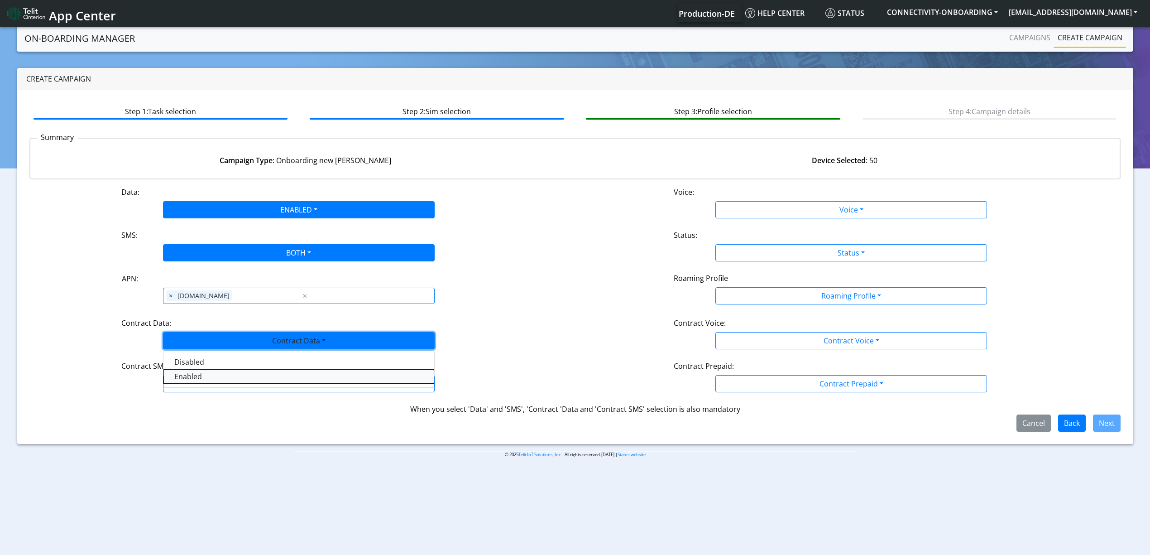
click at [206, 378] on Dataenabled-dropdown "Enabled" at bounding box center [298, 376] width 271 height 14
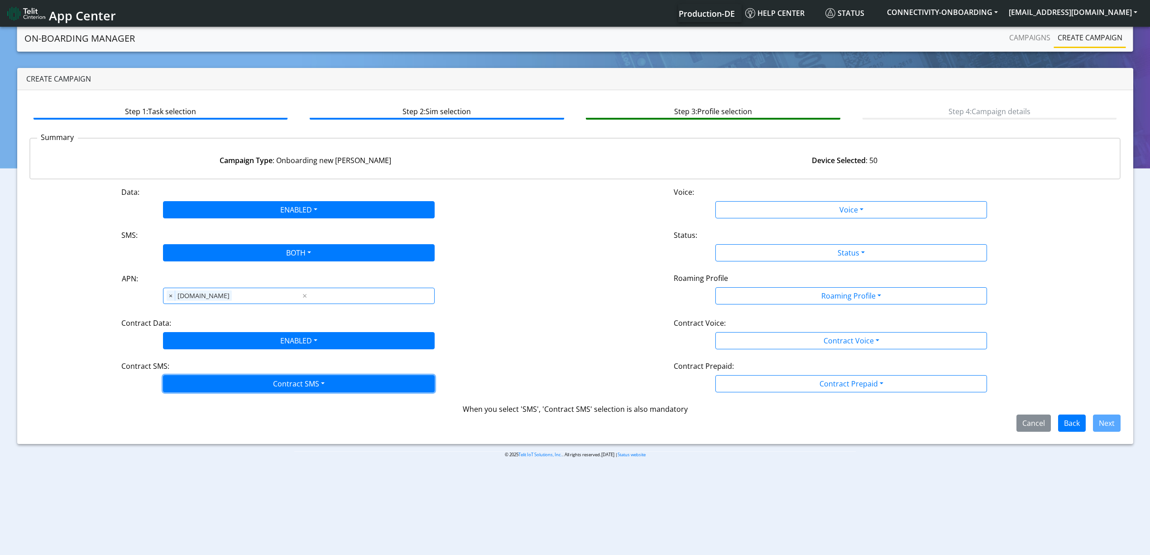
click at [218, 386] on button "Contract SMS" at bounding box center [299, 383] width 272 height 17
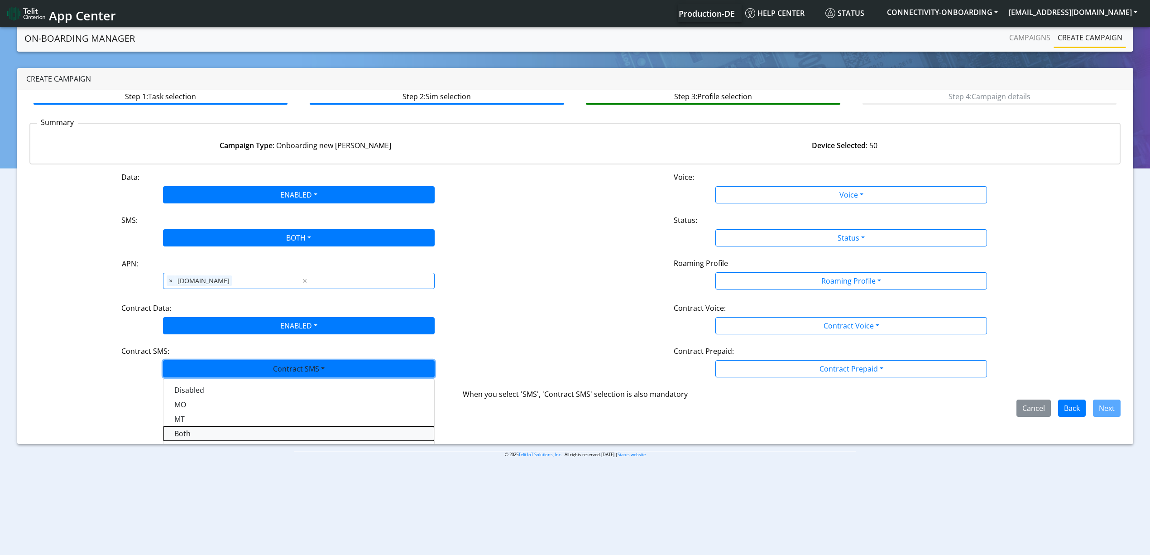
click at [202, 427] on SMSboth-dropdown "Both" at bounding box center [298, 433] width 271 height 14
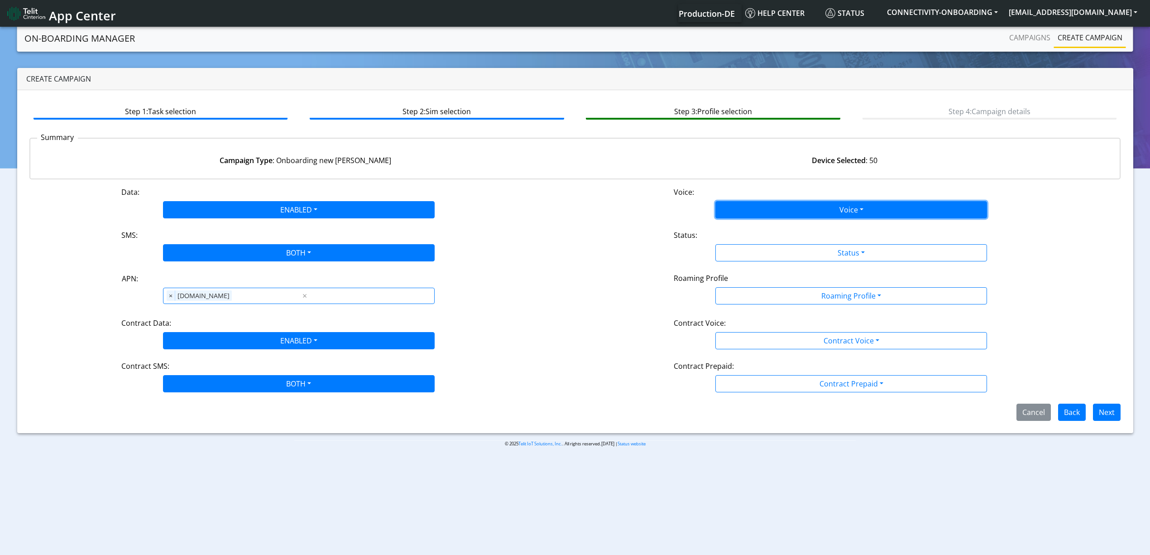
click at [740, 208] on button "Voice" at bounding box center [851, 209] width 272 height 17
click at [740, 227] on button "Disabled" at bounding box center [851, 231] width 271 height 14
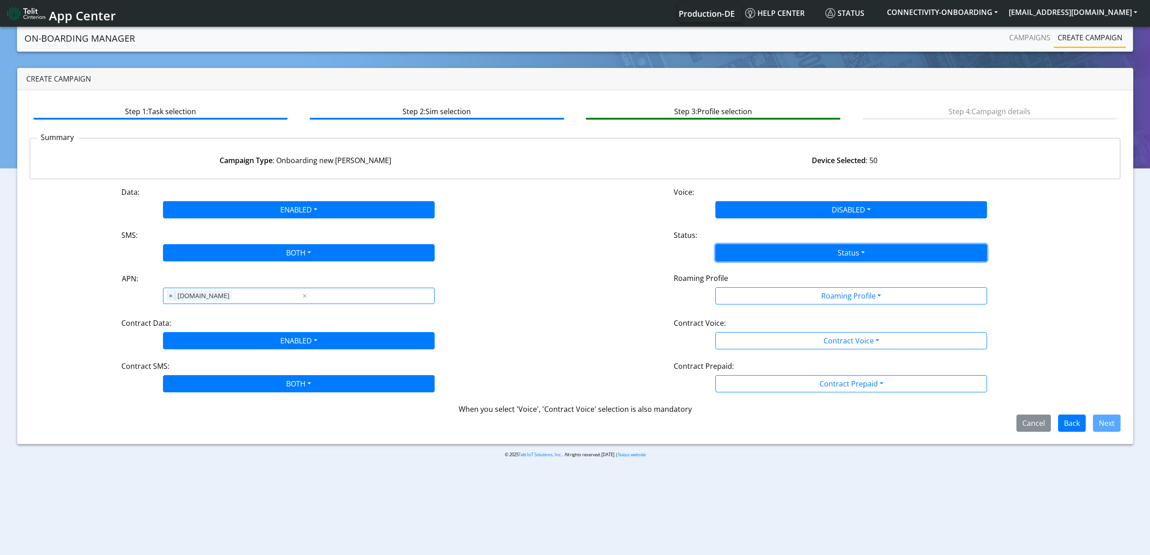
click at [753, 256] on button "Status" at bounding box center [851, 252] width 272 height 17
click at [739, 273] on button "Activate" at bounding box center [851, 274] width 271 height 14
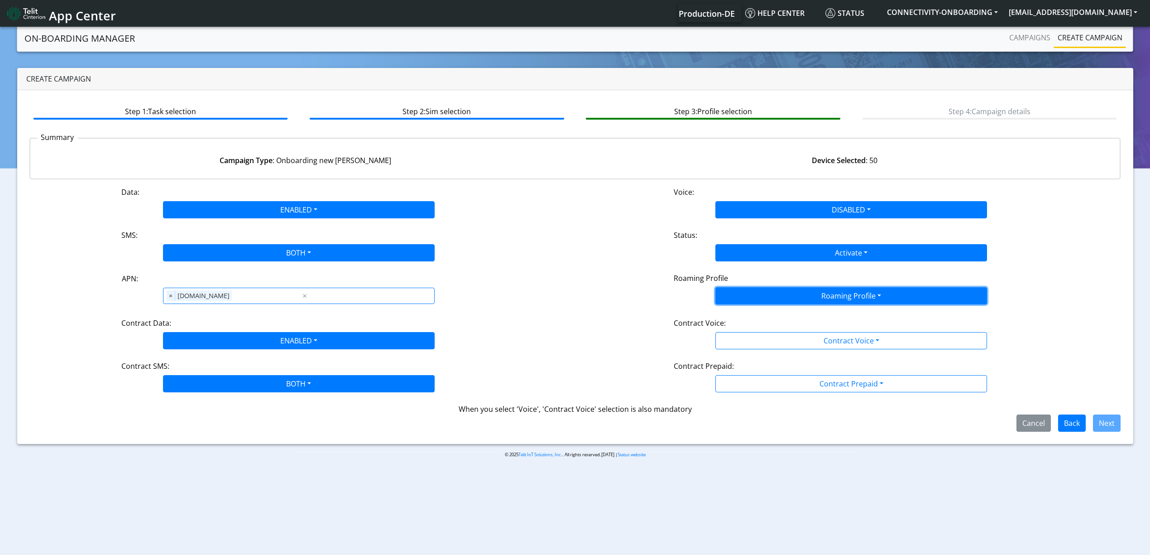
click at [751, 299] on button "Roaming Profile" at bounding box center [851, 295] width 272 height 17
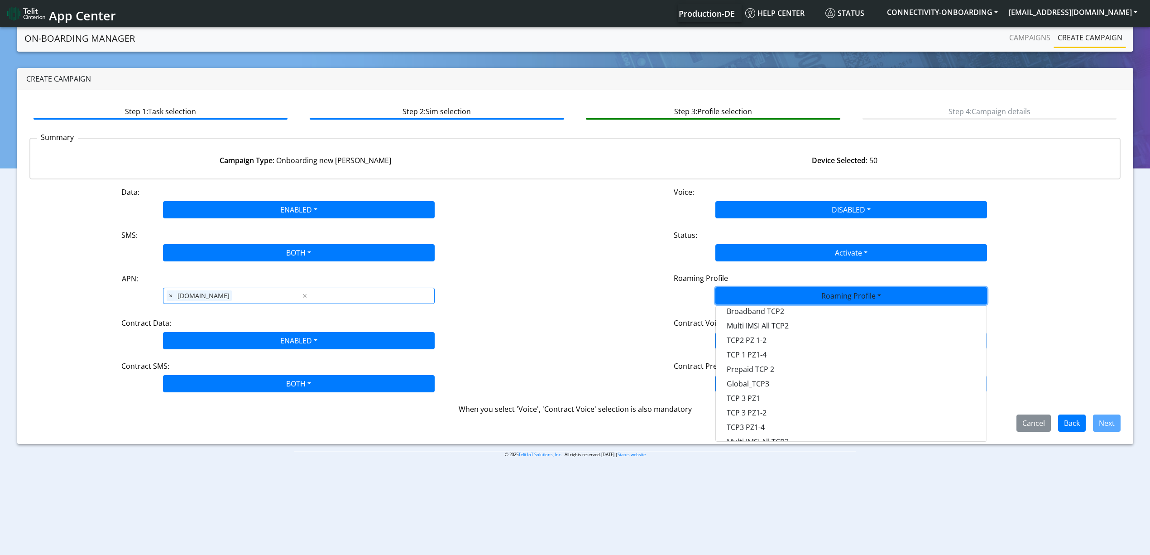
scroll to position [115, 0]
click at [788, 389] on Profile-dropdown "TCP 3 PZ1" at bounding box center [851, 396] width 271 height 14
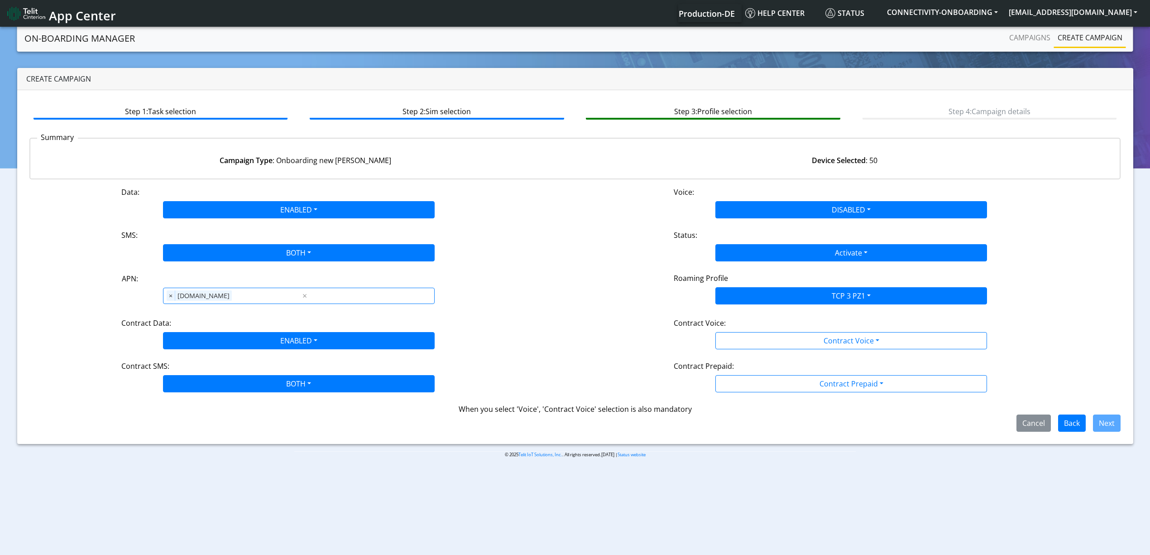
click at [826, 306] on div "Roaming Profile TCP 3 PZ1 All Blocked Global All TCP1 Lumenis_LTD TCP 1 Prepaid…" at bounding box center [851, 289] width 552 height 33
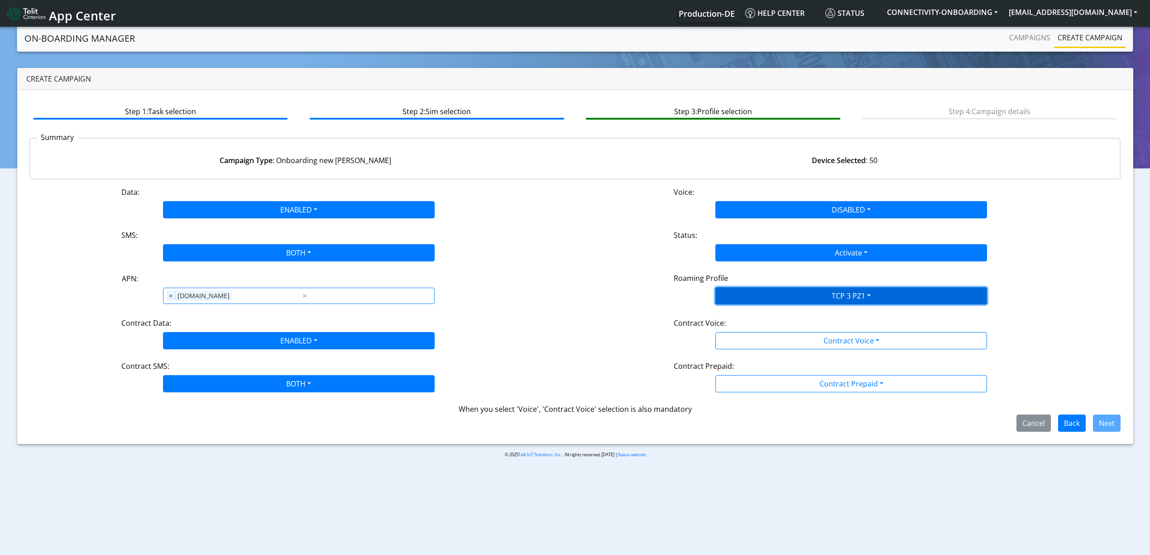
click at [839, 298] on button "TCP 3 PZ1" at bounding box center [851, 295] width 272 height 17
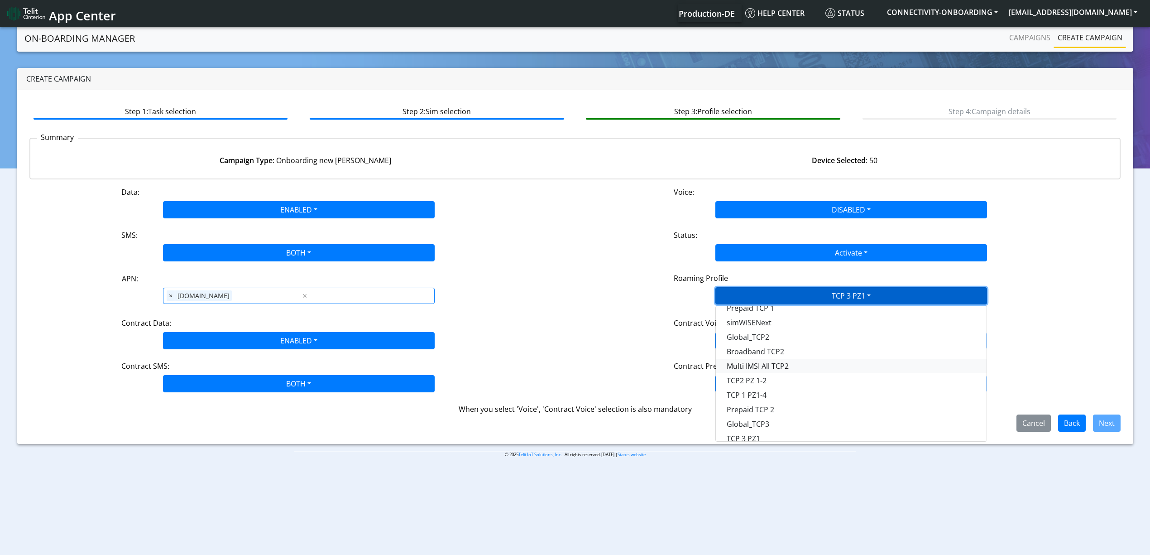
scroll to position [134, 0]
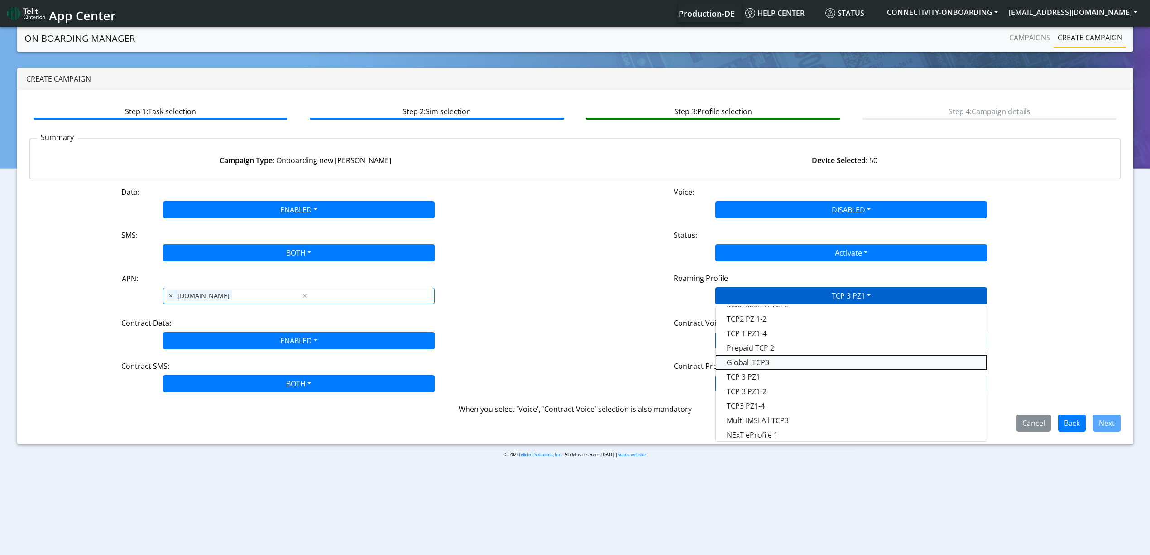
click at [779, 363] on Profile-dropdown "Global_TCP3" at bounding box center [851, 362] width 271 height 14
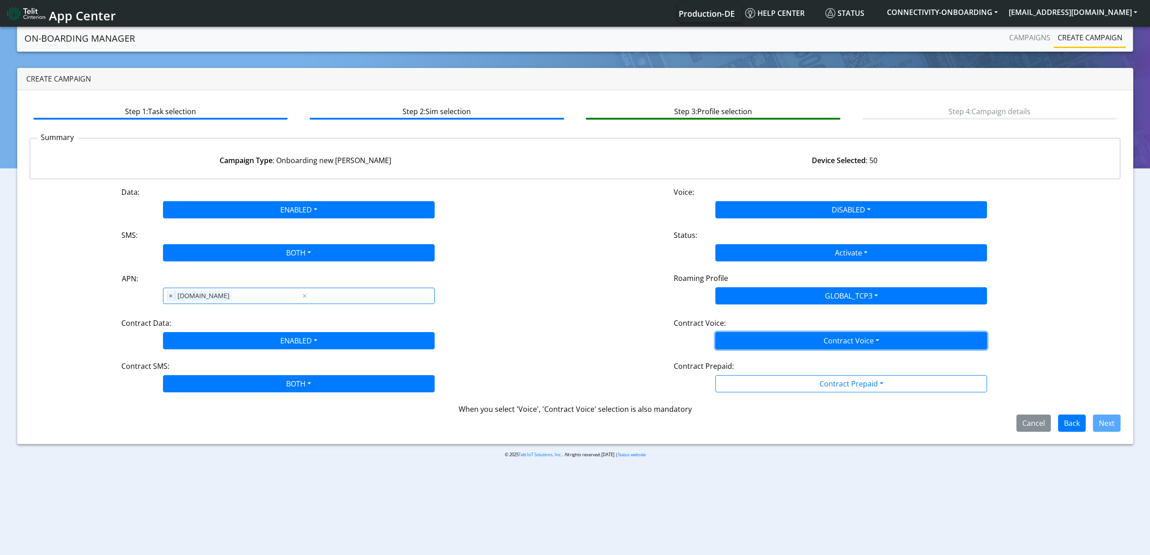
click at [794, 342] on button "Contract Voice" at bounding box center [851, 340] width 272 height 17
click at [759, 358] on Voicedisabled-dropdown "Disabled" at bounding box center [851, 361] width 271 height 14
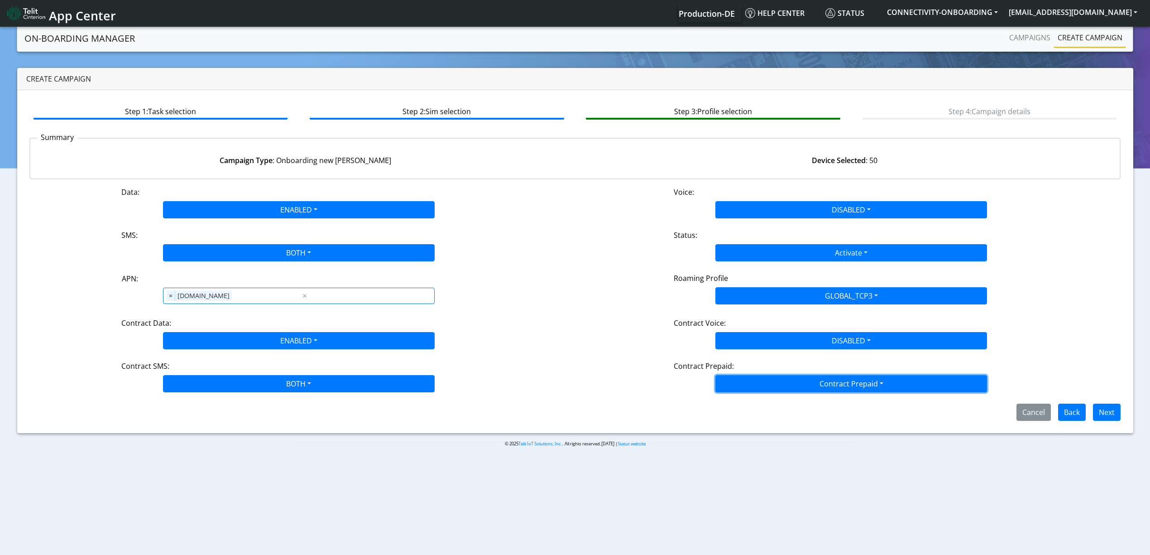
click at [775, 392] on button "Contract Prepaid" at bounding box center [851, 383] width 272 height 17
click at [759, 423] on Prepaidnotprepaid-dropdown "No" at bounding box center [851, 419] width 271 height 14
click at [1110, 412] on button "Next" at bounding box center [1107, 411] width 28 height 17
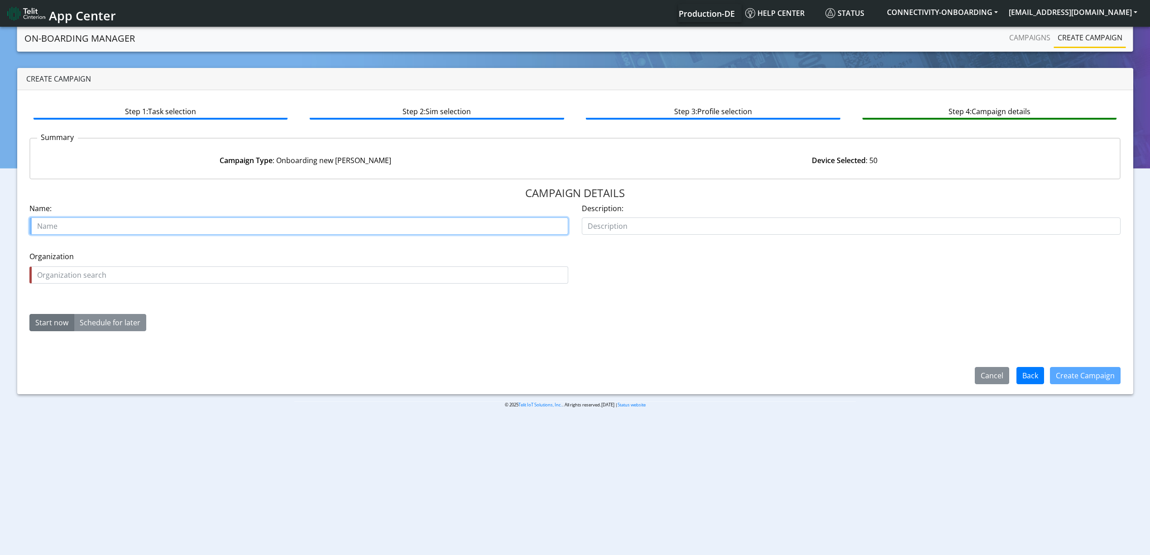
click at [172, 219] on input "text" at bounding box center [298, 225] width 539 height 17
paste input "Micafluid AG"
click at [57, 223] on input "Micafluid AG 19659-03" at bounding box center [298, 225] width 539 height 17
click at [55, 223] on input "Micafluid AG 19659-03" at bounding box center [298, 225] width 539 height 17
type input "Micafluid AG 19659-03"
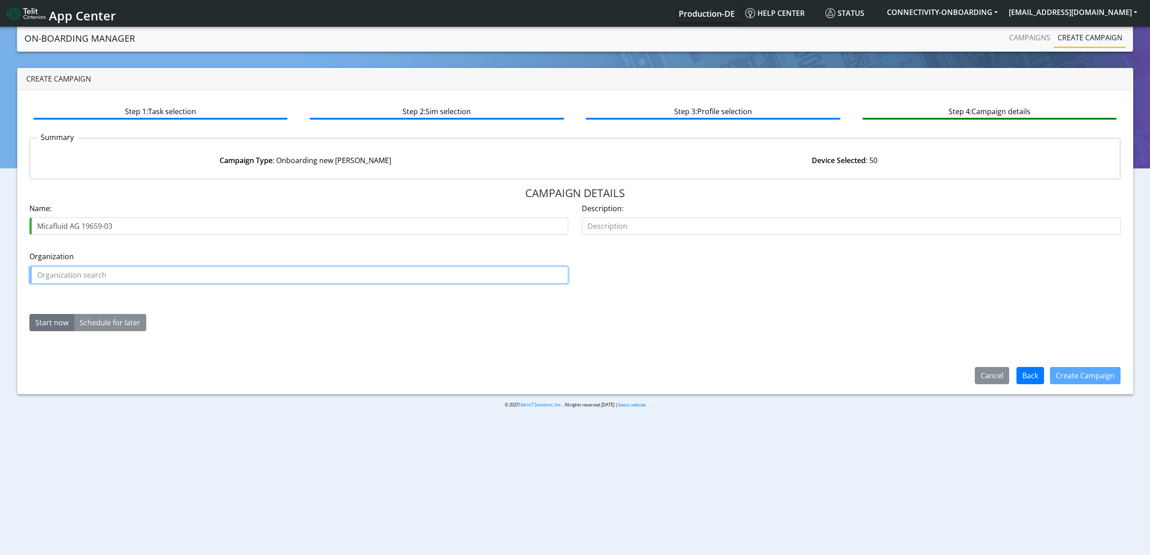
click at [80, 279] on input "text" at bounding box center [298, 274] width 539 height 17
paste input "Micafluid"
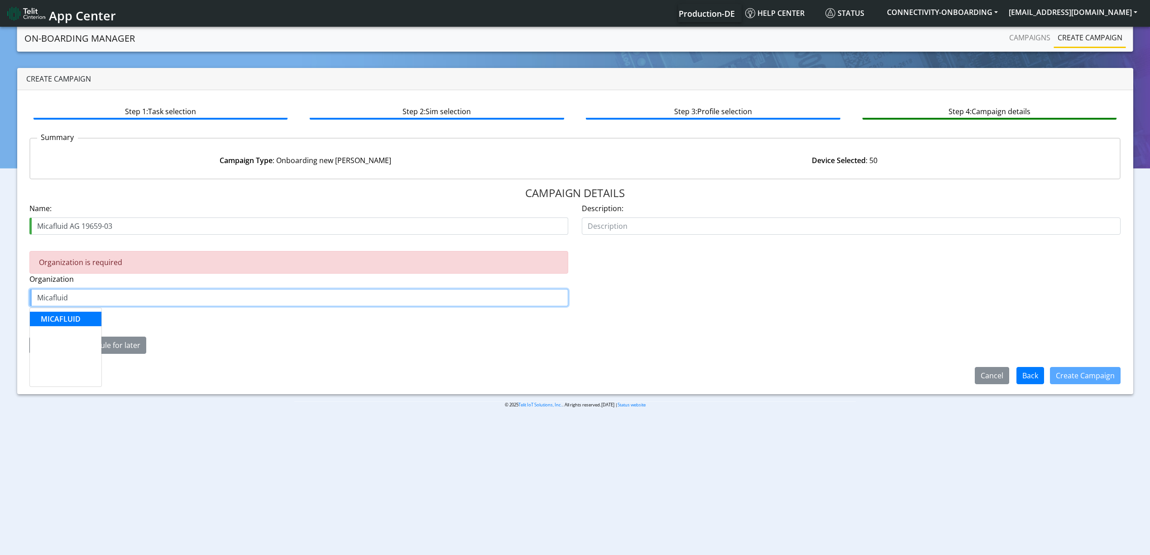
click at [74, 317] on span "MICAFLUID" at bounding box center [61, 319] width 40 height 10
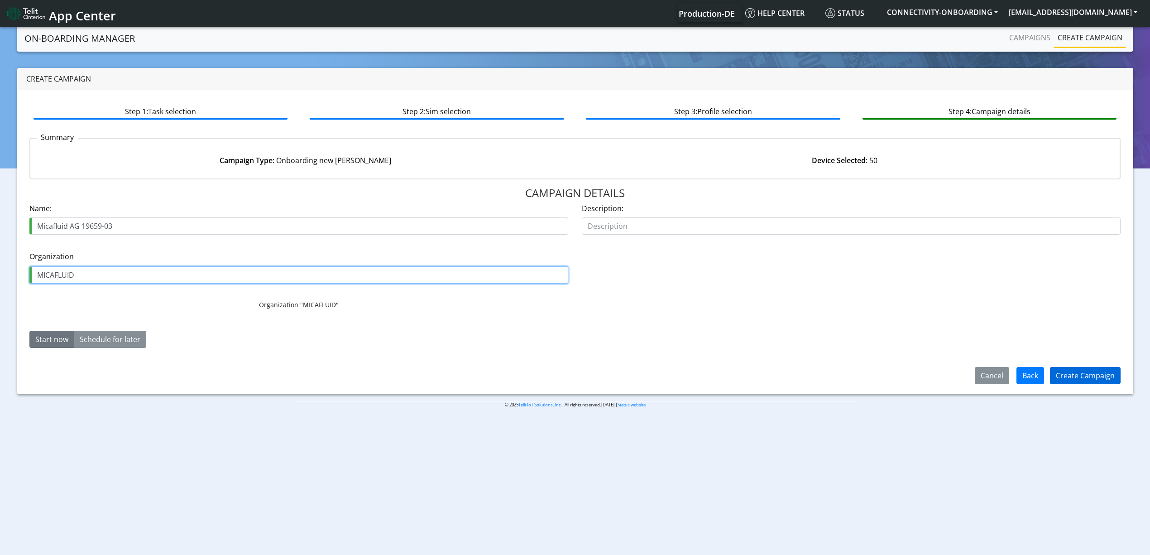
type input "MICAFLUID"
click at [1065, 376] on button "Create Campaign" at bounding box center [1085, 375] width 71 height 17
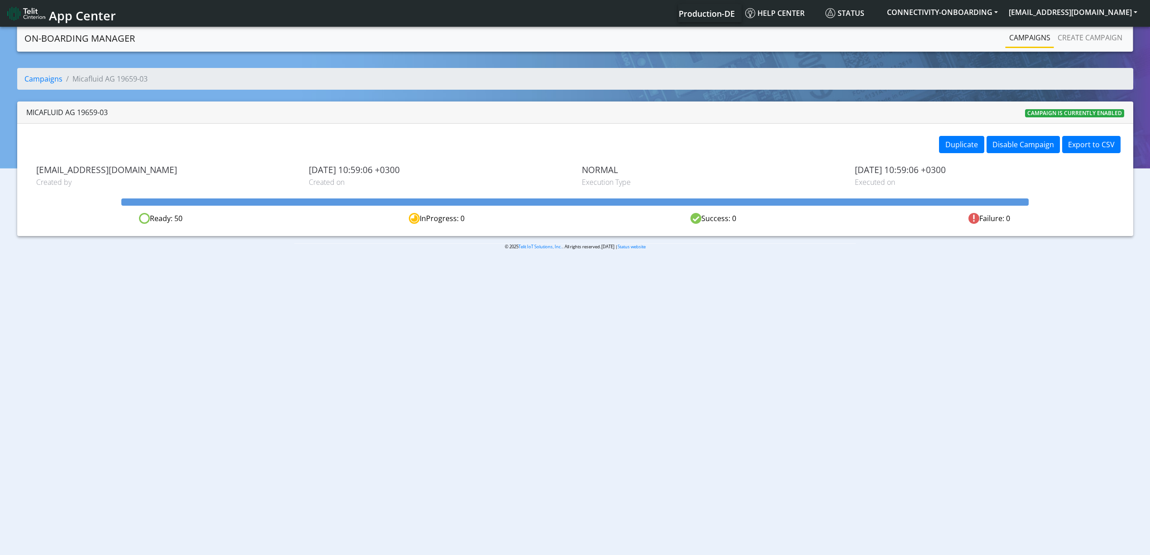
click at [1038, 42] on link "Campaigns" at bounding box center [1029, 38] width 48 height 18
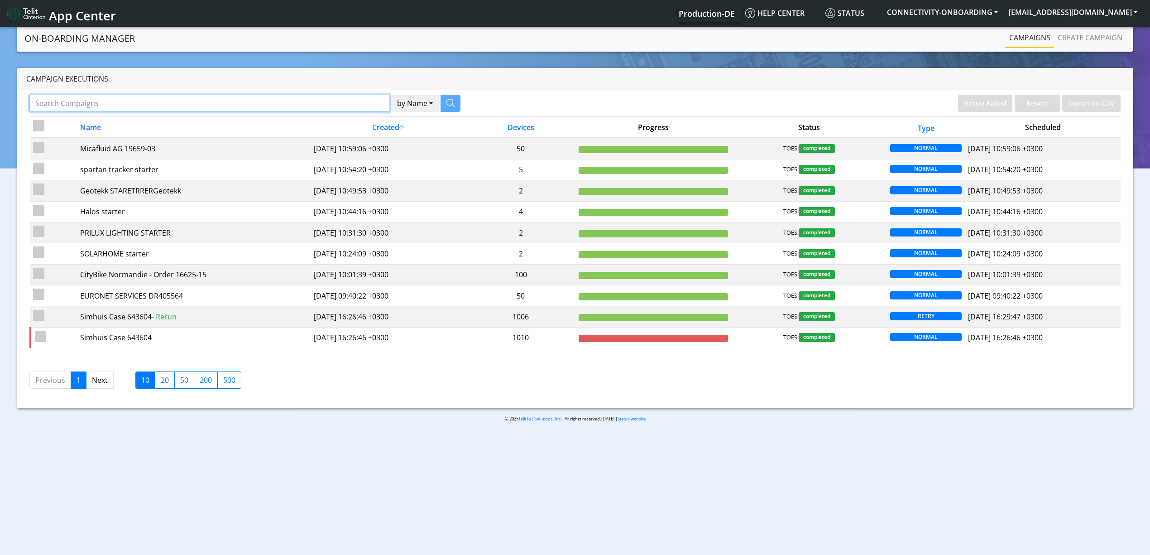
click at [350, 98] on input "Search Campaigns" at bounding box center [209, 103] width 360 height 17
paste input "13133"
type input "13133"
click at [435, 99] on icon "button" at bounding box center [439, 103] width 8 height 8
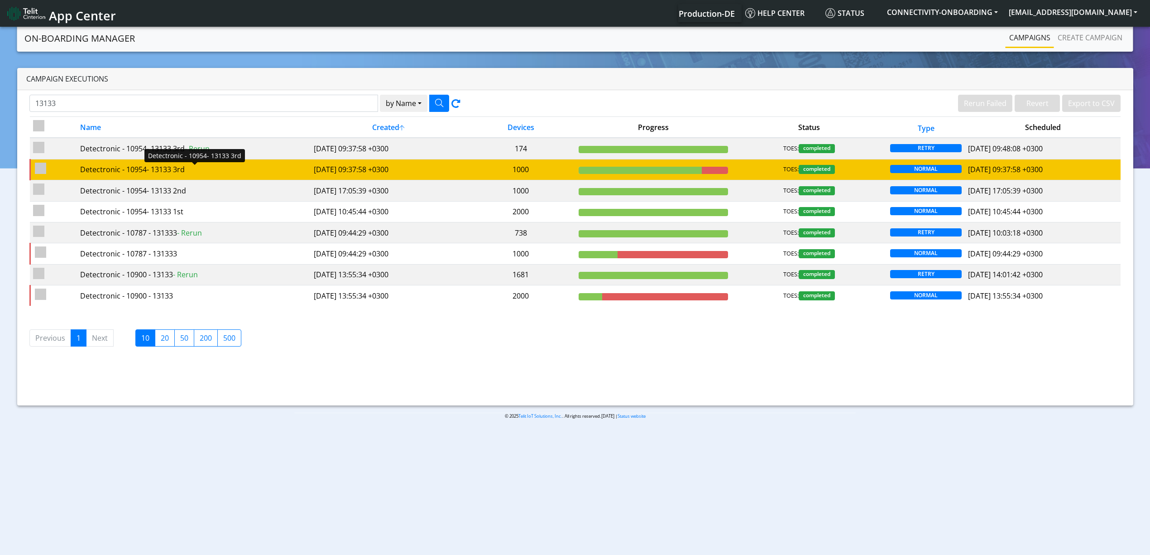
click at [259, 173] on div "Detectronic - 10954- 13133 3rd" at bounding box center [193, 169] width 227 height 11
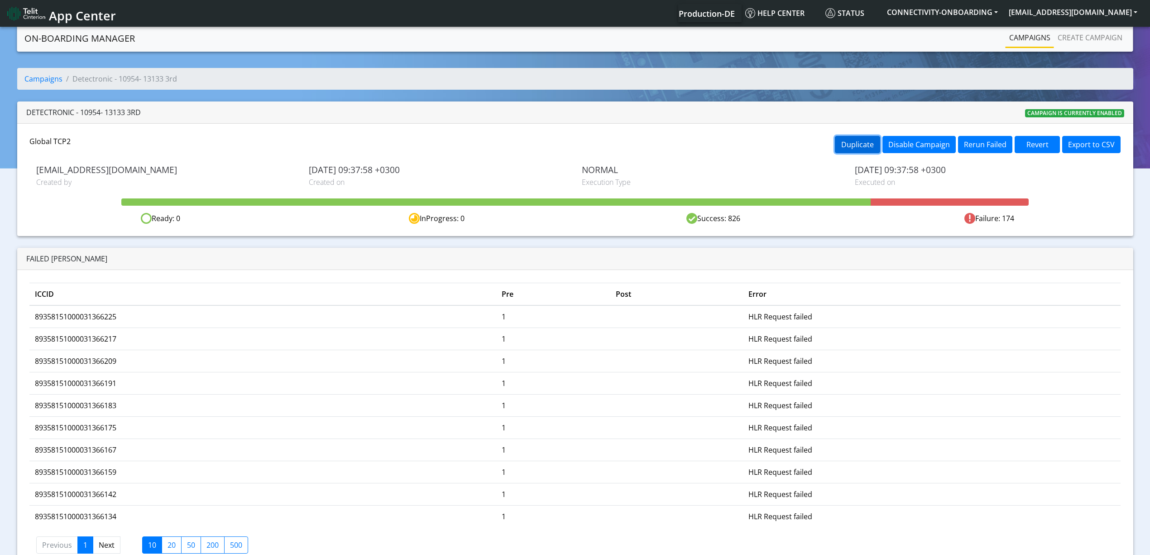
click at [850, 142] on button "Duplicate" at bounding box center [857, 144] width 45 height 17
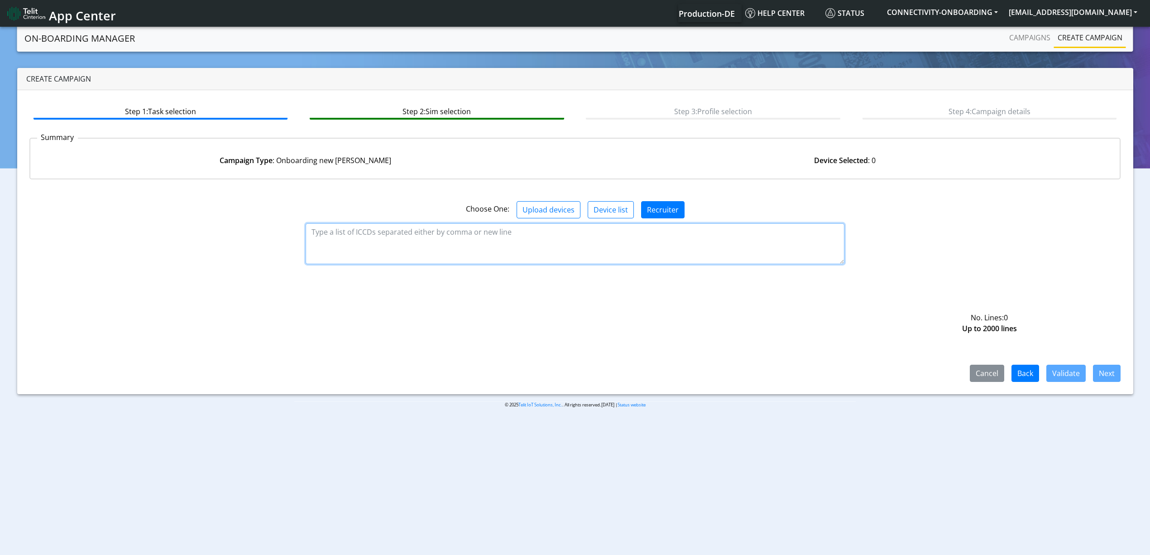
click at [482, 223] on textarea at bounding box center [575, 243] width 539 height 41
paste textarea "89358151000034981236 89358151000034981244 89358151000034981251 8935815100003498…"
type textarea "89358151000034981236 89358151000034981244 89358151000034981251 8935815100003498…"
click at [1070, 375] on button "Validate" at bounding box center [1065, 372] width 39 height 17
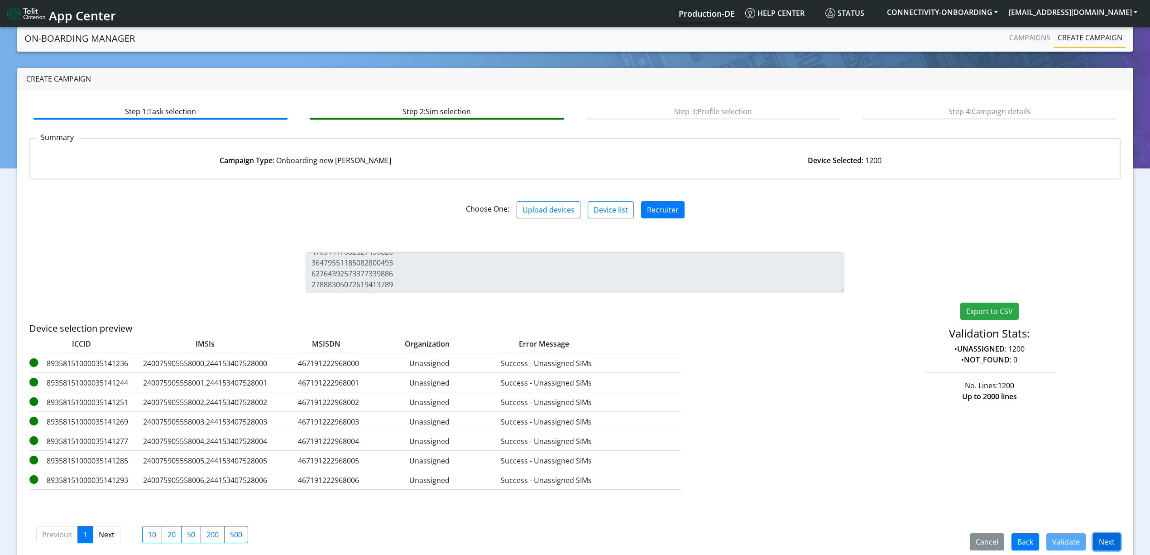
click at [1106, 542] on button "Next" at bounding box center [1107, 541] width 28 height 17
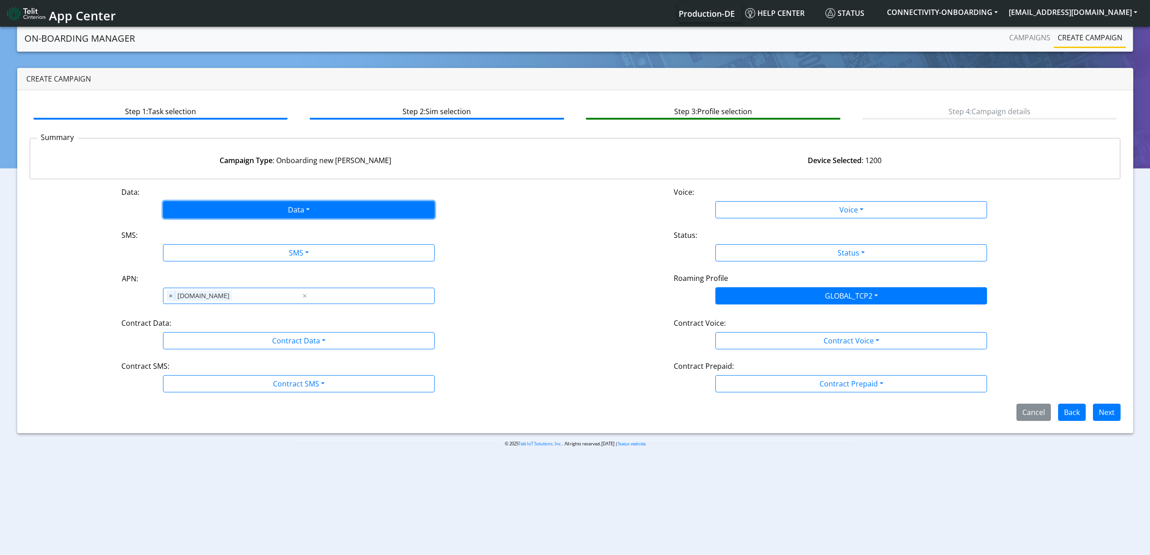
click at [268, 212] on button "Data" at bounding box center [299, 209] width 272 height 17
click at [229, 238] on button "Enabled" at bounding box center [298, 245] width 271 height 14
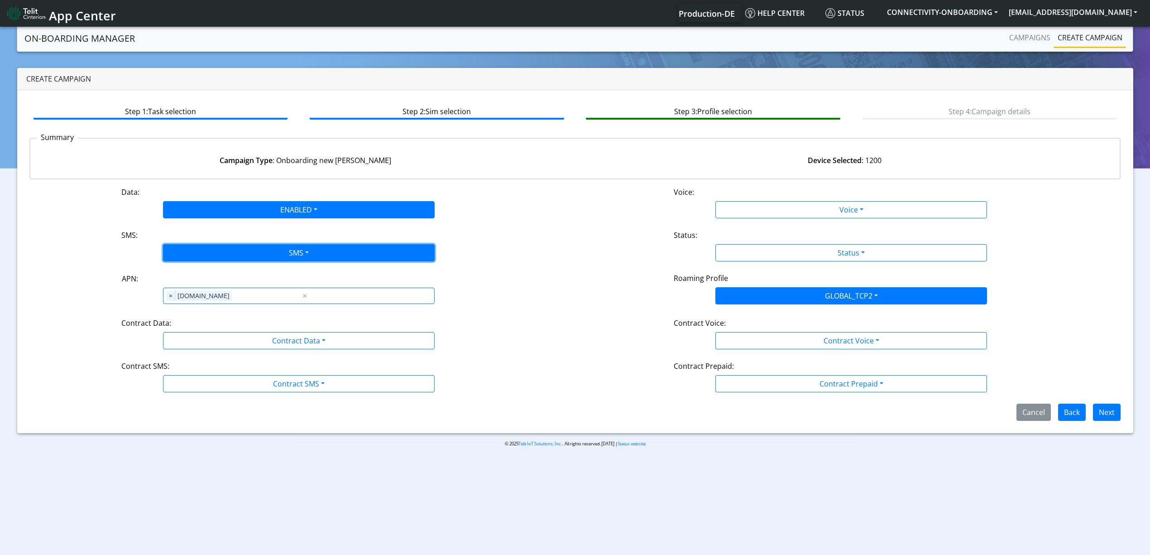
click at [231, 251] on button "SMS" at bounding box center [299, 252] width 272 height 17
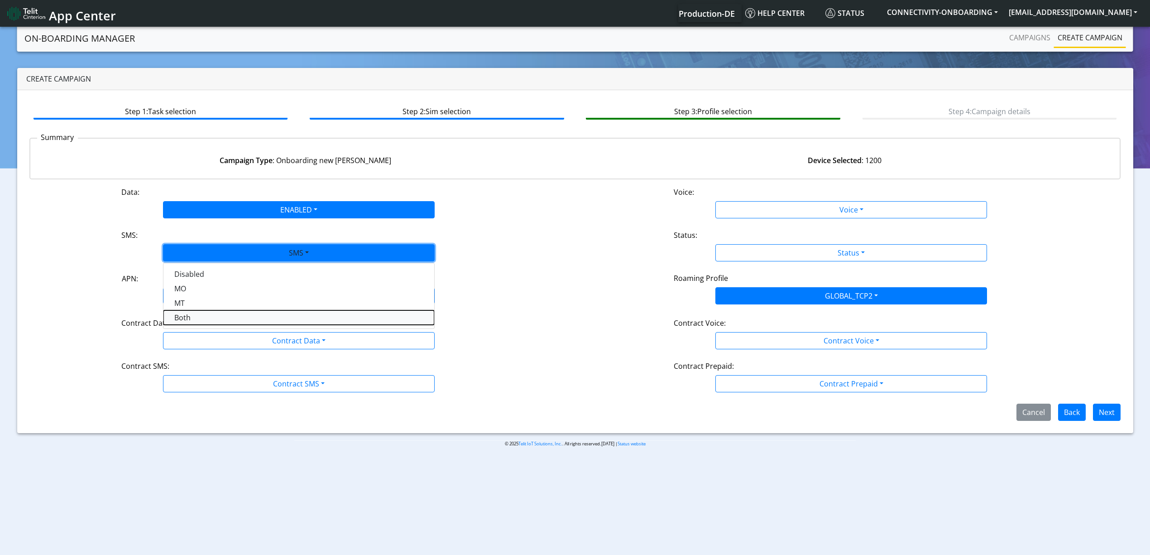
click at [196, 319] on button "Both" at bounding box center [298, 317] width 271 height 14
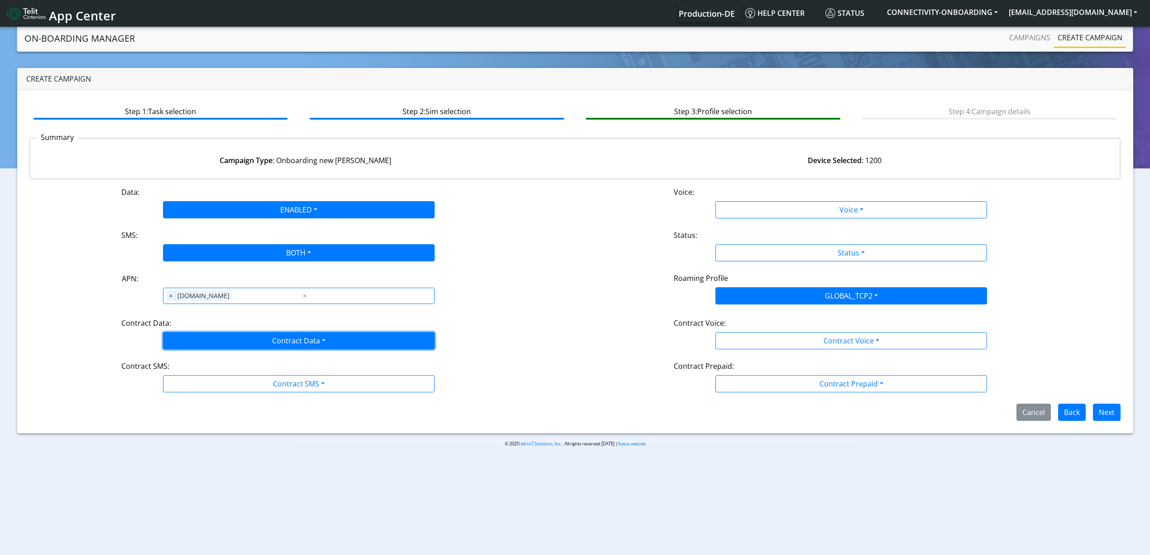
click at [221, 340] on button "Contract Data" at bounding box center [299, 340] width 272 height 17
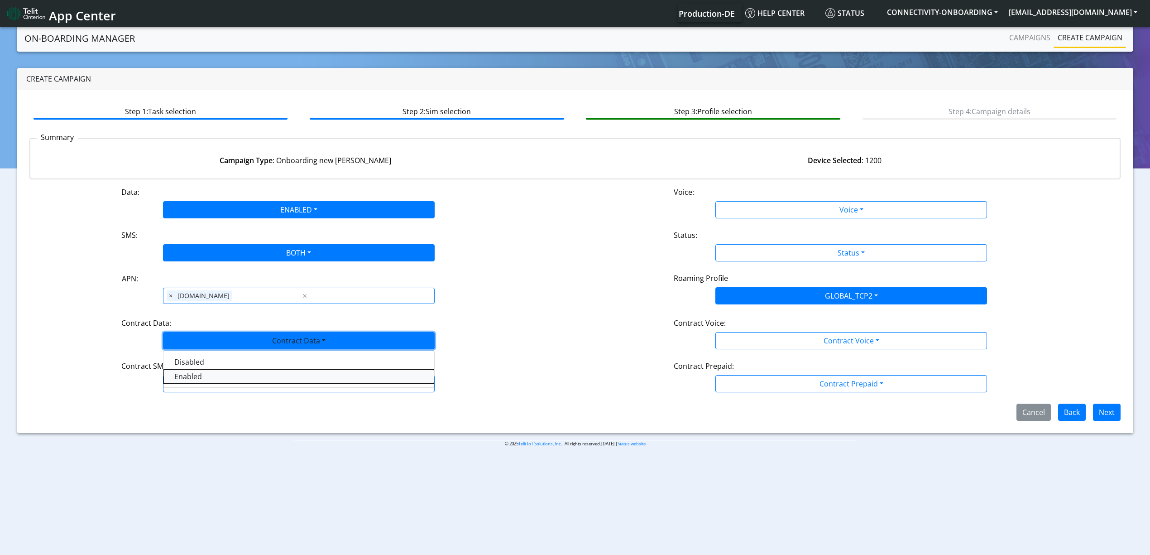
click at [210, 379] on Dataenabled-dropdown "Enabled" at bounding box center [298, 376] width 271 height 14
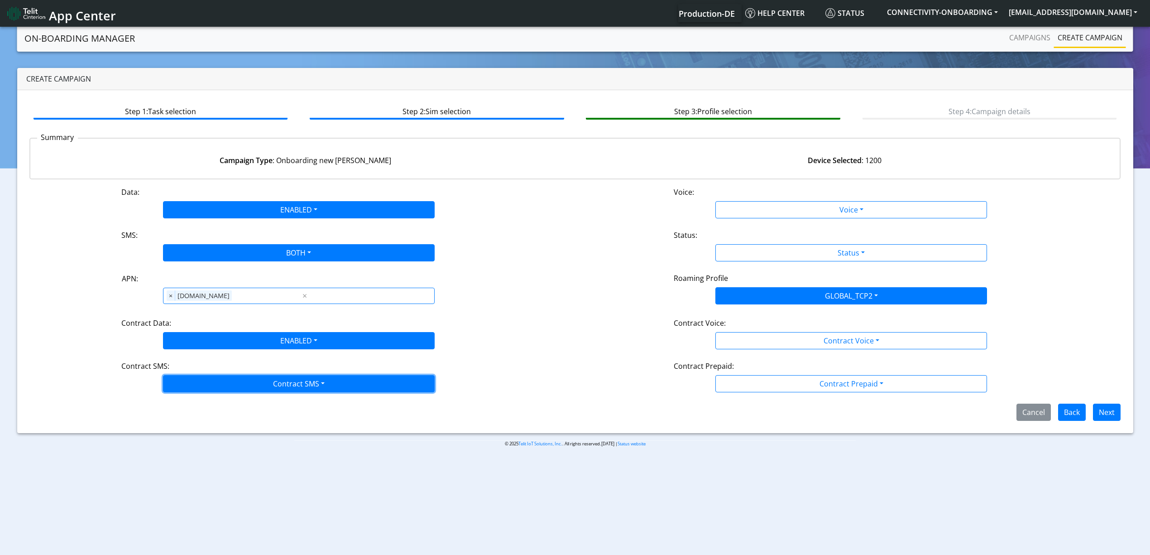
click at [237, 388] on button "Contract SMS" at bounding box center [299, 383] width 272 height 17
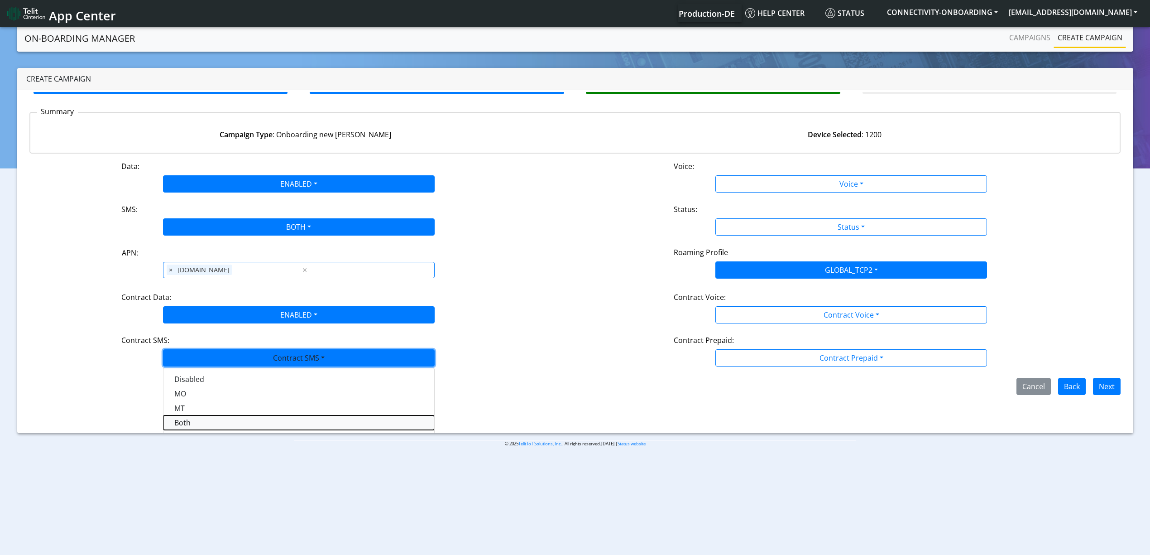
click at [215, 424] on SMSboth-dropdown "Both" at bounding box center [298, 422] width 271 height 14
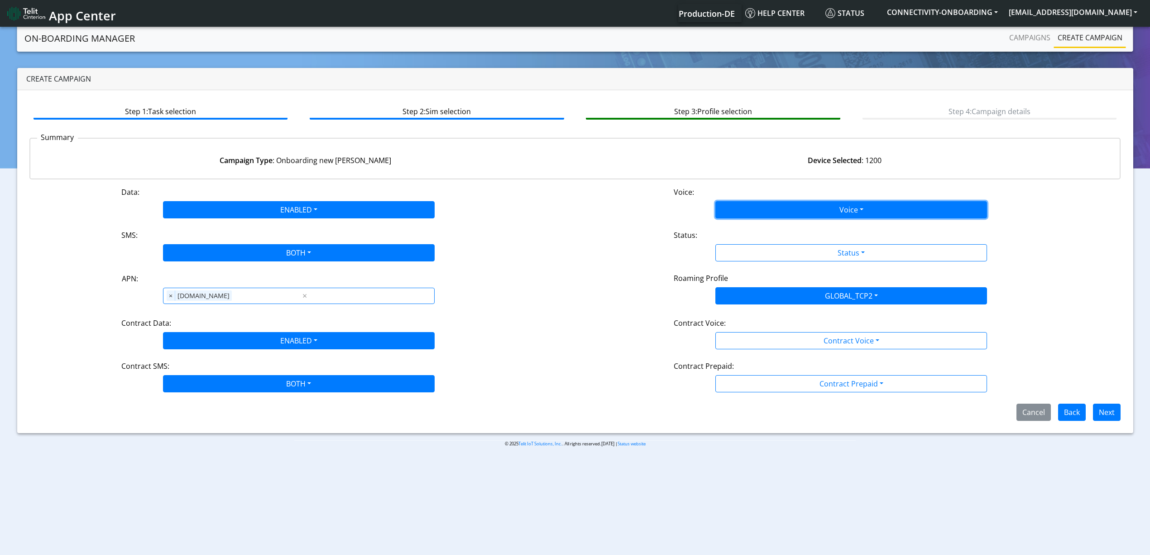
click at [749, 214] on button "Voice" at bounding box center [851, 209] width 272 height 17
click at [742, 224] on button "Disabled" at bounding box center [851, 231] width 271 height 14
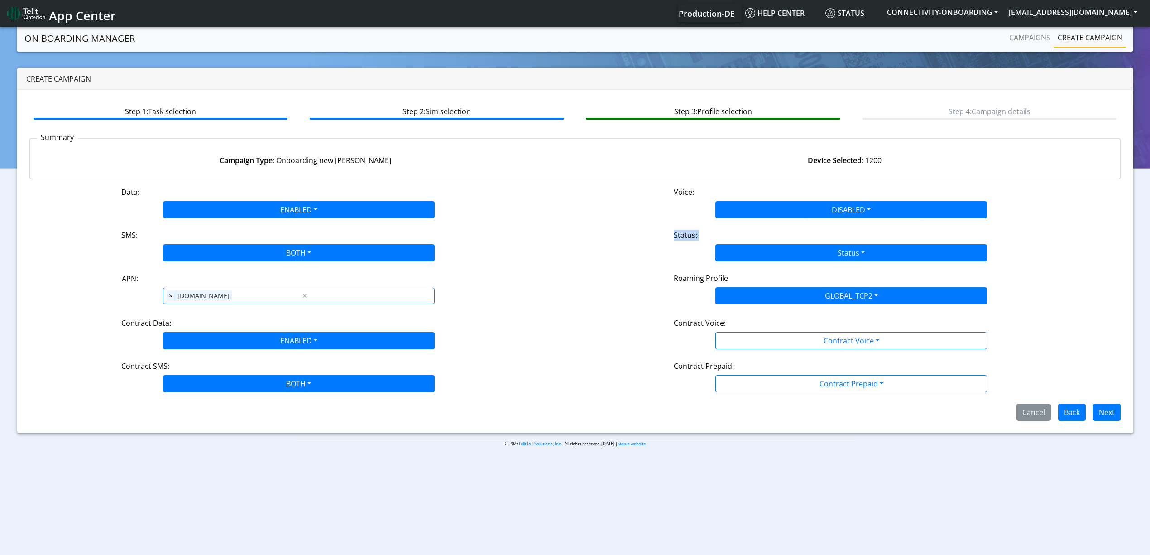
drag, startPoint x: 752, startPoint y: 239, endPoint x: 768, endPoint y: 258, distance: 24.5
click at [768, 258] on div "Status: Status Activate Deactivate" at bounding box center [851, 246] width 552 height 32
click at [768, 258] on button "Status" at bounding box center [851, 252] width 272 height 17
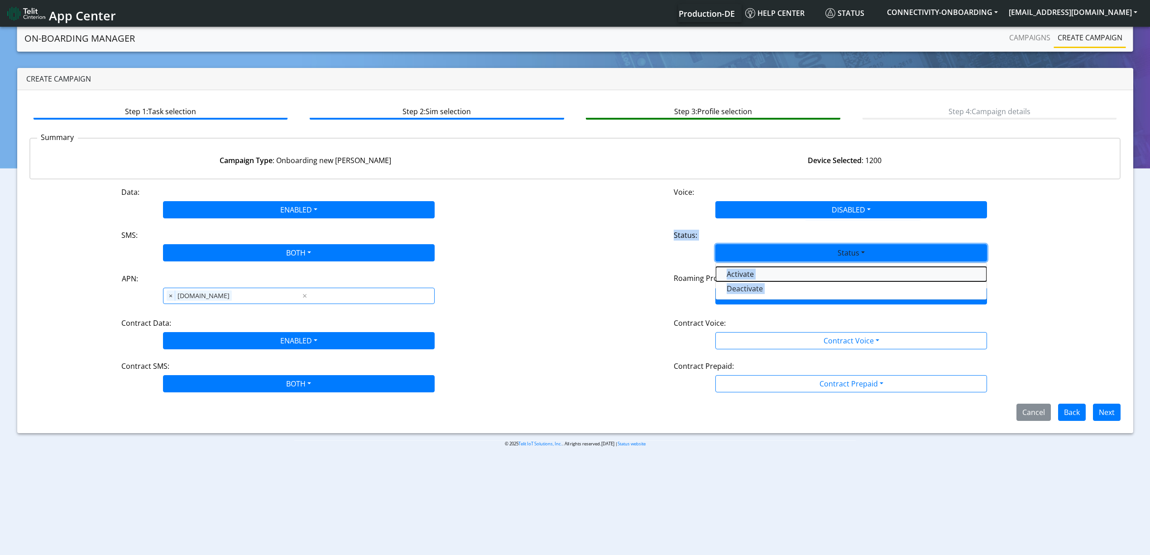
click at [754, 272] on button "Activate" at bounding box center [851, 274] width 271 height 14
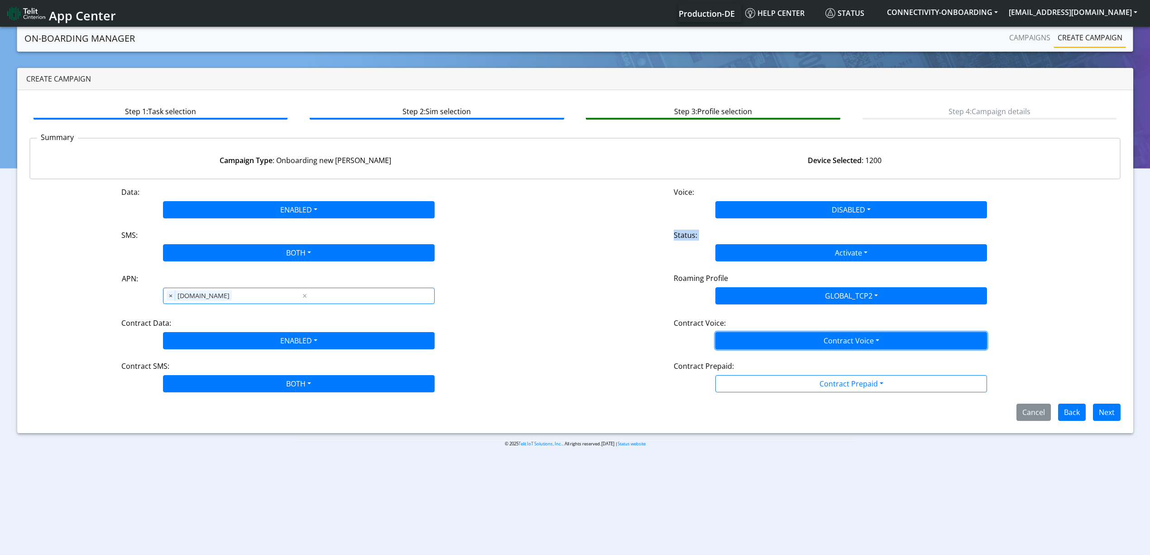
click at [746, 343] on button "Contract Voice" at bounding box center [851, 340] width 272 height 17
click at [736, 363] on Voicedisabled-dropdown "Disabled" at bounding box center [851, 361] width 271 height 14
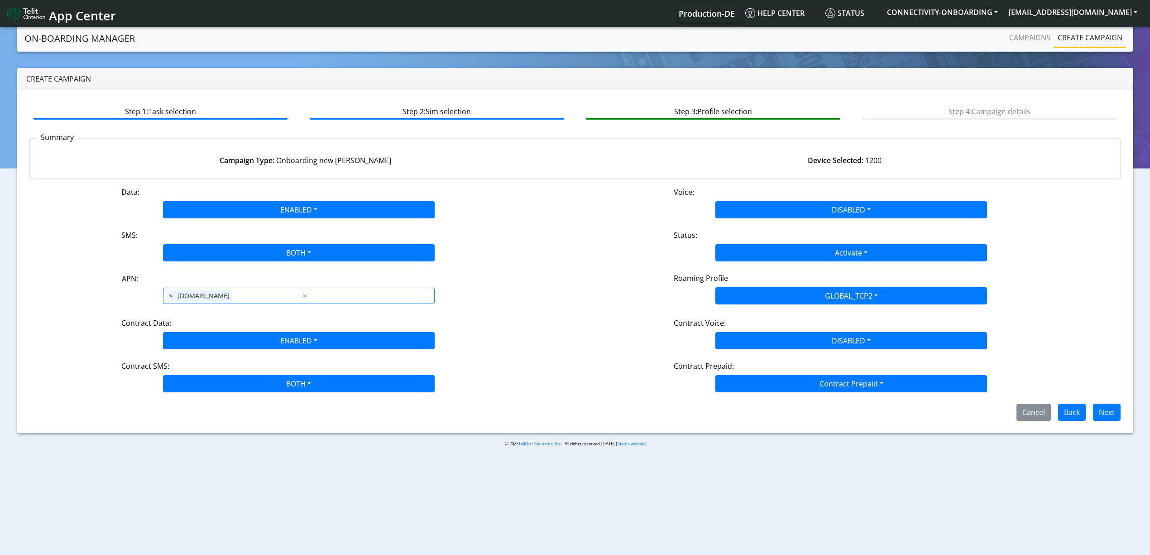
drag, startPoint x: 750, startPoint y: 397, endPoint x: 783, endPoint y: 387, distance: 34.4
click at [783, 387] on div "Data: ENABLED Disabled Enabled Voice: DISABLED Disabled Enabled SMS: BOTH Disab…" at bounding box center [574, 303] width 1091 height 234
click at [783, 387] on button "Contract Prepaid" at bounding box center [851, 383] width 272 height 17
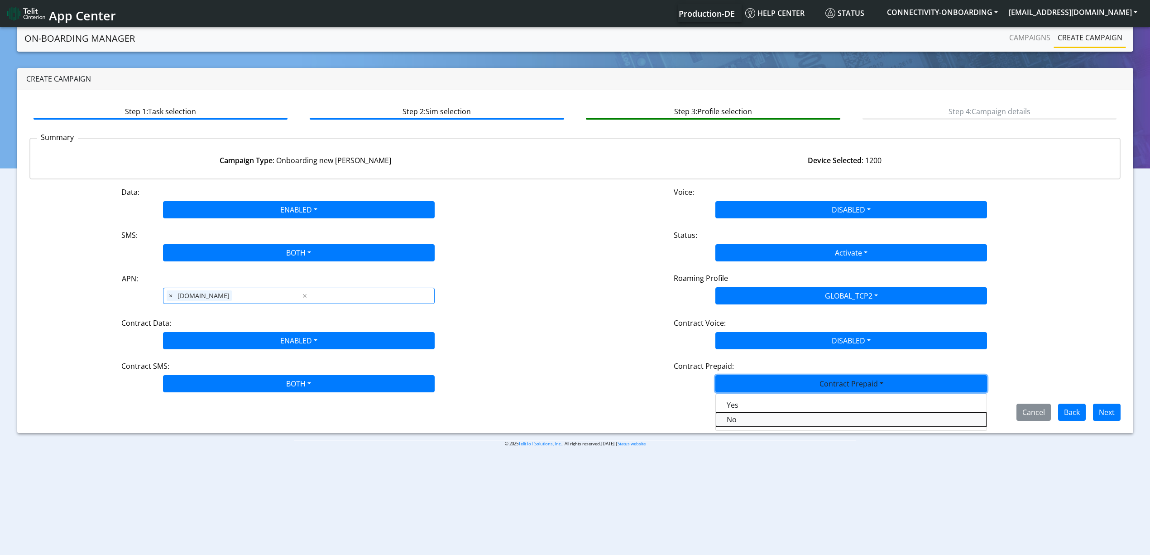
click at [746, 413] on Prepaidnotprepaid-dropdown "No" at bounding box center [851, 419] width 271 height 14
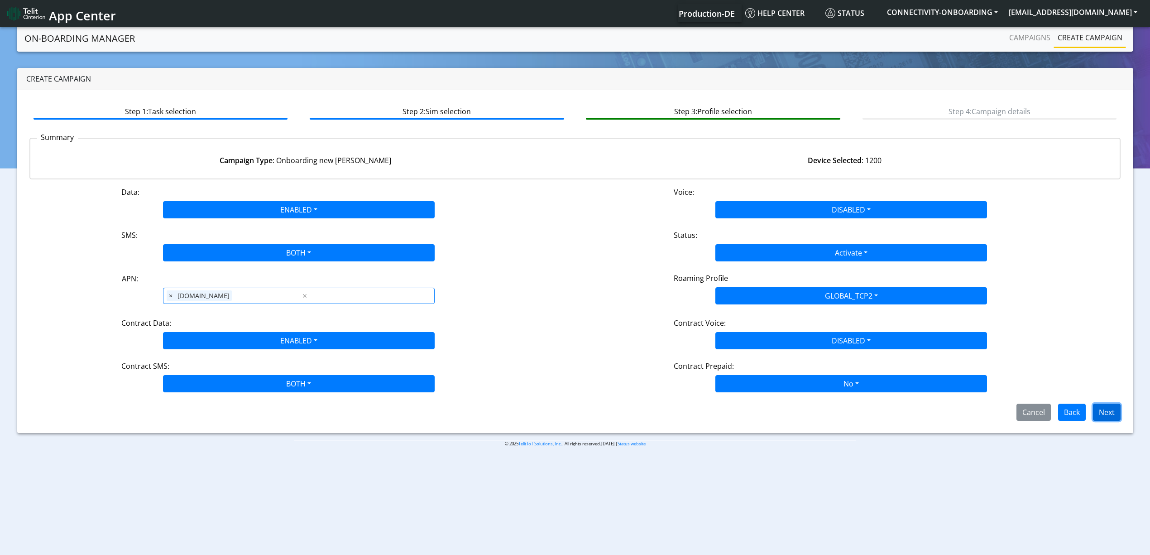
click at [1109, 415] on button "Next" at bounding box center [1107, 411] width 28 height 17
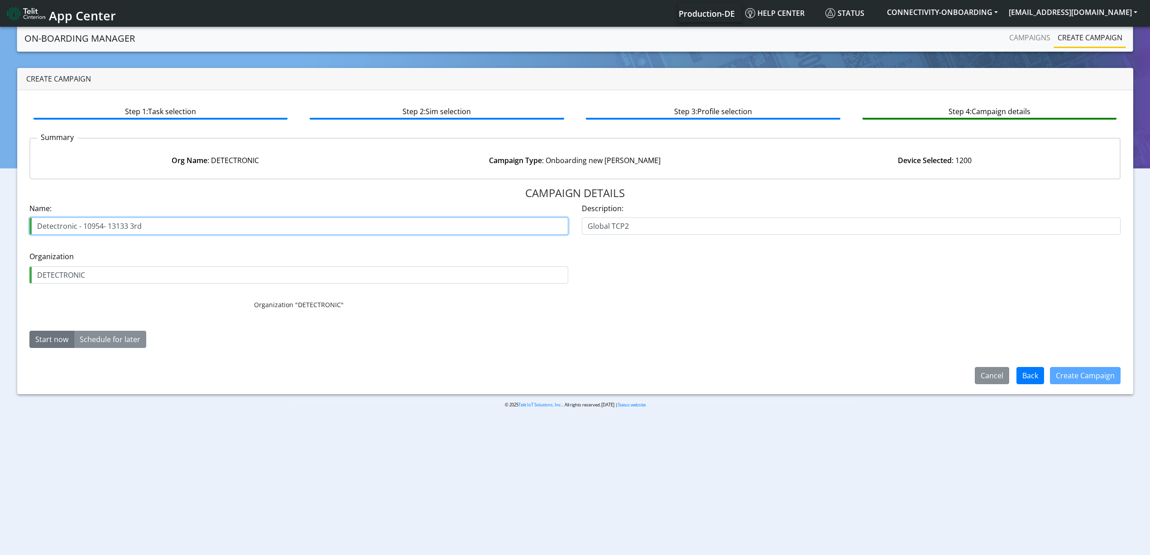
click at [96, 226] on input "Detectronic - 10954- 13133 3rd" at bounding box center [298, 225] width 539 height 17
paste input "787"
click at [177, 220] on input "Detectronic - 10787 - 13133 3rd" at bounding box center [298, 225] width 539 height 17
click at [1094, 369] on button "Create Campaign" at bounding box center [1085, 375] width 71 height 17
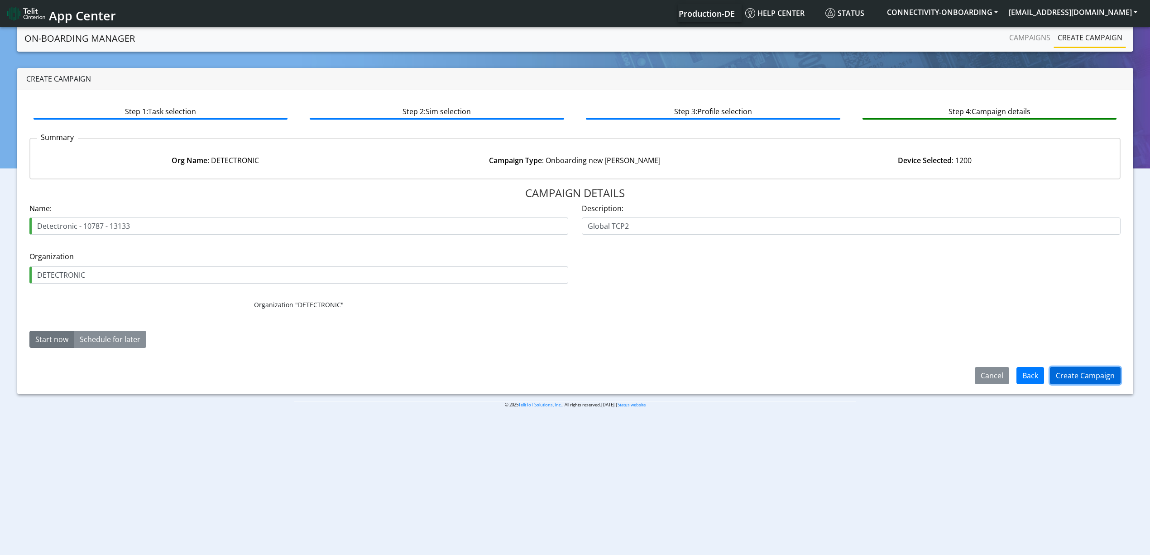
click at [1110, 373] on button "Create Campaign" at bounding box center [1085, 375] width 71 height 17
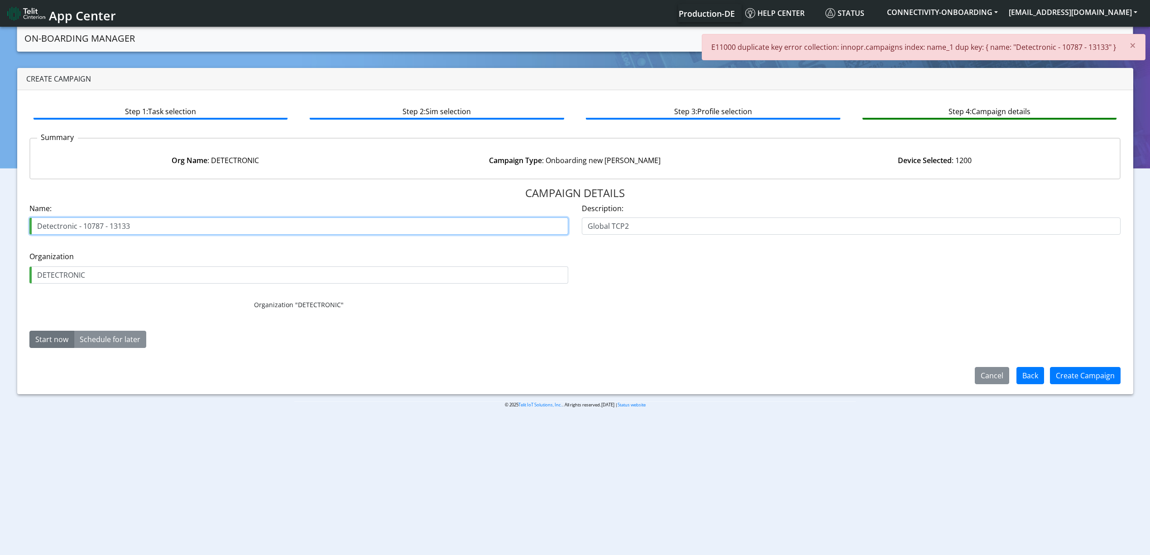
click at [163, 221] on input "Detectronic - 10787 - 13133" at bounding box center [298, 225] width 539 height 17
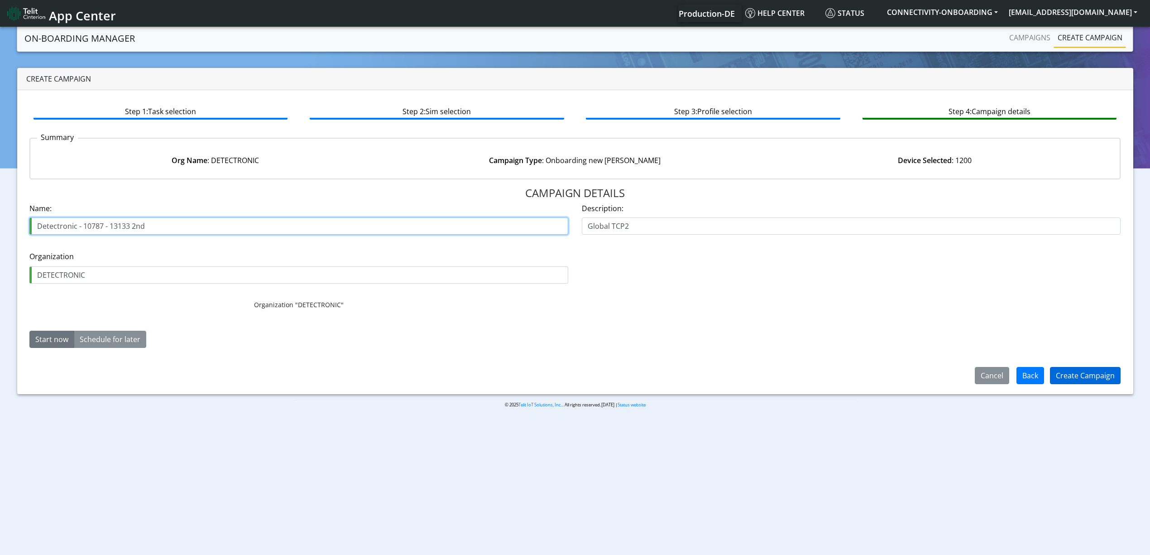
type input "Detectronic - 10787 - 13133 2nd"
click at [1071, 373] on button "Create Campaign" at bounding box center [1085, 375] width 71 height 17
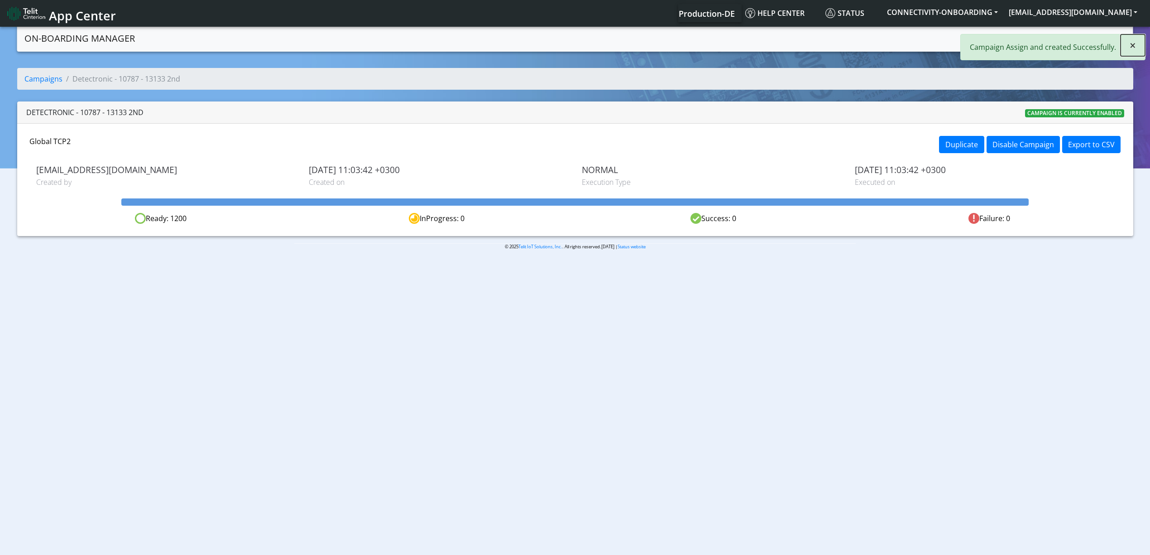
click at [1130, 40] on span "×" at bounding box center [1132, 45] width 6 height 15
click at [1029, 35] on link "Campaigns" at bounding box center [1029, 38] width 48 height 18
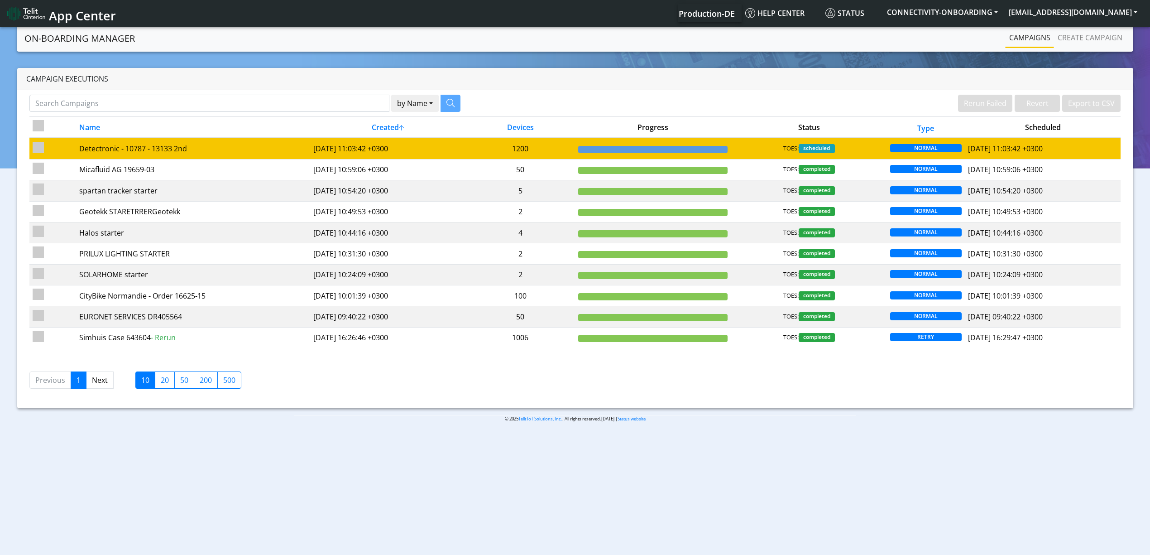
click at [555, 143] on td "1200" at bounding box center [520, 148] width 109 height 21
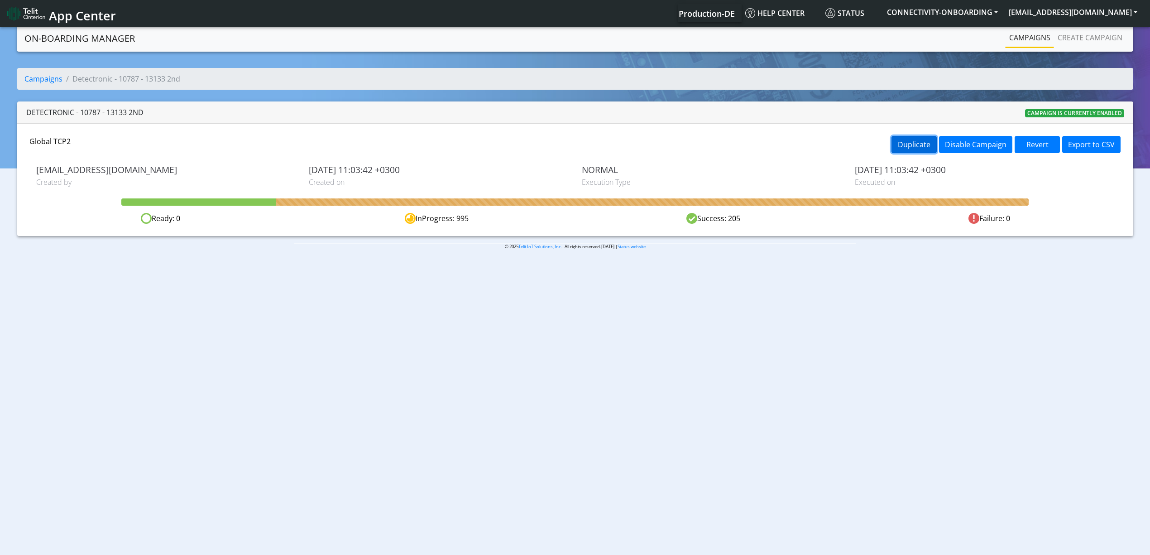
click at [917, 143] on button "Duplicate" at bounding box center [913, 144] width 45 height 17
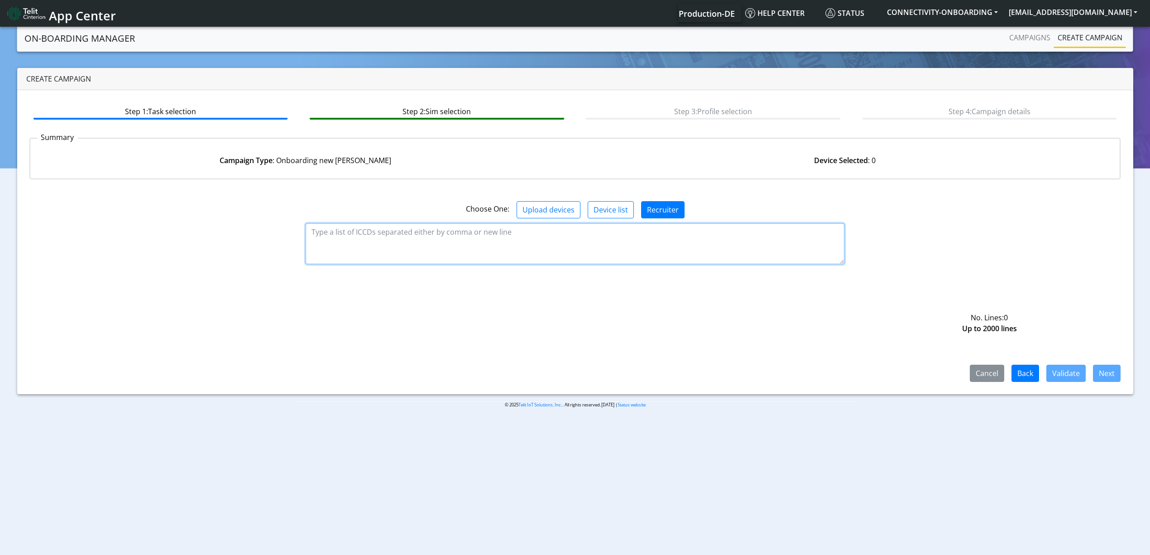
click at [739, 247] on textarea at bounding box center [575, 243] width 539 height 41
paste textarea "89358151000035145732 89358151000035145740 89358151000035145757 8935815100003514…"
type textarea "89358151000035145732 89358151000035145740 89358151000035145757 8935815100003514…"
click at [1076, 379] on button "Validate" at bounding box center [1065, 372] width 39 height 17
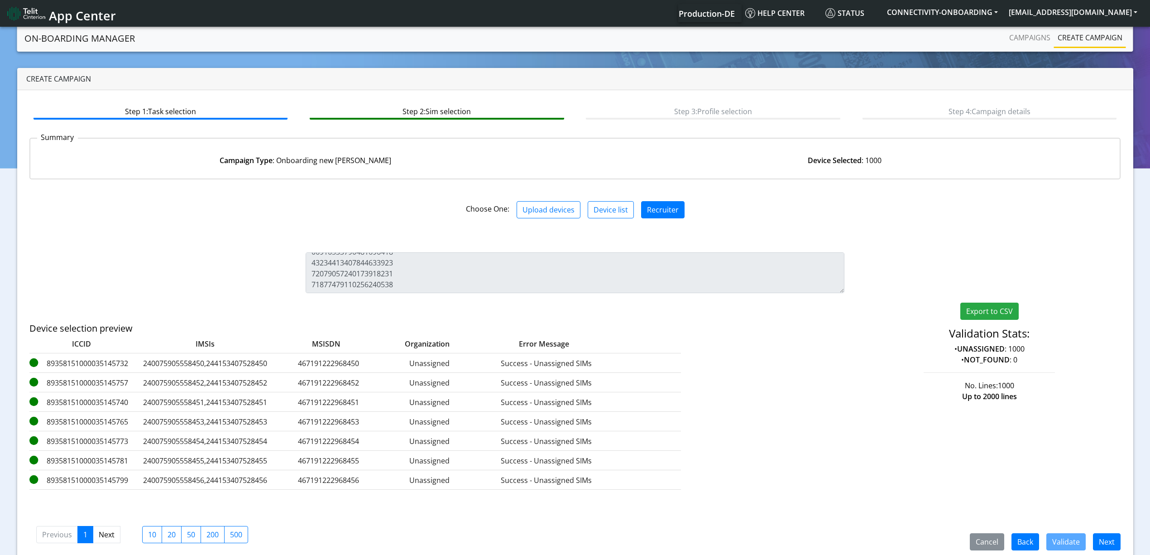
scroll to position [13, 0]
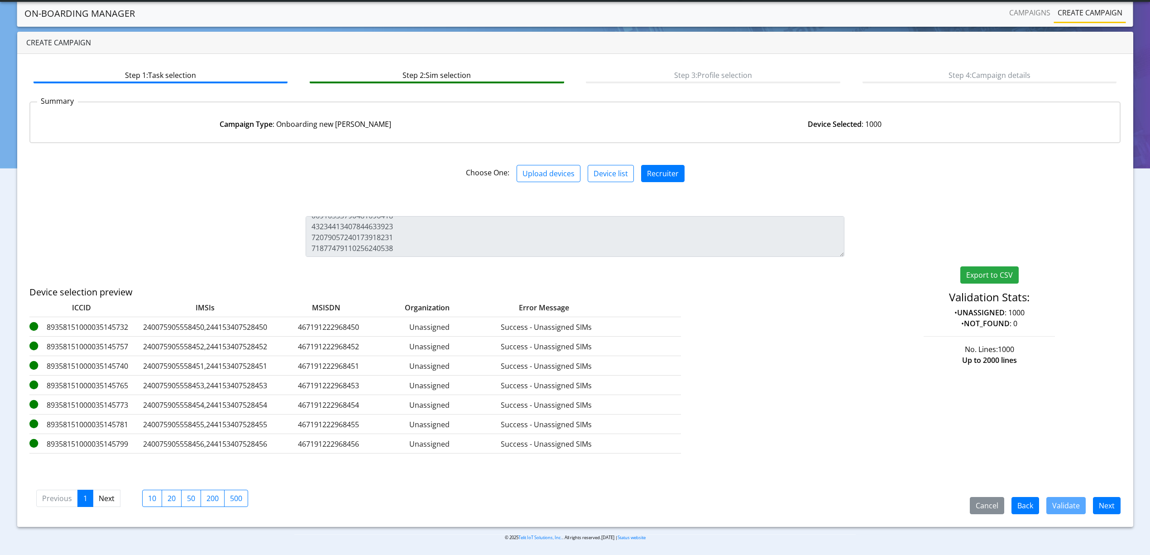
click at [1103, 495] on div "Cancel Back Validate Next Previous 1 Next 10 20 50 200 500" at bounding box center [574, 496] width 1091 height 33
click at [1108, 505] on button "Next" at bounding box center [1107, 505] width 28 height 17
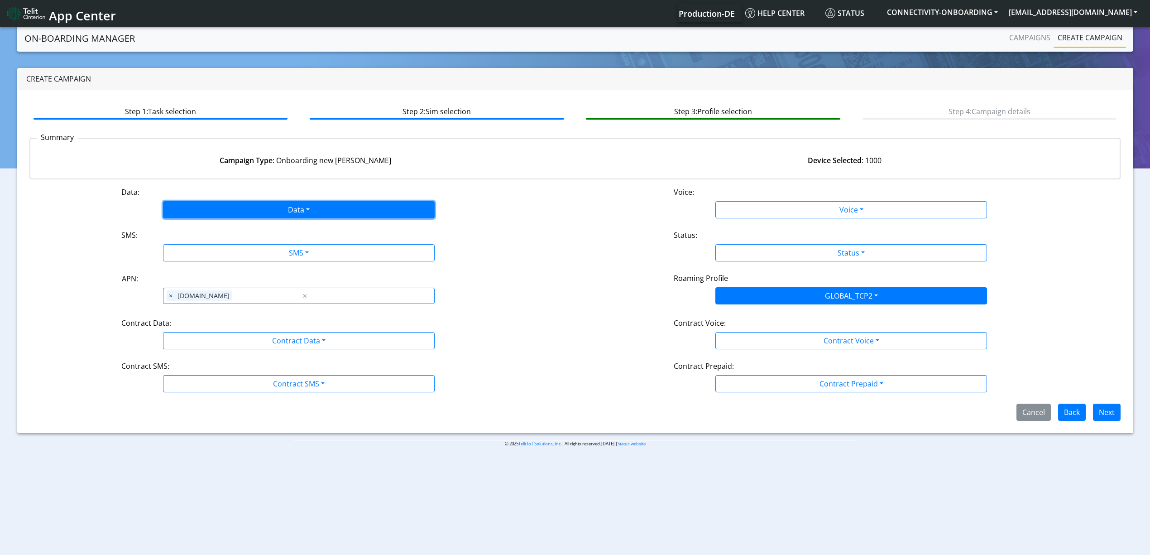
click at [253, 205] on button "Data" at bounding box center [299, 209] width 272 height 17
click at [196, 244] on button "Enabled" at bounding box center [298, 245] width 271 height 14
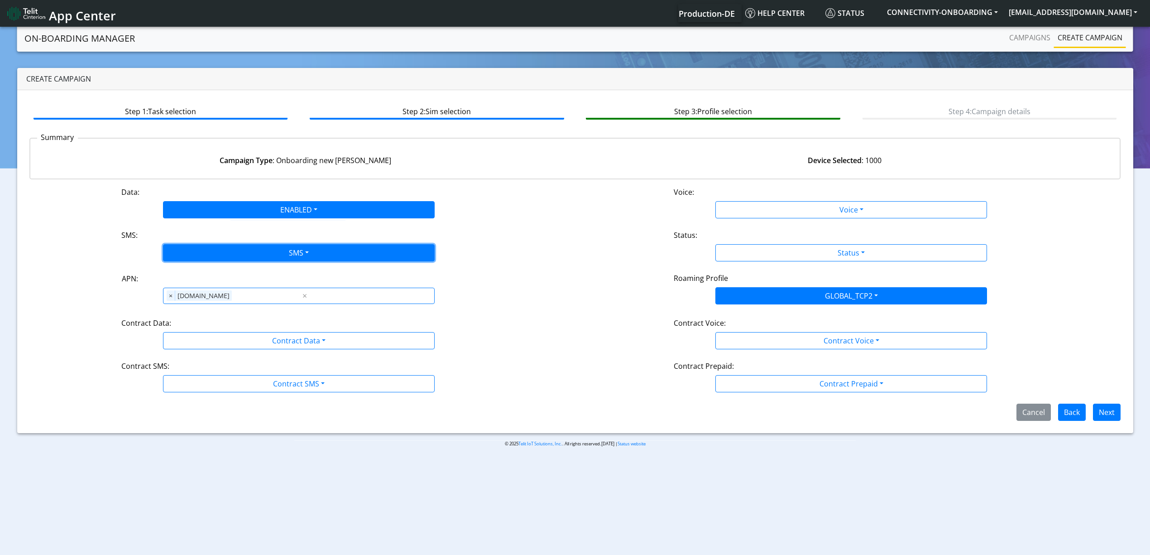
click at [210, 254] on button "SMS" at bounding box center [299, 252] width 272 height 17
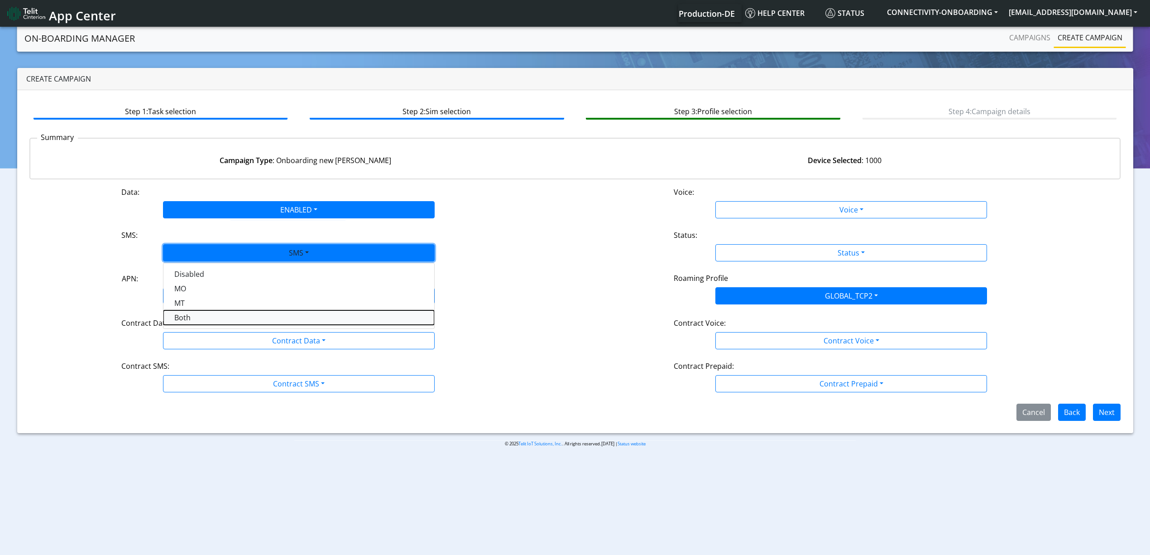
click at [186, 311] on button "Both" at bounding box center [298, 317] width 271 height 14
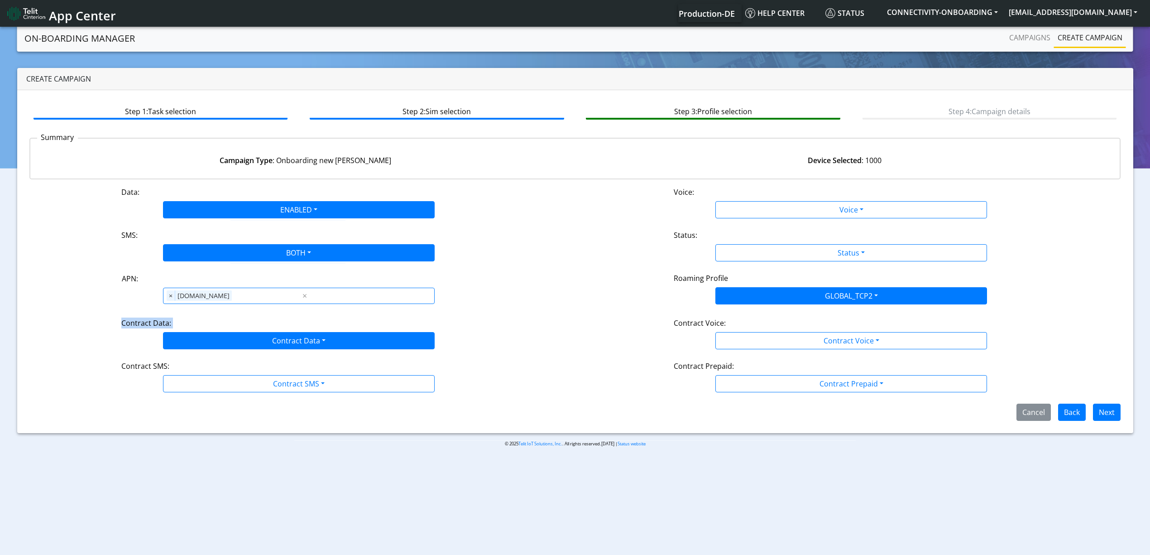
drag, startPoint x: 205, startPoint y: 330, endPoint x: 218, endPoint y: 339, distance: 15.8
click at [218, 339] on div "Contract Data: Contract Data Disabled Enabled" at bounding box center [299, 333] width 552 height 32
click at [218, 339] on button "Contract Data" at bounding box center [299, 340] width 272 height 17
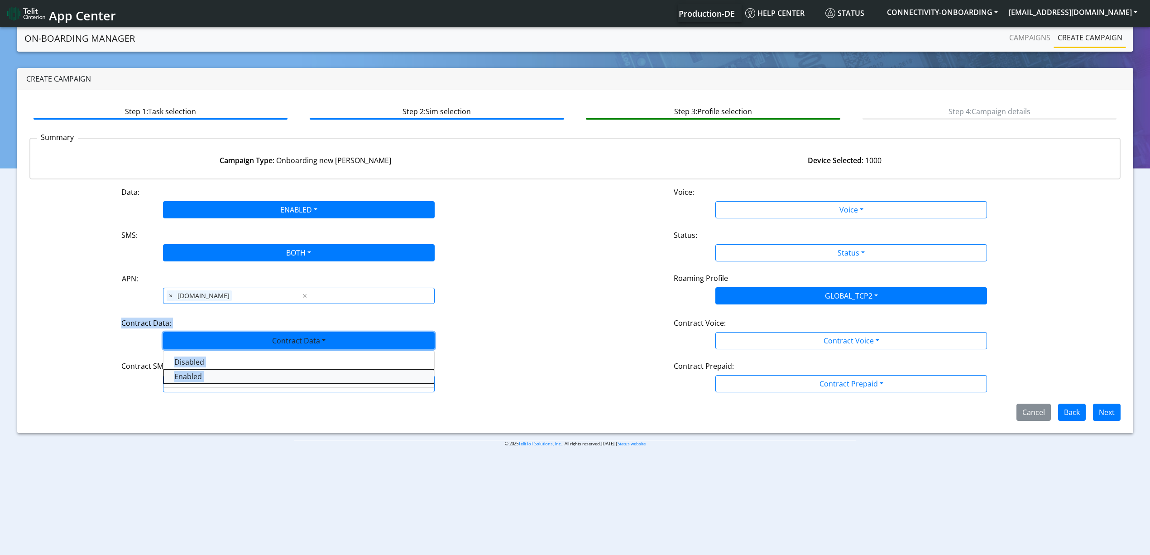
click at [197, 372] on Dataenabled-dropdown "Enabled" at bounding box center [298, 376] width 271 height 14
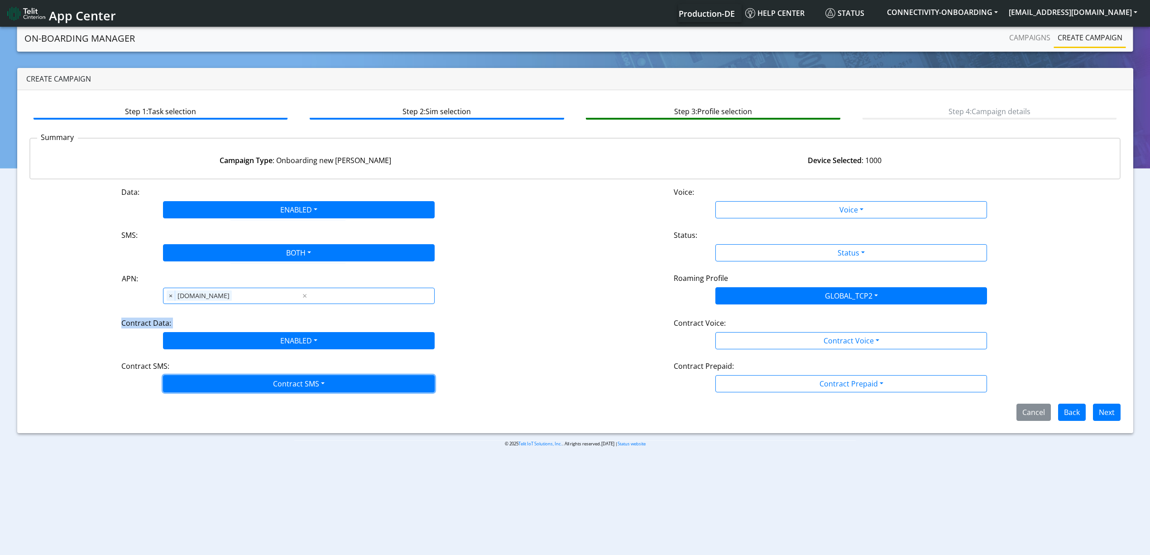
click at [204, 379] on button "Contract SMS" at bounding box center [299, 383] width 272 height 17
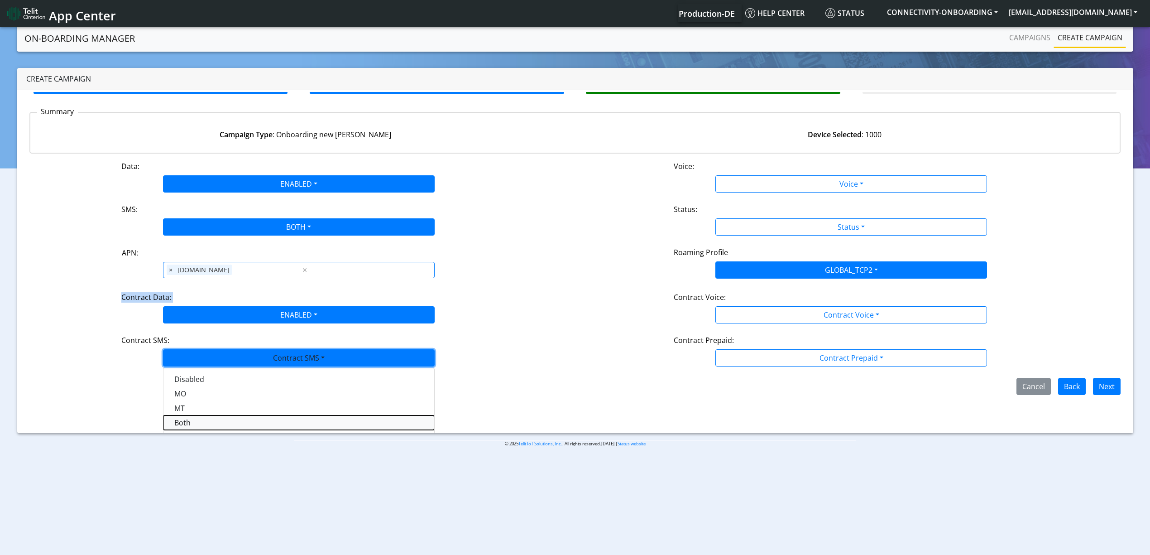
click at [218, 425] on SMSboth-dropdown "Both" at bounding box center [298, 422] width 271 height 14
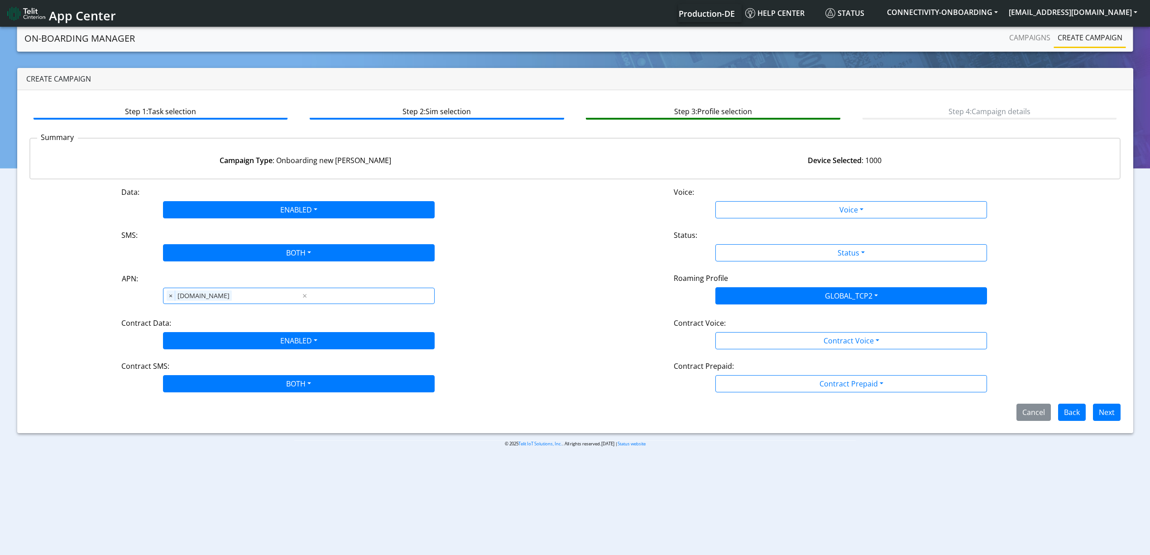
click at [502, 313] on div "Data: ENABLED Disabled Enabled Voice: Voice Disabled Enabled SMS: BOTH Disabled…" at bounding box center [574, 303] width 1091 height 234
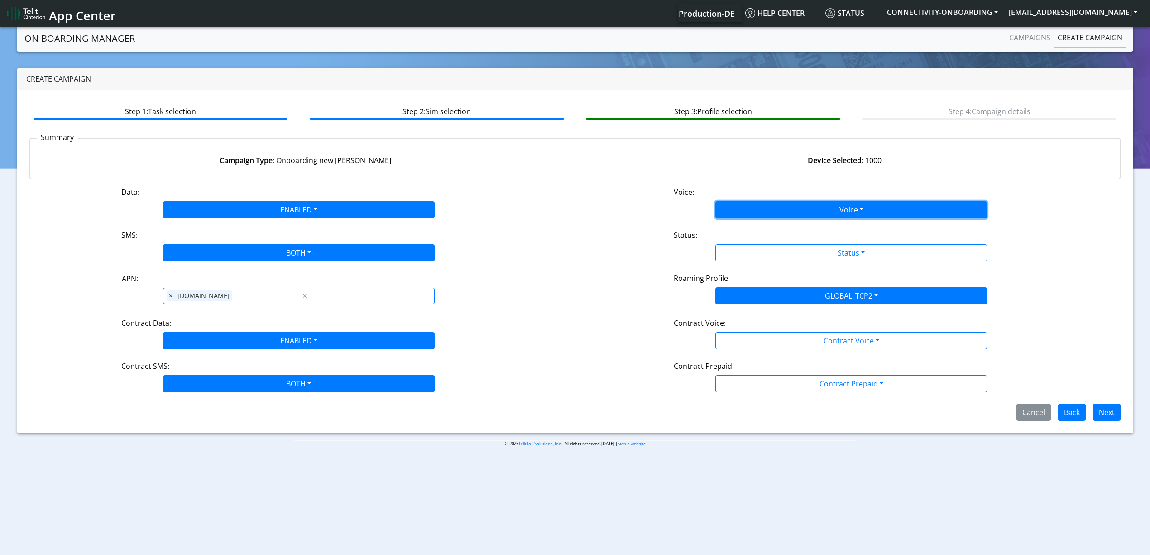
click at [804, 203] on button "Voice" at bounding box center [851, 209] width 272 height 17
click at [751, 225] on button "Disabled" at bounding box center [851, 231] width 271 height 14
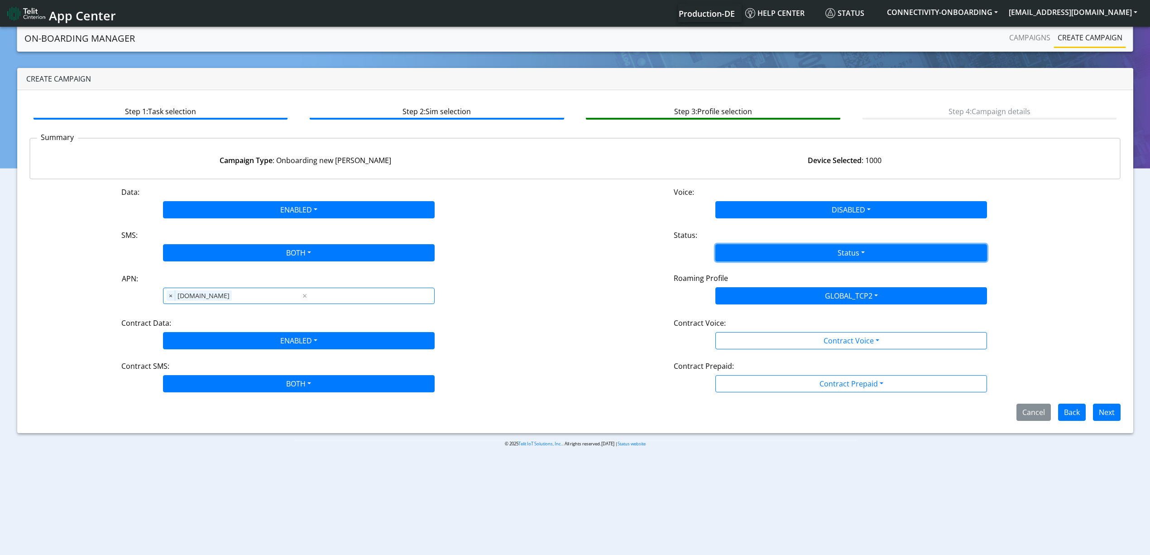
click at [764, 256] on button "Status" at bounding box center [851, 252] width 272 height 17
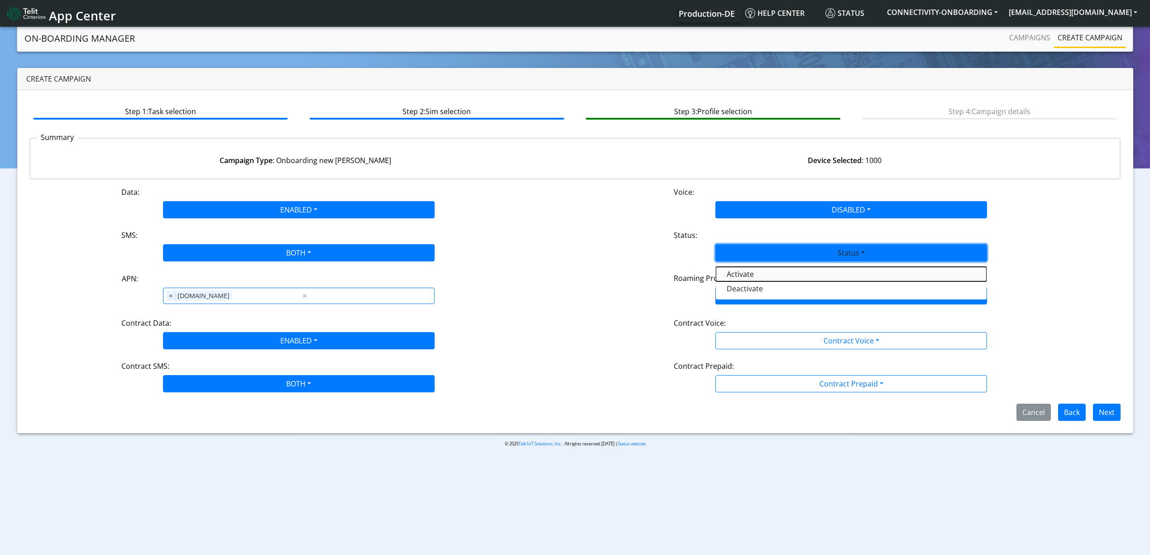
click at [757, 272] on button "Activate" at bounding box center [851, 274] width 271 height 14
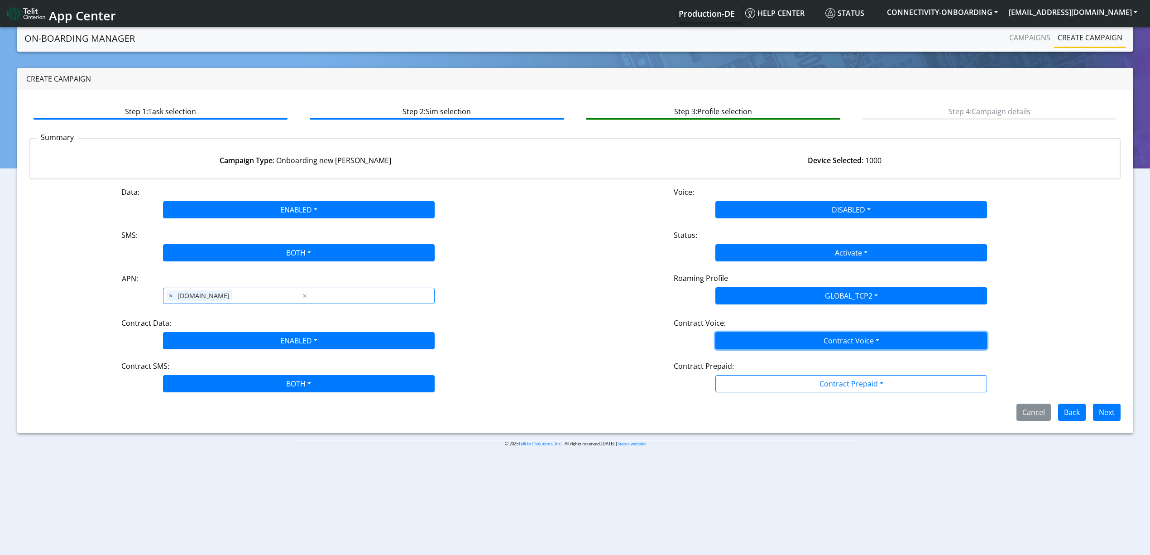
click at [821, 339] on button "Contract Voice" at bounding box center [851, 340] width 272 height 17
click at [783, 357] on Voicedisabled-dropdown "Disabled" at bounding box center [851, 361] width 271 height 14
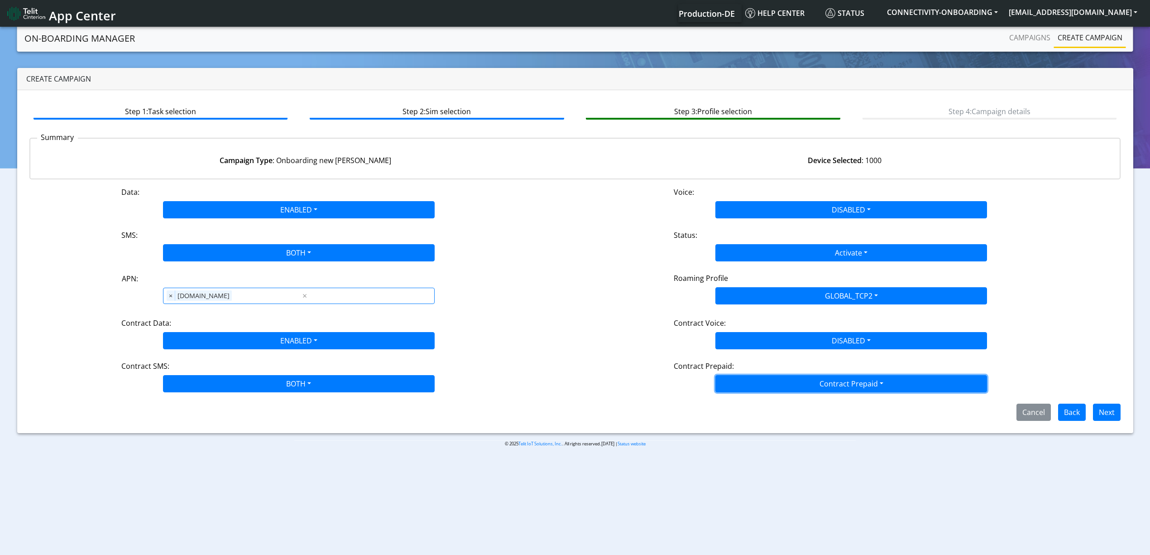
click at [800, 383] on button "Contract Prepaid" at bounding box center [851, 383] width 272 height 17
click at [792, 416] on Prepaidnotprepaid-dropdown "No" at bounding box center [851, 419] width 271 height 14
click at [1114, 417] on button "Next" at bounding box center [1107, 411] width 28 height 17
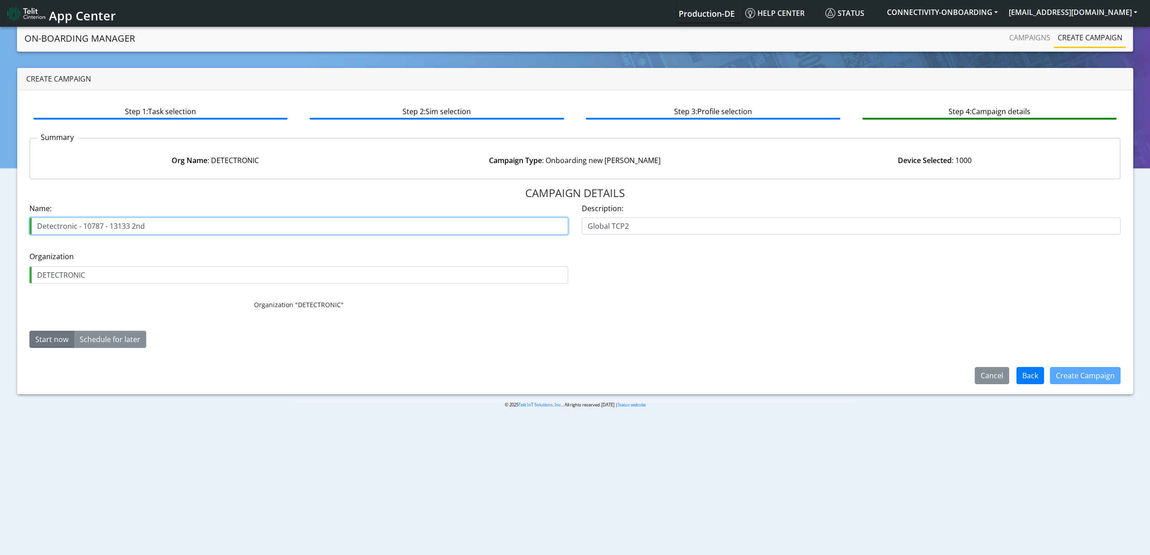
drag, startPoint x: 83, startPoint y: 221, endPoint x: 180, endPoint y: 218, distance: 96.5
click at [180, 218] on input "Detectronic - 10787 - 13133 2nd" at bounding box center [298, 225] width 539 height 17
paste input "3133-35"
type input "Detectronic - 13133-35"
click at [1083, 368] on button "Create Campaign" at bounding box center [1085, 375] width 71 height 17
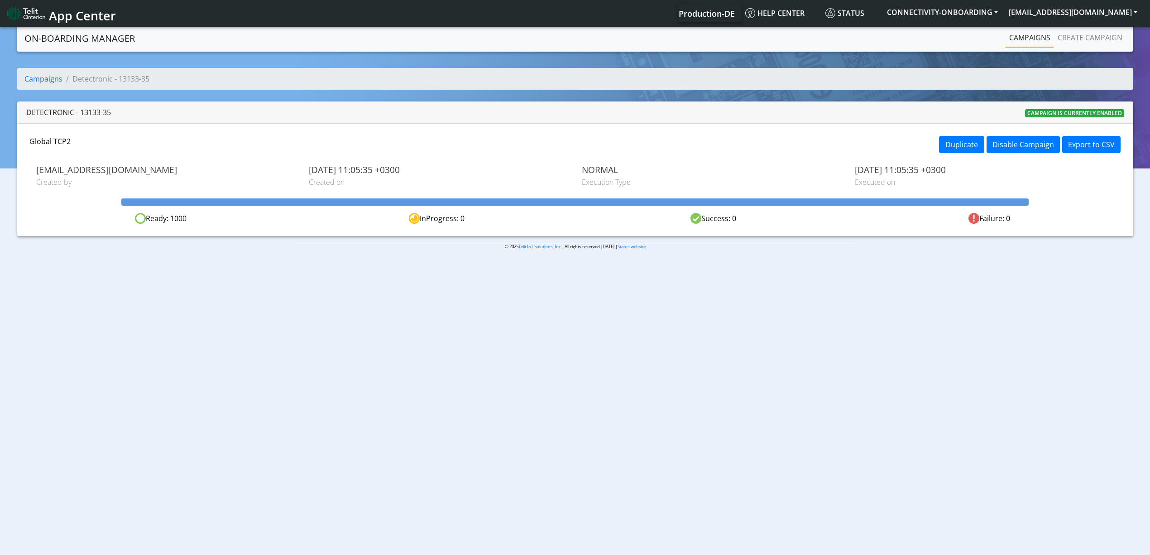
click at [1036, 45] on link "Campaigns" at bounding box center [1029, 38] width 48 height 18
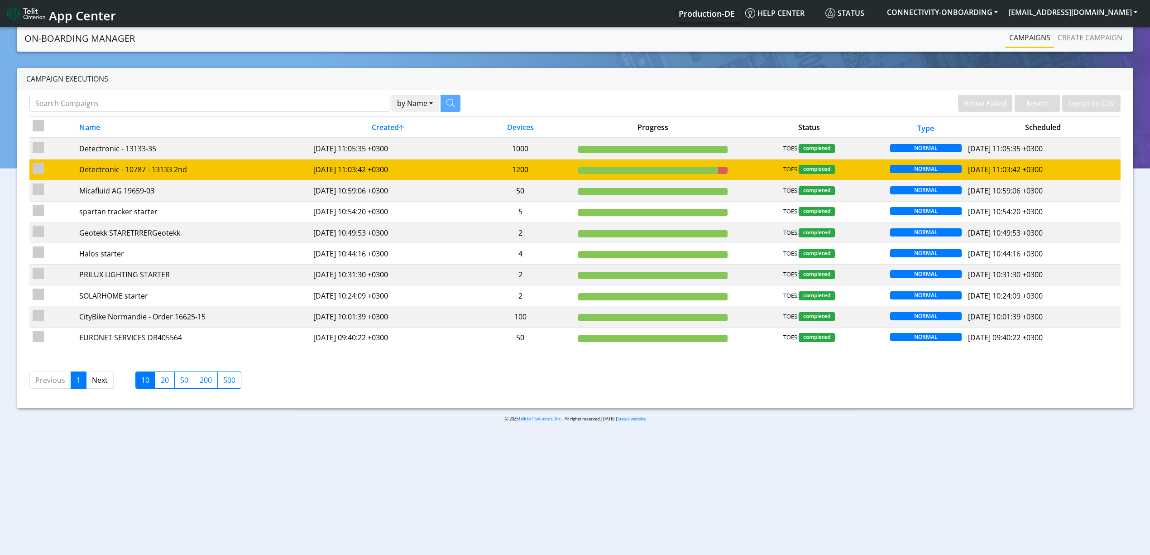
click at [299, 163] on td "Detectronic - 10787 - 13133 2nd" at bounding box center [193, 169] width 234 height 21
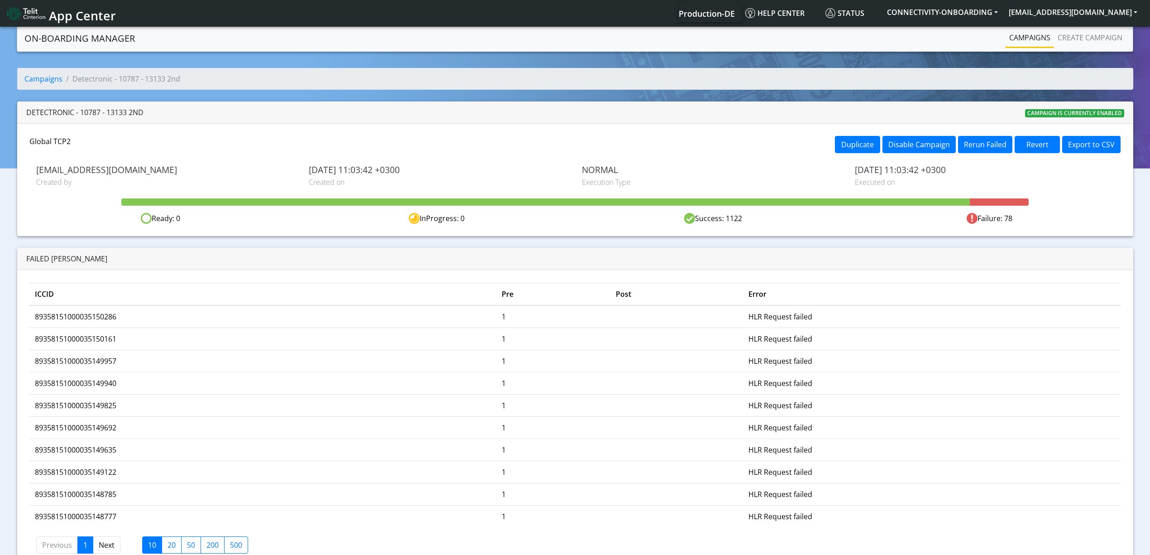
drag, startPoint x: 987, startPoint y: 154, endPoint x: 1007, endPoint y: 134, distance: 28.5
click at [1007, 134] on div "Global TCP2 Duplicate Disable Campaign Rerun Failed Revert Export to CSV yaniv.…" at bounding box center [575, 180] width 1116 height 112
click at [989, 143] on button "Rerun Failed" at bounding box center [985, 144] width 54 height 17
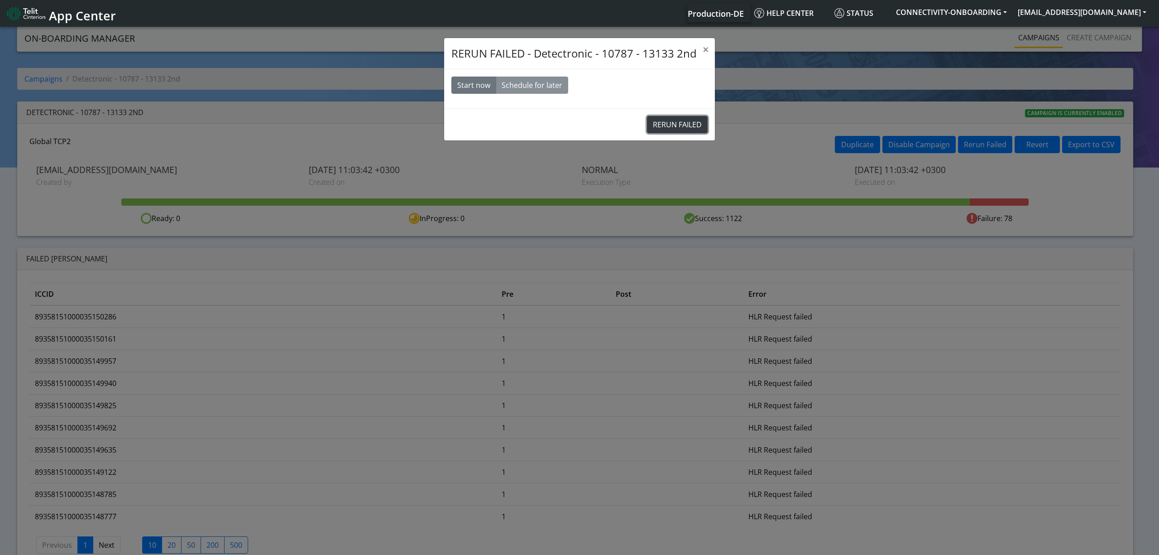
click at [692, 120] on button "RERUN FAILED" at bounding box center [677, 124] width 61 height 17
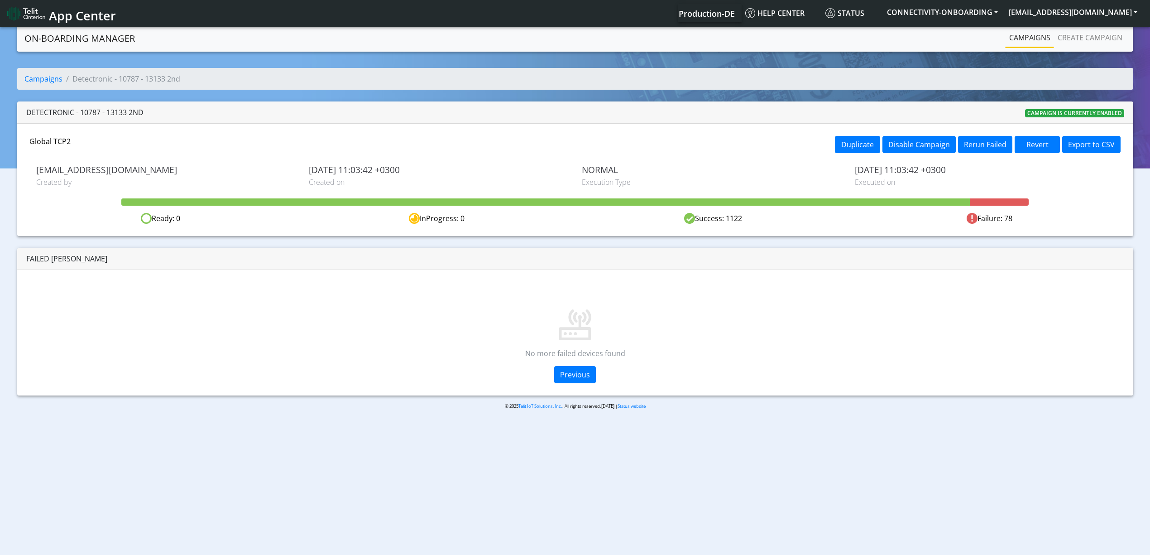
click at [1009, 48] on li "Campaigns" at bounding box center [1029, 38] width 48 height 19
click at [1013, 46] on link "Campaigns" at bounding box center [1029, 38] width 48 height 18
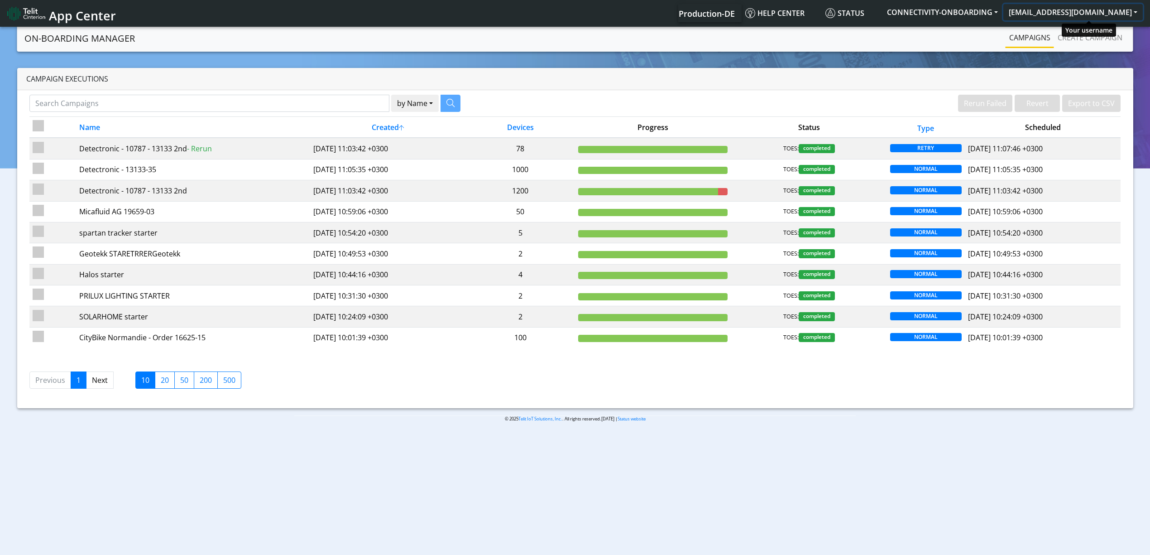
click at [1102, 18] on button "[EMAIL_ADDRESS][DOMAIN_NAME]" at bounding box center [1072, 12] width 139 height 16
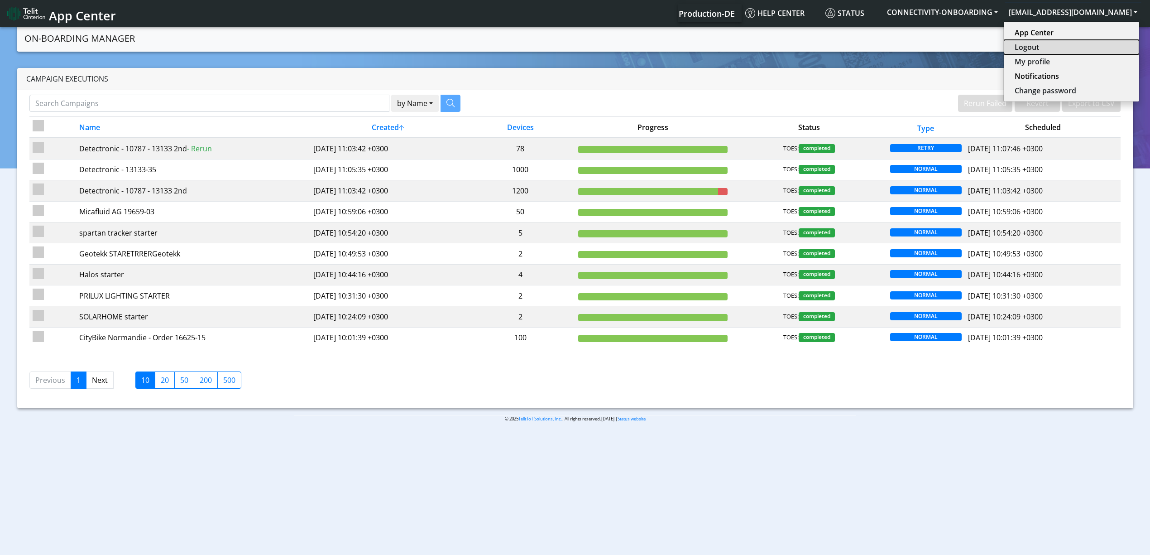
click at [1101, 40] on button "Logout" at bounding box center [1071, 47] width 135 height 14
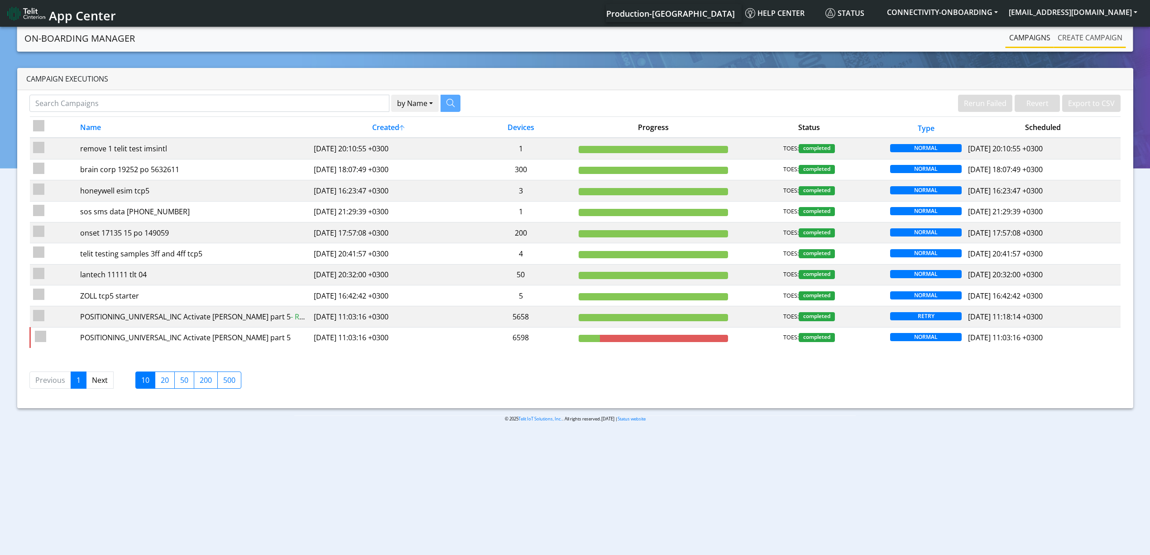
click at [1087, 31] on link "Create campaign" at bounding box center [1090, 38] width 72 height 18
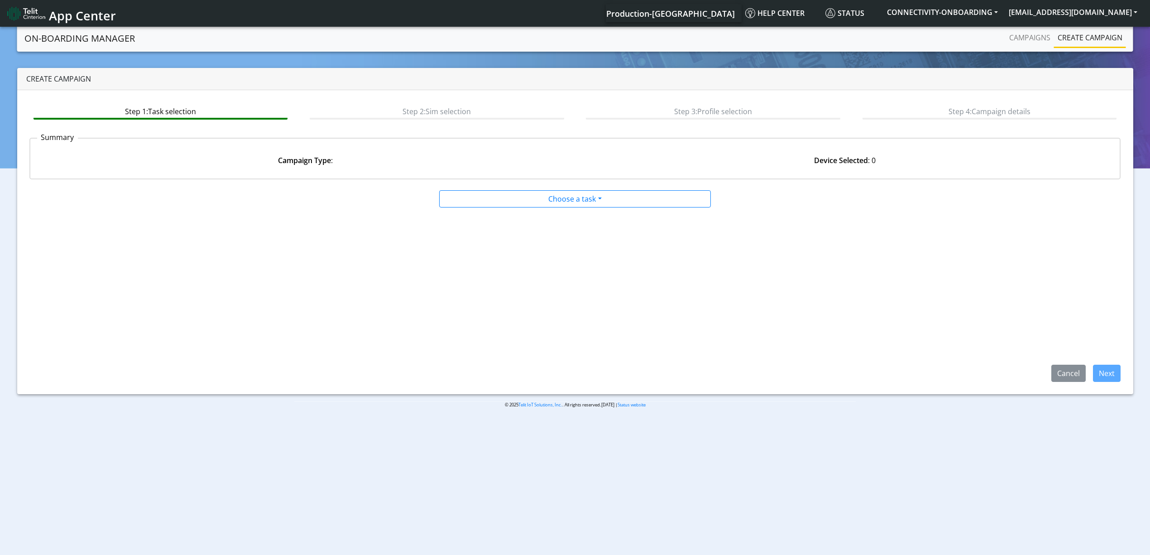
click at [547, 207] on div at bounding box center [575, 207] width 552 height 0
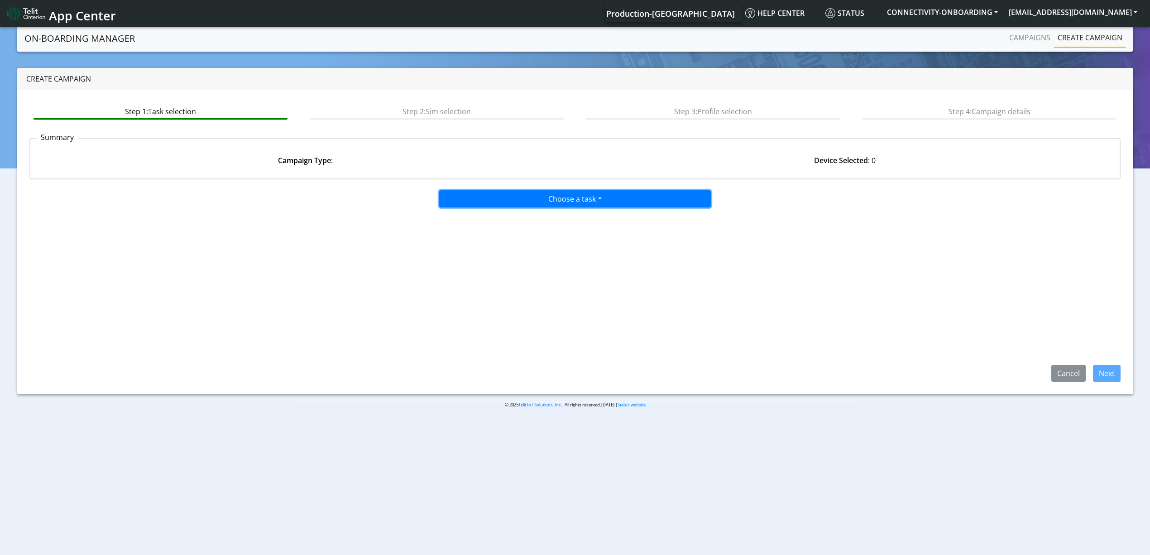
click at [555, 205] on button "Choose a task" at bounding box center [575, 198] width 272 height 17
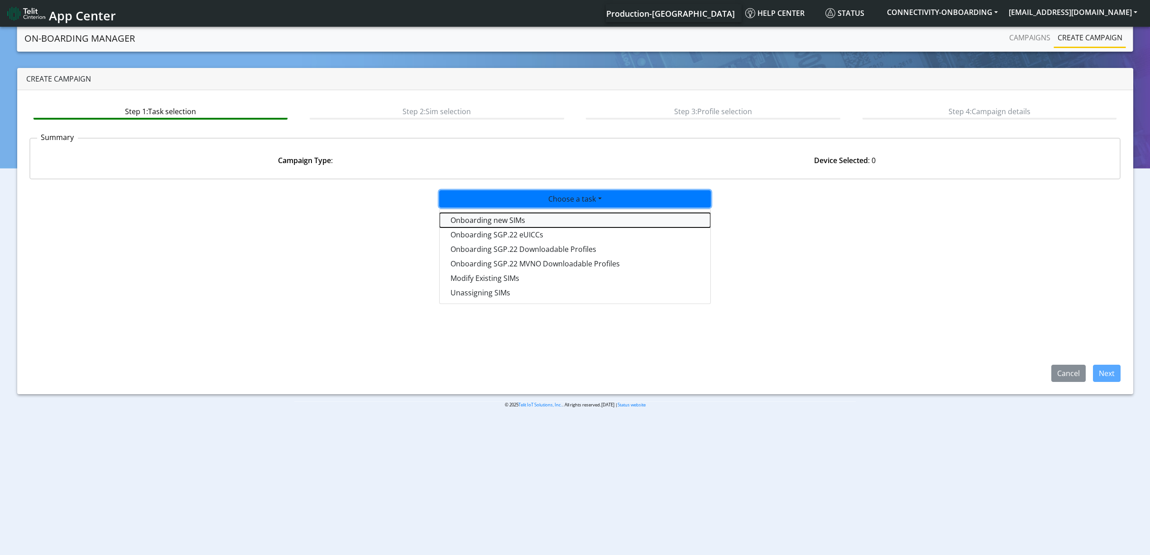
click at [531, 225] on tasktoes-dropdown "Onboarding new SIMs" at bounding box center [575, 220] width 271 height 14
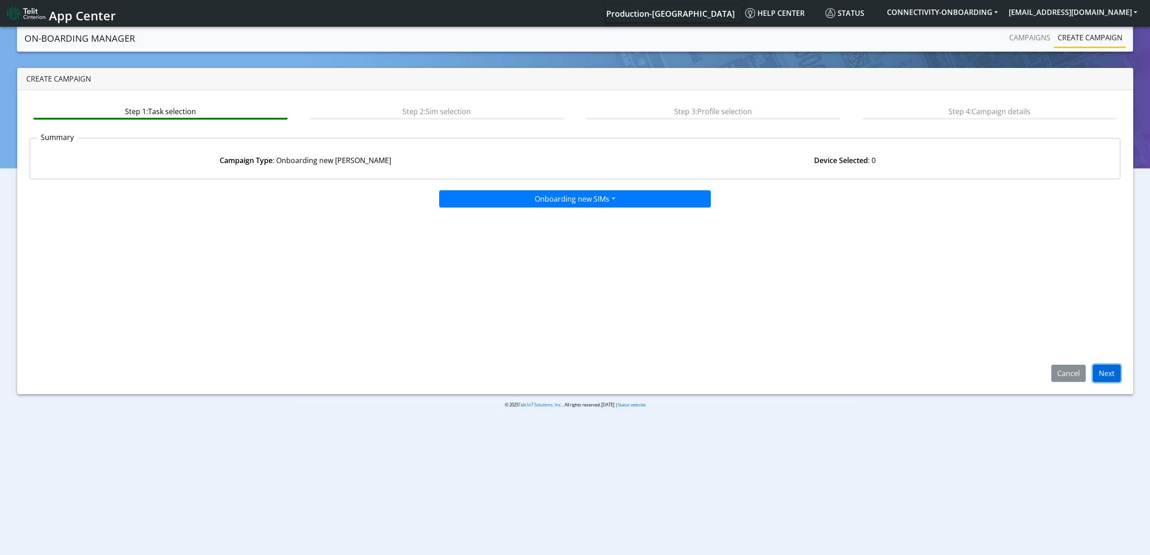
click at [1114, 380] on button "Next" at bounding box center [1107, 372] width 28 height 17
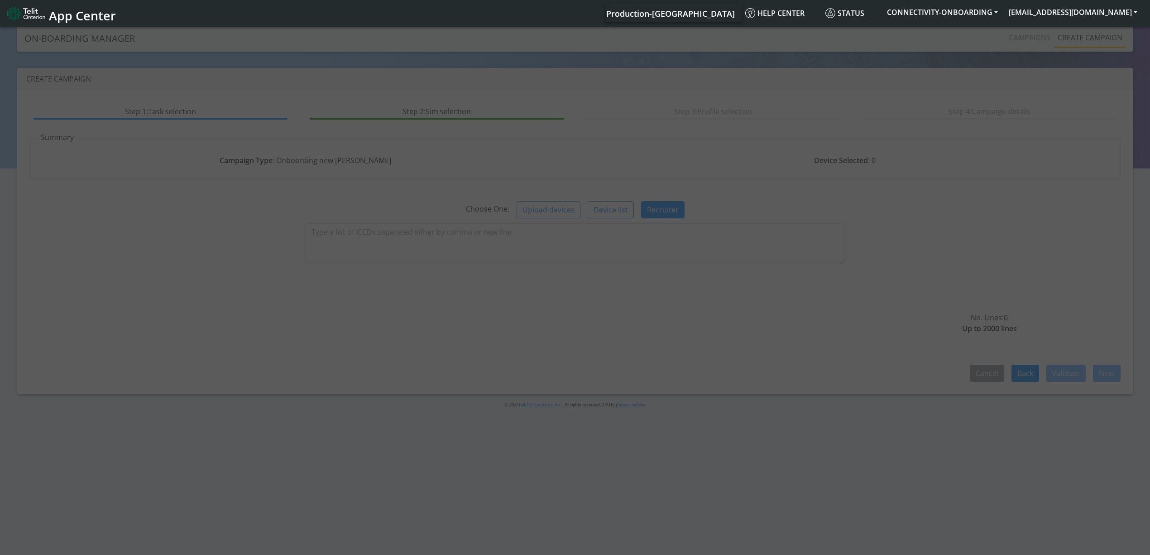
click at [505, 247] on div at bounding box center [575, 291] width 1150 height 533
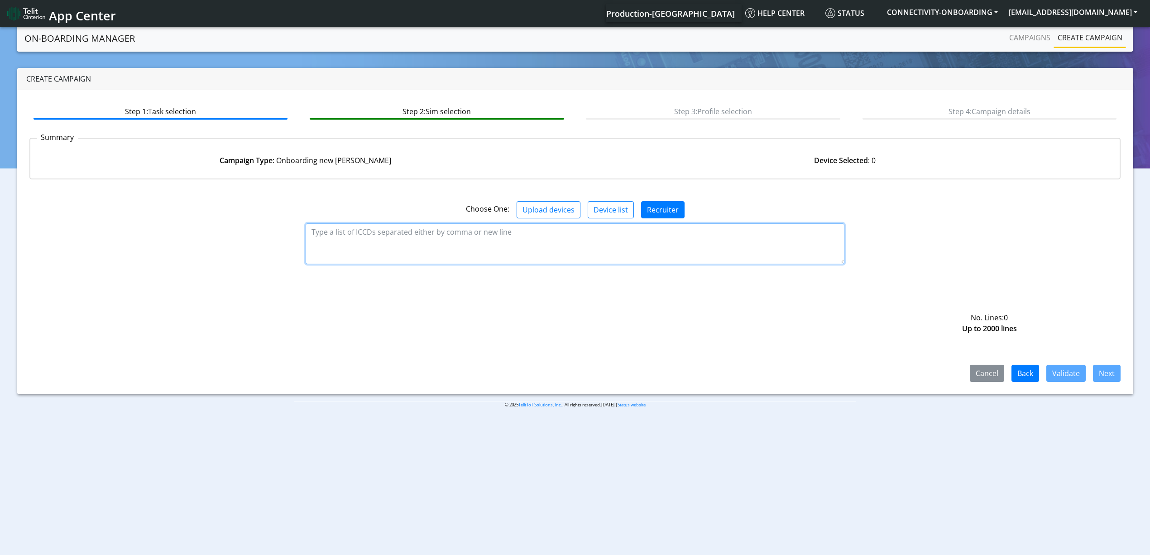
click at [558, 238] on textarea at bounding box center [575, 243] width 539 height 41
paste textarea "89358151000032059662 89358151000032059670 89358151000032059688 8935815100003205…"
type textarea "89358151000032059662 89358151000032059670 89358151000032059688 8935815100003205…"
click at [1069, 364] on div "Cancel Back Validate Next" at bounding box center [574, 329] width 1091 height 105
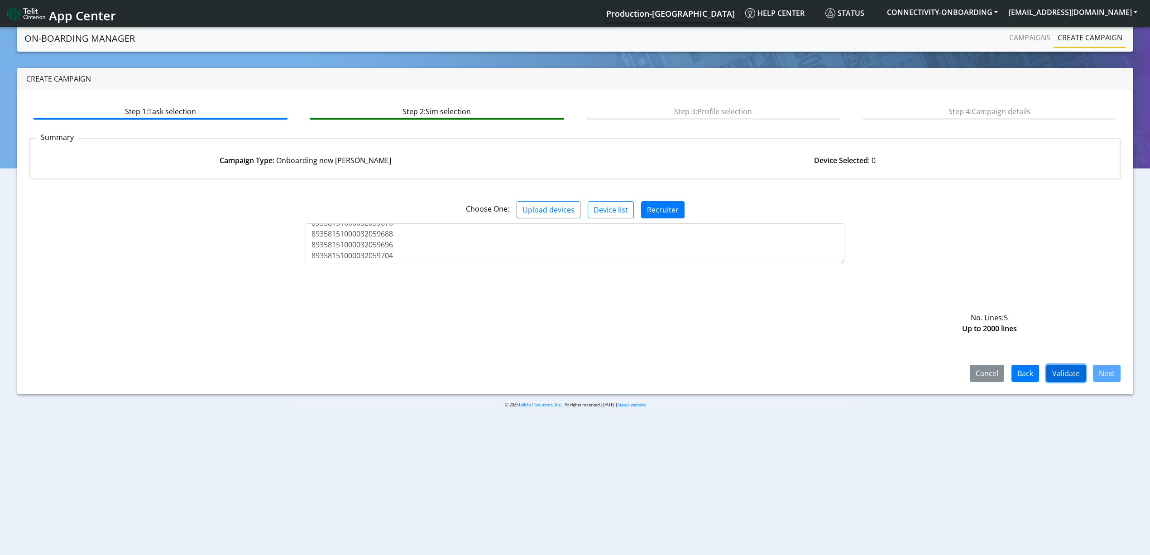
click at [1069, 364] on button "Validate" at bounding box center [1065, 372] width 39 height 17
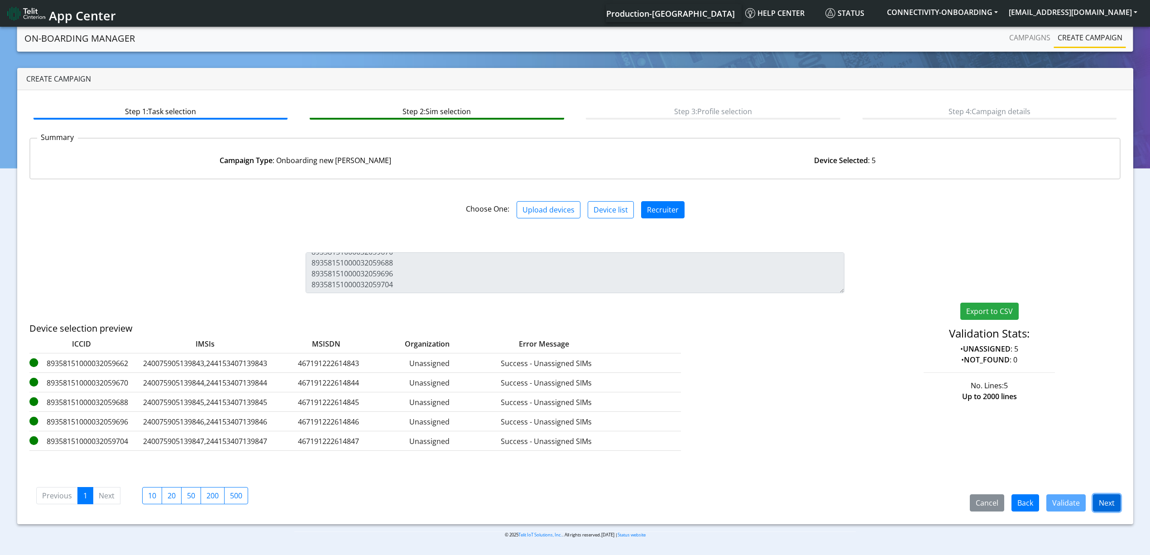
click at [1108, 498] on button "Next" at bounding box center [1107, 502] width 28 height 17
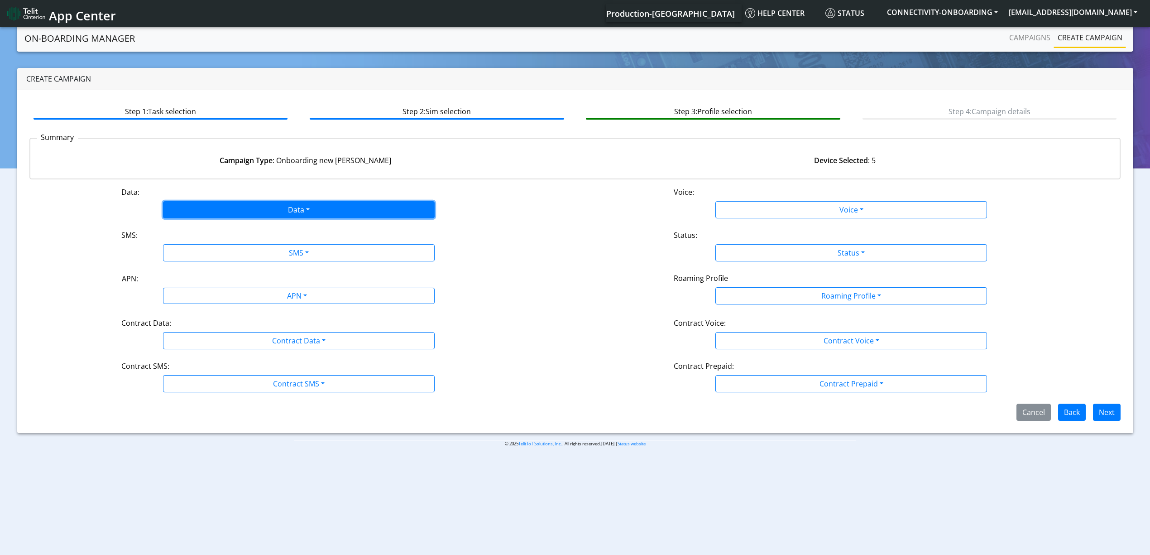
click at [310, 201] on button "Data" at bounding box center [299, 209] width 272 height 17
click at [206, 244] on button "Enabled" at bounding box center [298, 245] width 271 height 14
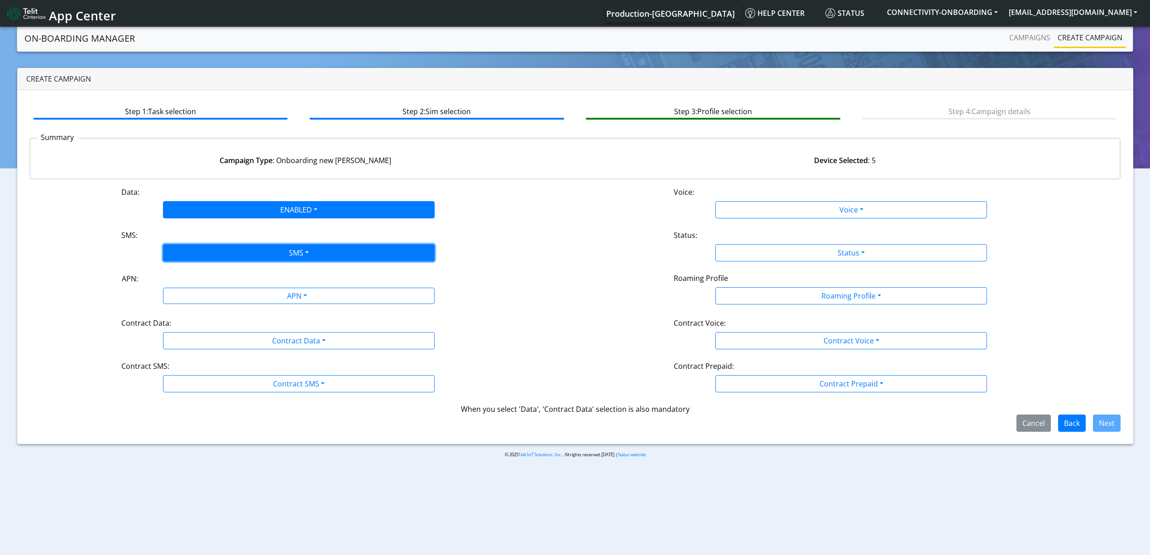
click at [216, 250] on button "SMS" at bounding box center [299, 252] width 272 height 17
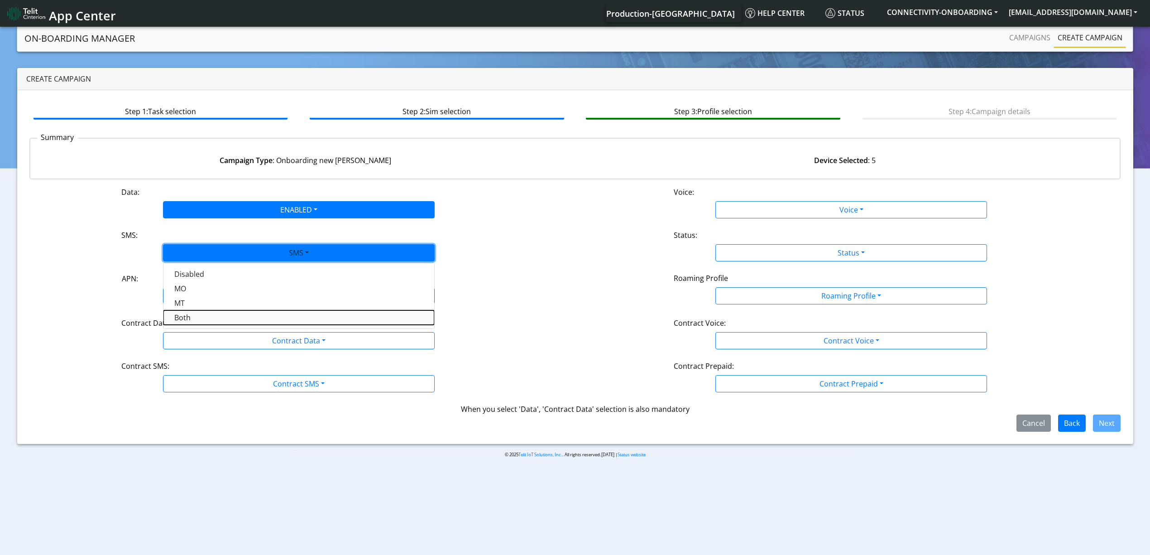
click at [182, 317] on button "Both" at bounding box center [298, 317] width 271 height 14
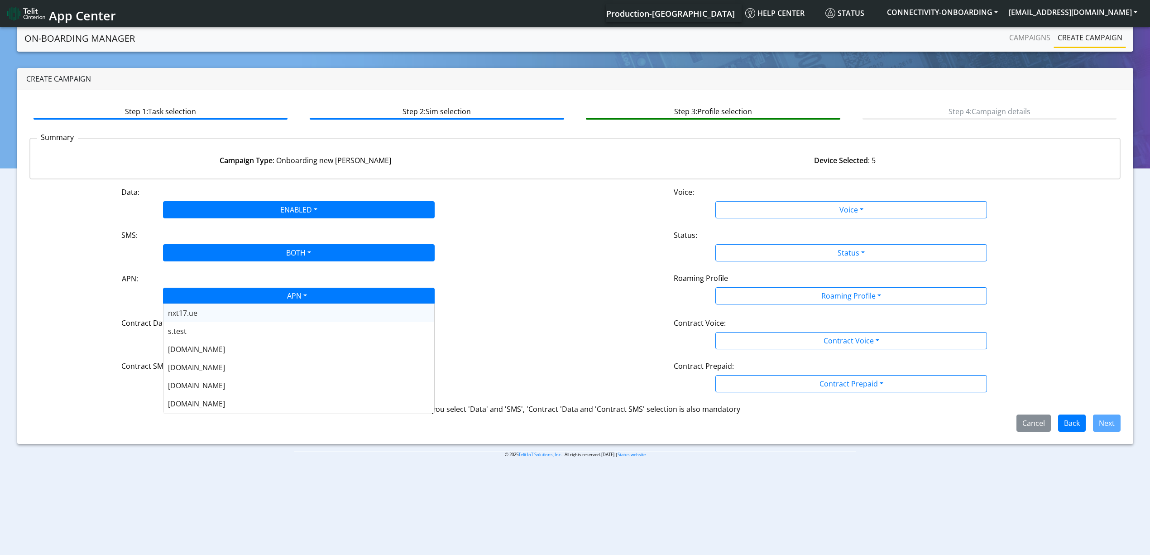
click at [267, 296] on div "APN" at bounding box center [296, 297] width 287 height 18
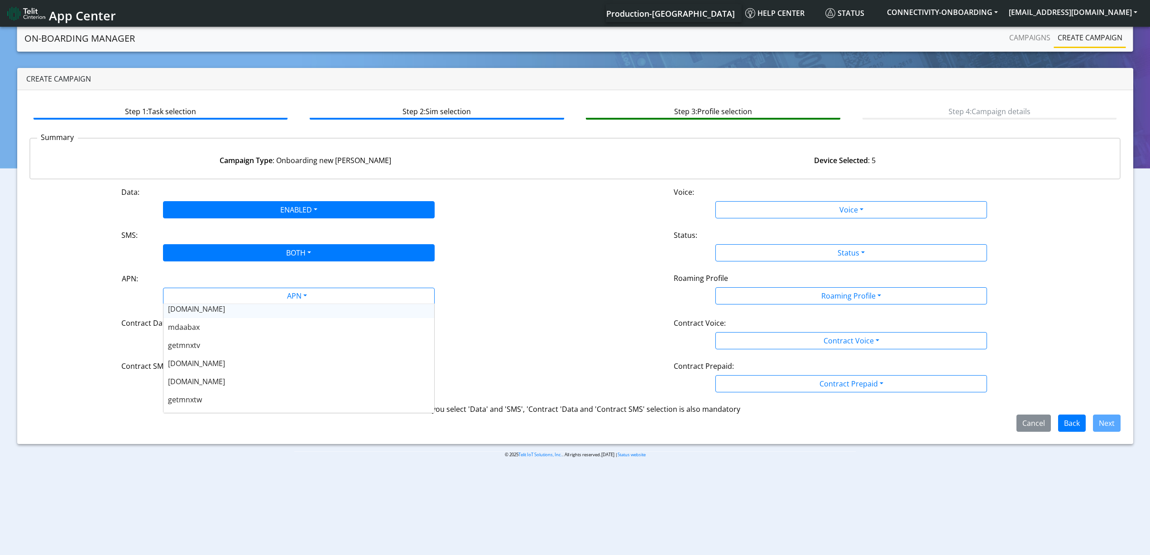
scroll to position [167, 0]
click at [221, 388] on div "[DOMAIN_NAME]" at bounding box center [298, 381] width 271 height 18
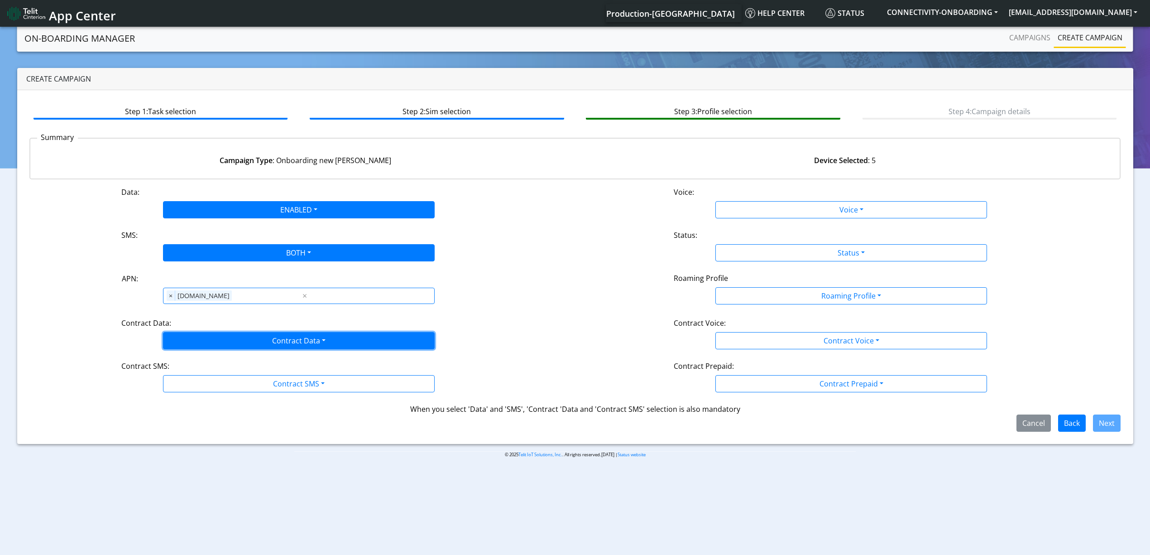
click at [261, 341] on button "Contract Data" at bounding box center [299, 340] width 272 height 17
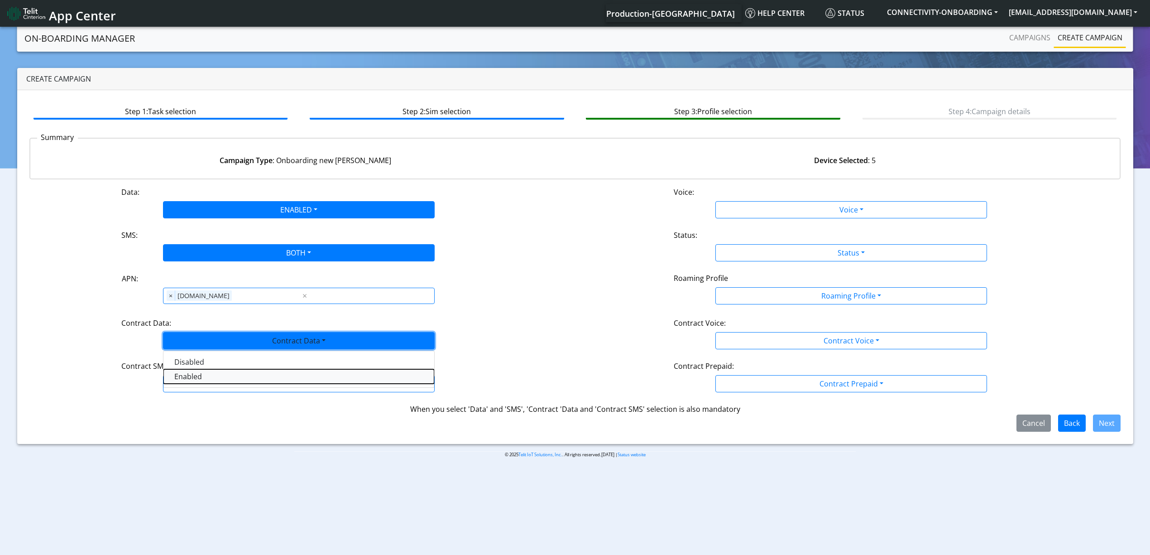
click at [226, 383] on Dataenabled-dropdown "Enabled" at bounding box center [298, 376] width 271 height 14
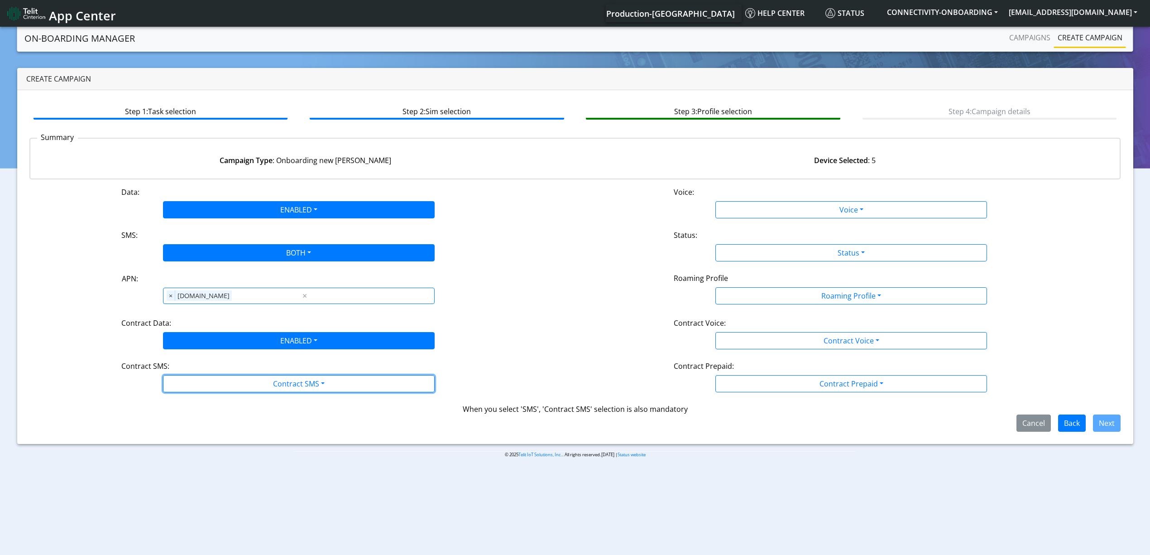
drag, startPoint x: 249, startPoint y: 385, endPoint x: 223, endPoint y: 417, distance: 41.3
click at [223, 417] on div "Data: ENABLED Disabled Enabled Voice: Voice Disabled Enabled SMS: BOTH Disabled…" at bounding box center [574, 308] width 1091 height 245
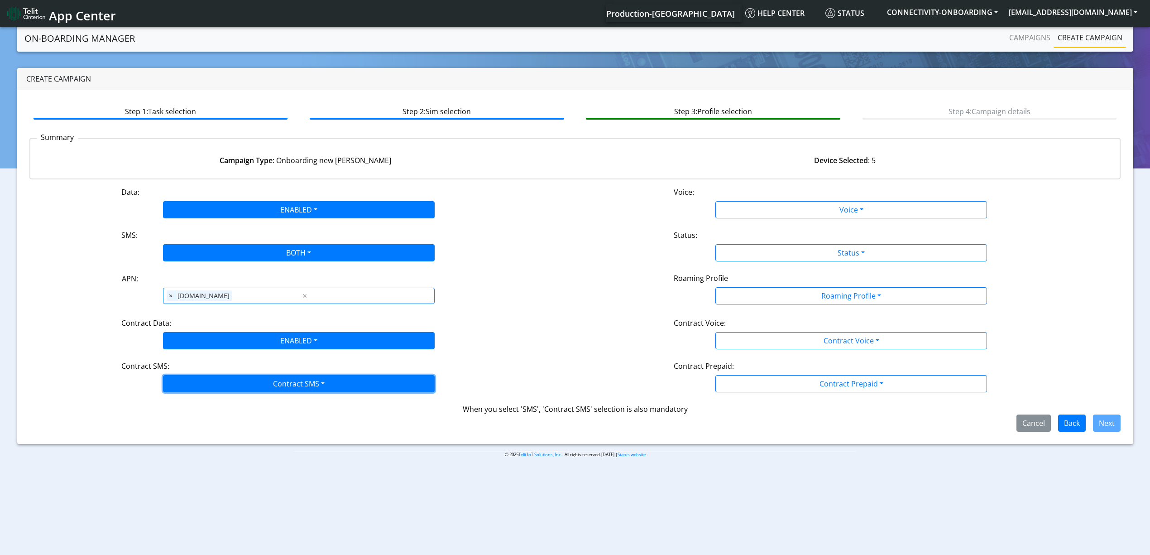
click at [246, 383] on button "Contract SMS" at bounding box center [299, 383] width 272 height 17
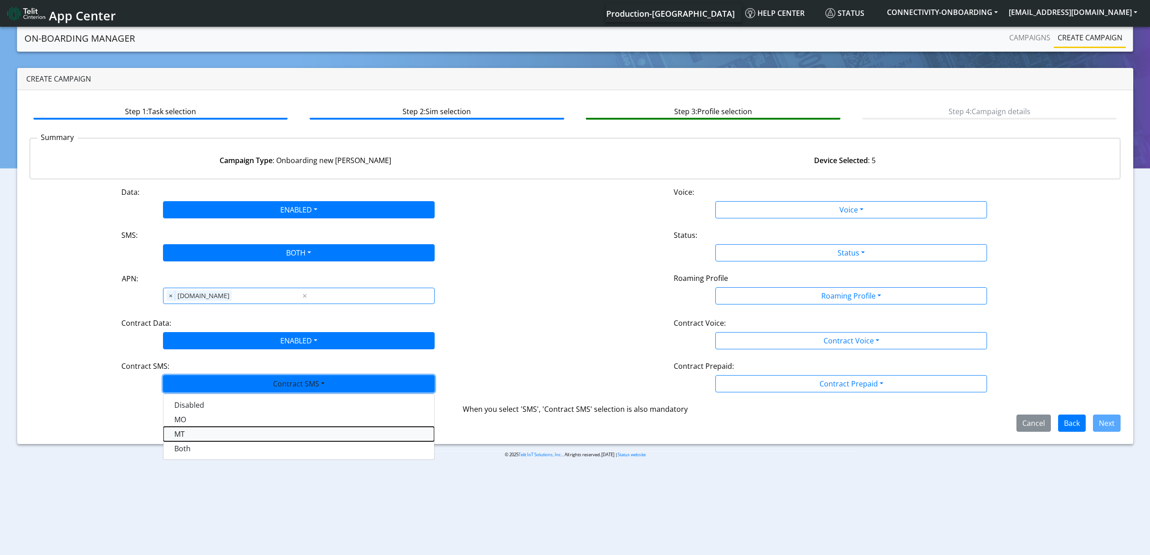
drag, startPoint x: 215, startPoint y: 440, endPoint x: 206, endPoint y: 446, distance: 9.8
click at [206, 446] on div "Disabled MO MT Both" at bounding box center [299, 426] width 272 height 66
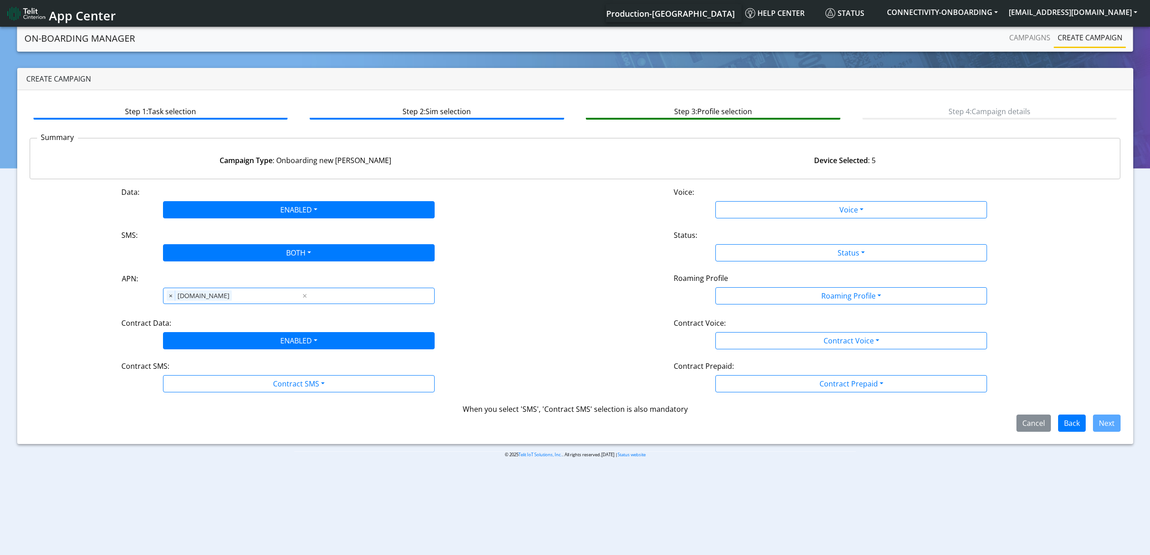
click at [206, 446] on section "On-Boarding Manager Campaigns Create campaign Create campaign Step 1: Task sele…" at bounding box center [575, 248] width 1150 height 447
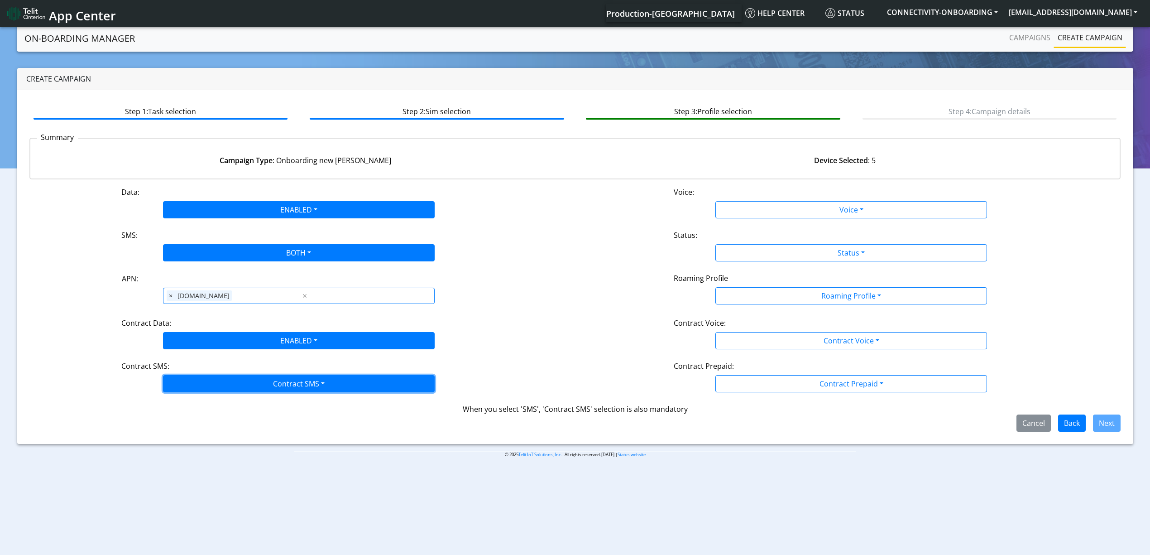
click at [263, 386] on button "Contract SMS" at bounding box center [299, 383] width 272 height 17
click at [203, 455] on SMSboth-dropdown "Both" at bounding box center [298, 448] width 271 height 14
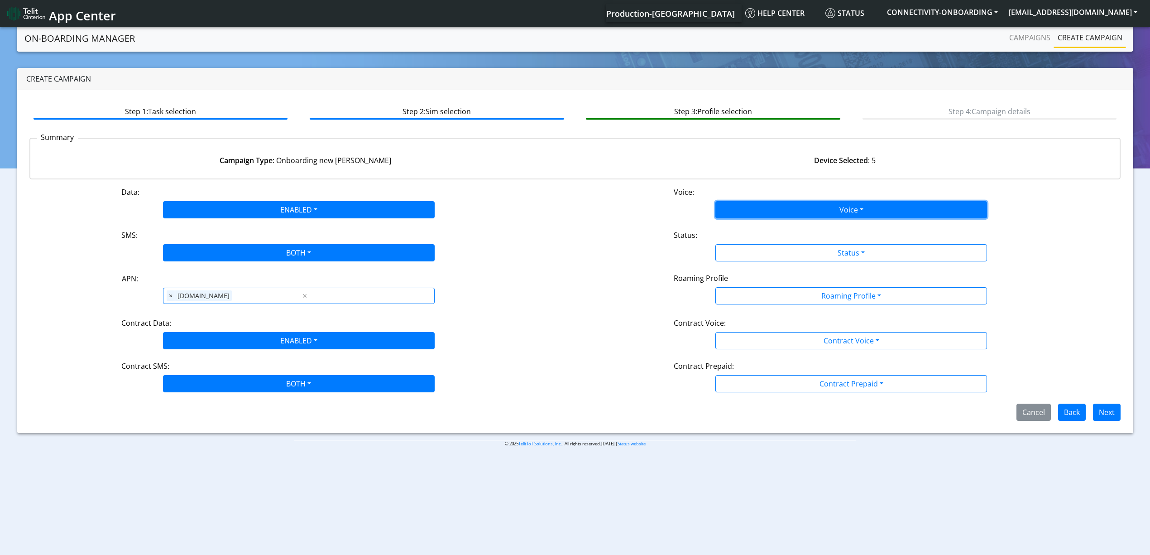
click at [753, 216] on button "Voice" at bounding box center [851, 209] width 272 height 17
click at [742, 225] on button "Disabled" at bounding box center [851, 231] width 271 height 14
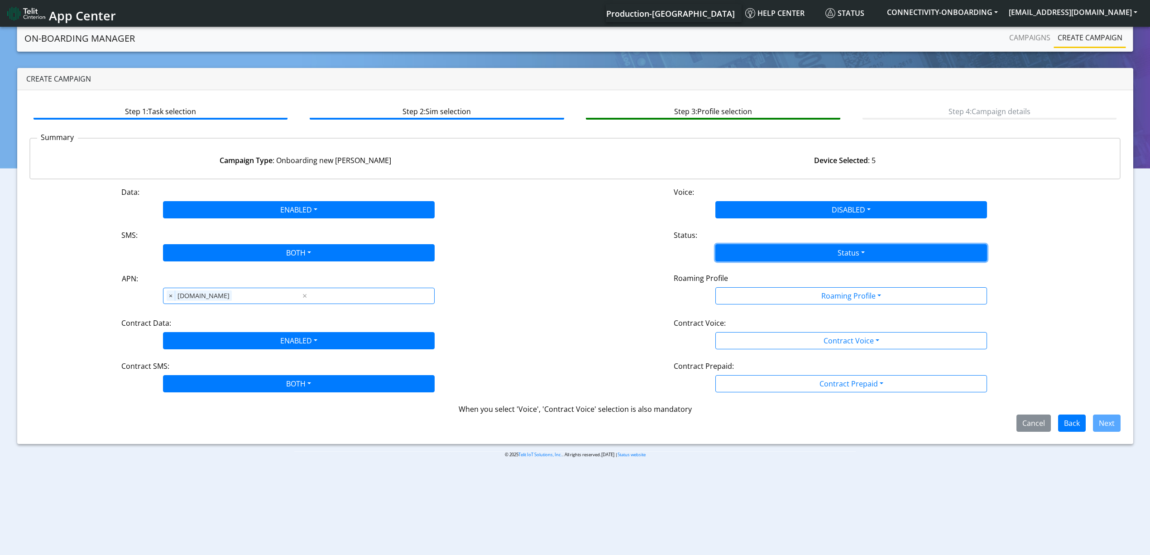
click at [760, 250] on button "Status" at bounding box center [851, 252] width 272 height 17
click at [746, 270] on button "Activate" at bounding box center [851, 274] width 271 height 14
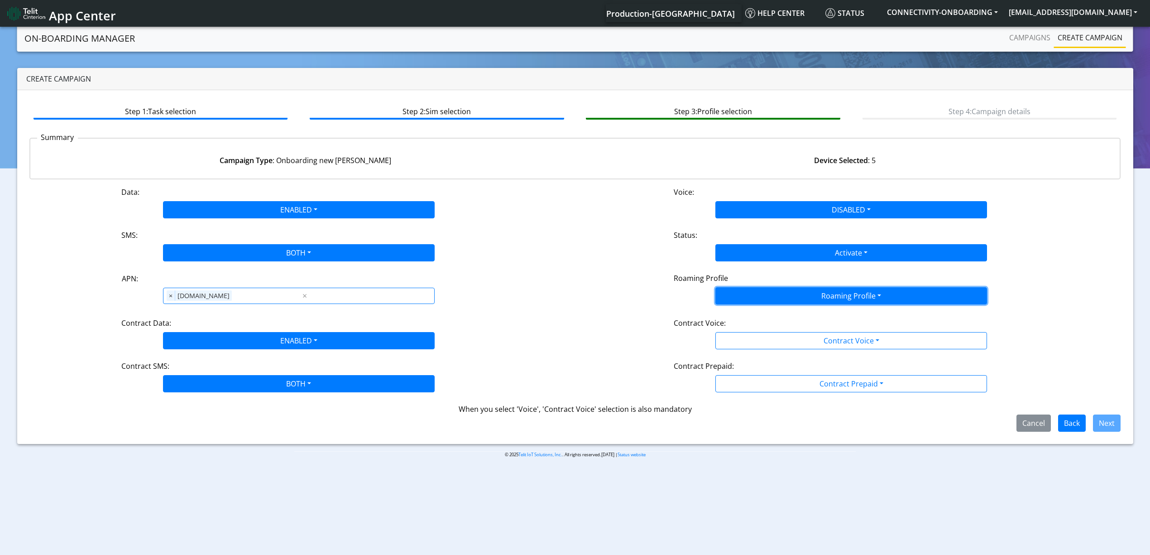
click at [768, 301] on button "Roaming Profile" at bounding box center [851, 295] width 272 height 17
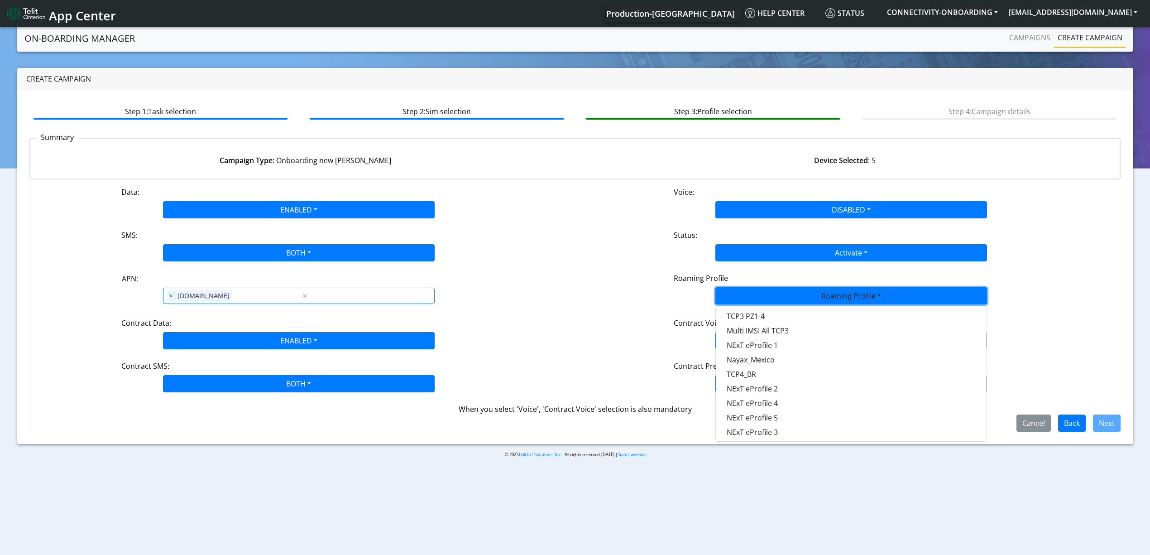
scroll to position [239, 0]
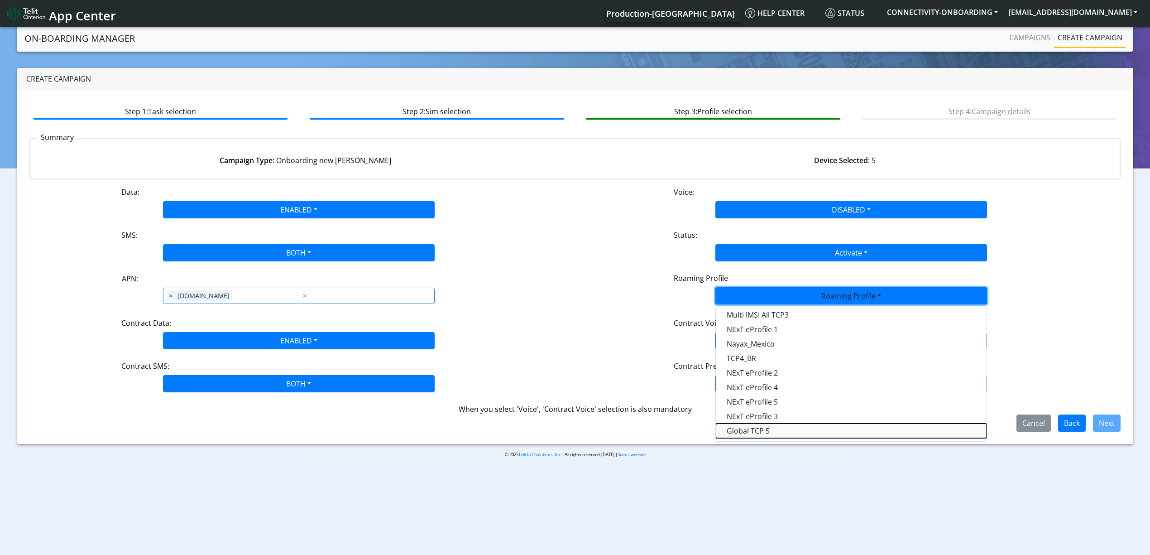
click at [770, 430] on Profile-dropdown "Global TCP 5" at bounding box center [851, 430] width 271 height 14
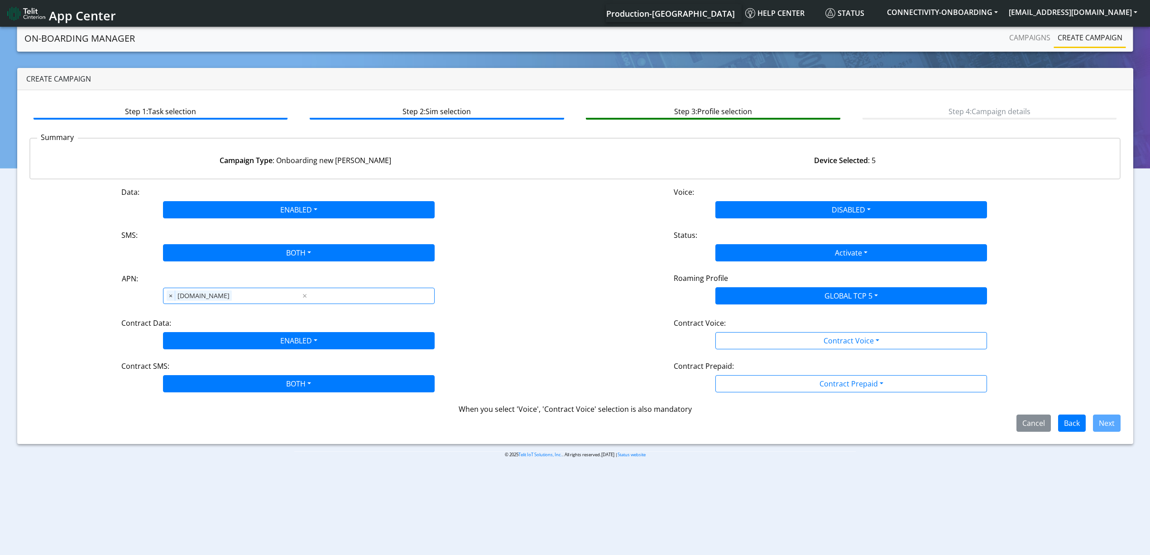
click at [803, 350] on div "Data: ENABLED Disabled Enabled Voice: DISABLED Disabled Enabled SMS: BOTH Disab…" at bounding box center [574, 308] width 1091 height 245
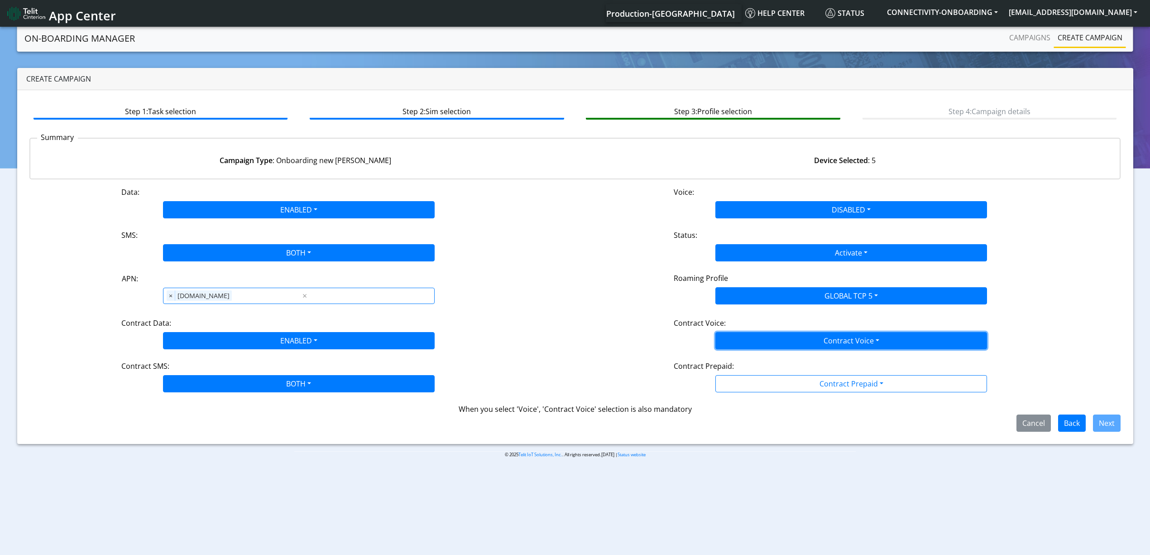
click at [816, 341] on button "Contract Voice" at bounding box center [851, 340] width 272 height 17
click at [776, 362] on Voicedisabled-dropdown "Disabled" at bounding box center [851, 361] width 271 height 14
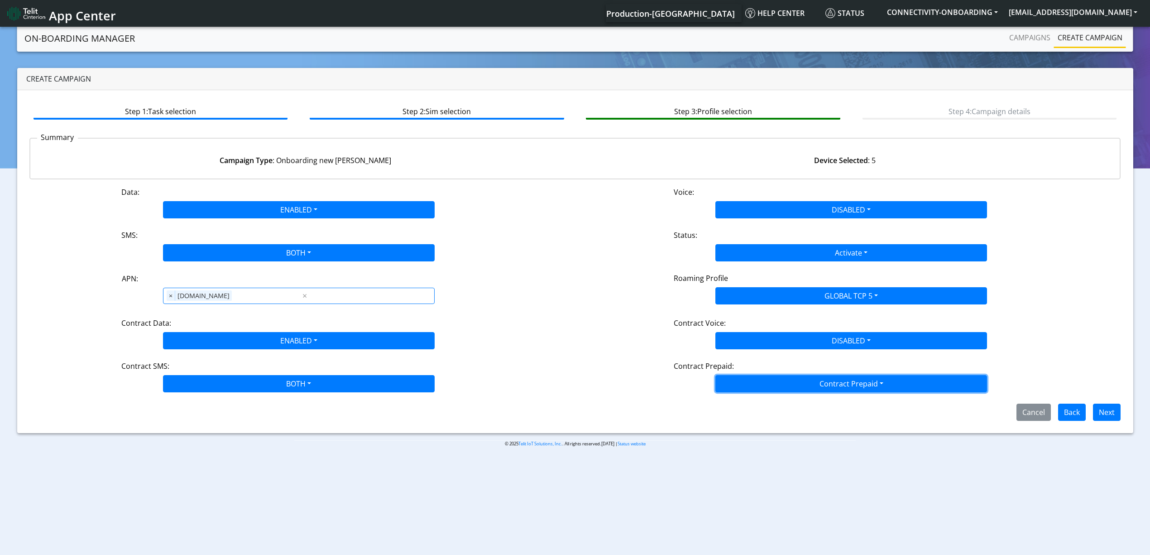
click at [786, 387] on button "Contract Prepaid" at bounding box center [851, 383] width 272 height 17
click at [775, 417] on Prepaidnotprepaid-dropdown "No" at bounding box center [851, 419] width 271 height 14
click at [1097, 409] on button "Next" at bounding box center [1107, 411] width 28 height 17
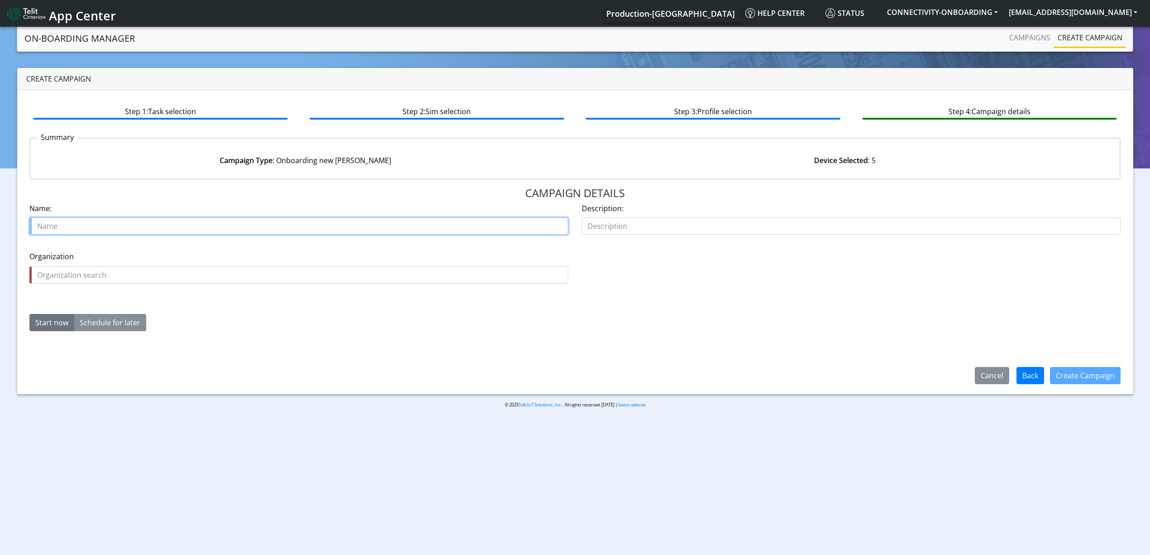
paste input "Insulights"
type input "Insulights starter"
click at [227, 273] on input "text" at bounding box center [298, 274] width 539 height 17
paste input "Insulights"
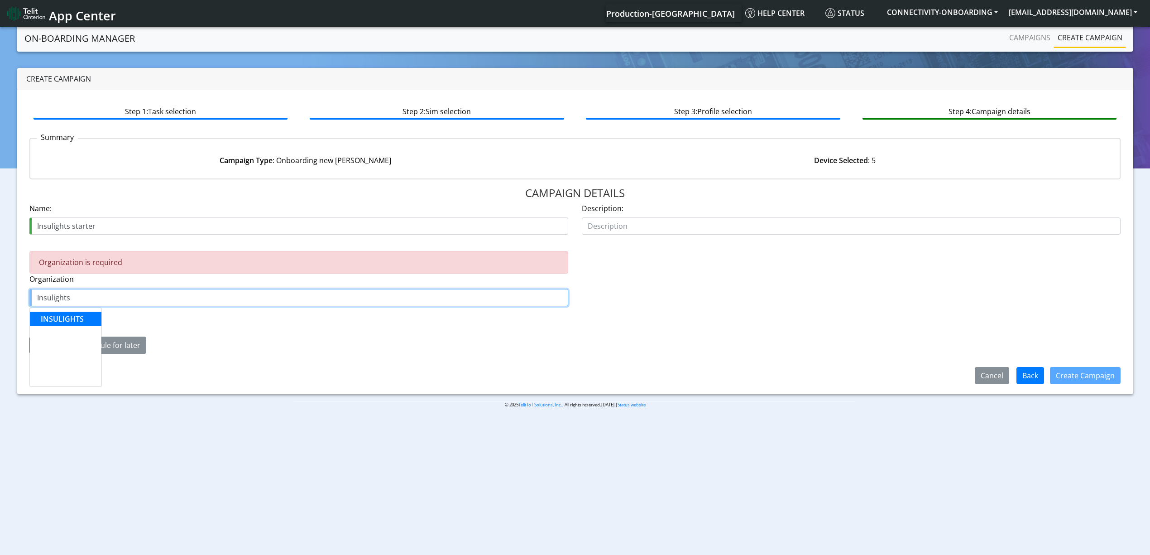
click at [68, 312] on button "INSULIGHTS" at bounding box center [66, 318] width 72 height 14
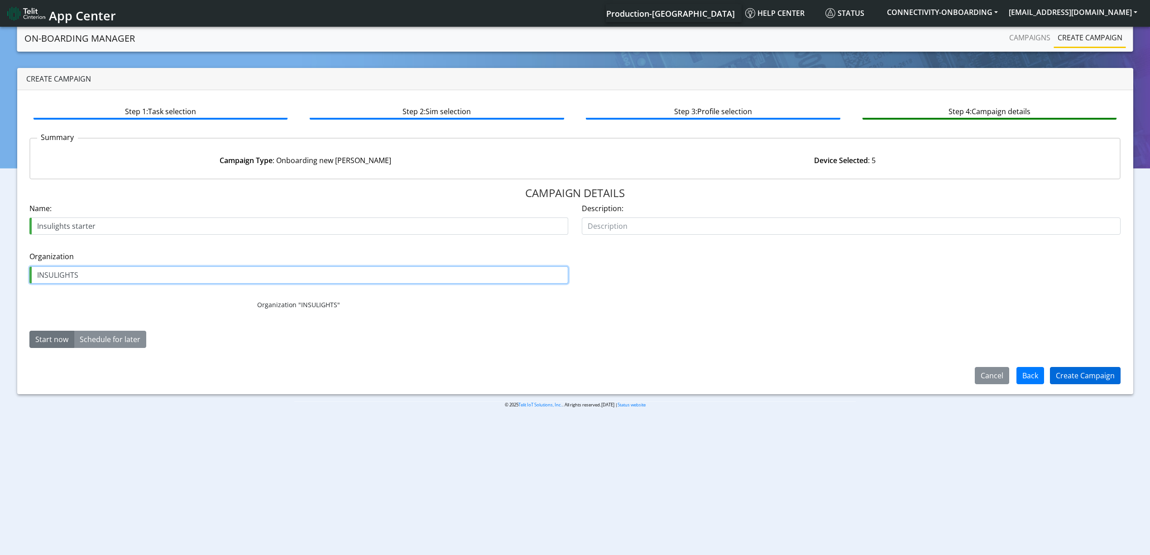
type input "INSULIGHTS"
click at [1072, 375] on button "Create Campaign" at bounding box center [1085, 375] width 71 height 17
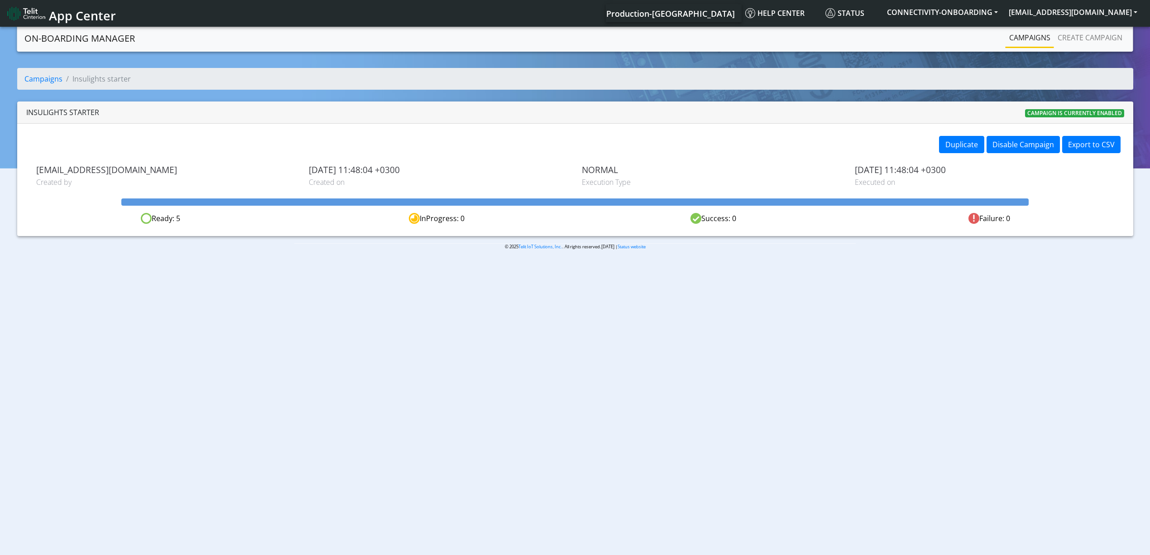
click at [1036, 42] on link "Campaigns" at bounding box center [1029, 38] width 48 height 18
